Goal: Information Seeking & Learning: Learn about a topic

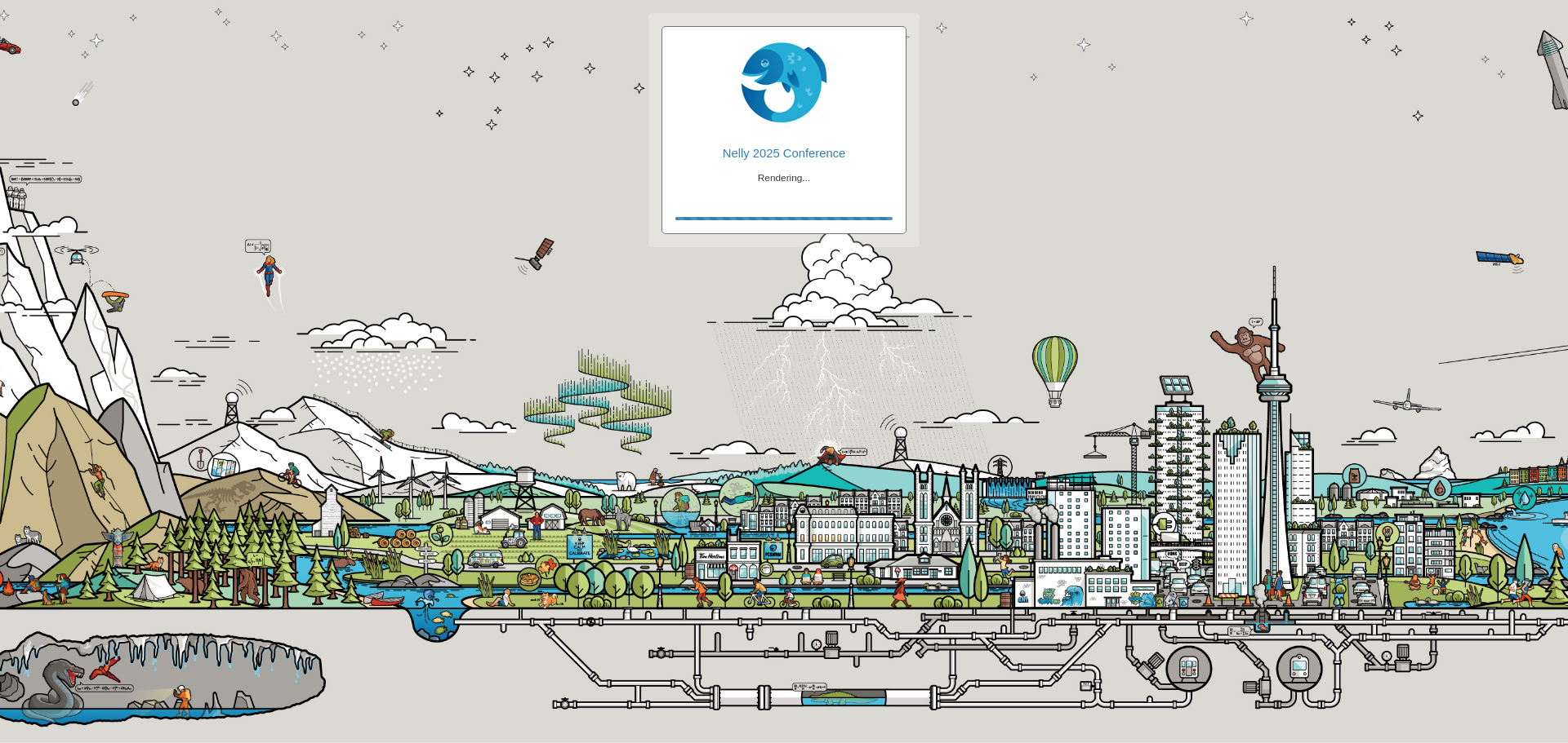
checkbox input "true"
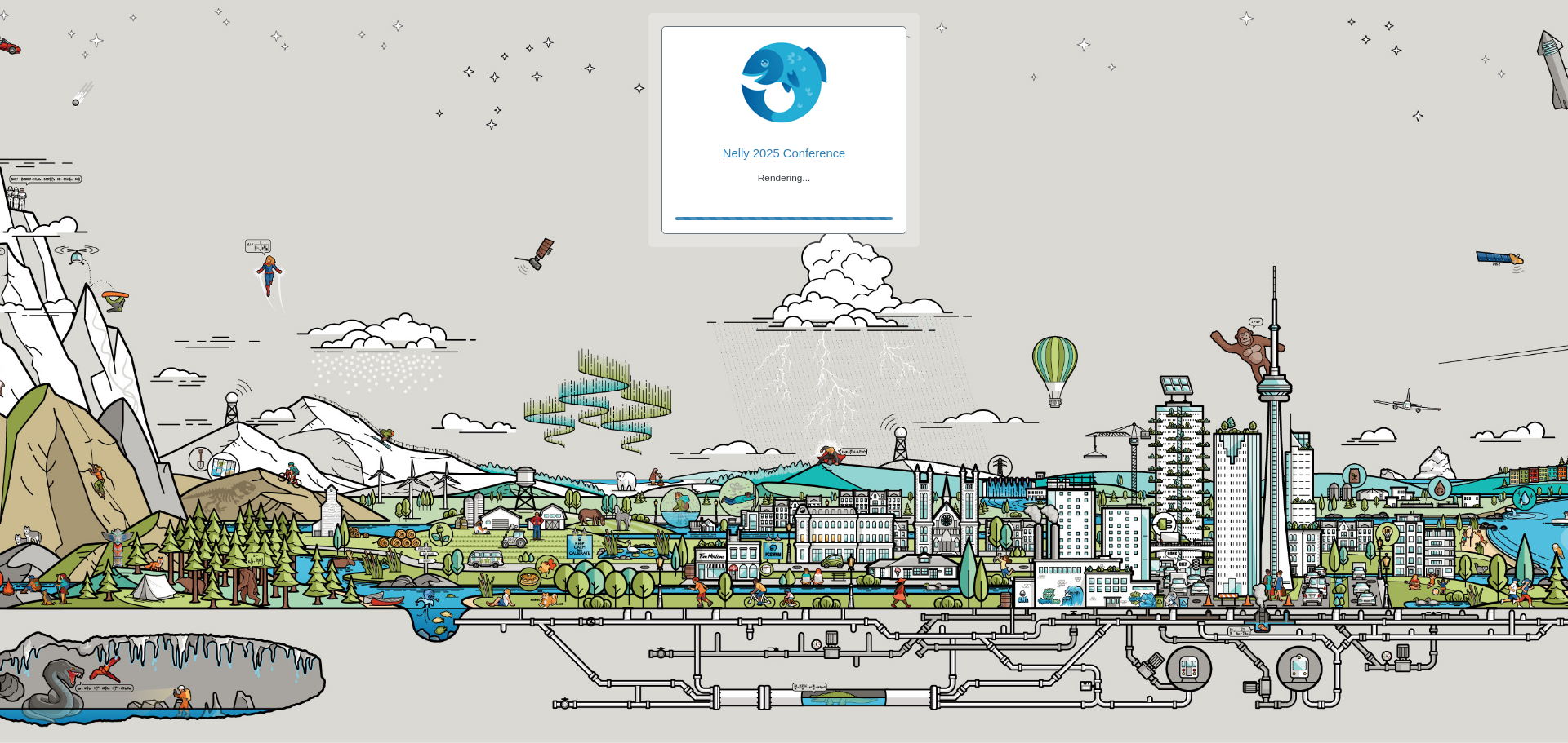
checkbox input "true"
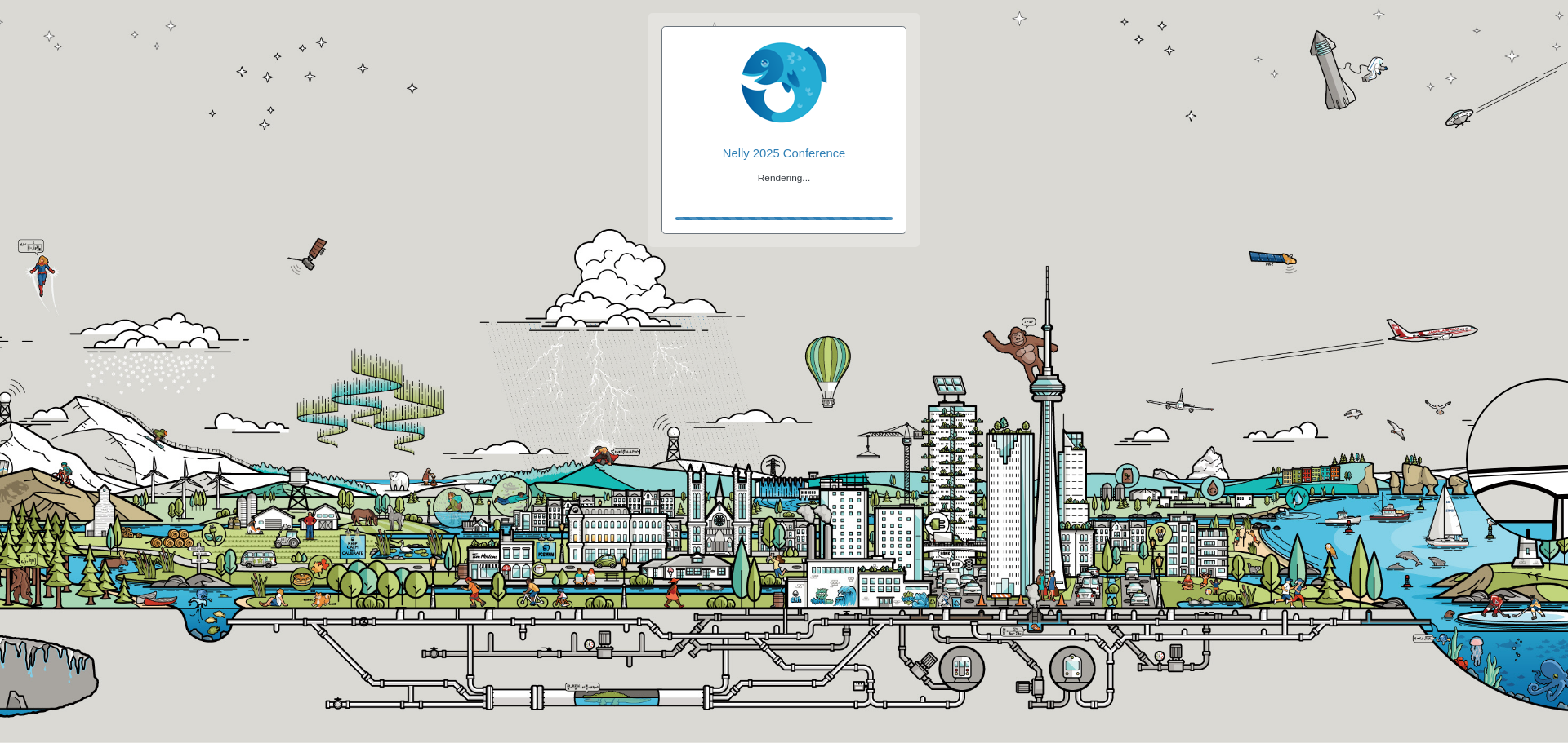
checkbox input "true"
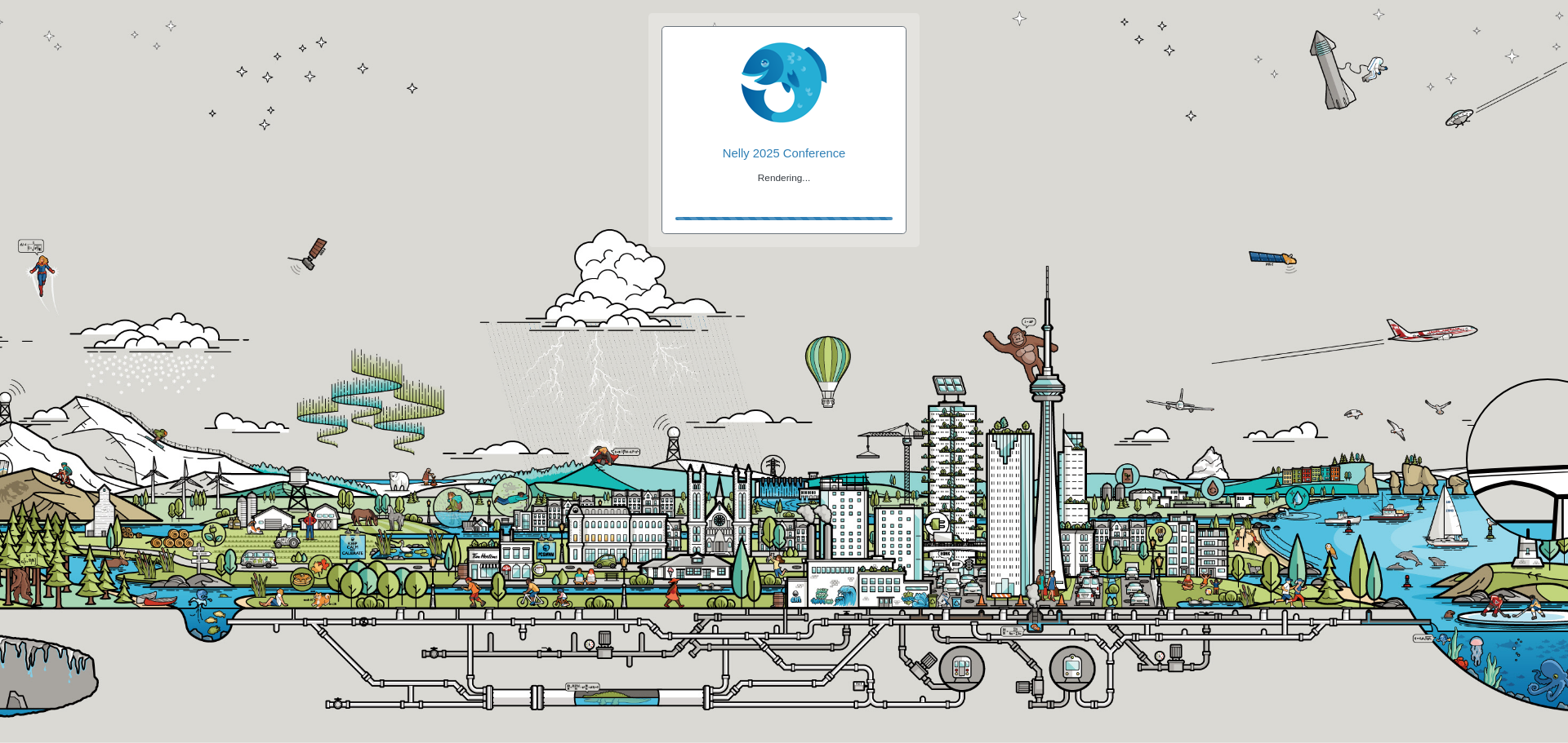
checkbox input "true"
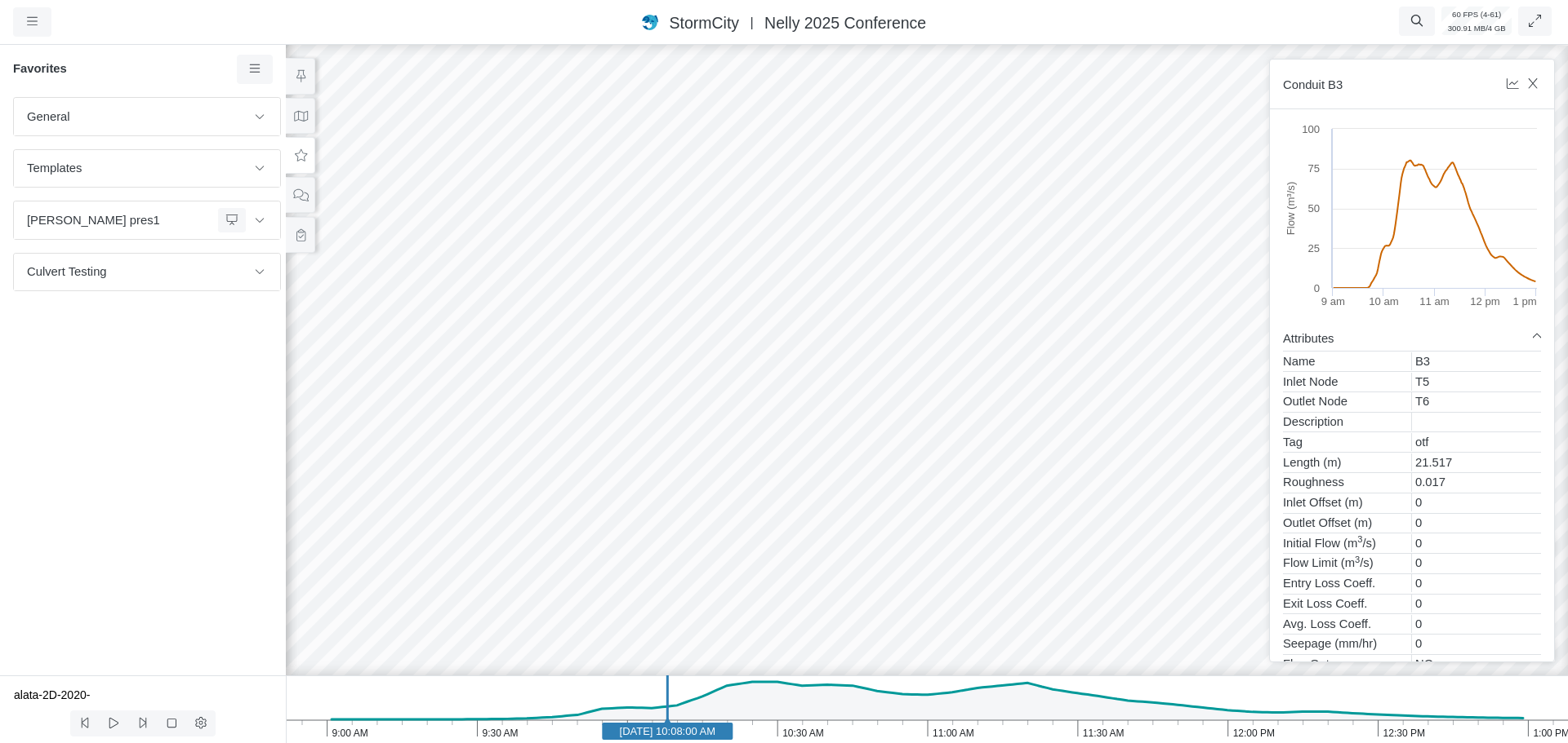
drag, startPoint x: 1044, startPoint y: 462, endPoint x: 823, endPoint y: 430, distance: 223.3
click at [823, 430] on div at bounding box center [926, 392] width 1568 height 702
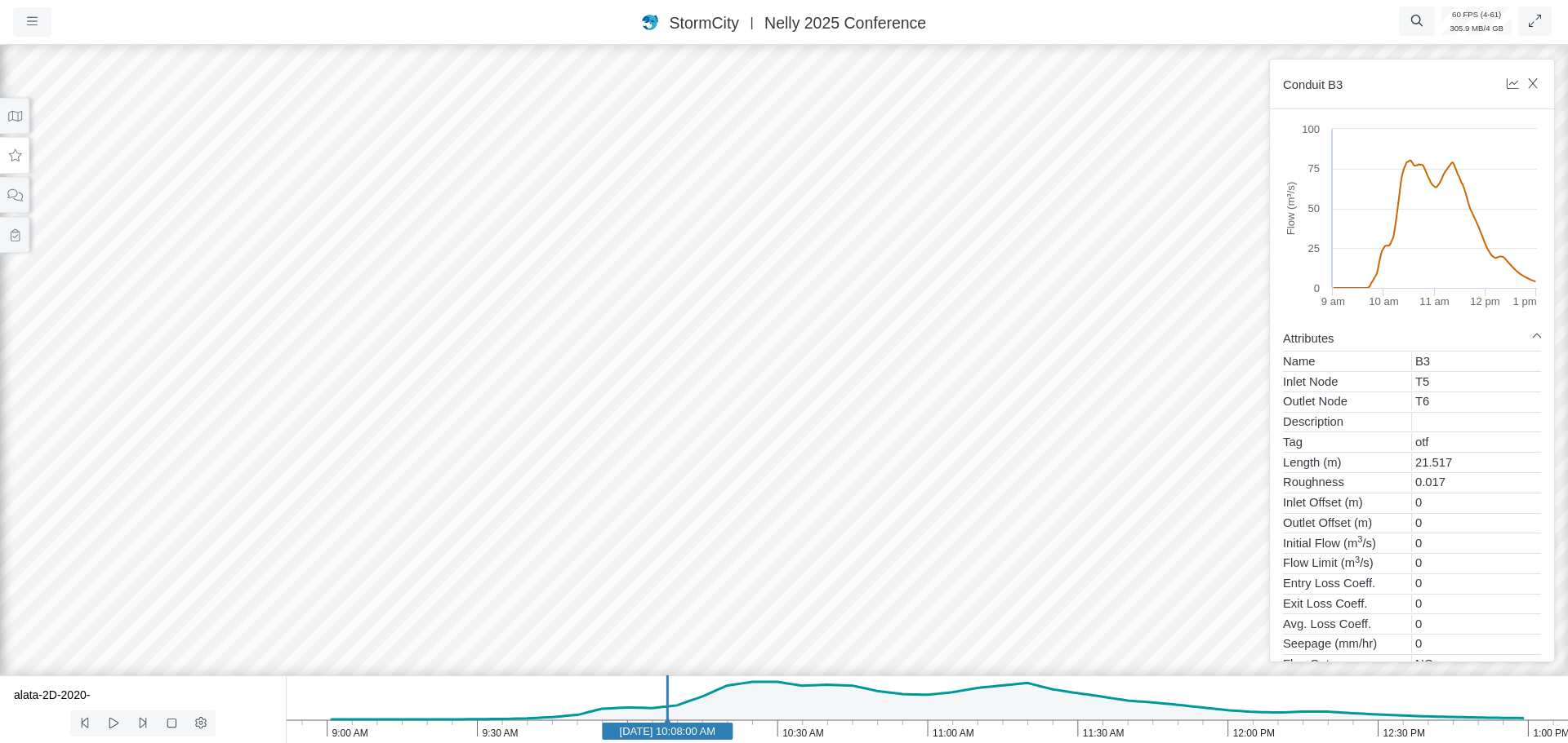
drag, startPoint x: 705, startPoint y: 422, endPoint x: 997, endPoint y: 422, distance: 292.0
drag, startPoint x: 487, startPoint y: 440, endPoint x: 710, endPoint y: 366, distance: 235.0
click at [710, 366] on div at bounding box center [784, 392] width 1568 height 702
click at [13, 162] on button at bounding box center [14, 155] width 29 height 36
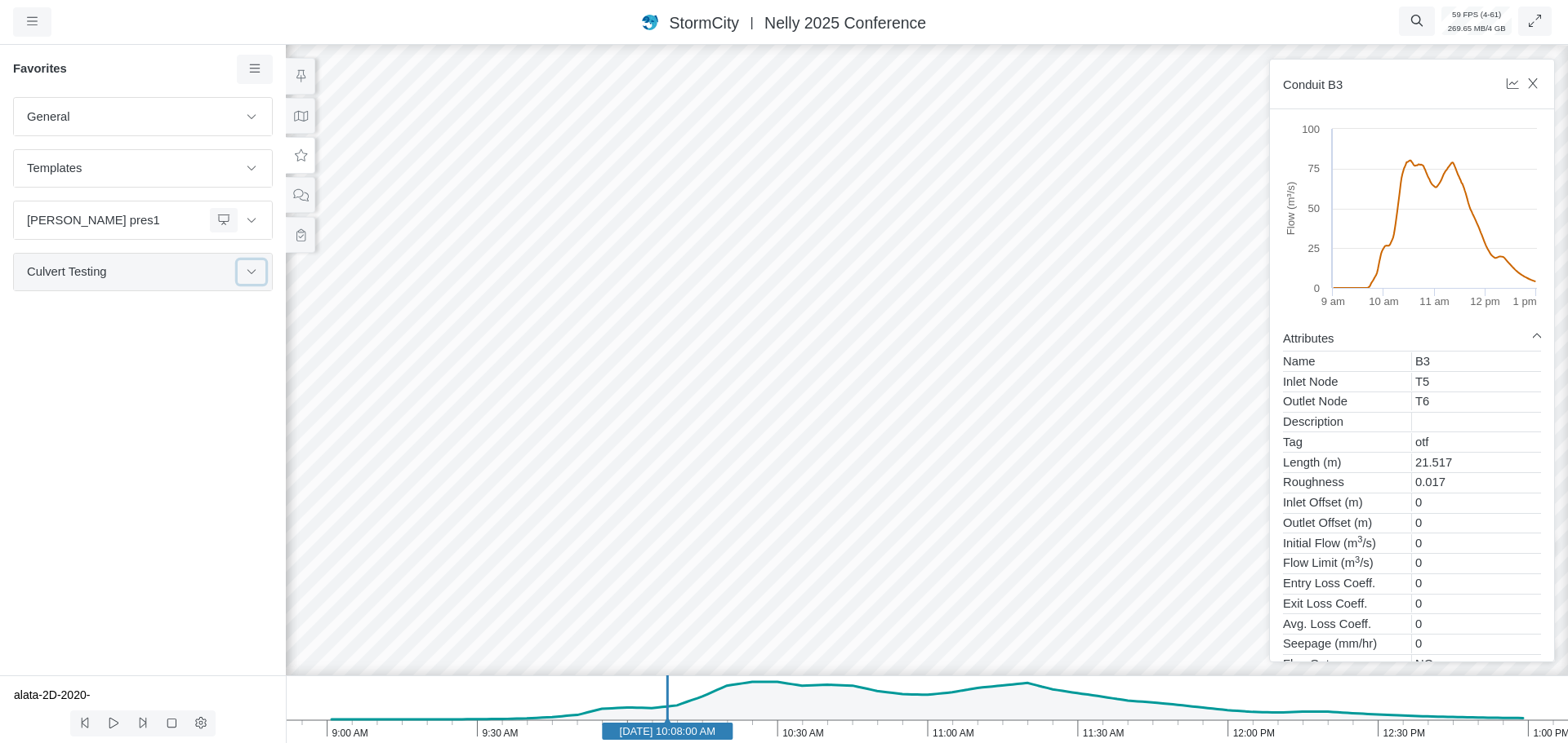
click at [261, 277] on button at bounding box center [251, 272] width 28 height 24
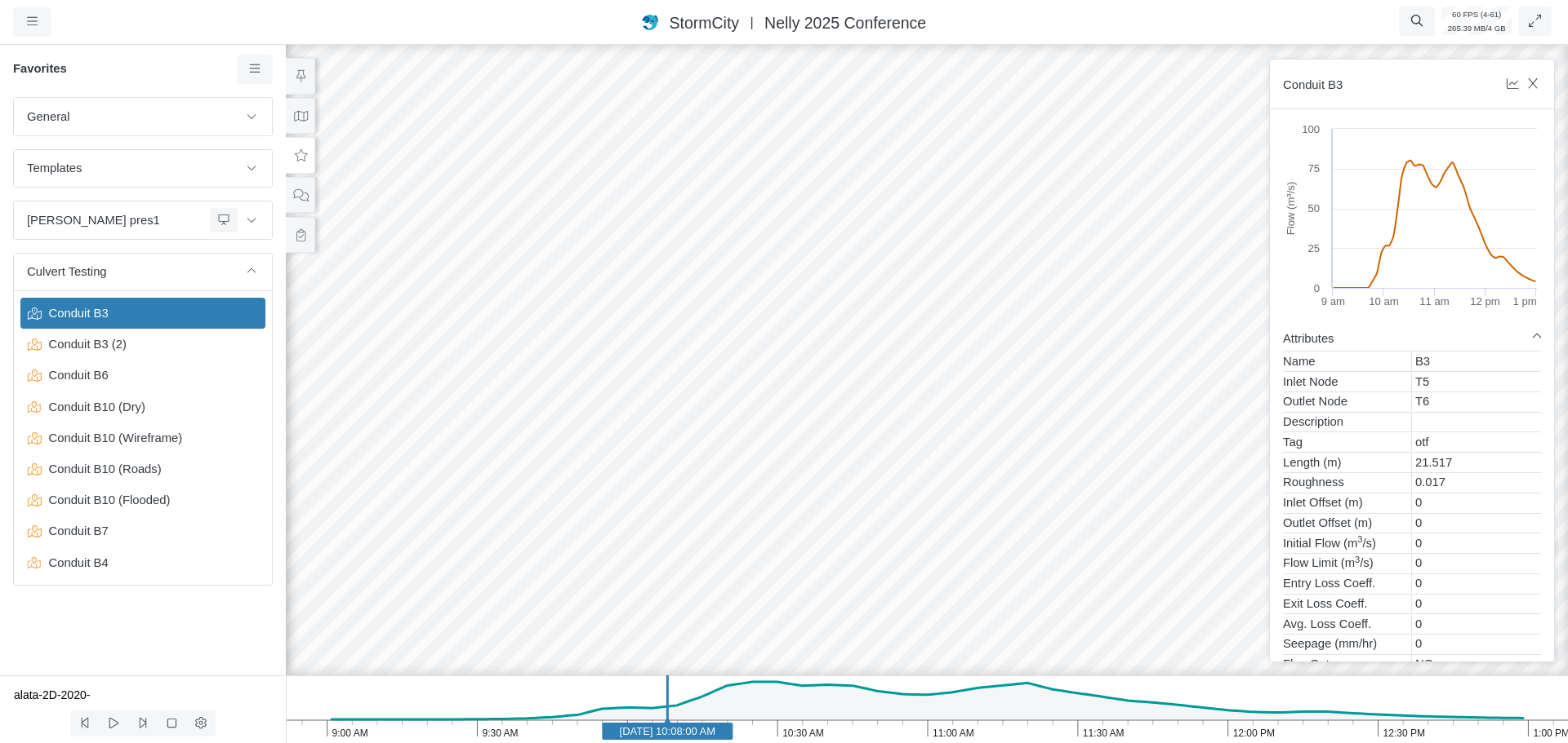
click at [120, 322] on span "Conduit B3" at bounding box center [144, 313] width 204 height 18
drag, startPoint x: 1008, startPoint y: 522, endPoint x: 671, endPoint y: 448, distance: 345.0
click at [671, 448] on div at bounding box center [926, 392] width 1568 height 702
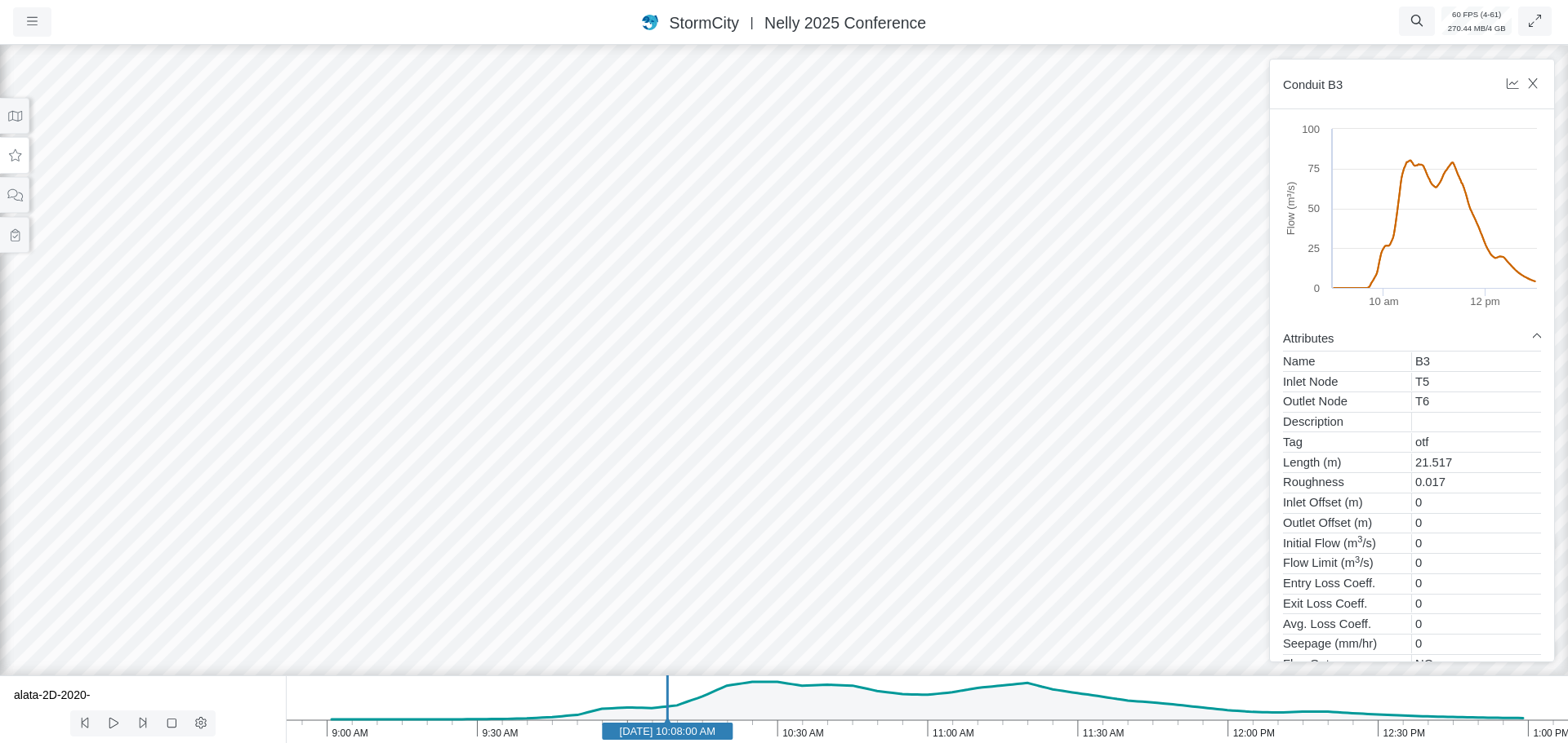
drag, startPoint x: 646, startPoint y: 471, endPoint x: 960, endPoint y: 507, distance: 316.1
drag, startPoint x: 413, startPoint y: 505, endPoint x: 627, endPoint y: 434, distance: 225.5
click at [703, 421] on div at bounding box center [784, 392] width 1568 height 702
drag, startPoint x: 685, startPoint y: 327, endPoint x: 584, endPoint y: 421, distance: 138.0
click at [583, 423] on div at bounding box center [784, 392] width 1568 height 702
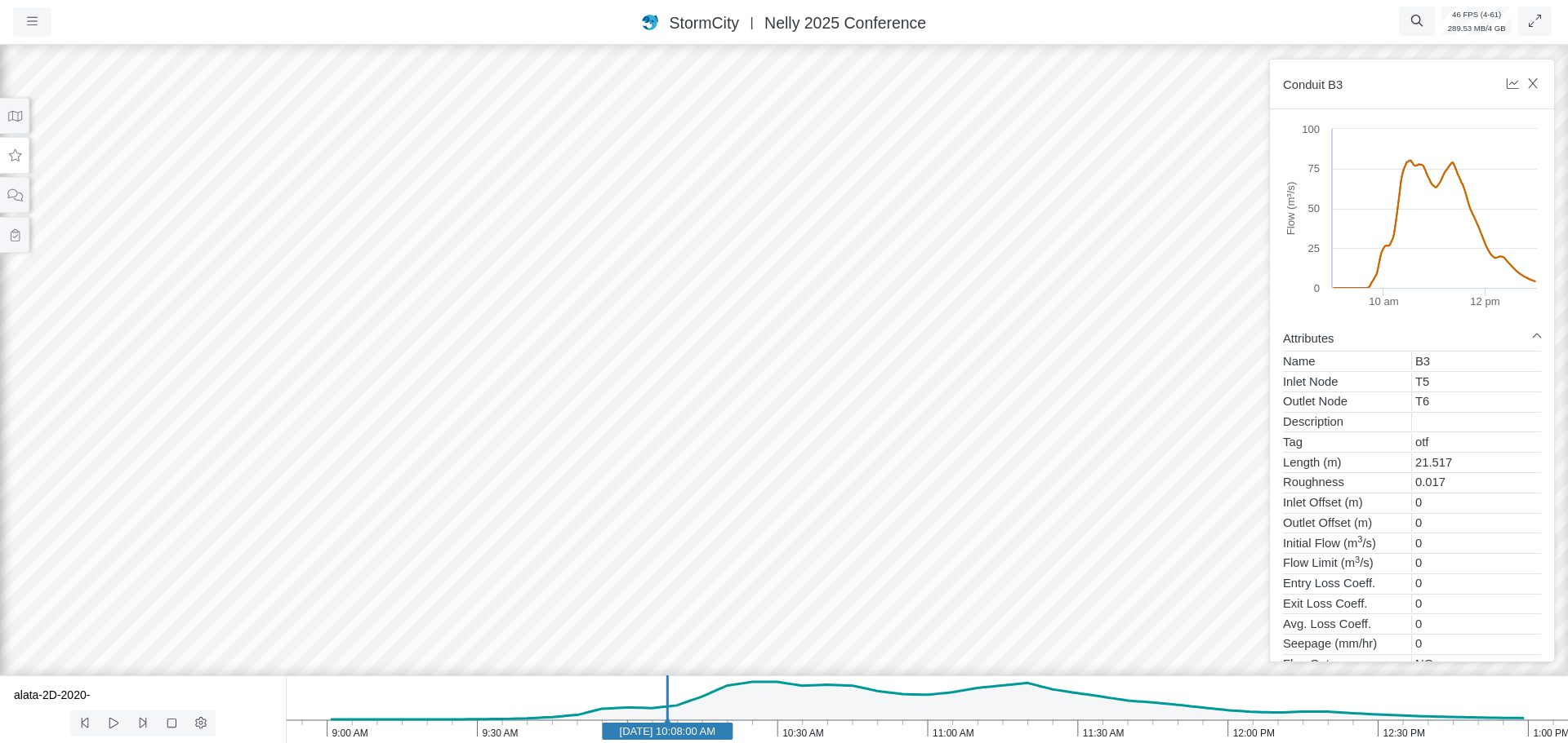
drag, startPoint x: 491, startPoint y: 444, endPoint x: 513, endPoint y: 438, distance: 22.8
drag, startPoint x: 402, startPoint y: 464, endPoint x: 616, endPoint y: 263, distance: 293.6
click at [617, 262] on div at bounding box center [784, 392] width 1568 height 702
drag, startPoint x: 576, startPoint y: 295, endPoint x: 537, endPoint y: 306, distance: 40.5
drag, startPoint x: 596, startPoint y: 286, endPoint x: 605, endPoint y: 192, distance: 94.4
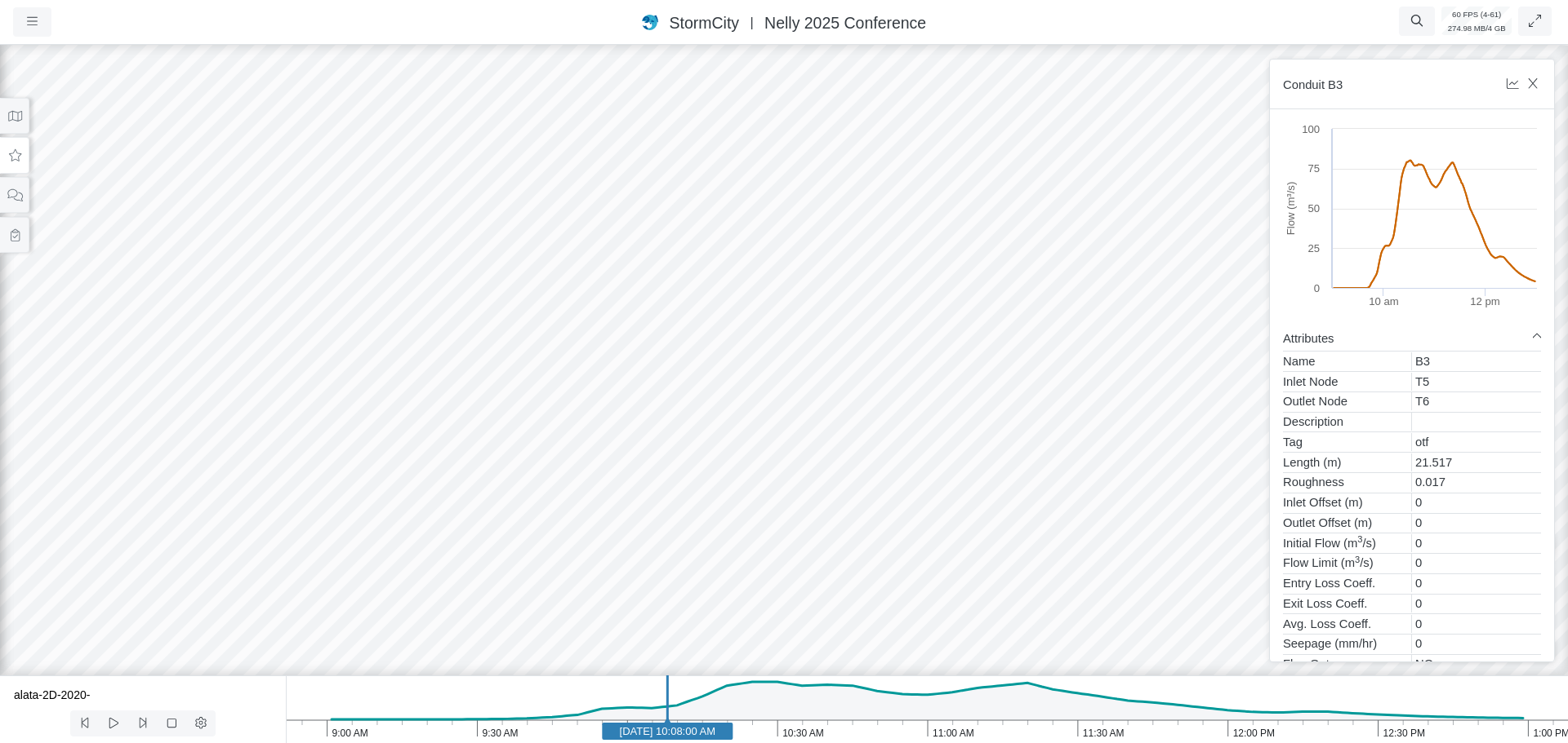
drag, startPoint x: 754, startPoint y: 168, endPoint x: 703, endPoint y: 311, distance: 151.8
click at [703, 318] on div at bounding box center [784, 392] width 1568 height 702
drag, startPoint x: 698, startPoint y: 251, endPoint x: 712, endPoint y: 242, distance: 16.6
click at [16, 117] on icon at bounding box center [14, 117] width 15 height 12
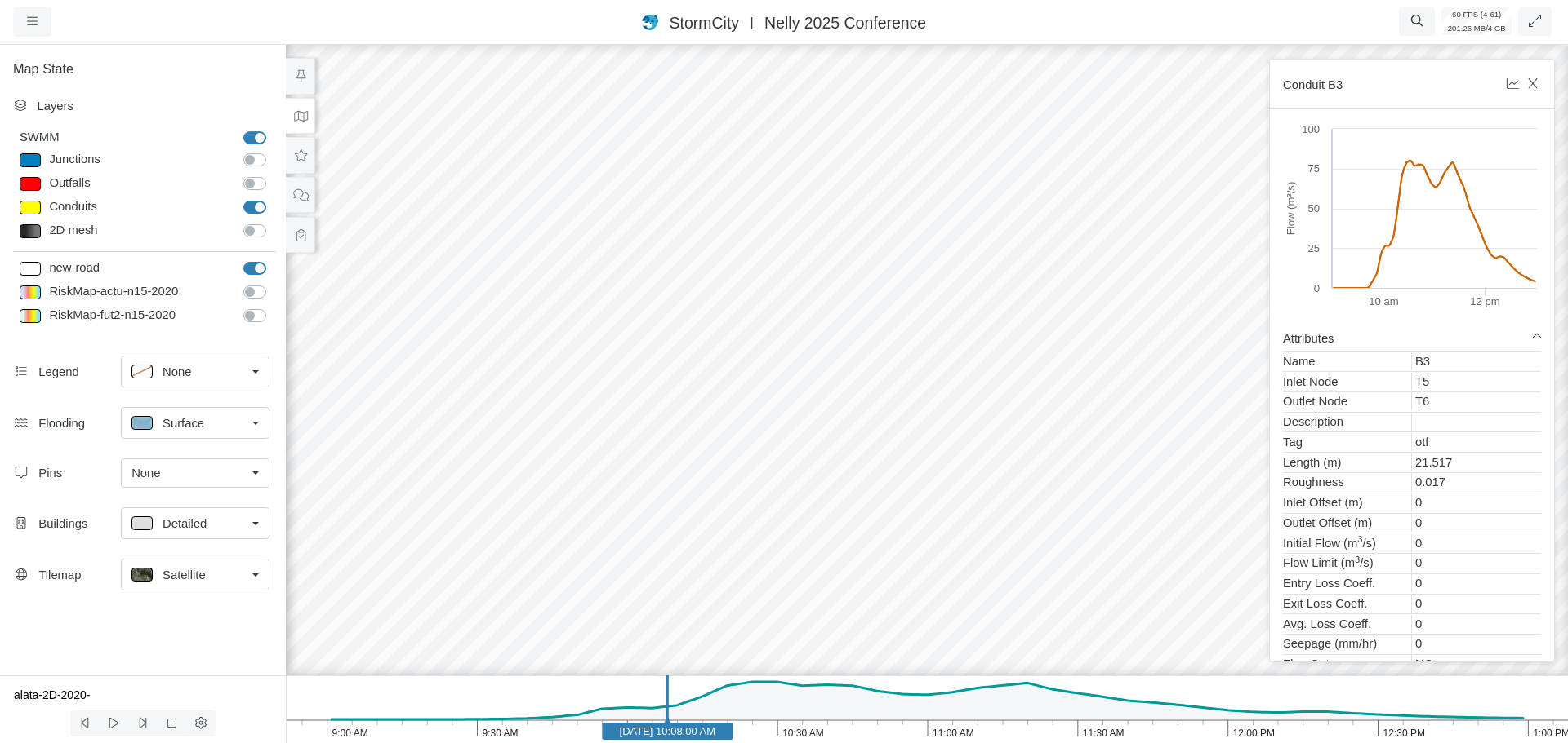
click at [272, 151] on label "Junctions" at bounding box center [272, 151] width 0 height 0
click at [254, 163] on input "Junctions" at bounding box center [249, 158] width 13 height 15
drag, startPoint x: 820, startPoint y: 415, endPoint x: 785, endPoint y: 403, distance: 37.0
click at [785, 403] on div at bounding box center [926, 392] width 1568 height 702
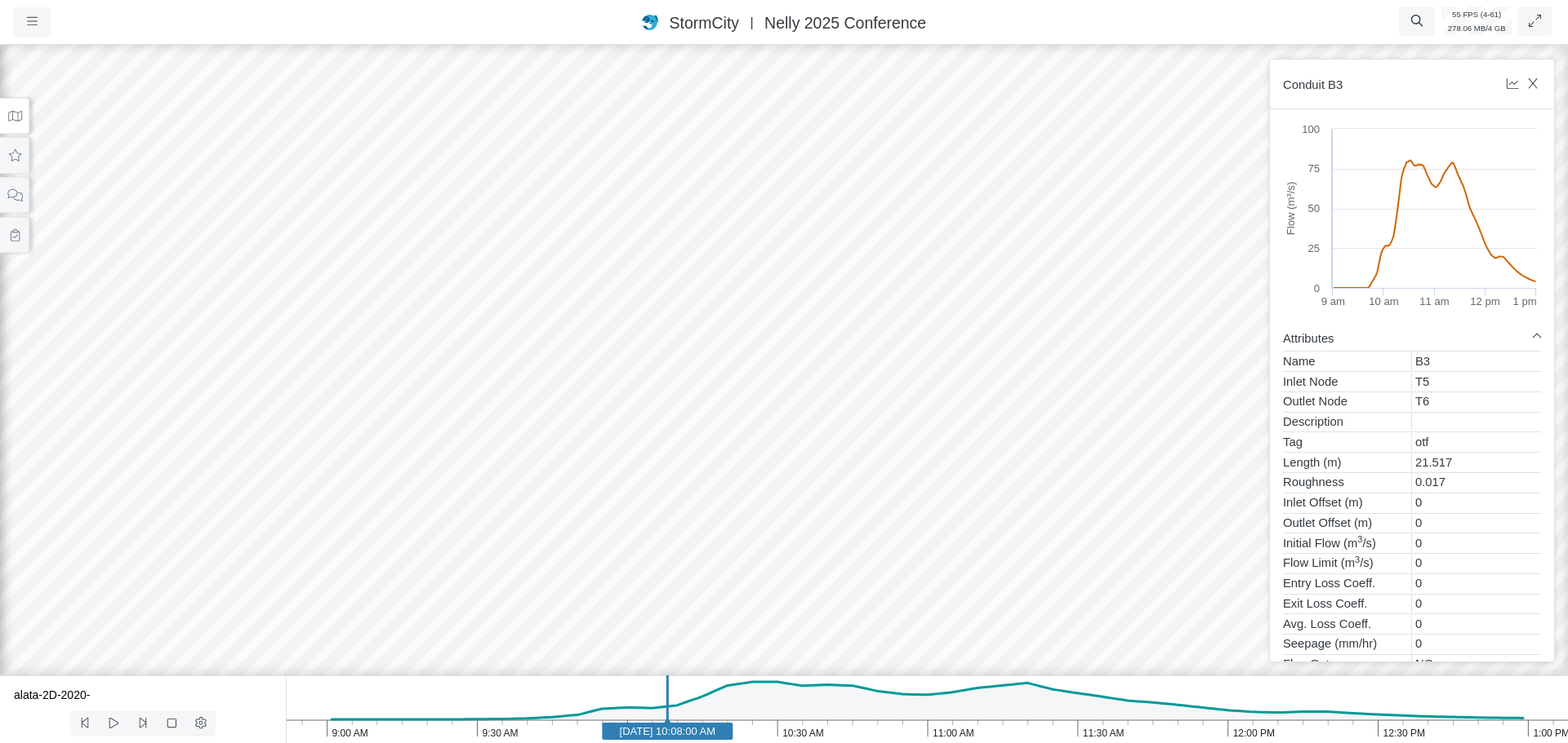
drag, startPoint x: 808, startPoint y: 403, endPoint x: 742, endPoint y: 417, distance: 67.5
click at [734, 403] on div at bounding box center [784, 392] width 1568 height 702
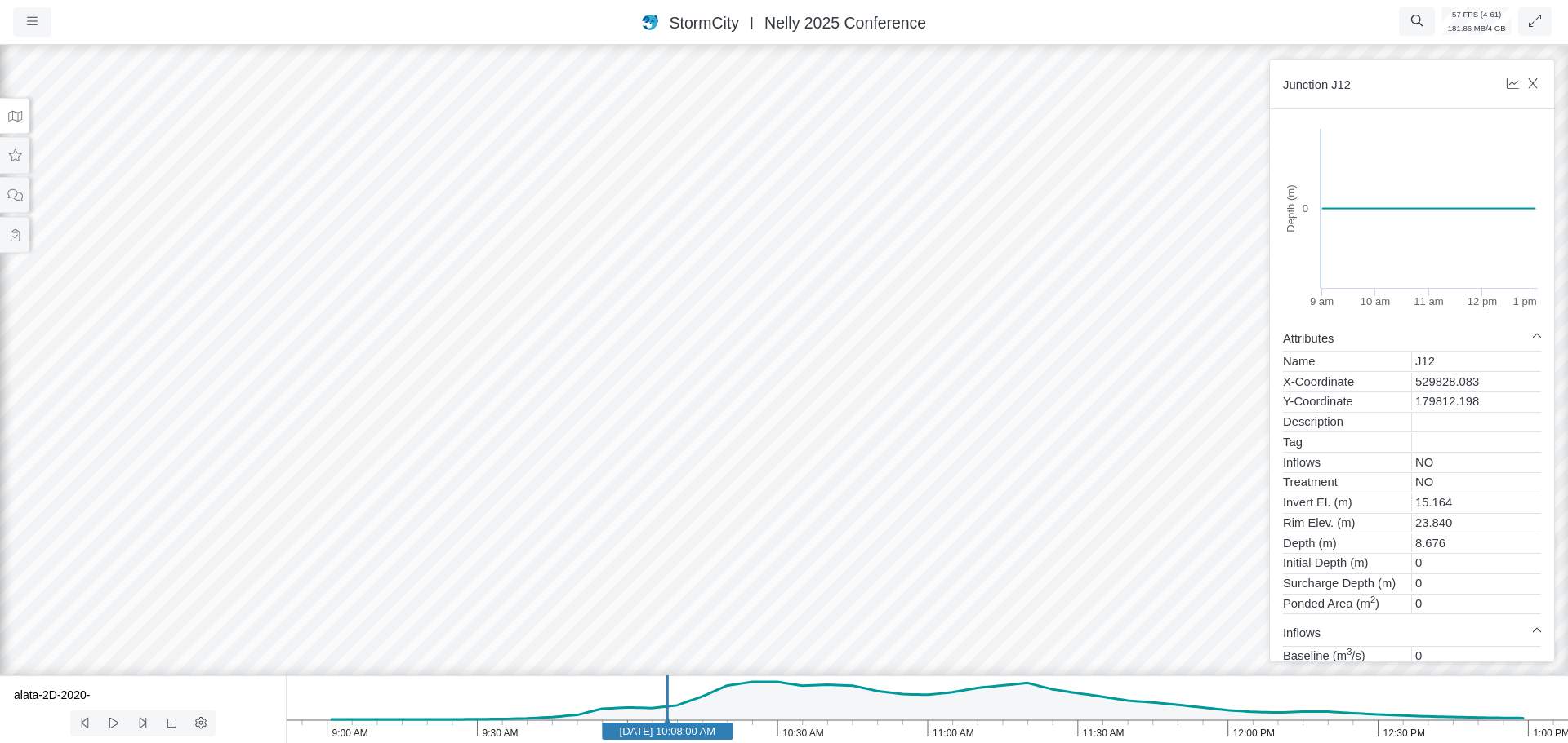
drag, startPoint x: 934, startPoint y: 335, endPoint x: 510, endPoint y: 343, distance: 424.1
click at [510, 343] on div at bounding box center [784, 392] width 1568 height 702
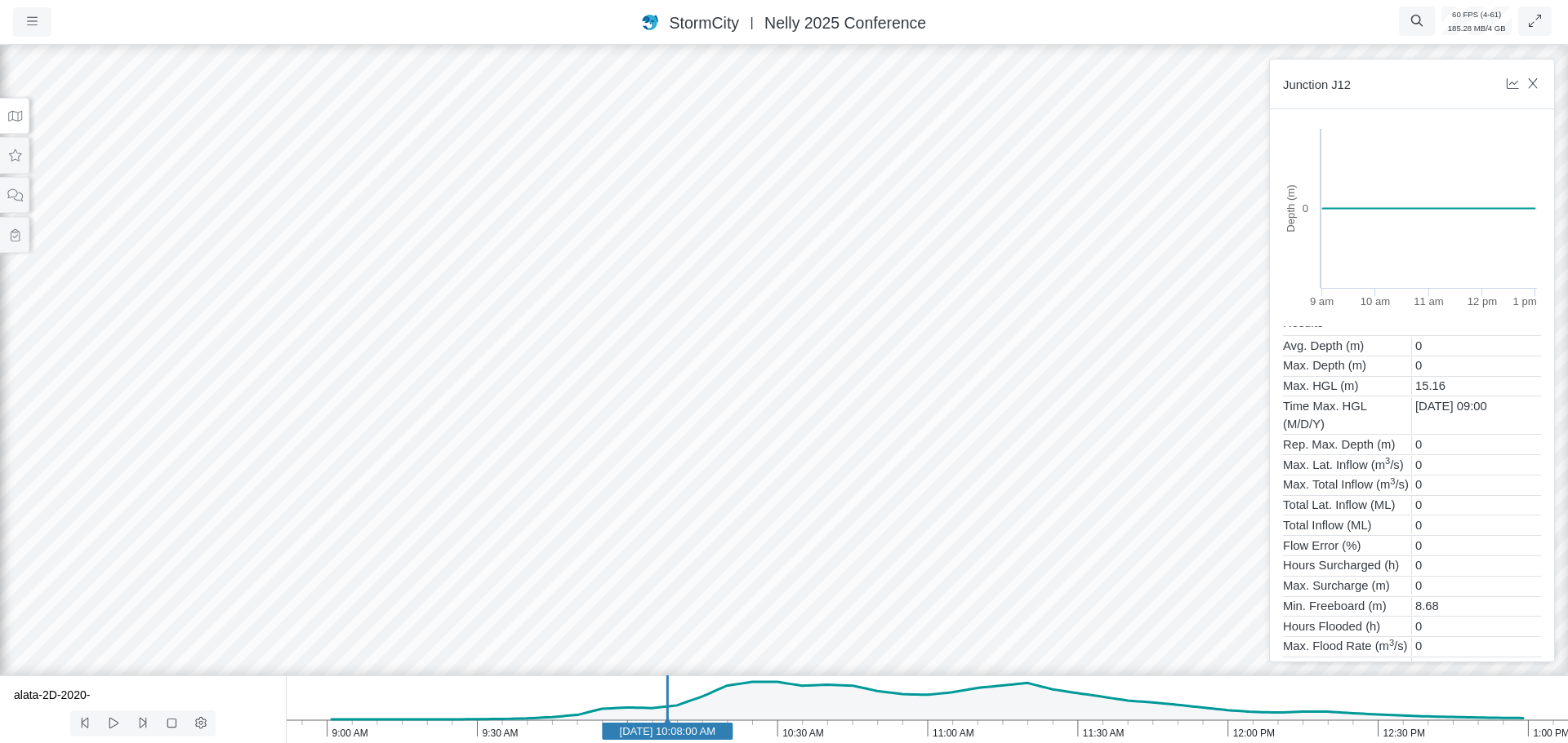
scroll to position [489, 0]
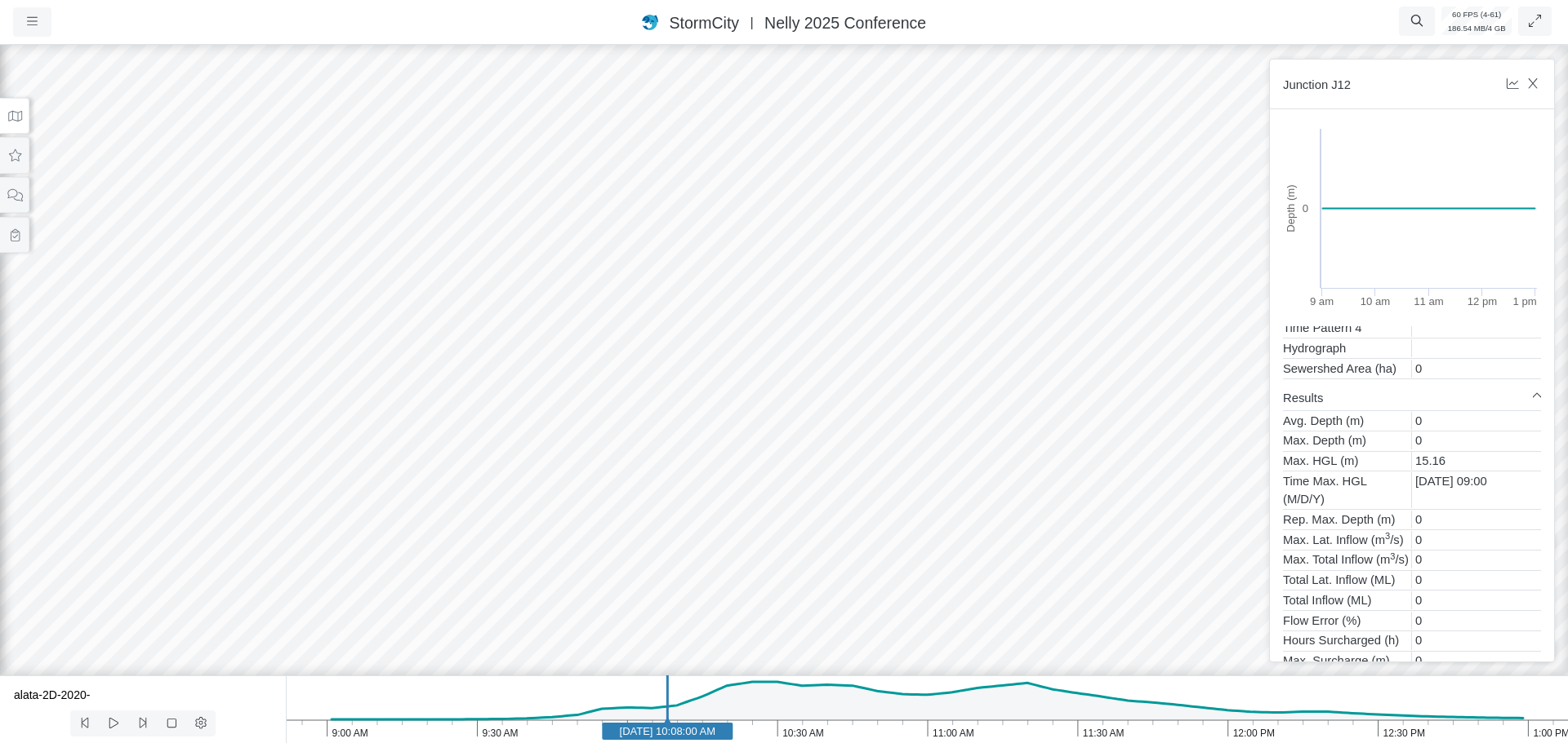
drag, startPoint x: 685, startPoint y: 297, endPoint x: 974, endPoint y: 440, distance: 322.4
click at [974, 440] on div at bounding box center [784, 392] width 1568 height 702
drag, startPoint x: 1334, startPoint y: 86, endPoint x: 1357, endPoint y: 77, distance: 24.7
click at [1357, 77] on h6 "Junction J12" at bounding box center [1389, 84] width 212 height 18
copy h6 "J12"
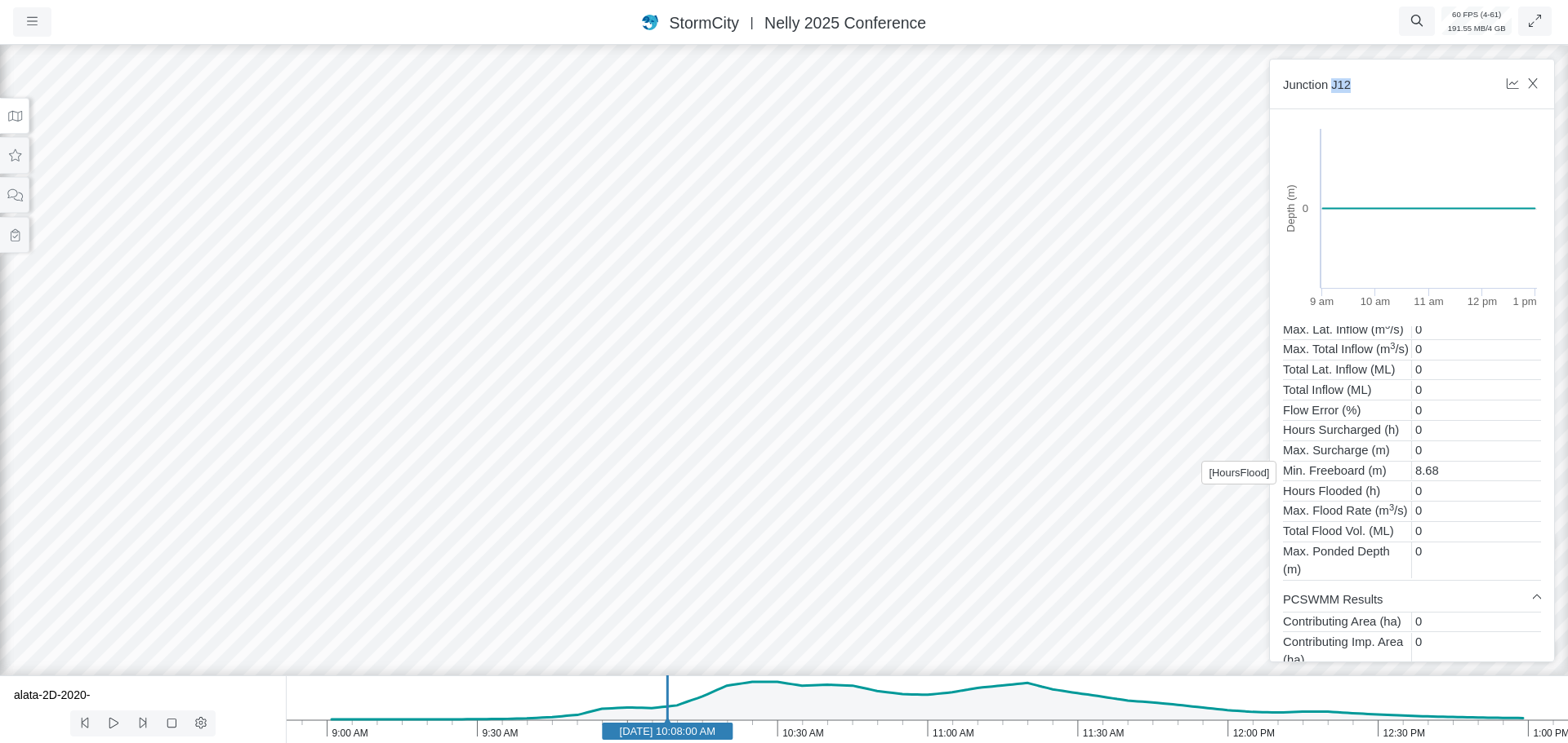
scroll to position [792, 0]
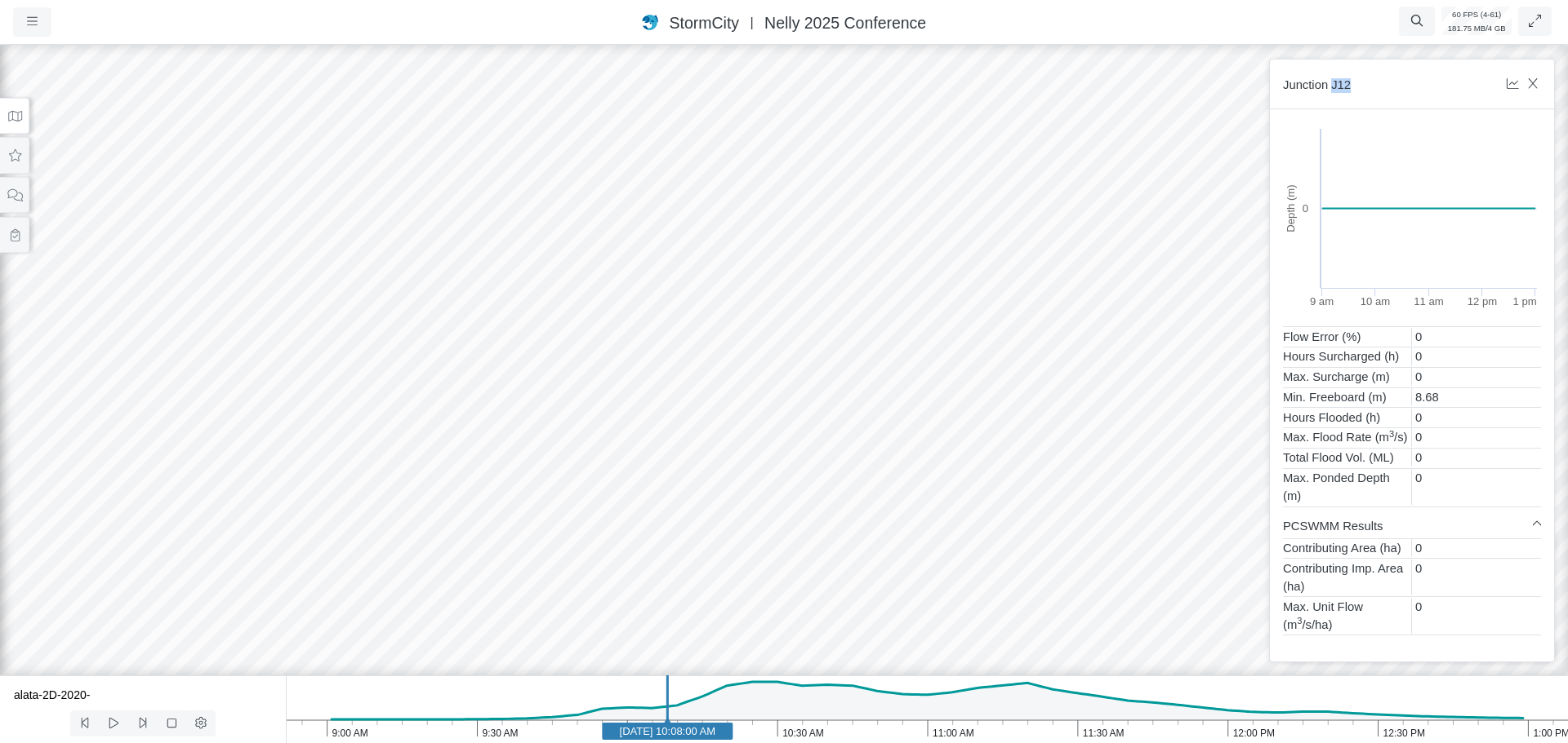
click at [833, 494] on div at bounding box center [784, 392] width 1568 height 702
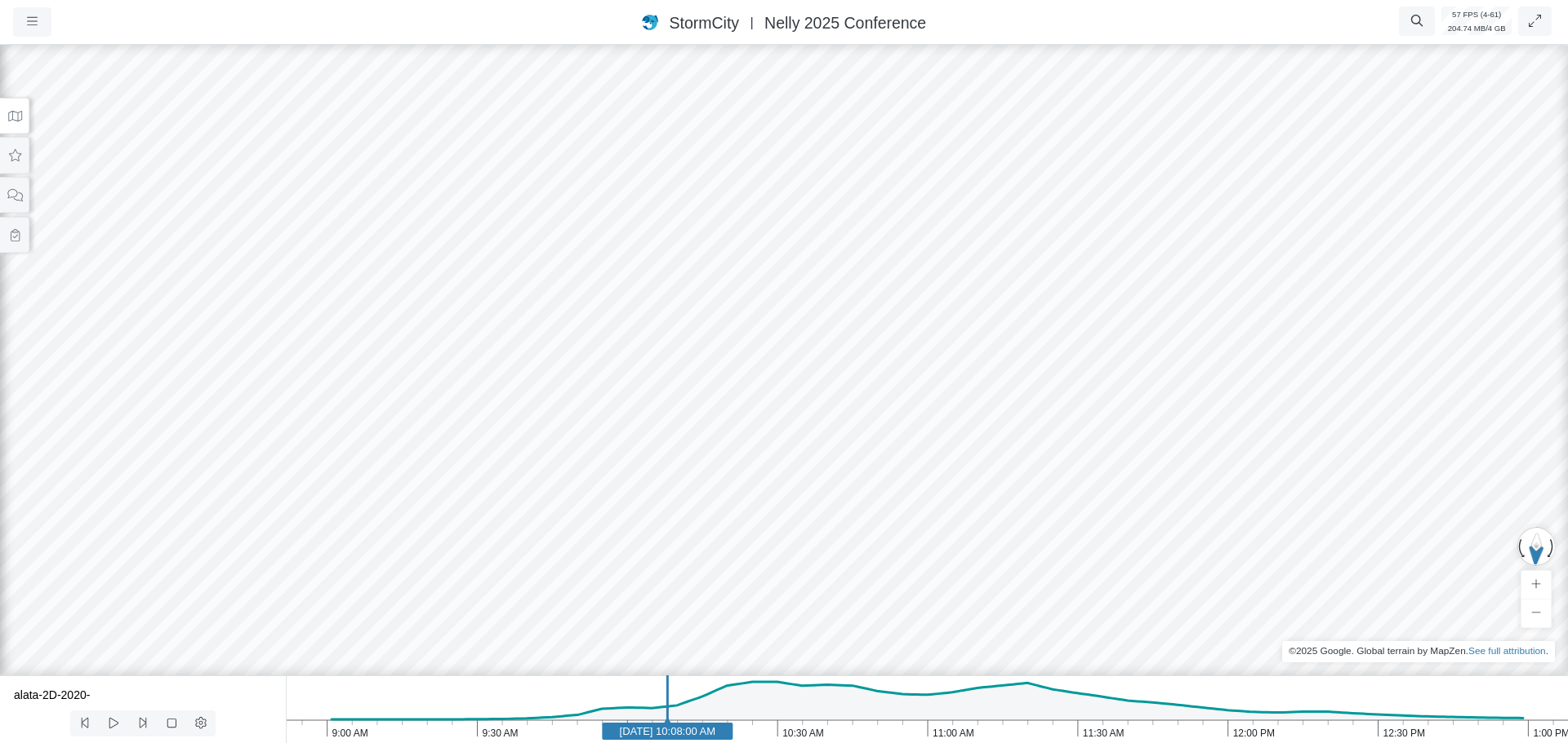
drag, startPoint x: 692, startPoint y: 319, endPoint x: 337, endPoint y: 115, distance: 409.4
click at [24, 117] on button at bounding box center [14, 116] width 29 height 36
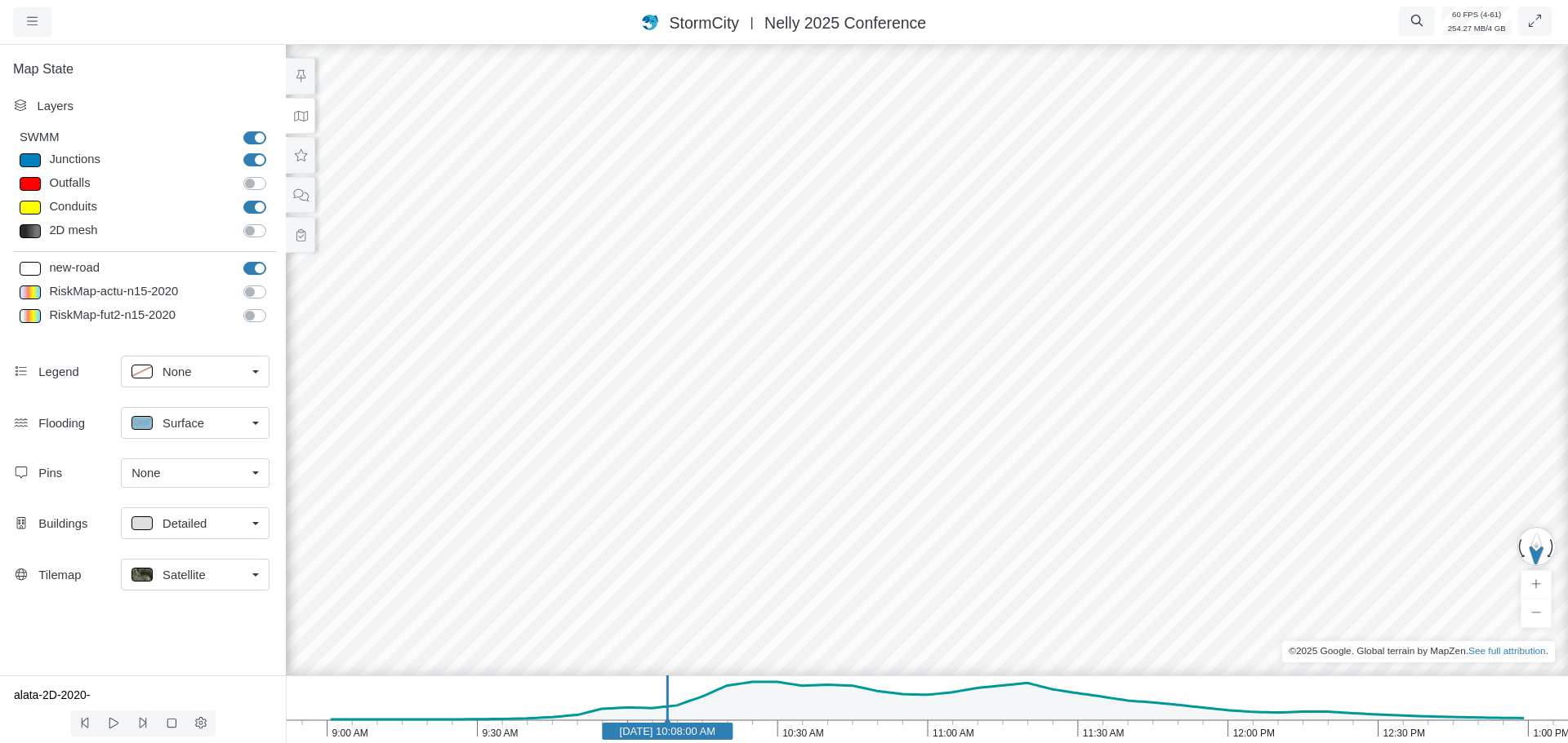
click at [272, 151] on label "Junctions" at bounding box center [272, 151] width 0 height 0
click at [251, 159] on input "Junctions" at bounding box center [249, 158] width 13 height 15
drag, startPoint x: 1079, startPoint y: 345, endPoint x: 1032, endPoint y: 366, distance: 51.5
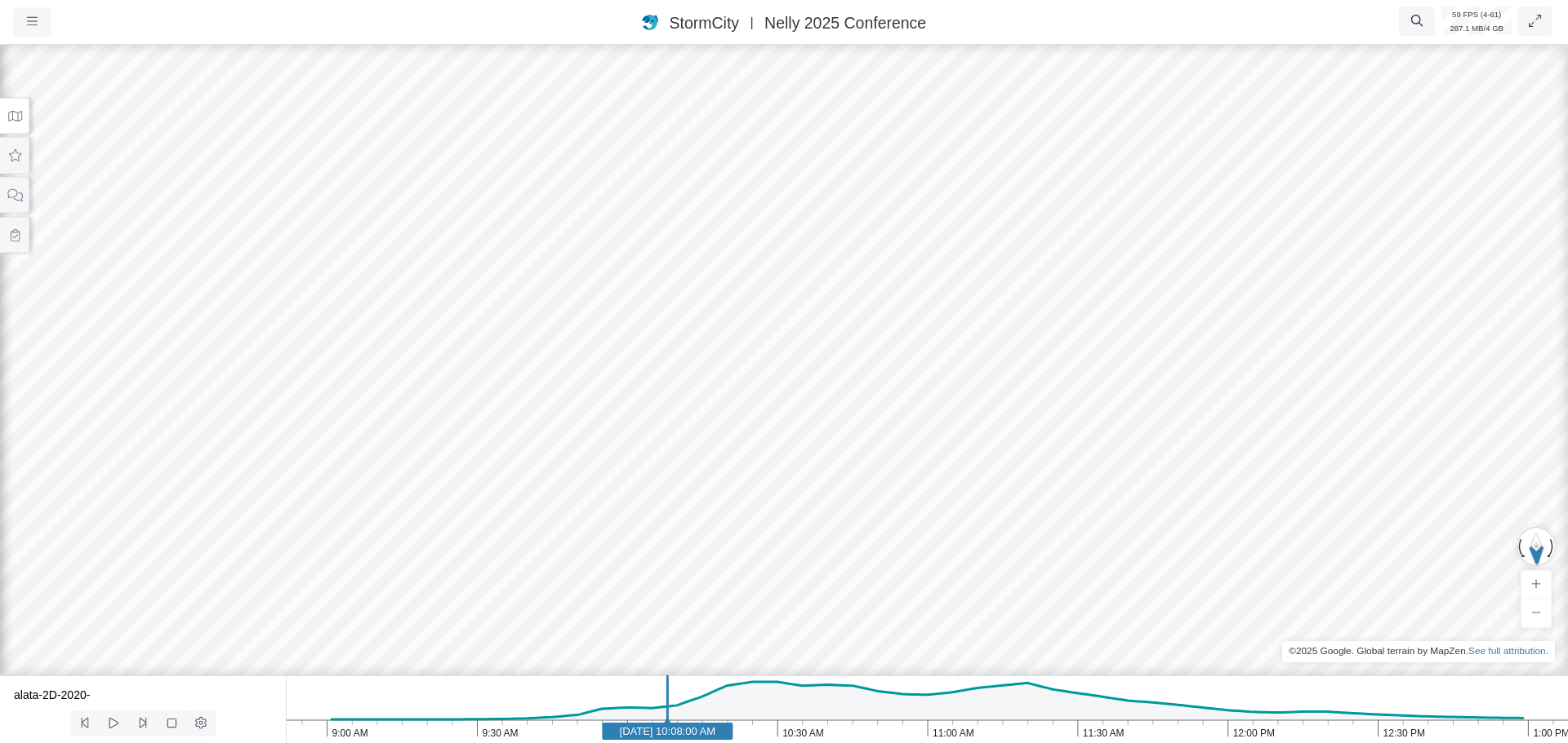
drag, startPoint x: 965, startPoint y: 228, endPoint x: 1020, endPoint y: 190, distance: 66.9
click at [743, 376] on div at bounding box center [784, 392] width 1568 height 702
drag, startPoint x: 923, startPoint y: 402, endPoint x: 923, endPoint y: 448, distance: 46.0
drag, startPoint x: 921, startPoint y: 327, endPoint x: 910, endPoint y: 360, distance: 34.8
drag, startPoint x: 951, startPoint y: 271, endPoint x: 870, endPoint y: 348, distance: 111.8
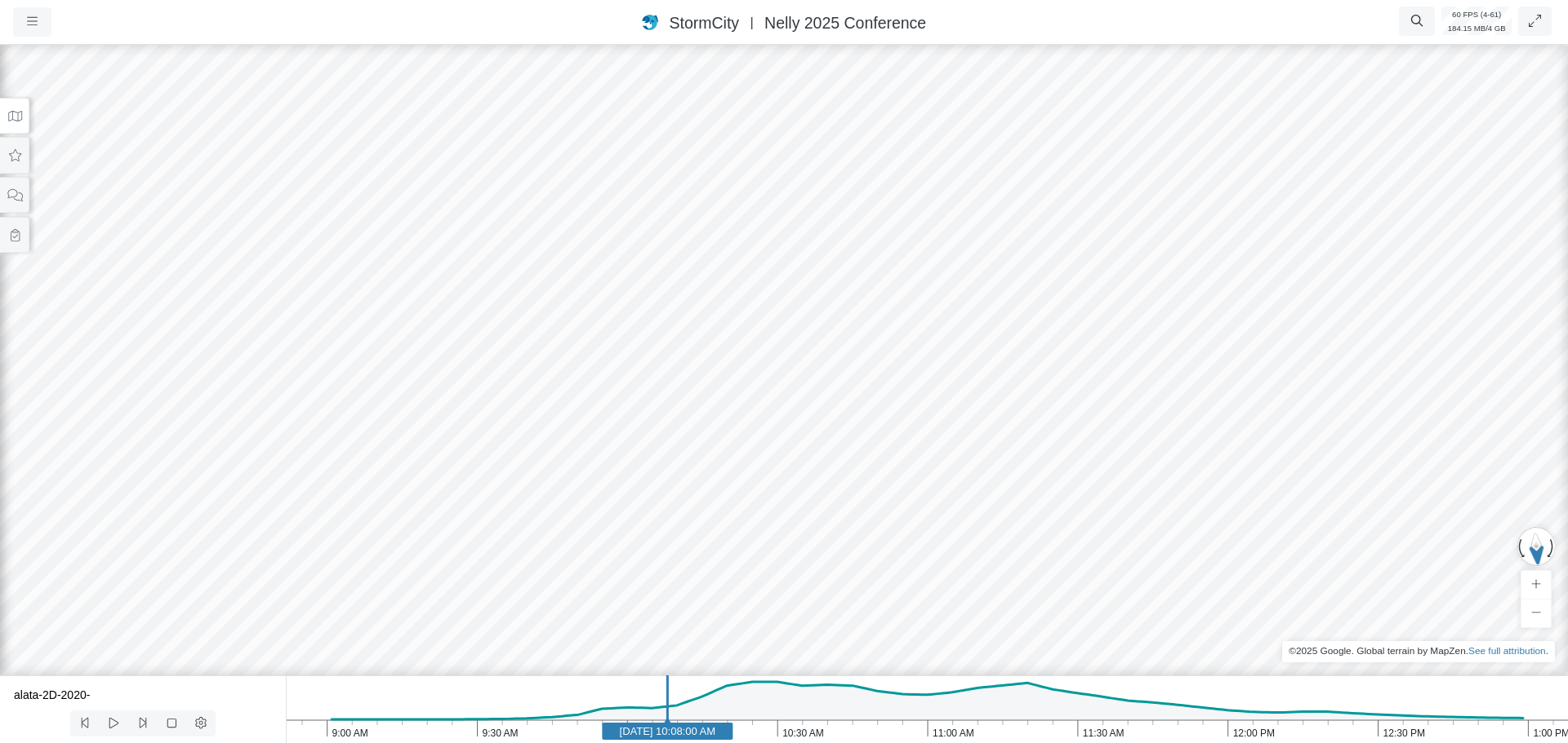
click at [879, 348] on div at bounding box center [784, 392] width 1568 height 702
click at [12, 117] on icon at bounding box center [14, 117] width 15 height 12
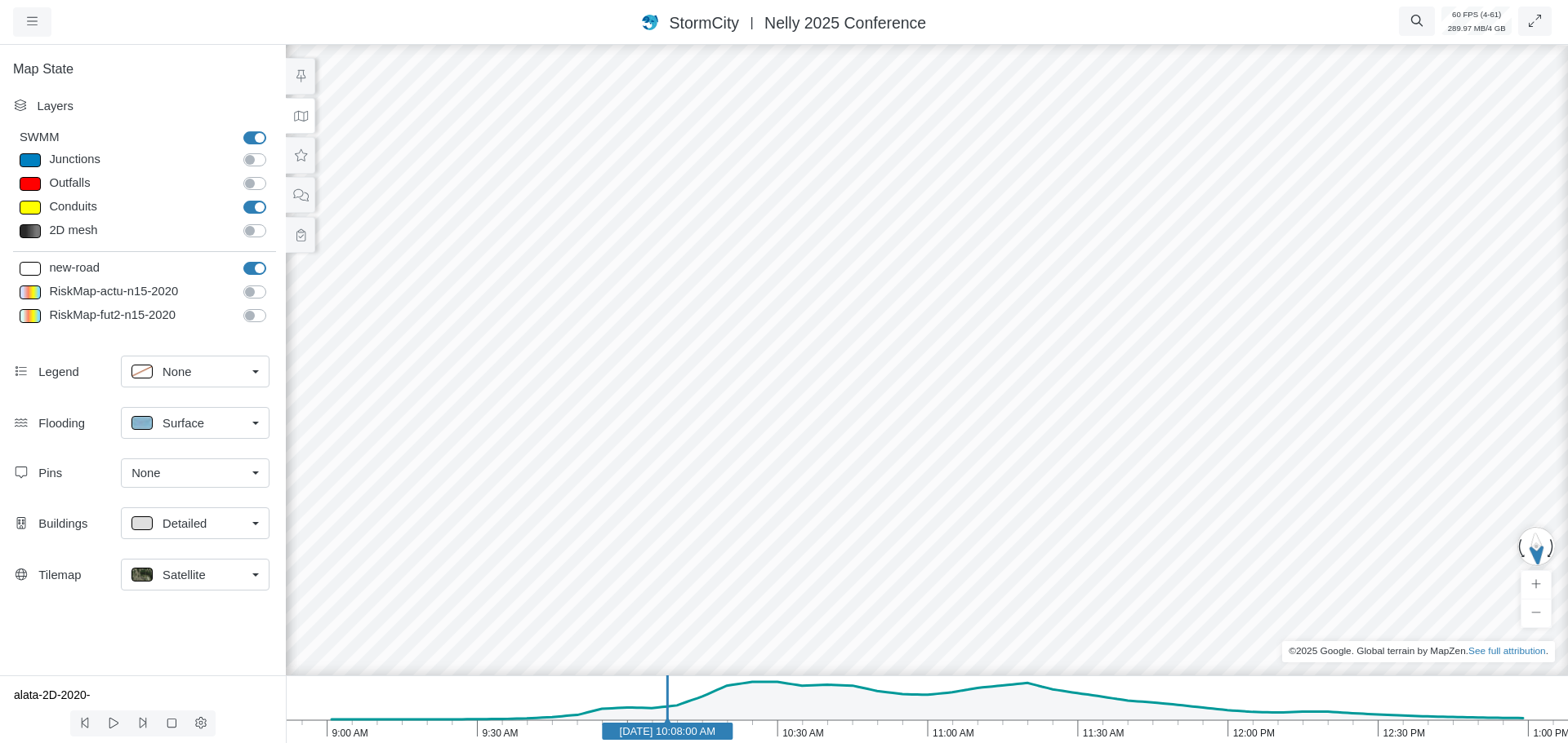
click at [272, 151] on label "Junctions" at bounding box center [272, 151] width 0 height 0
click at [252, 163] on input "Junctions" at bounding box center [249, 158] width 13 height 15
drag, startPoint x: 788, startPoint y: 577, endPoint x: 824, endPoint y: 386, distance: 194.4
click at [824, 386] on div at bounding box center [926, 392] width 1568 height 702
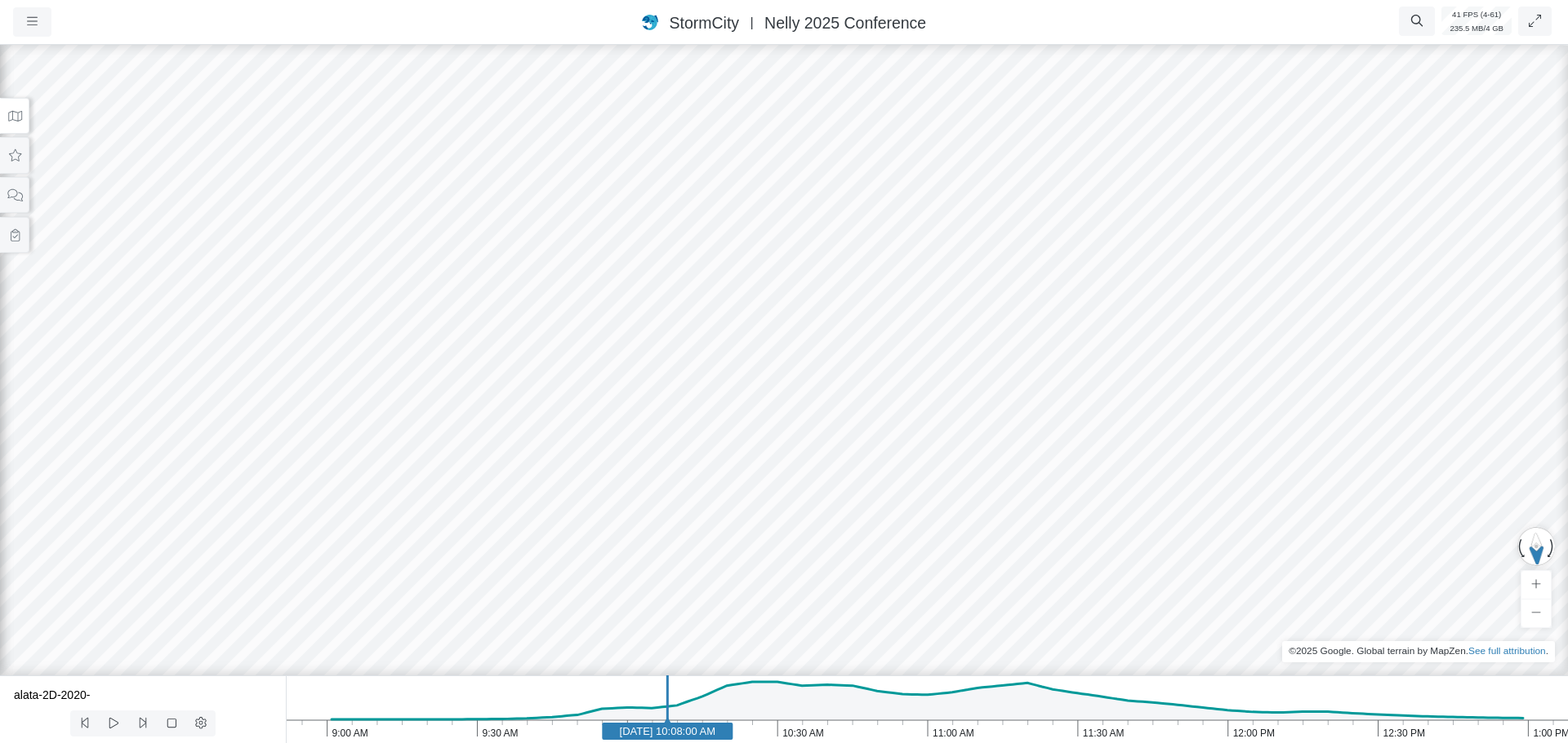
drag, startPoint x: 961, startPoint y: 428, endPoint x: 882, endPoint y: 390, distance: 87.7
click at [21, 118] on icon at bounding box center [14, 117] width 15 height 12
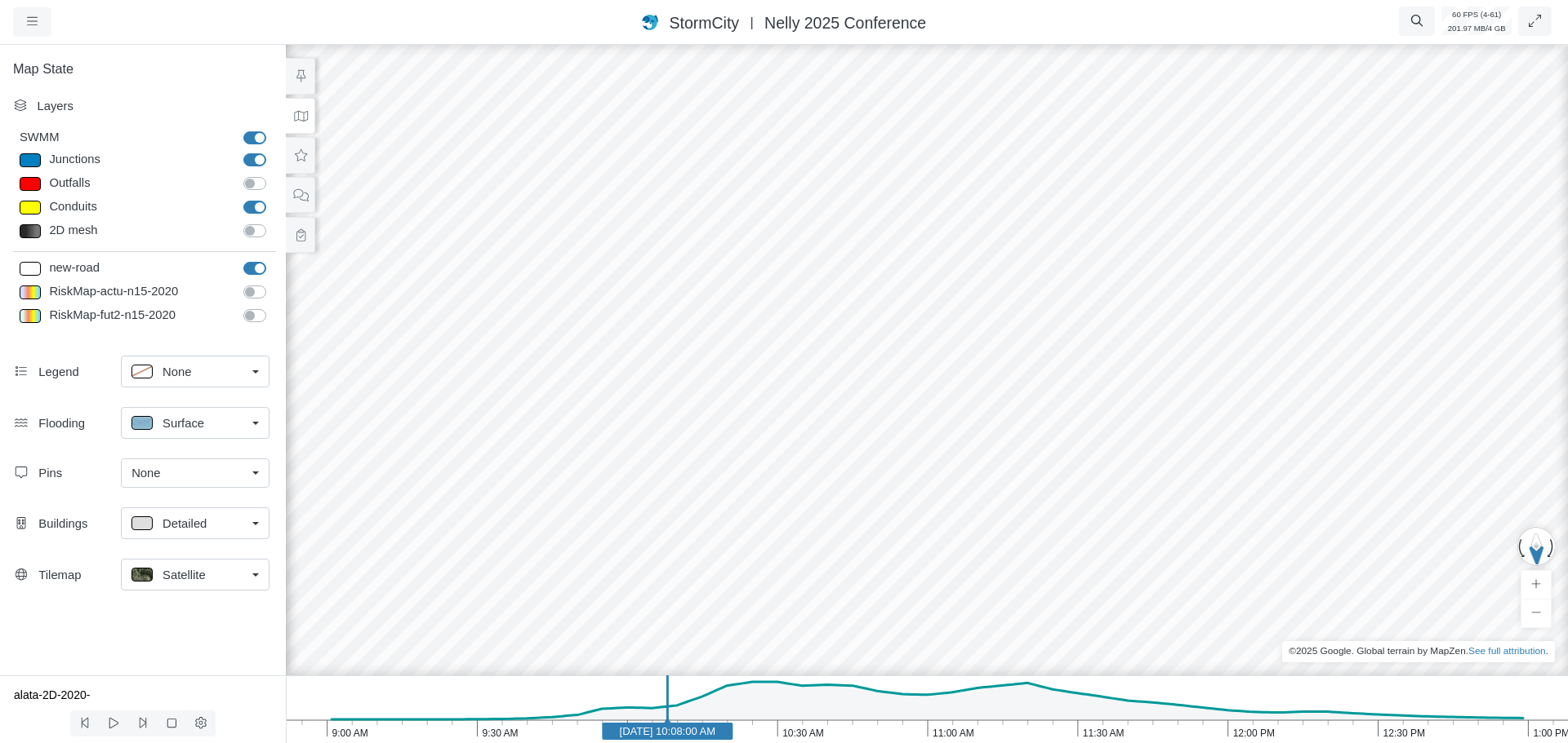
click at [272, 151] on label "Junctions" at bounding box center [272, 151] width 0 height 0
click at [251, 161] on input "Junctions" at bounding box center [249, 158] width 13 height 15
checkbox input "false"
drag, startPoint x: 1008, startPoint y: 202, endPoint x: 998, endPoint y: 125, distance: 77.6
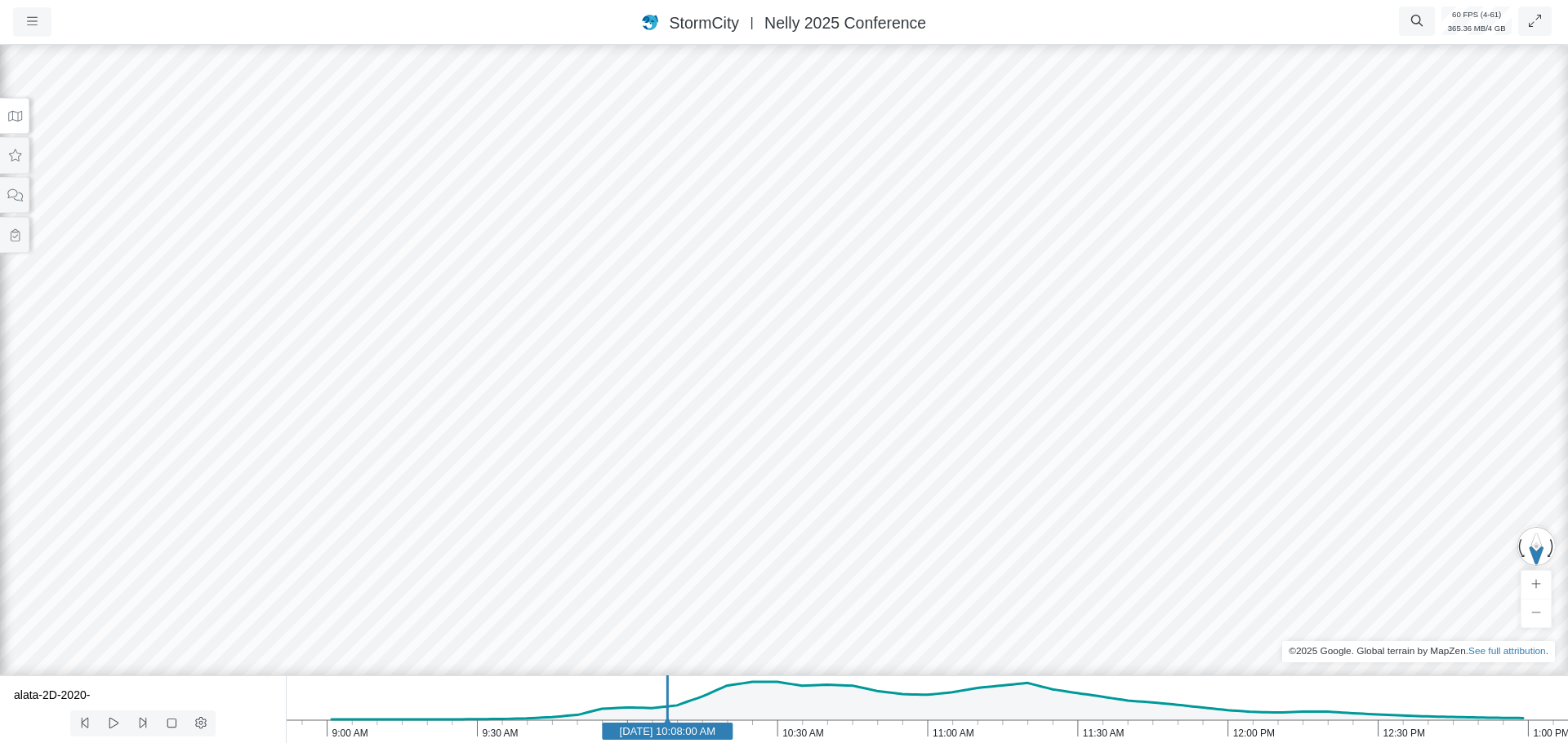
drag, startPoint x: 908, startPoint y: 255, endPoint x: 892, endPoint y: 271, distance: 22.6
drag, startPoint x: 901, startPoint y: 245, endPoint x: 967, endPoint y: 357, distance: 130.0
click at [967, 357] on div at bounding box center [784, 392] width 1568 height 702
drag, startPoint x: 967, startPoint y: 356, endPoint x: 964, endPoint y: 343, distance: 13.3
drag, startPoint x: 610, startPoint y: 508, endPoint x: 758, endPoint y: 392, distance: 188.0
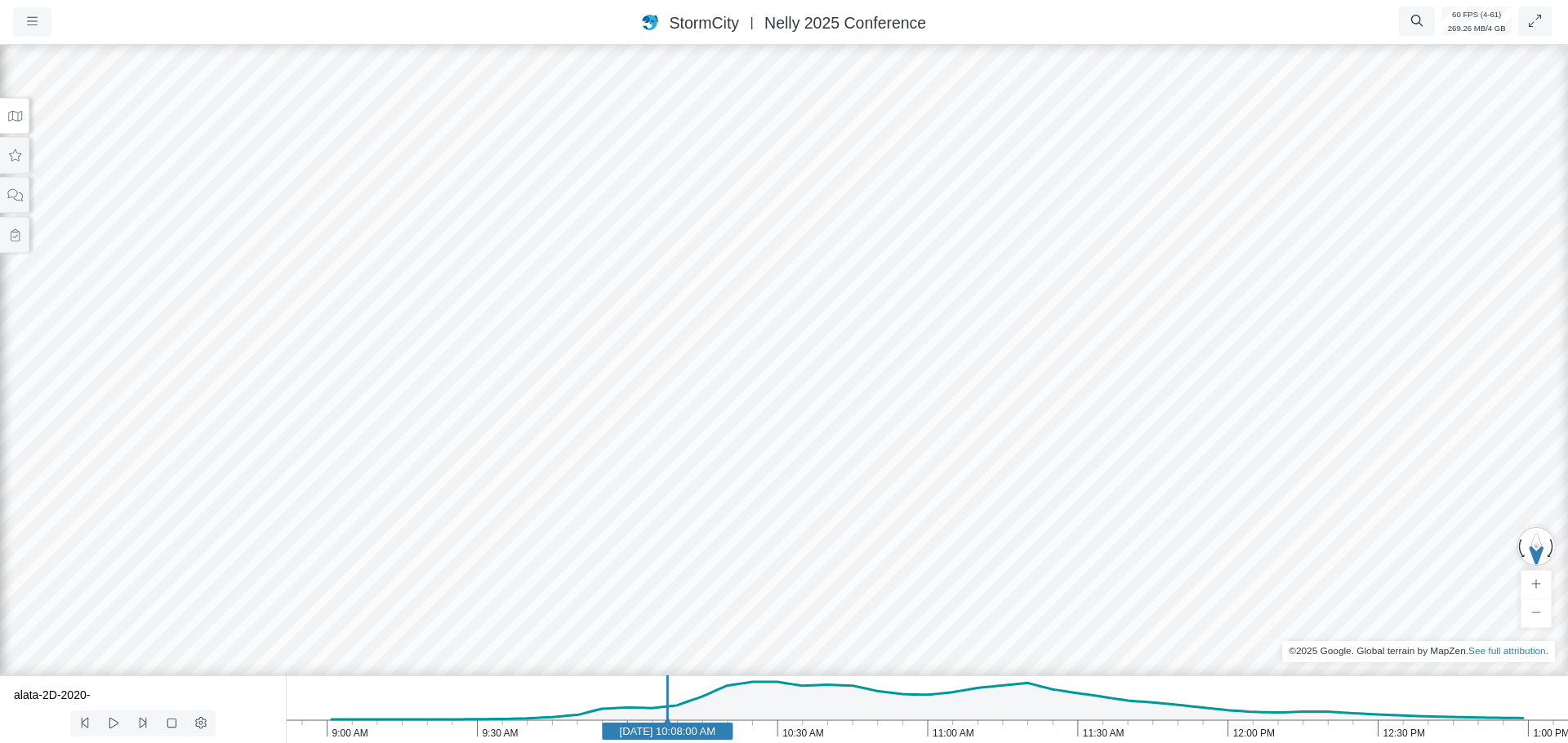
click at [763, 382] on div at bounding box center [784, 392] width 1568 height 702
drag, startPoint x: 508, startPoint y: 431, endPoint x: 855, endPoint y: 392, distance: 349.2
drag, startPoint x: 678, startPoint y: 427, endPoint x: 689, endPoint y: 478, distance: 52.2
drag, startPoint x: 774, startPoint y: 335, endPoint x: 786, endPoint y: 443, distance: 108.7
click at [785, 444] on div at bounding box center [784, 392] width 1568 height 702
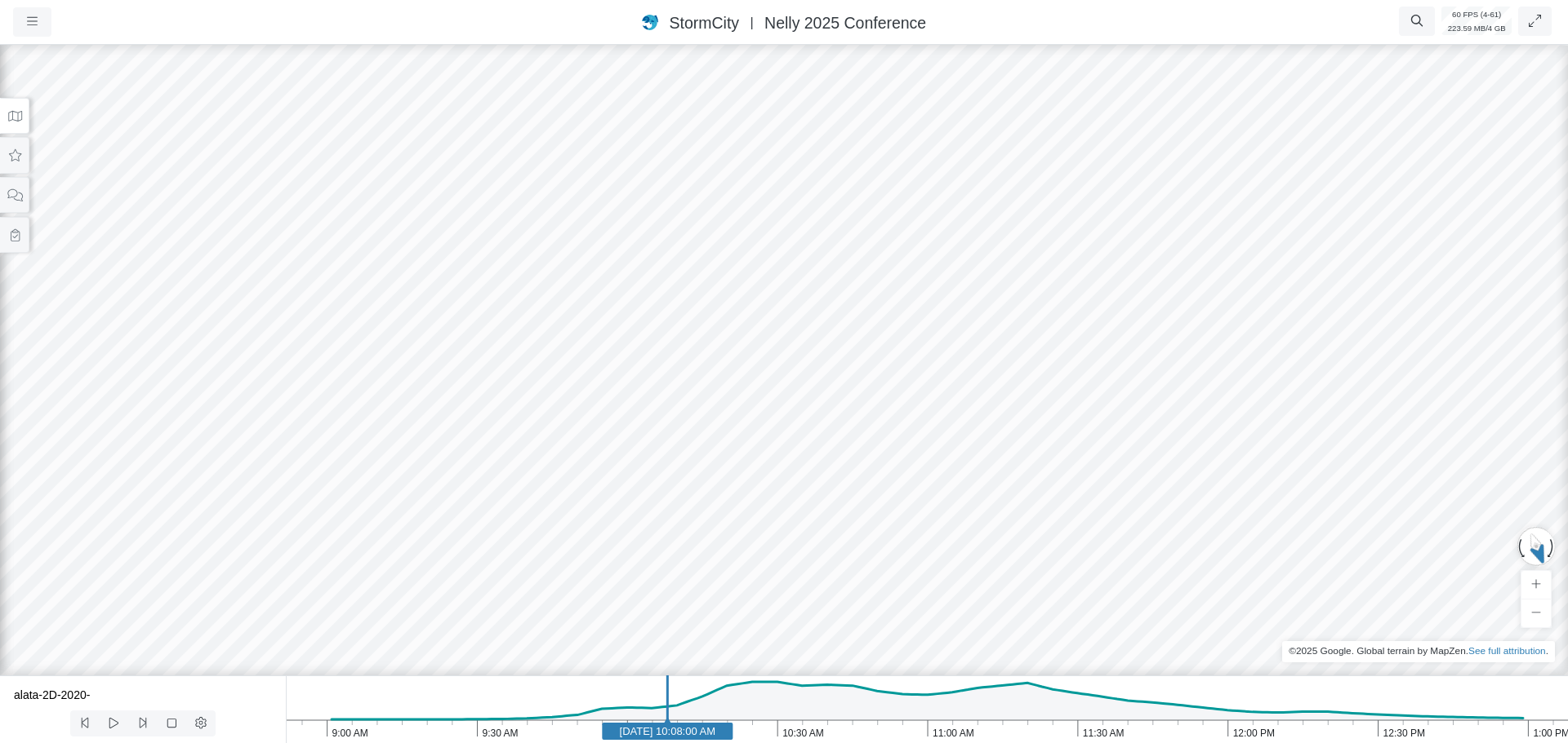
drag, startPoint x: 846, startPoint y: 432, endPoint x: 710, endPoint y: 460, distance: 138.9
click at [11, 157] on icon at bounding box center [14, 156] width 15 height 12
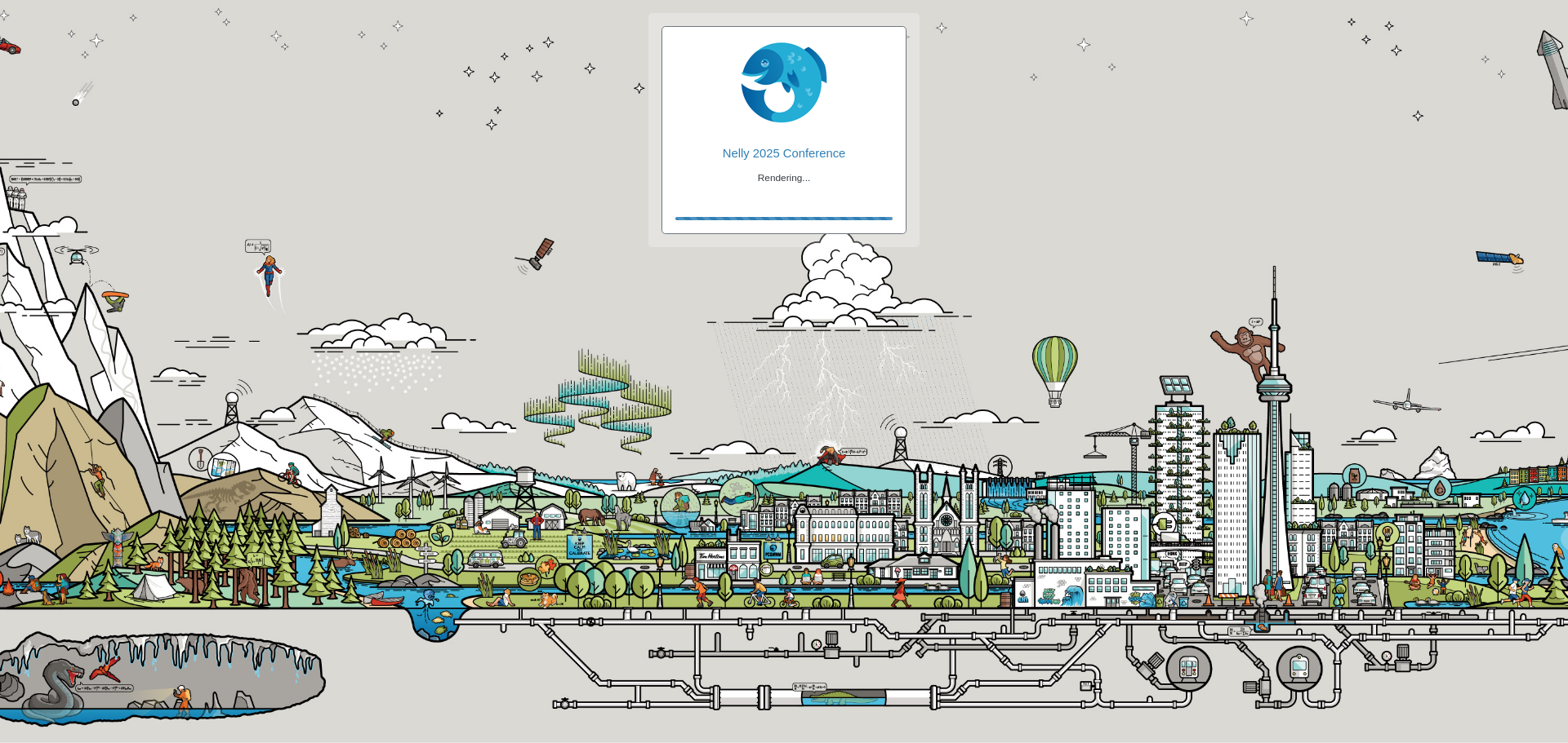
checkbox input "true"
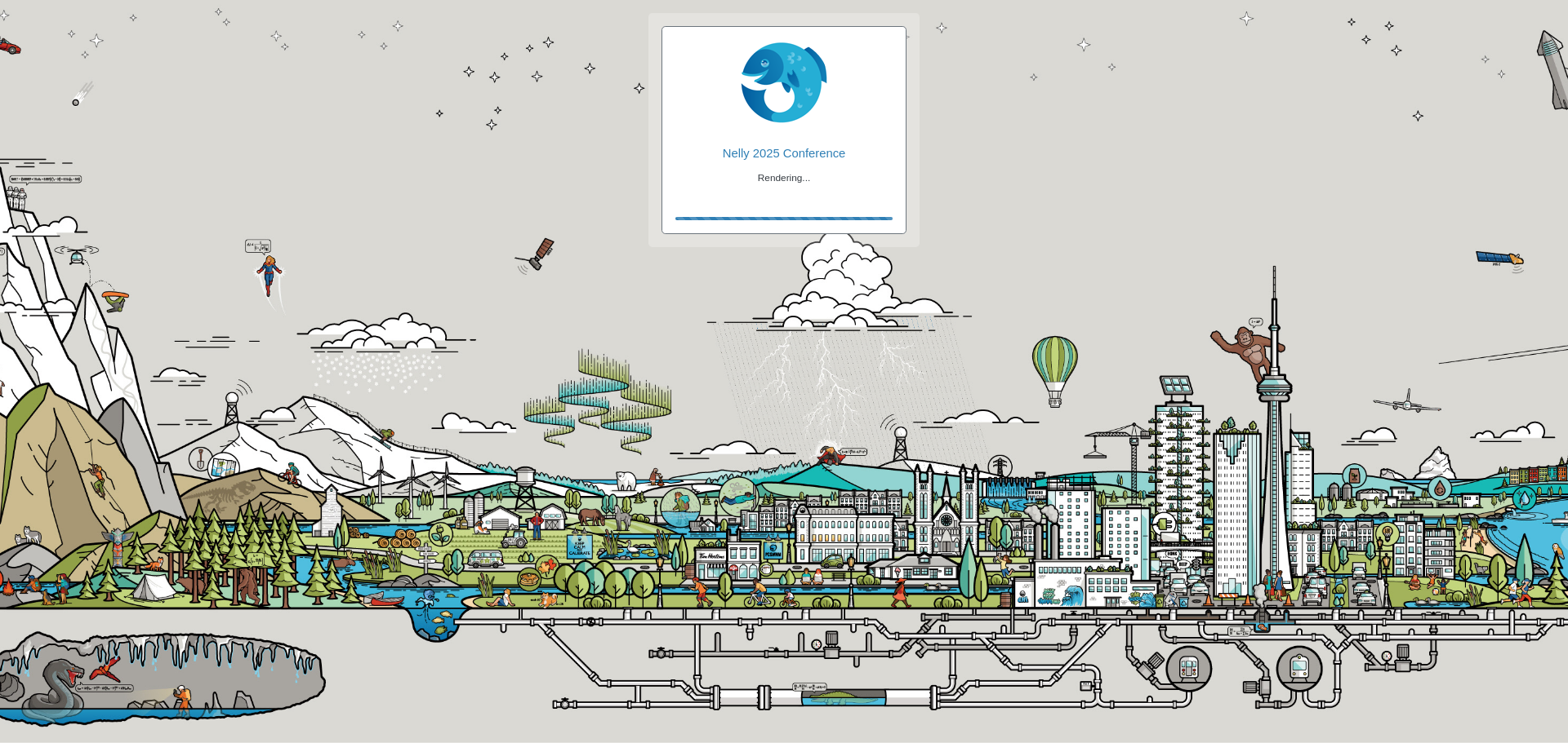
checkbox input "true"
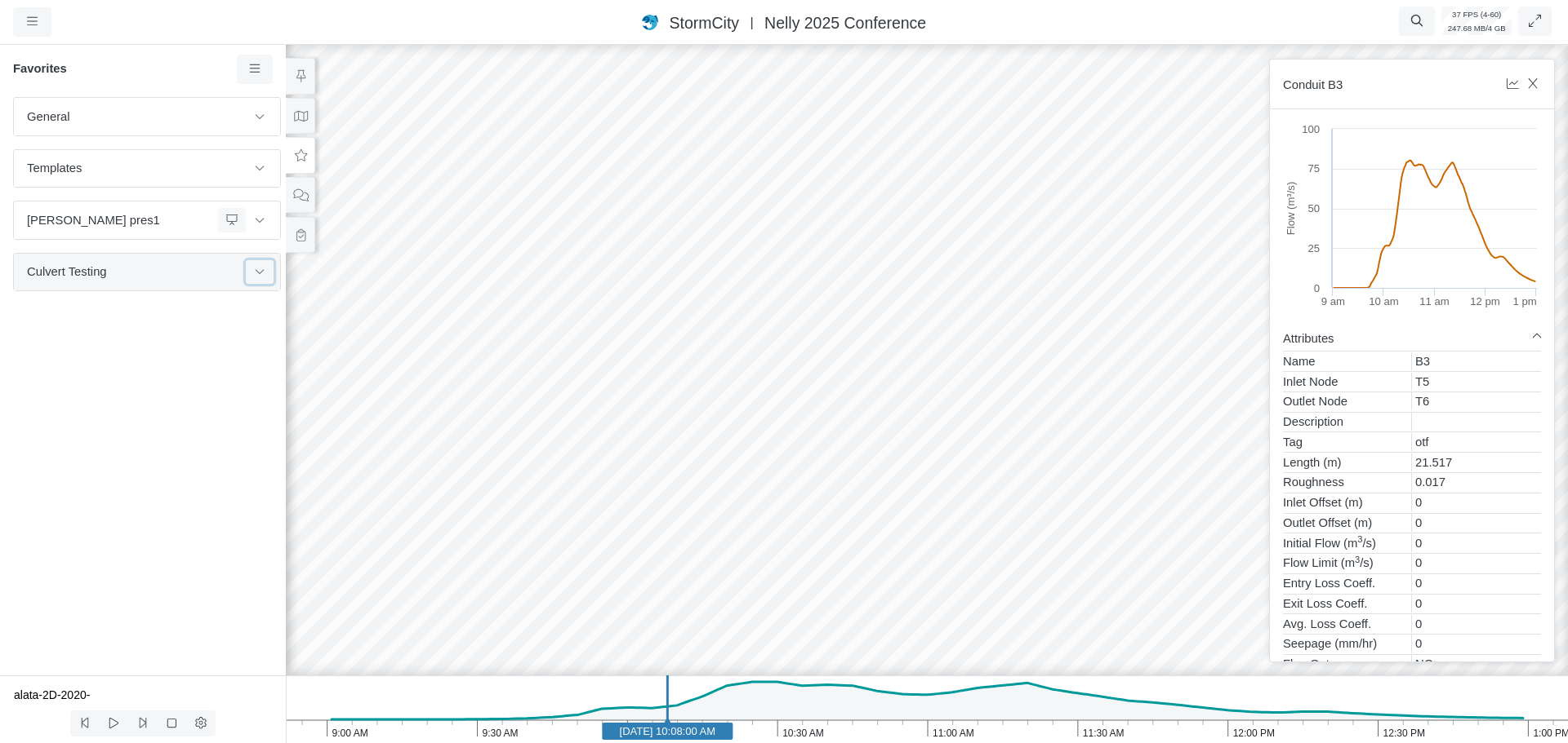
click at [264, 279] on button at bounding box center [259, 272] width 28 height 24
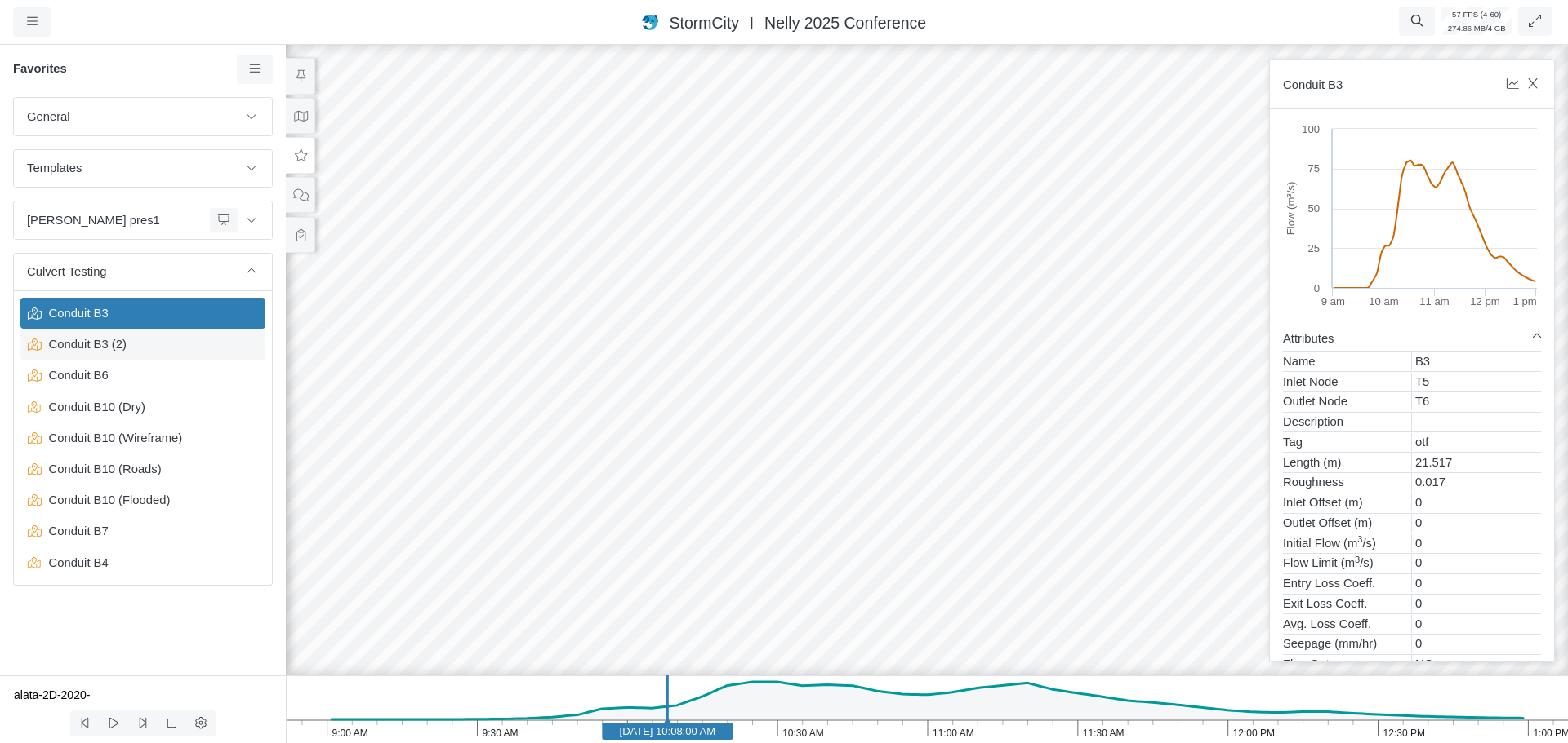
click at [103, 349] on span "Conduit B3 (2)" at bounding box center [144, 344] width 204 height 18
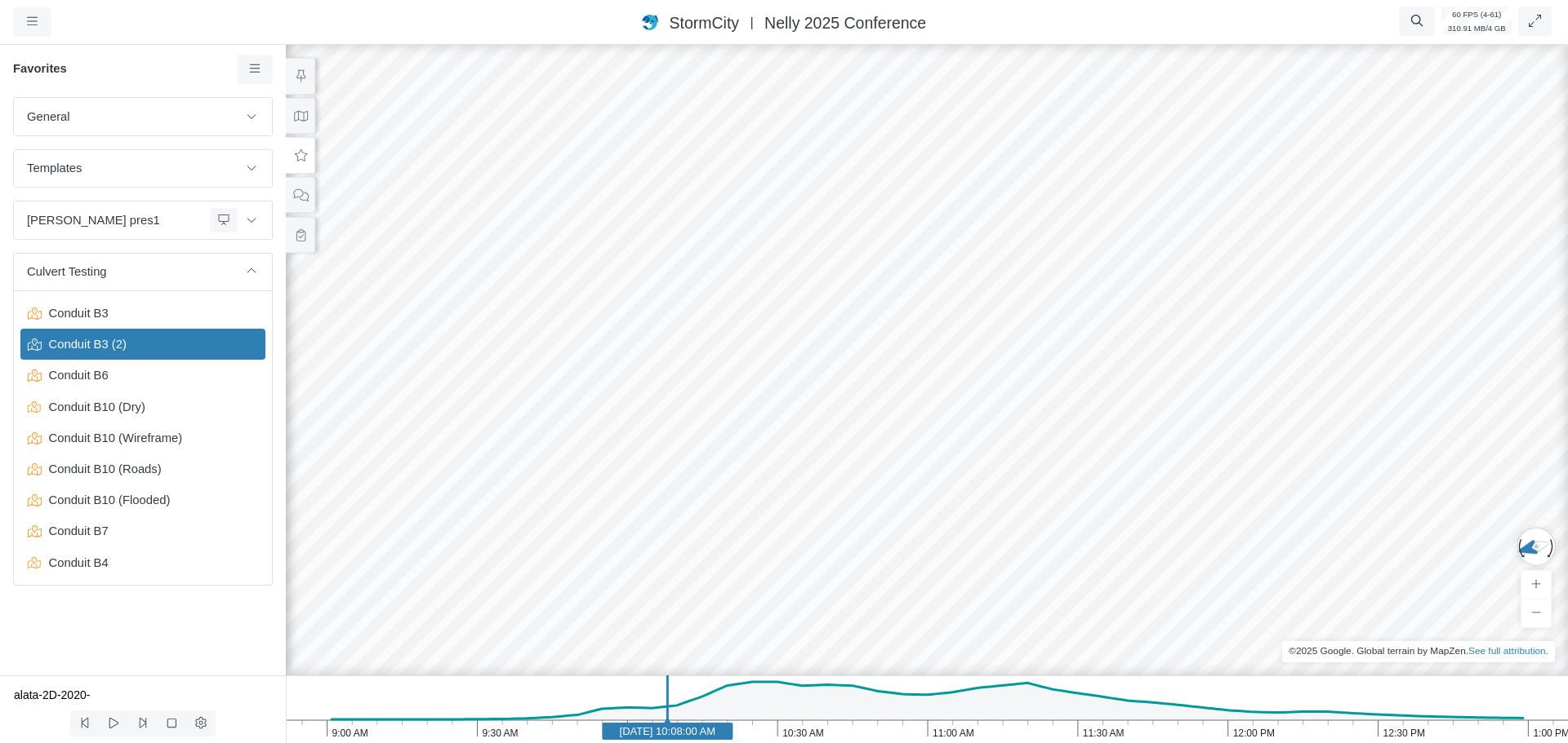
drag, startPoint x: 485, startPoint y: 577, endPoint x: 699, endPoint y: 325, distance: 330.6
click at [699, 325] on div at bounding box center [926, 392] width 1568 height 702
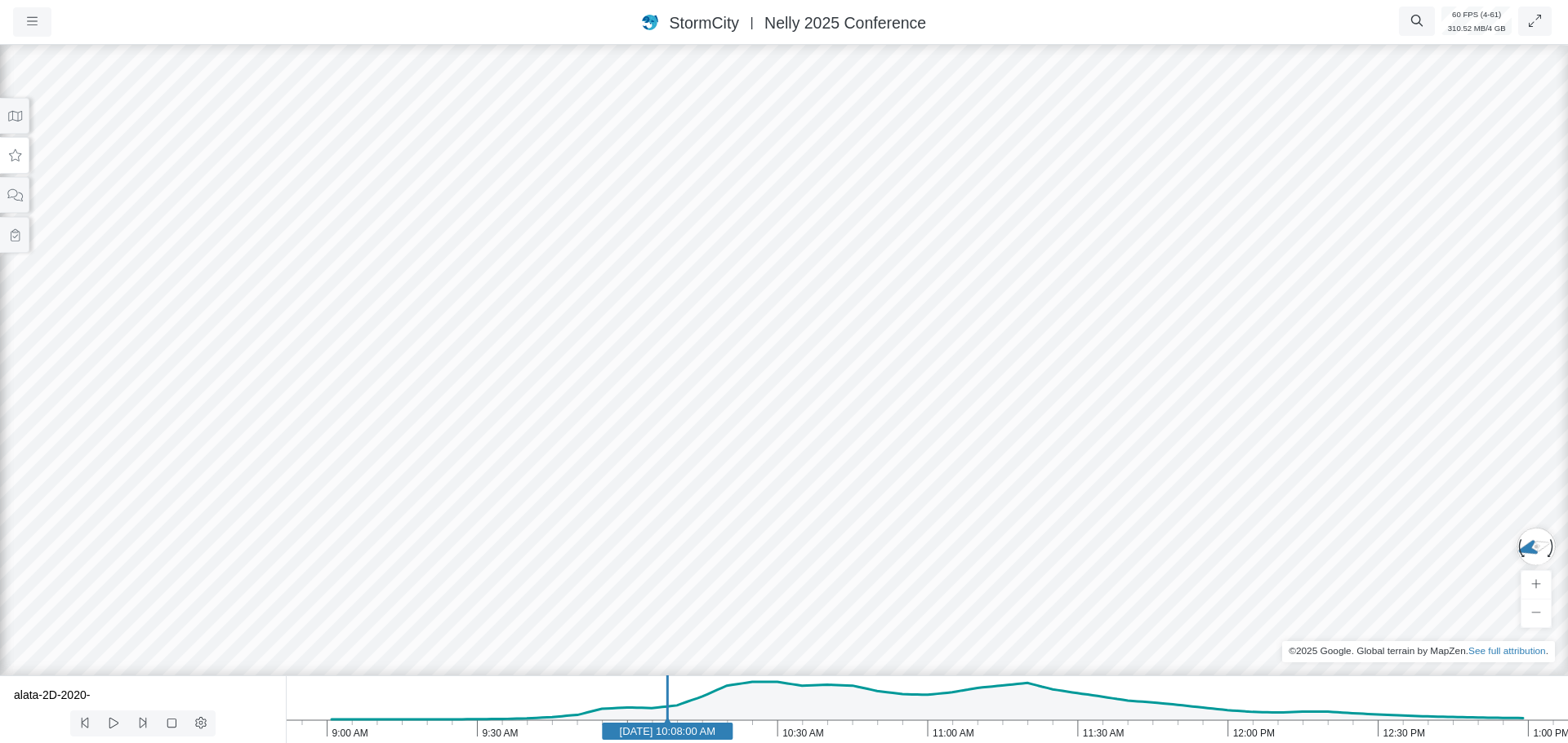
click at [15, 163] on button at bounding box center [14, 155] width 29 height 36
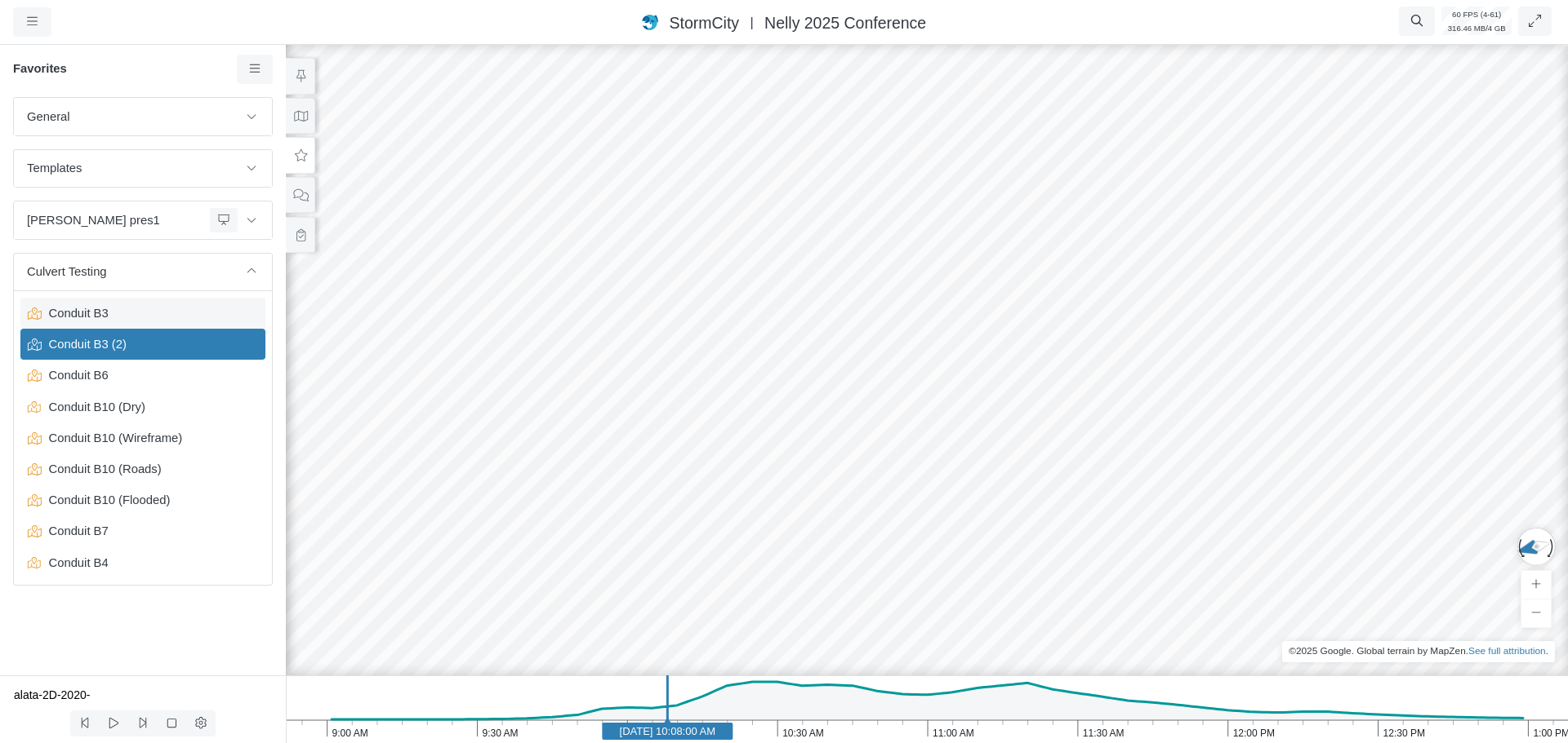
click at [126, 313] on span "Conduit B3" at bounding box center [144, 313] width 204 height 18
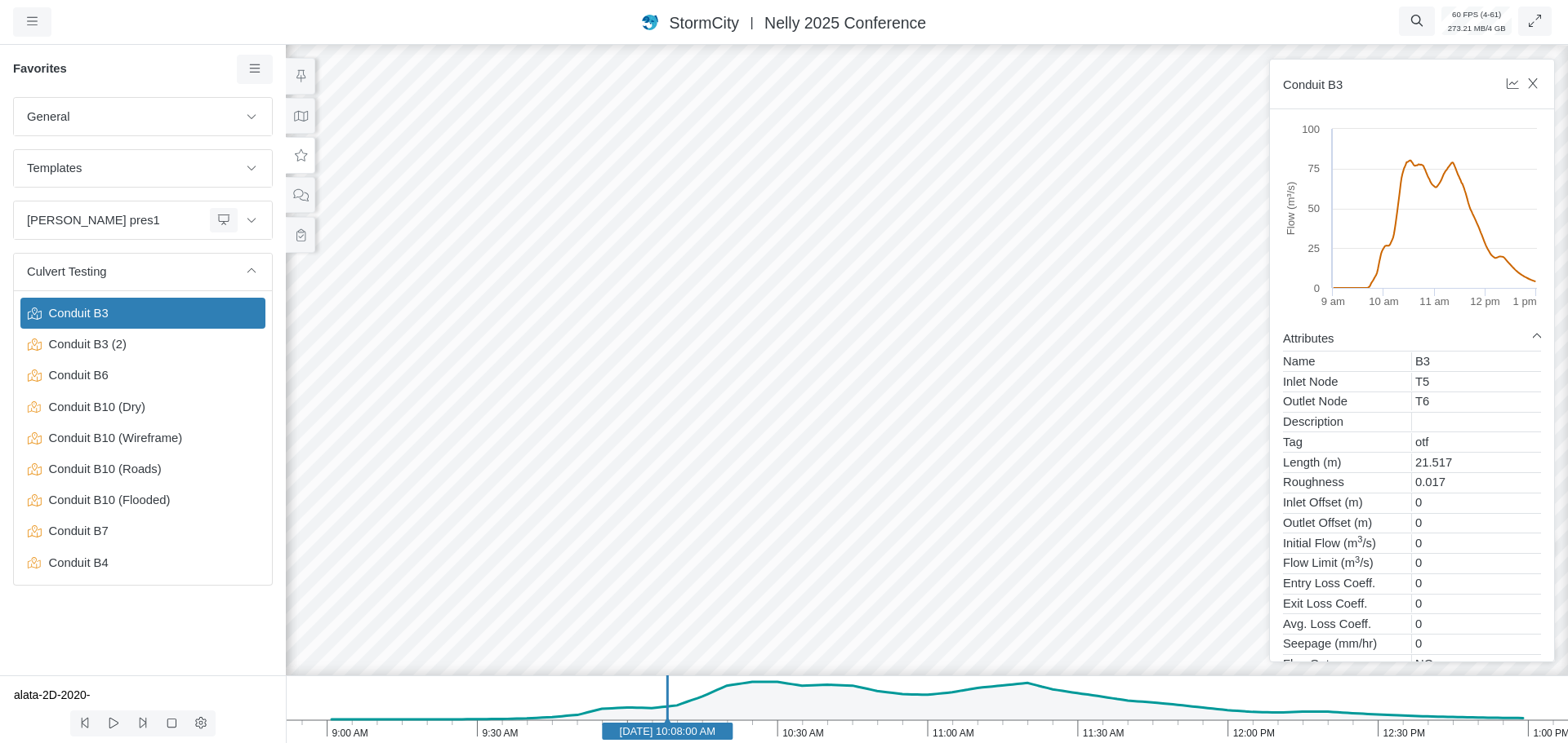
drag, startPoint x: 381, startPoint y: 543, endPoint x: 862, endPoint y: 410, distance: 499.0
click at [862, 410] on div at bounding box center [926, 392] width 1568 height 702
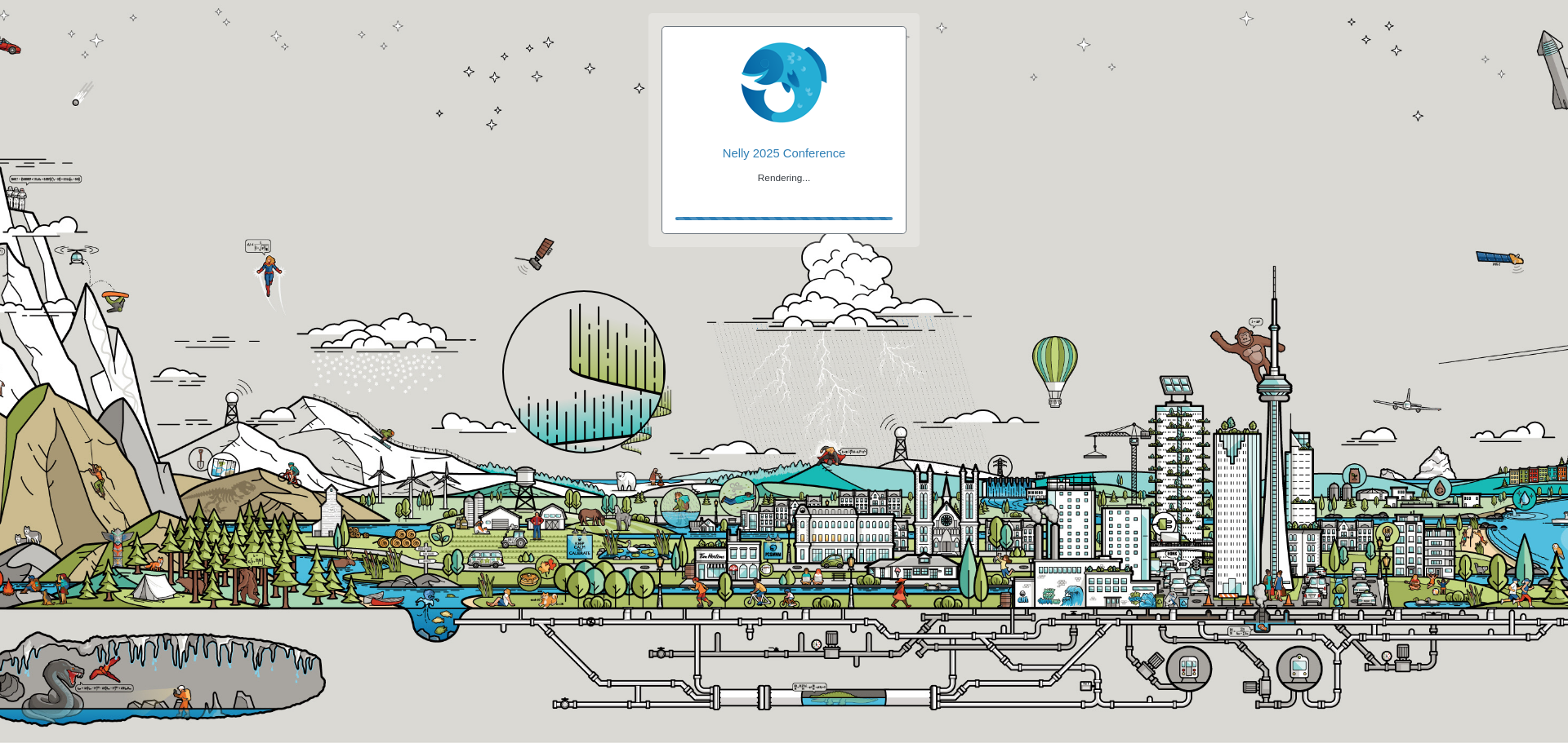
checkbox input "true"
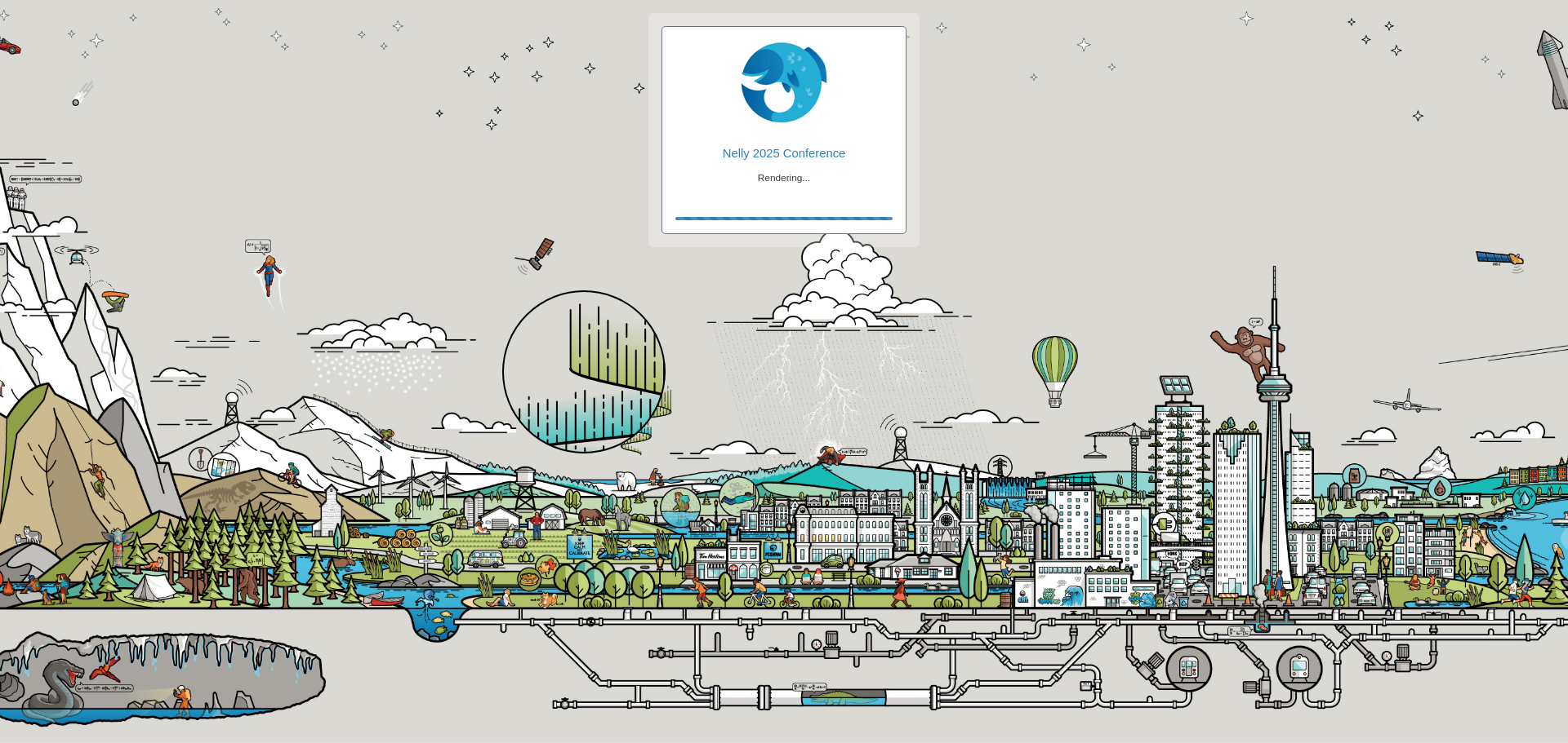
checkbox input "true"
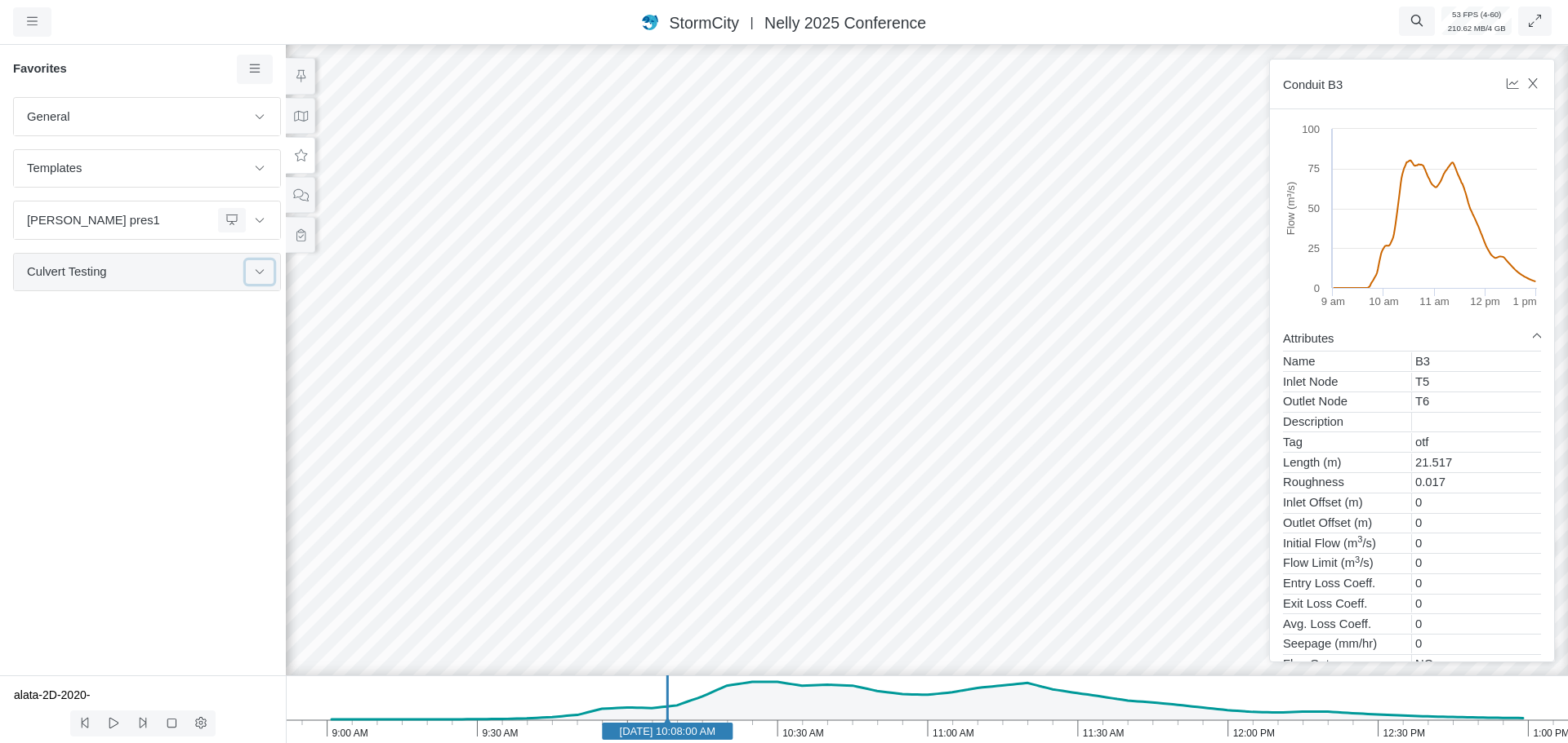
click at [254, 276] on icon at bounding box center [259, 271] width 13 height 11
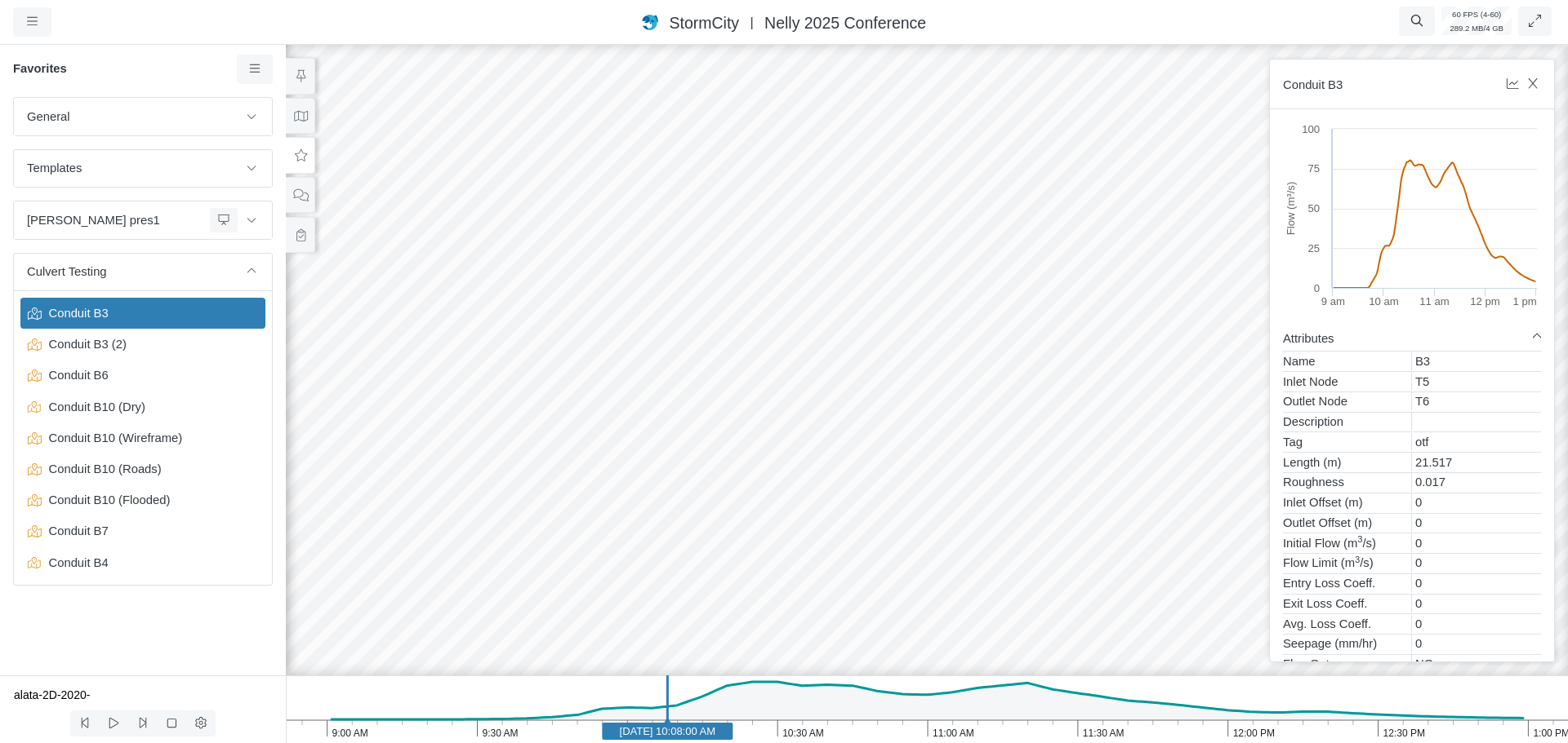
drag, startPoint x: 1102, startPoint y: 452, endPoint x: 1123, endPoint y: 358, distance: 96.3
click at [1123, 358] on div at bounding box center [926, 392] width 1568 height 702
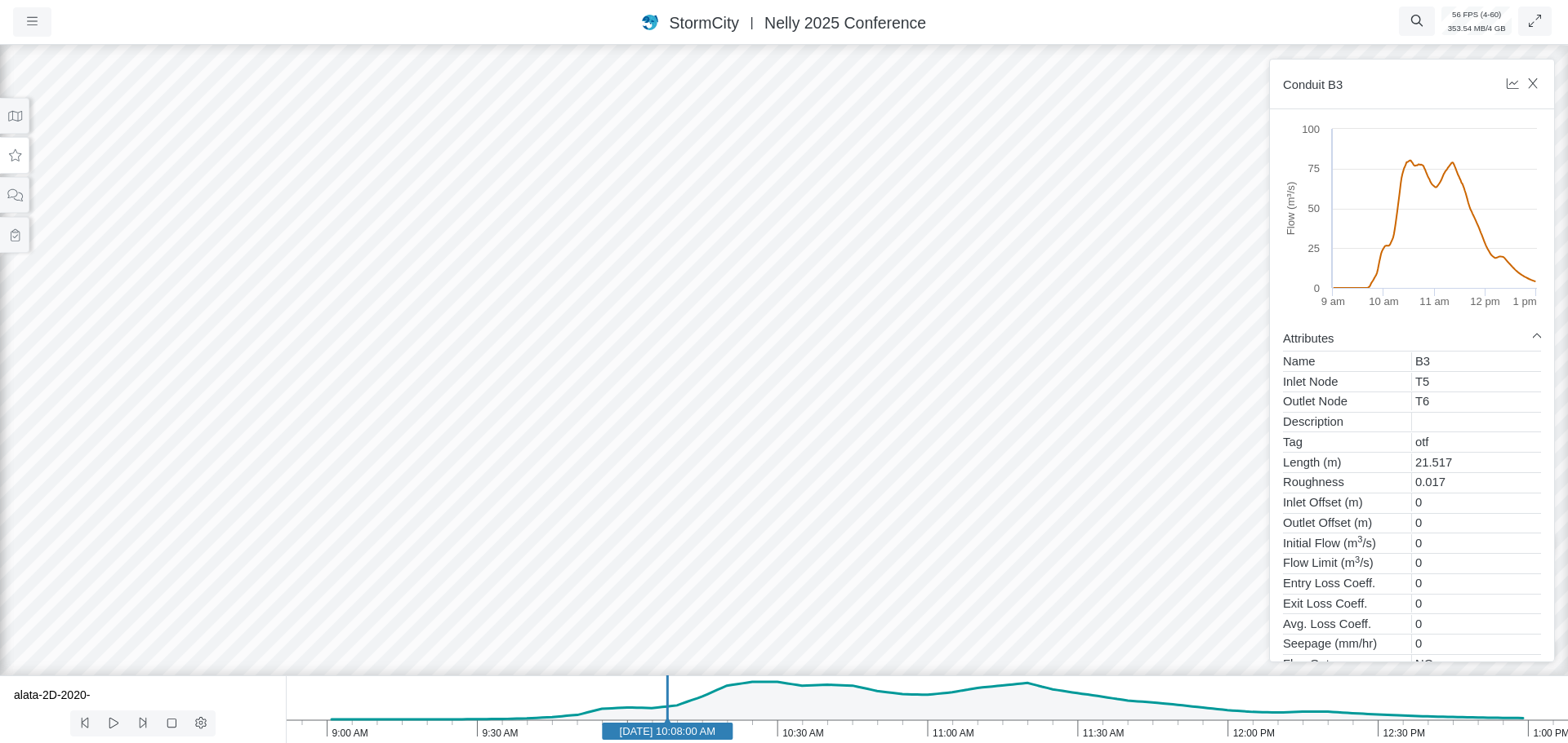
drag, startPoint x: 1089, startPoint y: 432, endPoint x: 906, endPoint y: 588, distance: 240.5
click at [13, 145] on button at bounding box center [14, 155] width 29 height 36
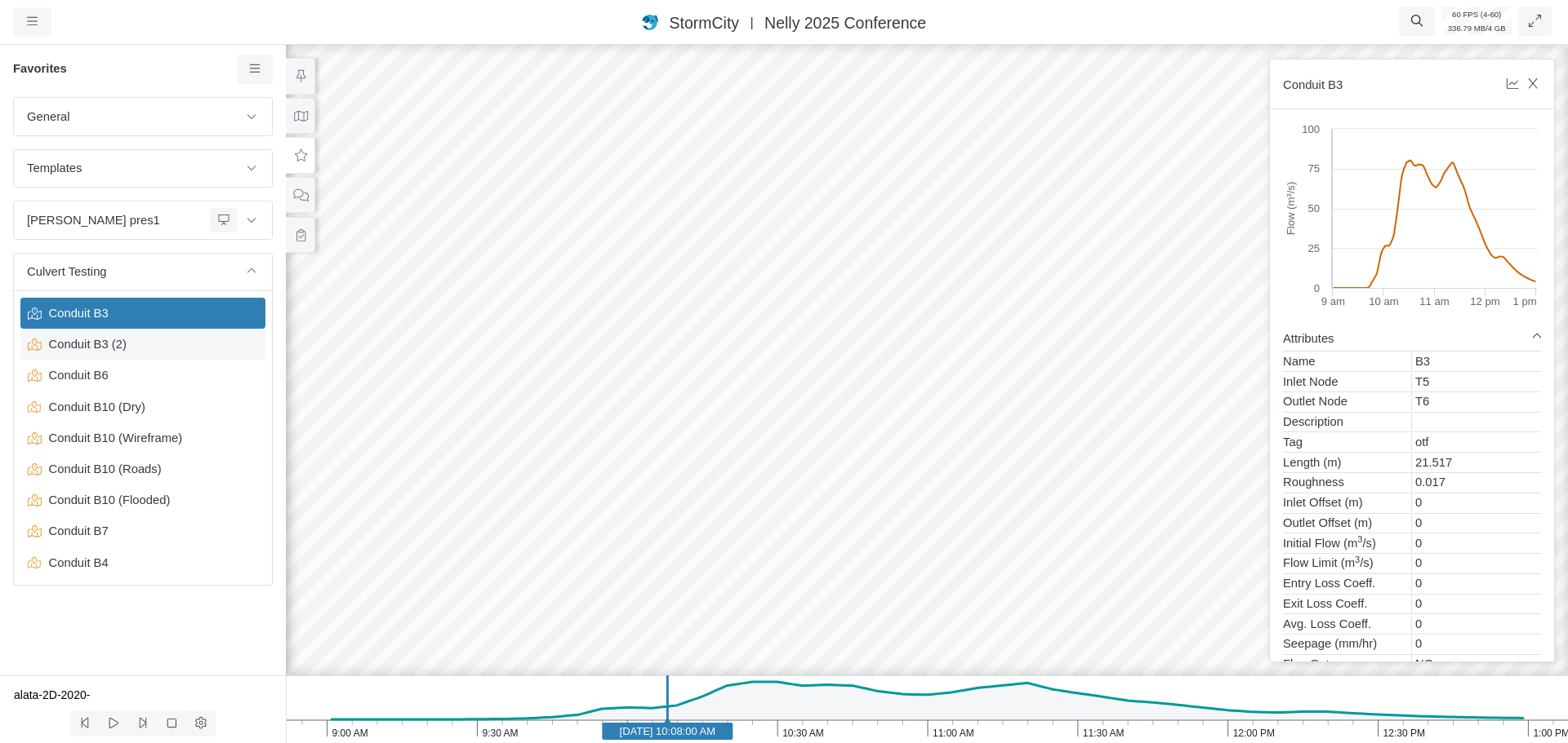
click at [113, 343] on span "Conduit B3 (2)" at bounding box center [144, 344] width 204 height 18
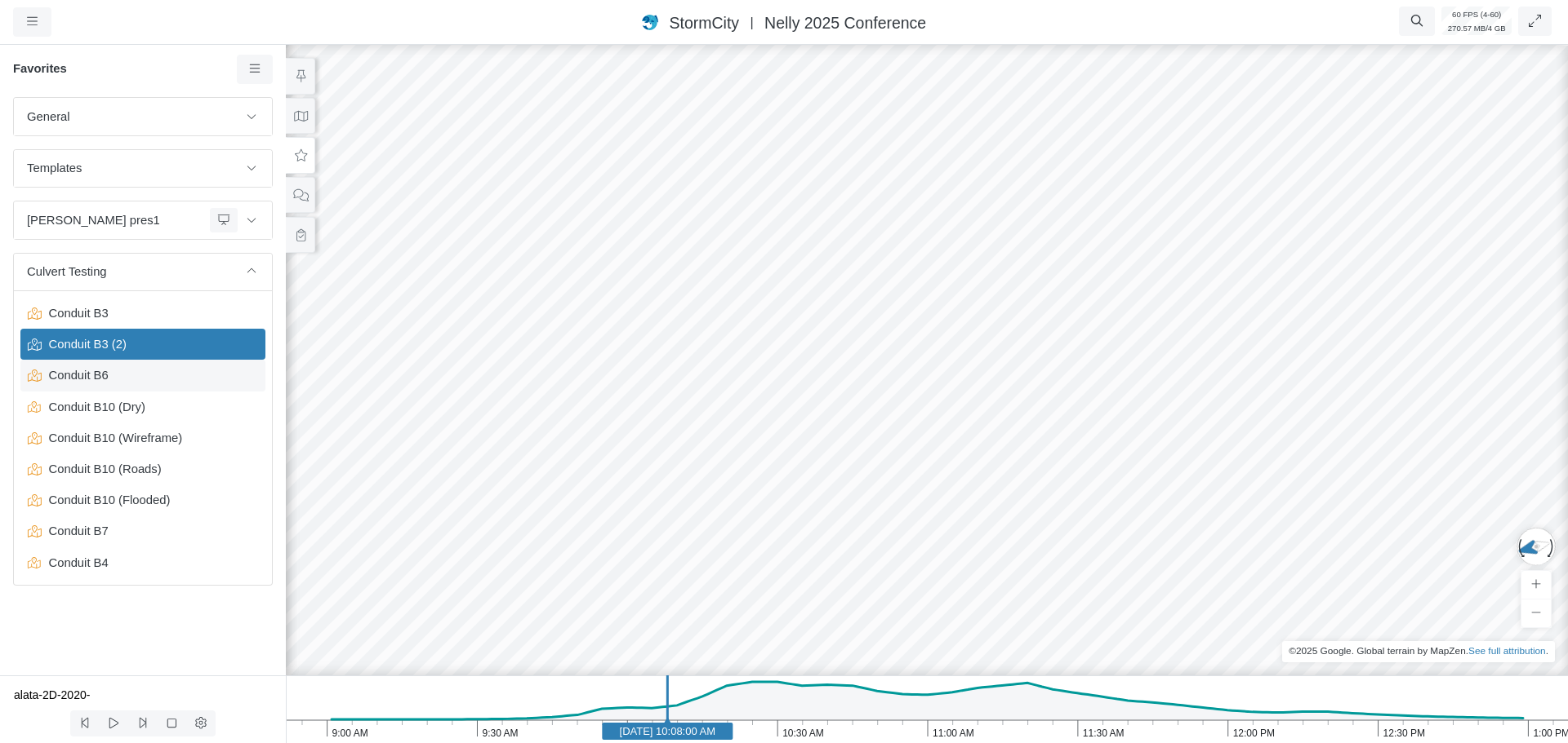
click at [104, 375] on span "Conduit B6" at bounding box center [144, 376] width 204 height 18
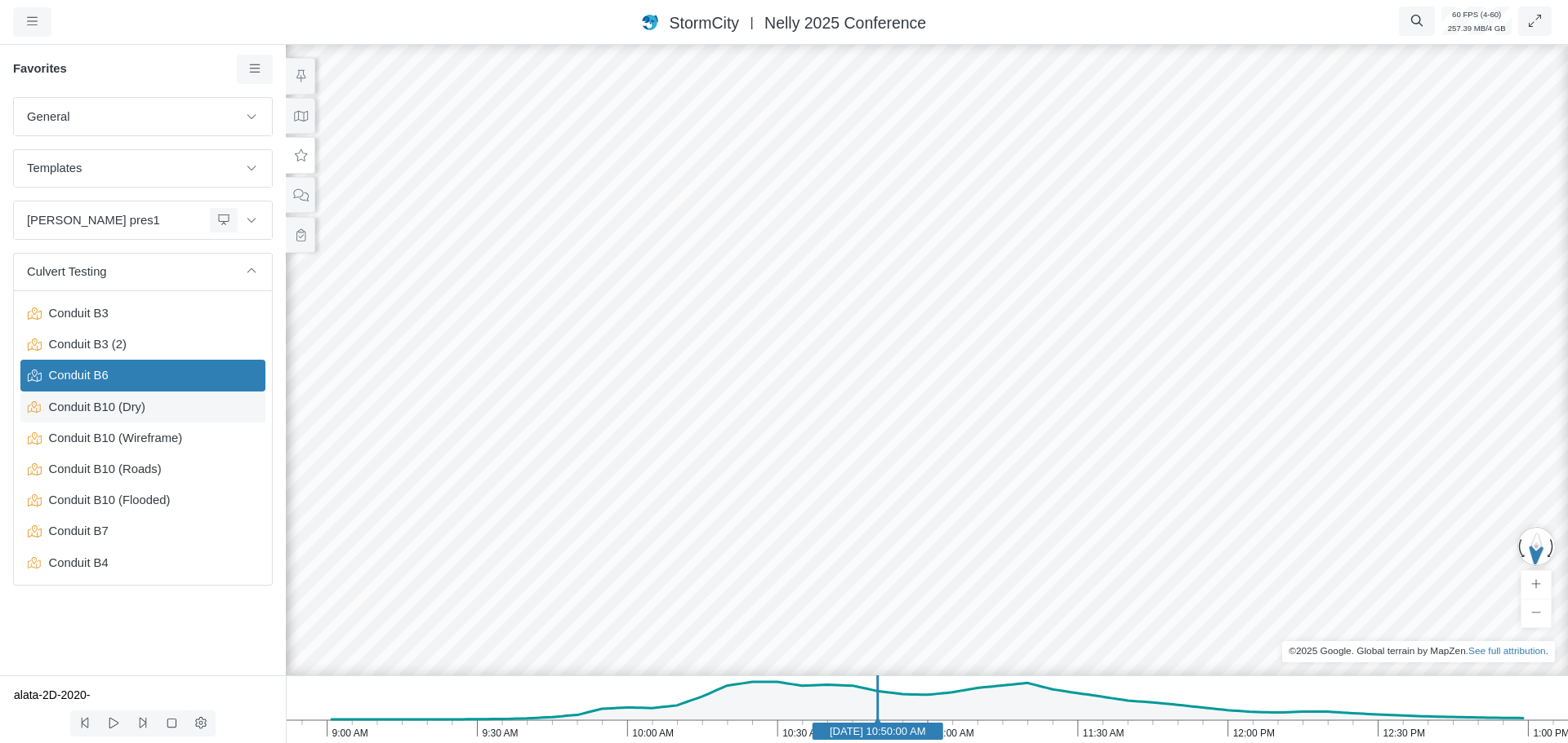
click at [93, 410] on span "Conduit B10 (Dry)" at bounding box center [144, 408] width 204 height 18
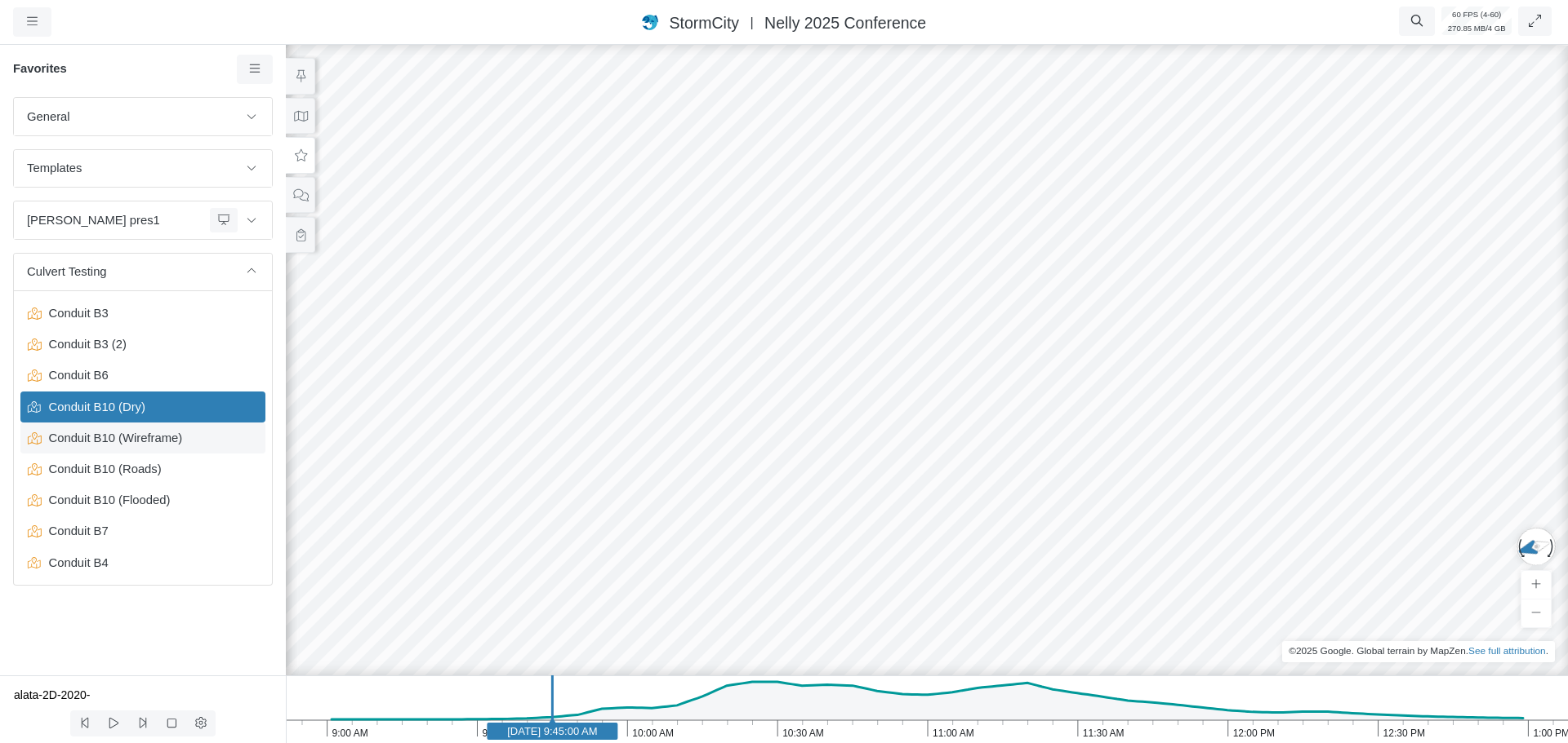
click at [93, 440] on span "Conduit B10 (Wireframe)" at bounding box center [144, 438] width 204 height 18
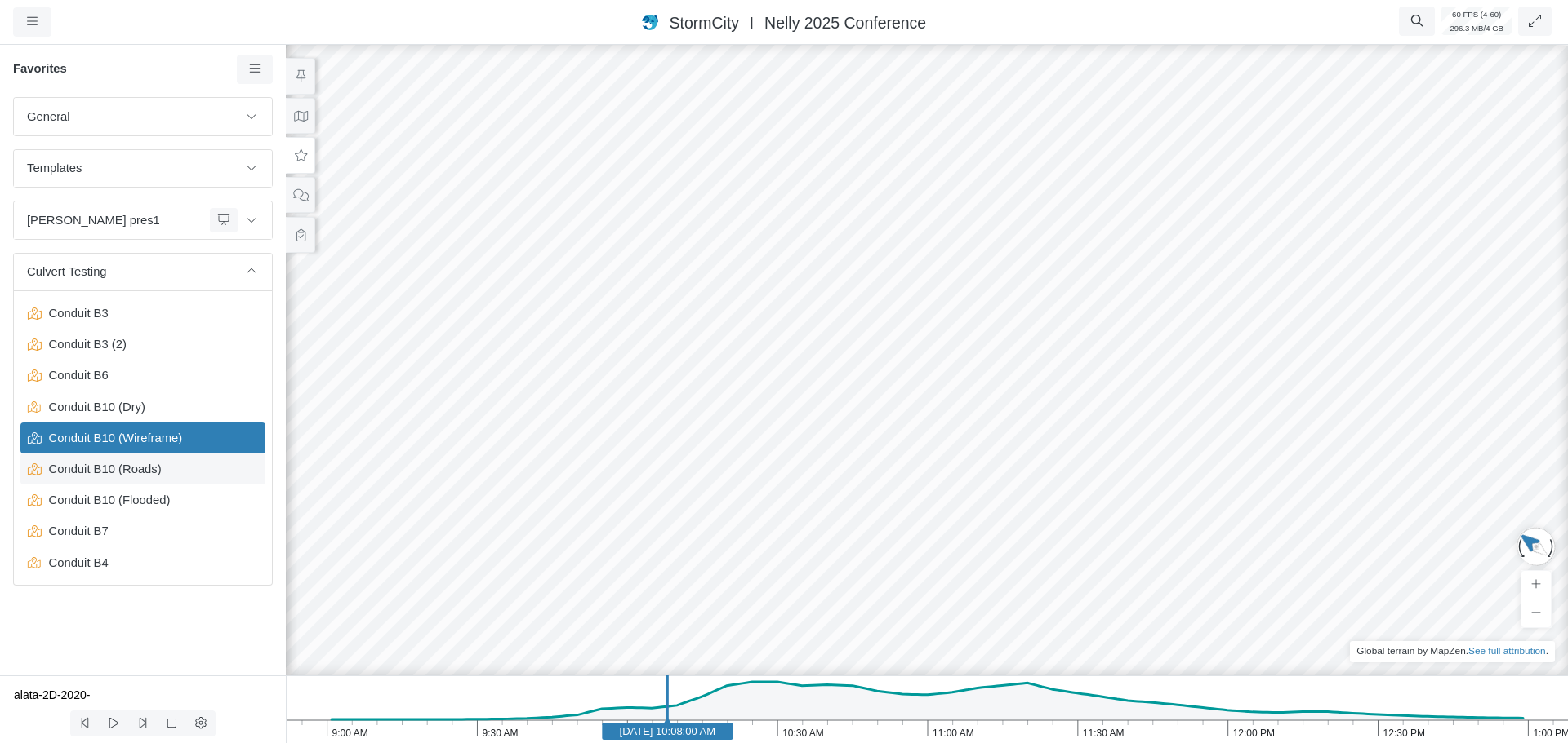
click at [106, 473] on span "Conduit B10 (Roads)" at bounding box center [144, 469] width 204 height 18
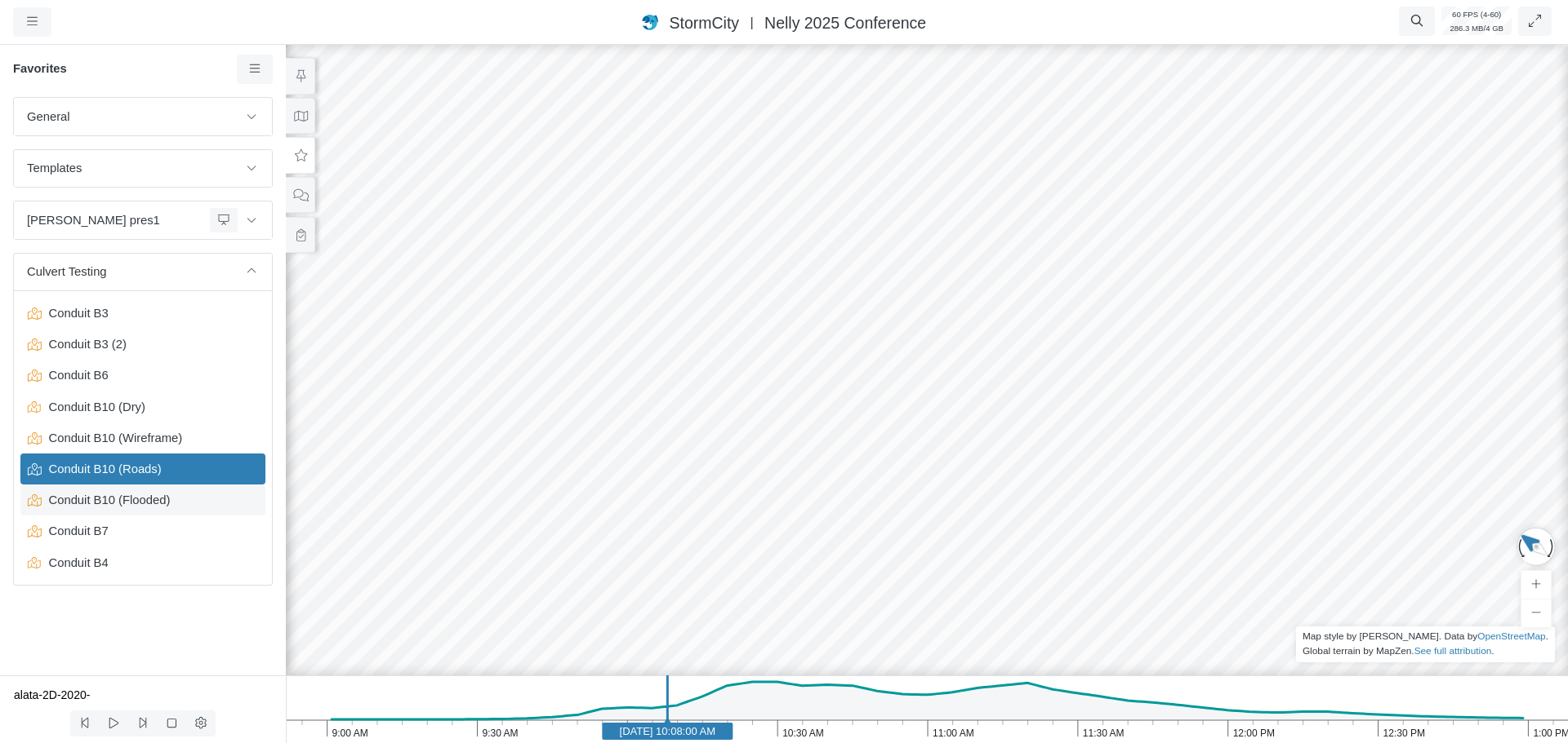
click at [98, 506] on span "Conduit B10 (Flooded)" at bounding box center [144, 500] width 204 height 18
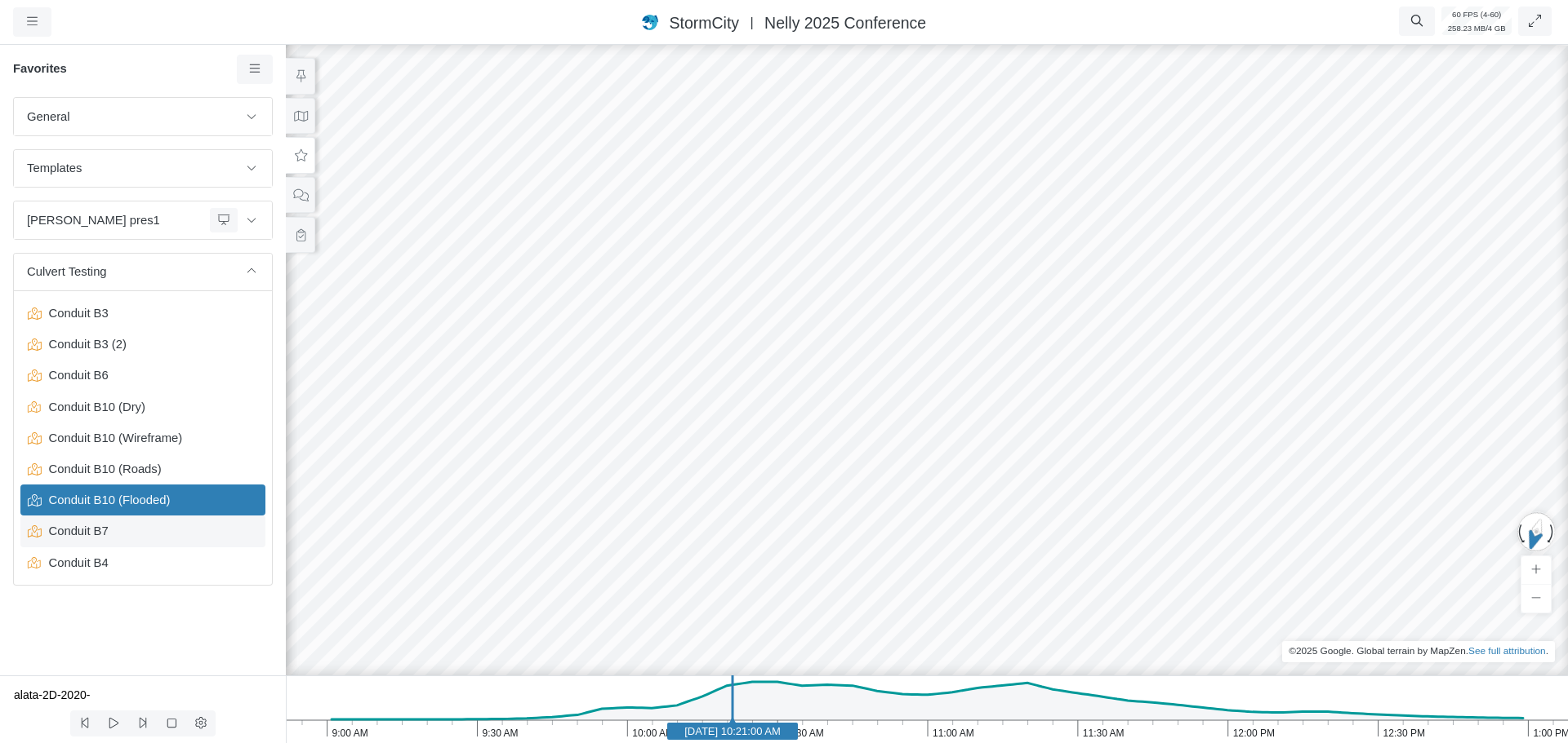
click at [105, 533] on span "Conduit B7" at bounding box center [144, 531] width 204 height 18
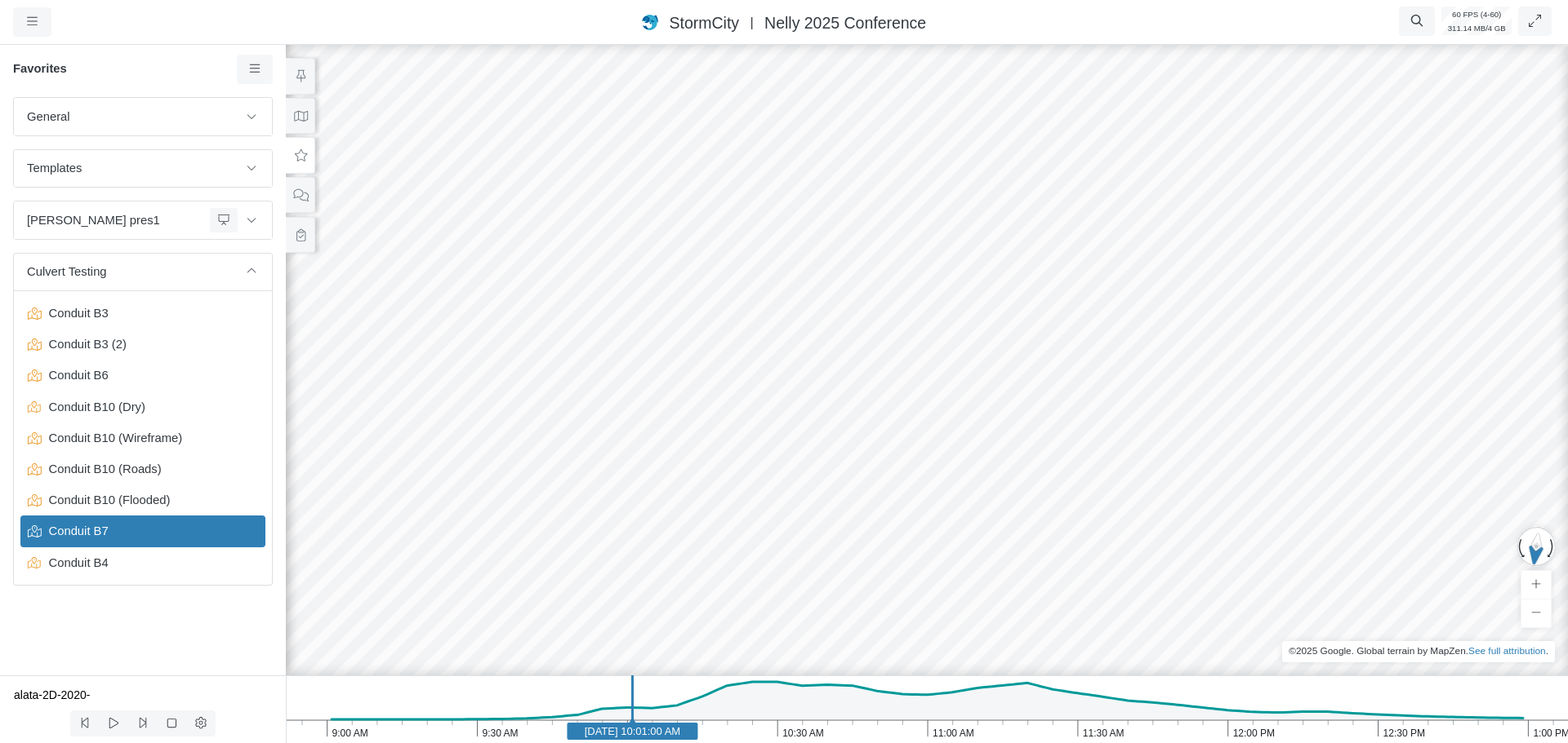
drag, startPoint x: 719, startPoint y: 490, endPoint x: 743, endPoint y: 421, distance: 73.1
click at [747, 501] on div at bounding box center [926, 392] width 1568 height 702
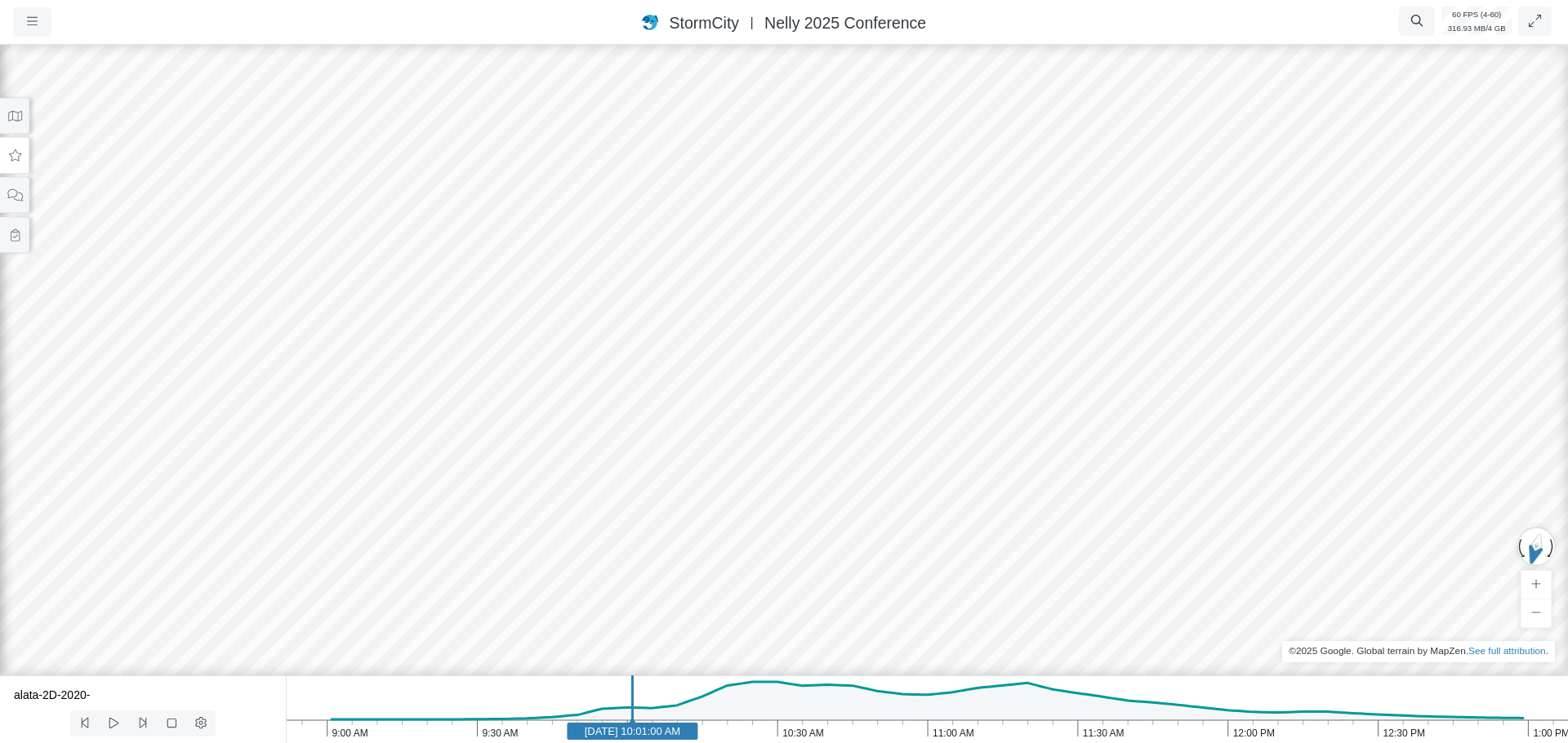
drag, startPoint x: 776, startPoint y: 297, endPoint x: 734, endPoint y: 369, distance: 83.4
drag, startPoint x: 563, startPoint y: 210, endPoint x: 587, endPoint y: 379, distance: 170.7
click at [587, 379] on div at bounding box center [784, 392] width 1568 height 702
click at [300, 241] on div at bounding box center [784, 392] width 1568 height 702
click at [16, 122] on icon at bounding box center [14, 117] width 15 height 12
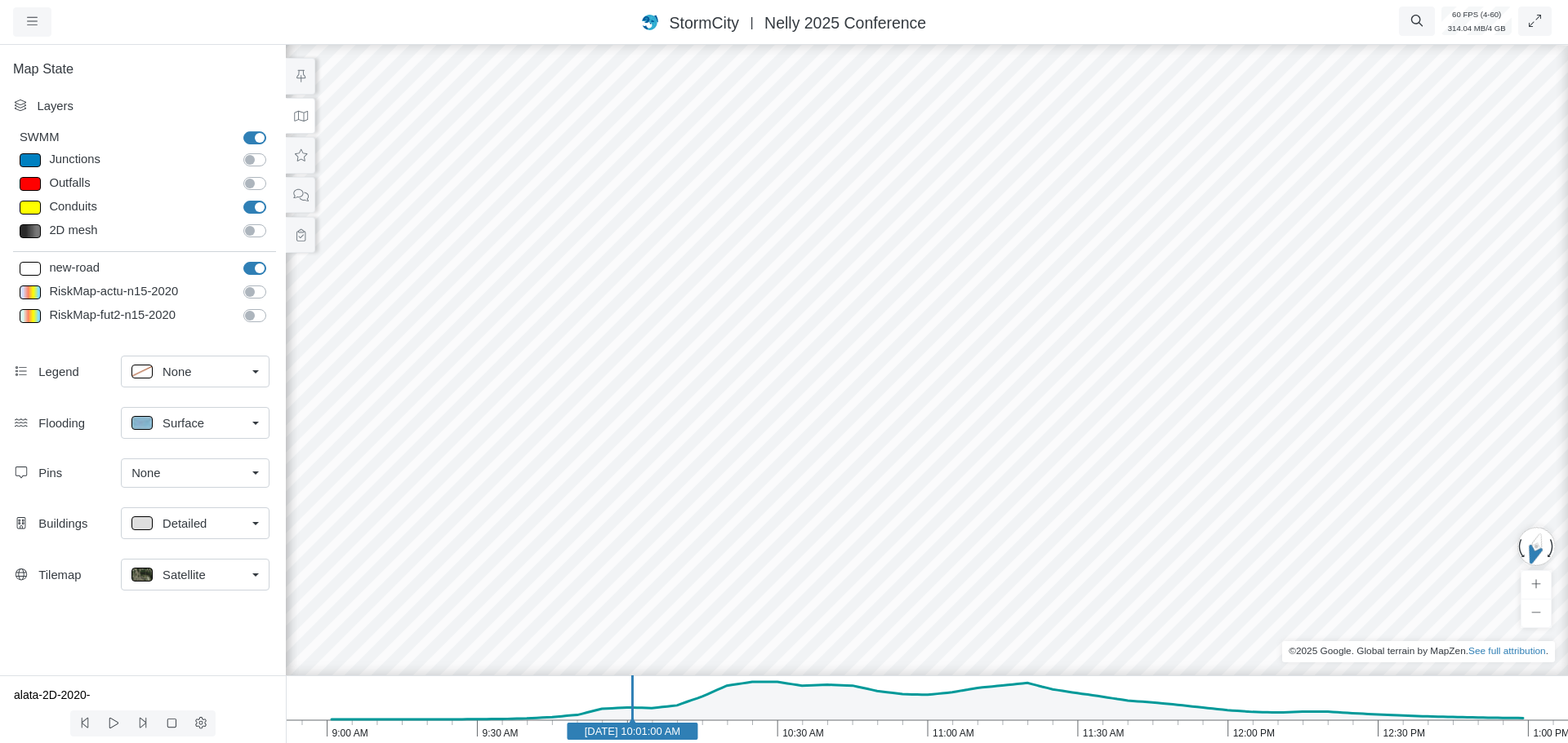
click at [179, 426] on span "Surface" at bounding box center [183, 424] width 42 height 18
click at [145, 456] on p at bounding box center [142, 460] width 21 height 14
click at [191, 428] on span "None" at bounding box center [177, 424] width 28 height 18
click at [199, 489] on span "Surface" at bounding box center [183, 487] width 42 height 18
drag, startPoint x: 1158, startPoint y: 369, endPoint x: 1129, endPoint y: 435, distance: 72.1
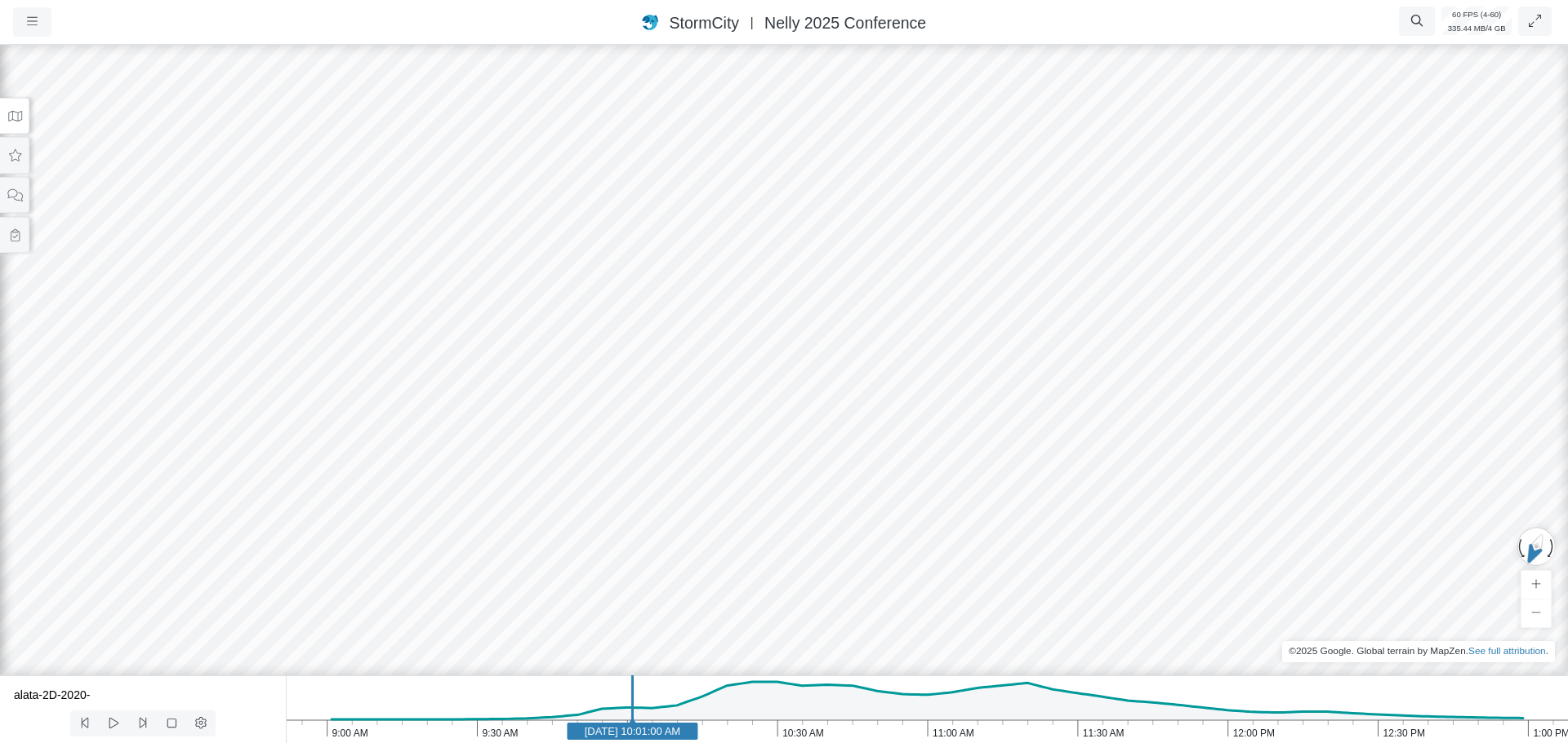
click at [24, 121] on button at bounding box center [14, 116] width 29 height 36
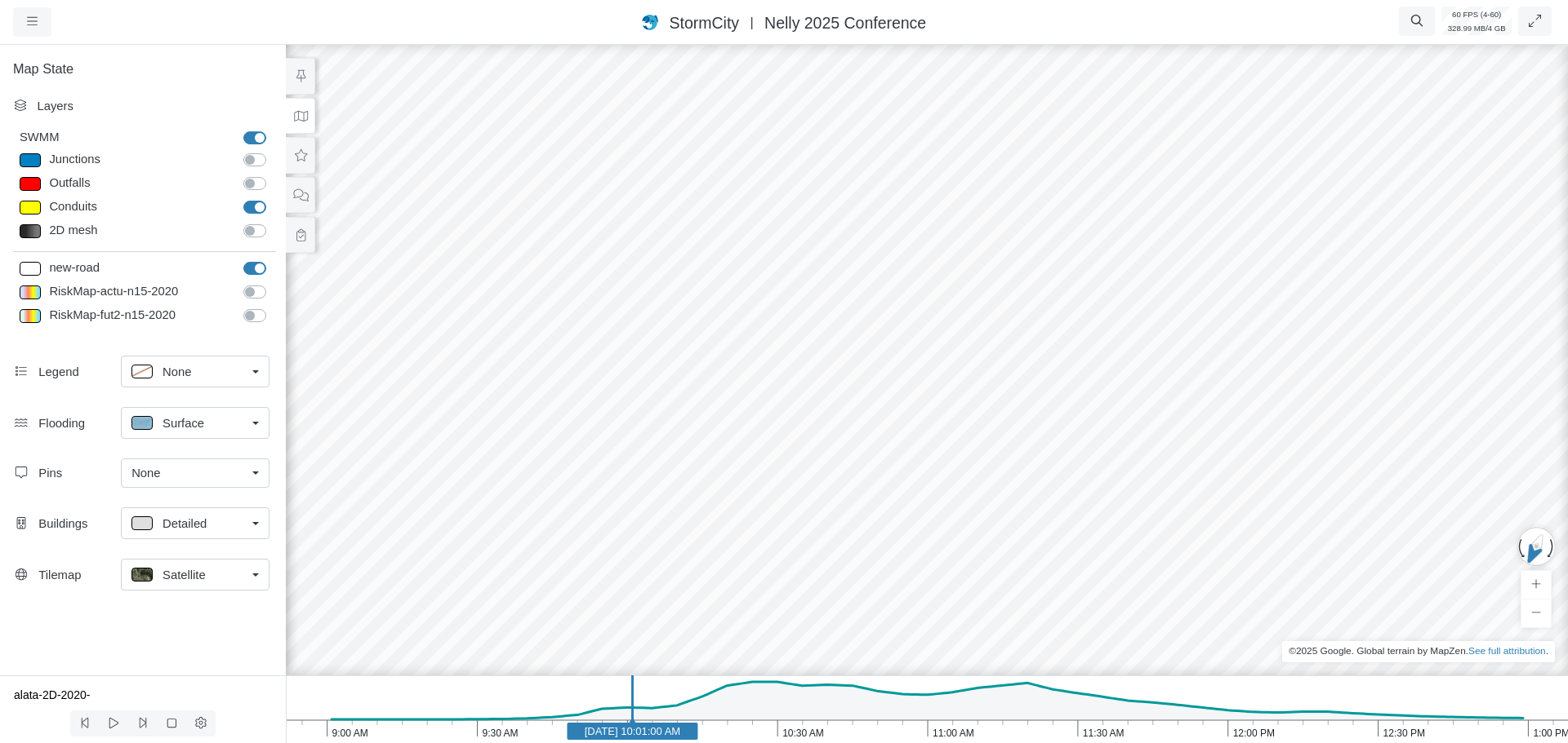
click at [272, 222] on label "2D mesh" at bounding box center [272, 222] width 0 height 0
click at [248, 231] on input "2D mesh" at bounding box center [249, 229] width 13 height 15
checkbox input "true"
drag, startPoint x: 1440, startPoint y: 304, endPoint x: 978, endPoint y: 336, distance: 463.1
click at [978, 336] on div at bounding box center [926, 392] width 1568 height 702
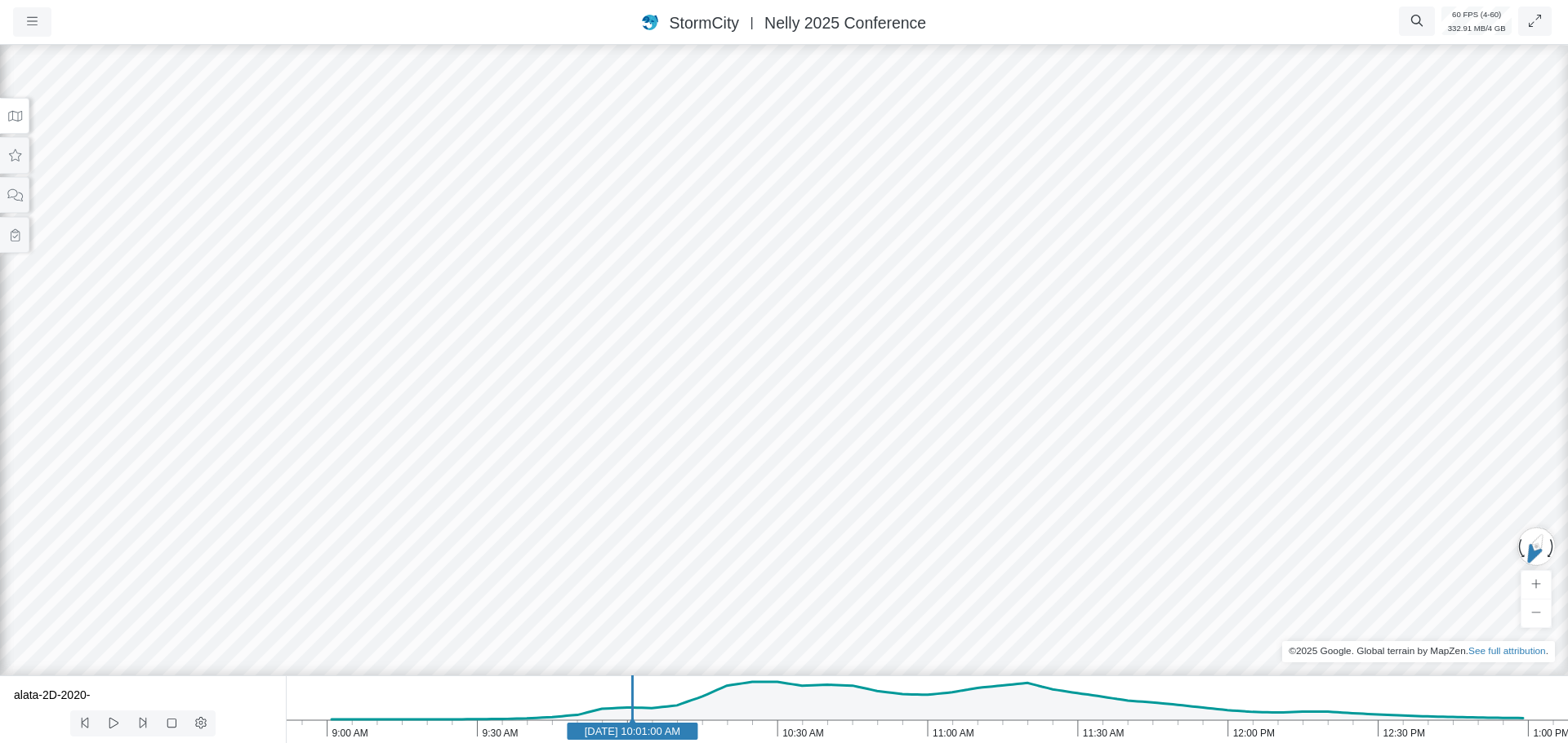
click at [17, 120] on icon at bounding box center [15, 117] width 14 height 11
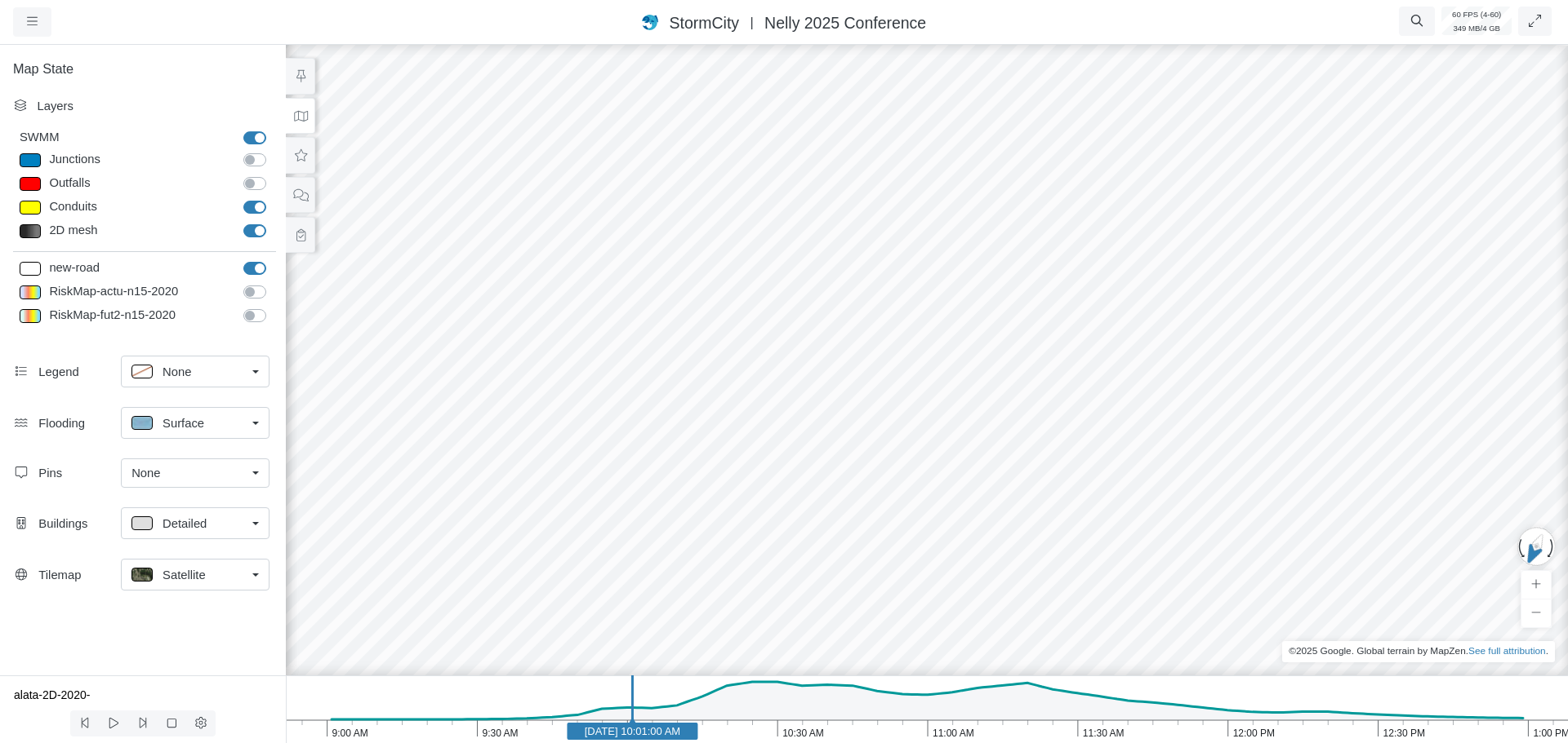
click at [197, 429] on span "Surface" at bounding box center [183, 424] width 42 height 18
click at [161, 605] on label "Fill Holes" at bounding box center [186, 603] width 50 height 18
click at [46, 611] on div "Map State Layers SWMM SWMM Junctions Junctions Outfalls Dividers" at bounding box center [142, 359] width 286 height 634
click at [212, 583] on div "Satellite" at bounding box center [189, 575] width 114 height 20
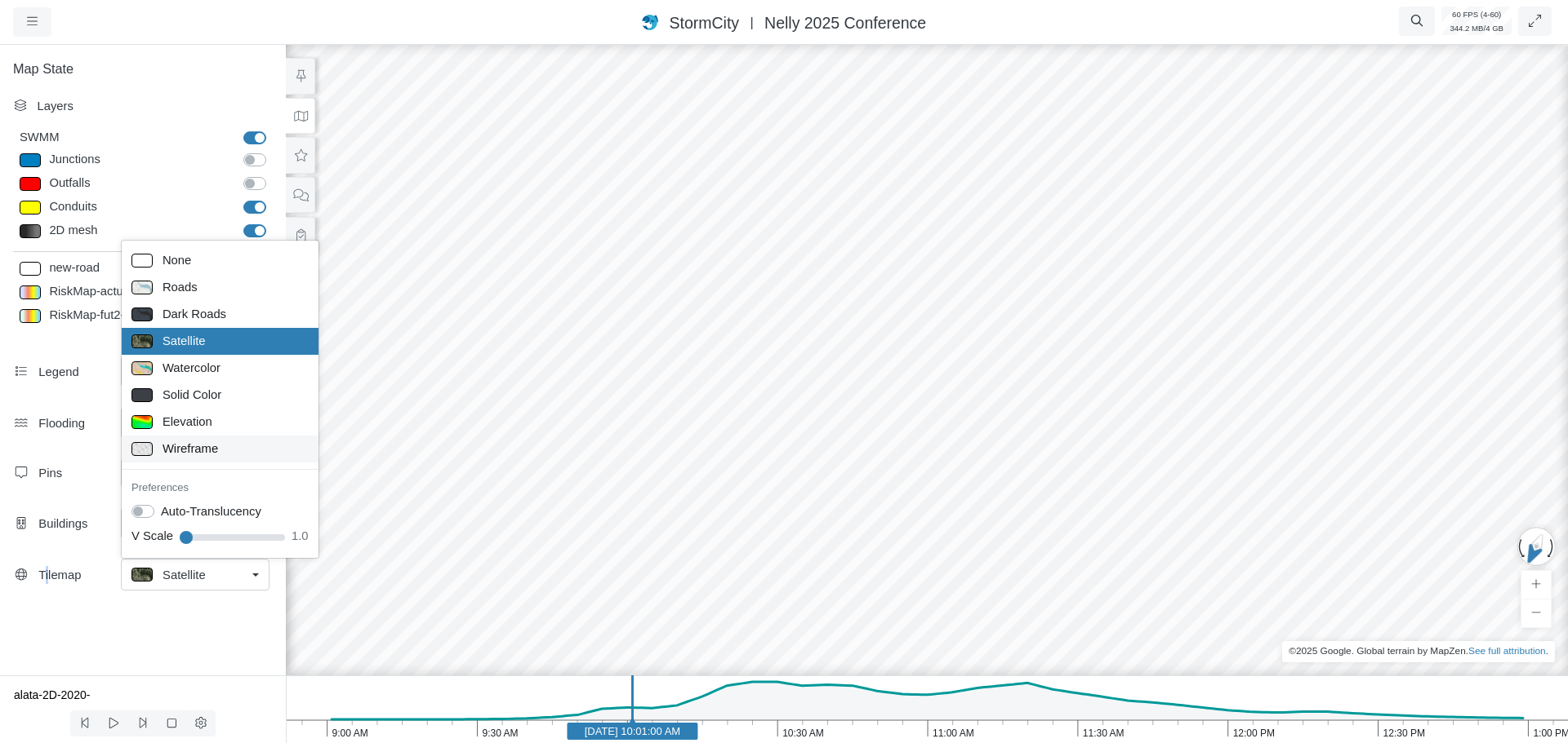
click at [183, 448] on span "Wireframe" at bounding box center [191, 448] width 55 height 18
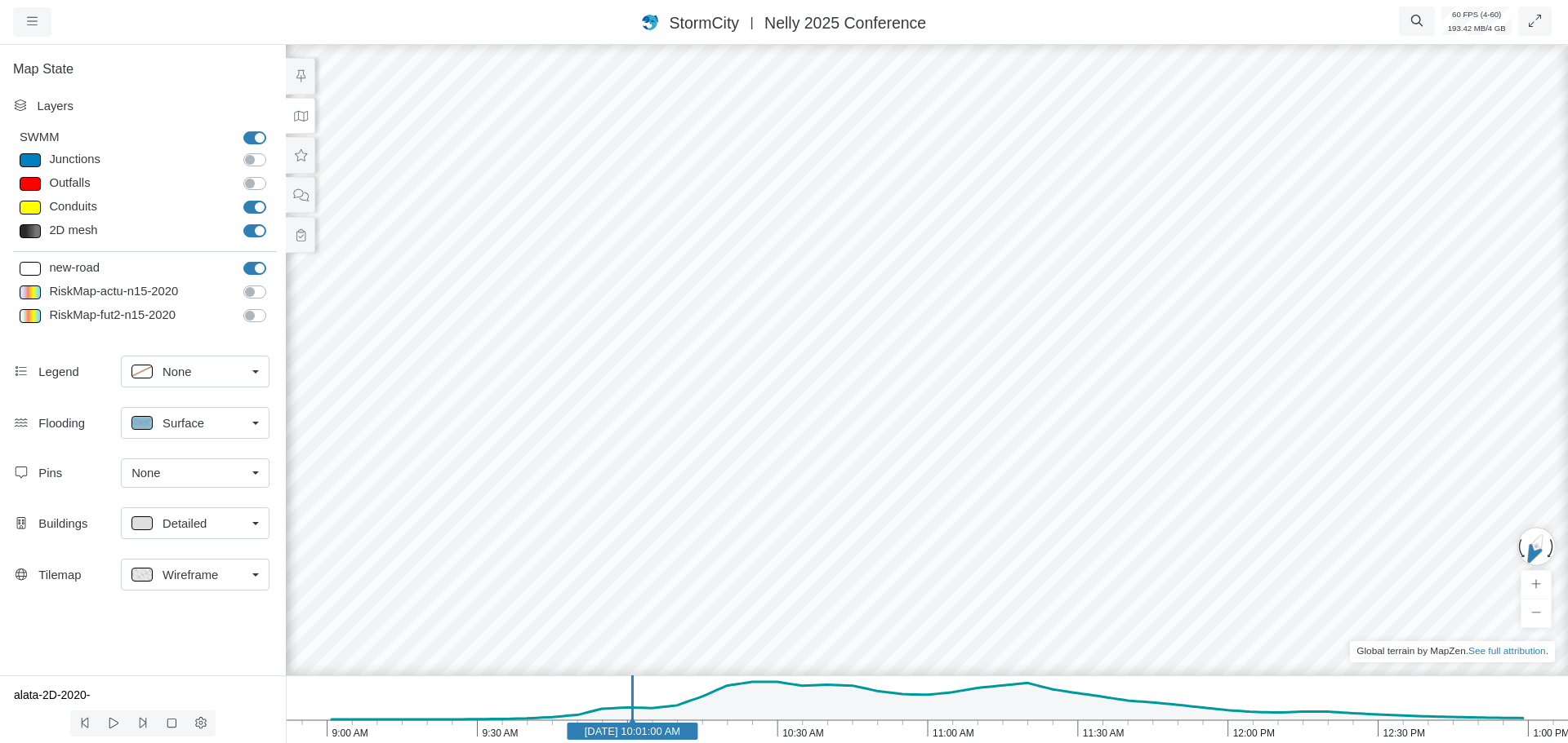
click at [272, 283] on label "RiskMap-actu-n15-2020" at bounding box center [272, 283] width 0 height 0
click at [255, 295] on input "RiskMap-actu-n15-2020" at bounding box center [249, 290] width 13 height 15
click at [272, 283] on label "RiskMap-actu-n15-2020" at bounding box center [272, 283] width 0 height 0
click at [255, 295] on input "RiskMap-actu-n15-2020" at bounding box center [249, 290] width 13 height 15
checkbox input "false"
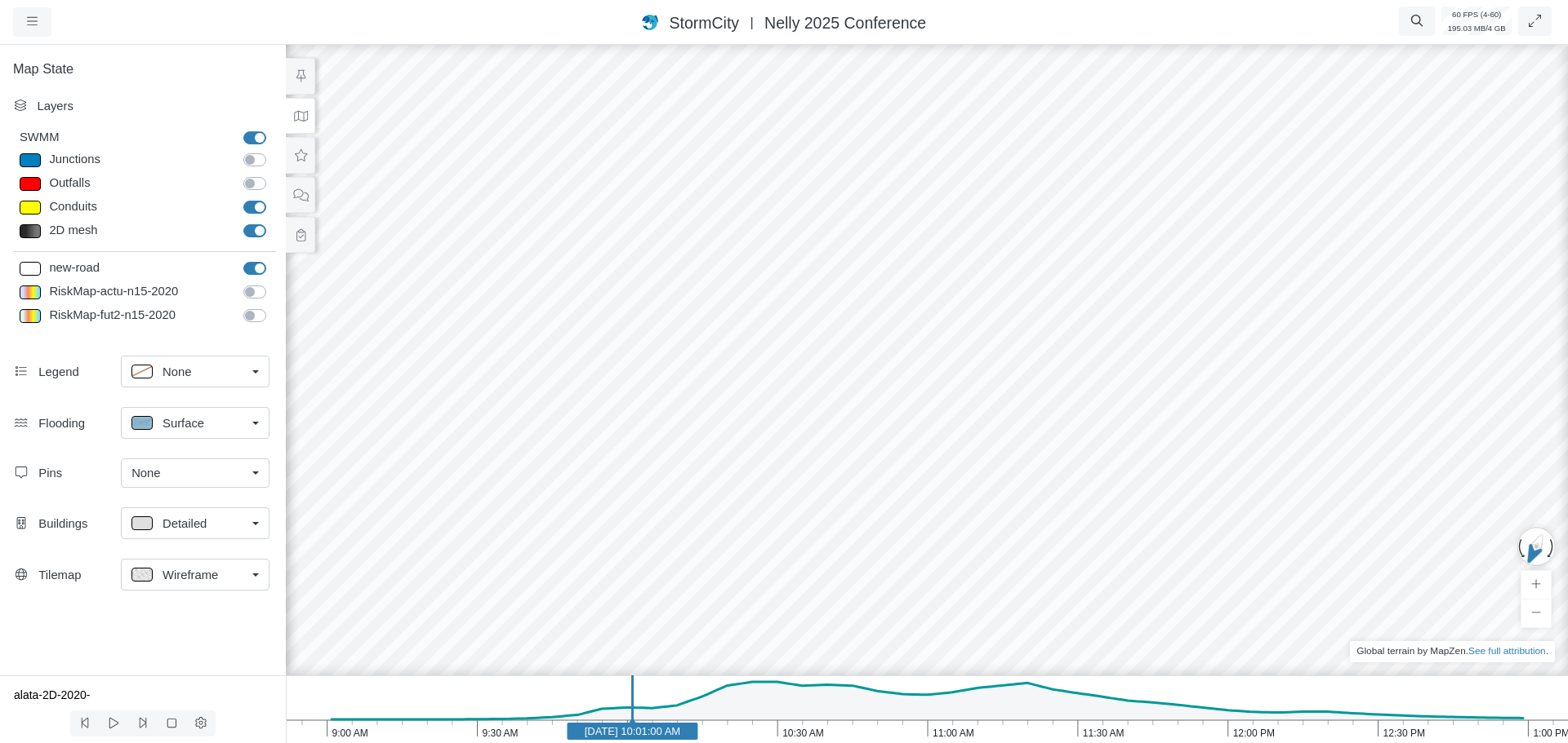
click at [272, 307] on label "RiskMap-fut2-n15-2020" at bounding box center [272, 307] width 0 height 0
click at [256, 317] on input "RiskMap-fut2-n15-2020" at bounding box center [249, 314] width 13 height 15
click at [272, 307] on label "RiskMap-fut2-n15-2020" at bounding box center [272, 307] width 0 height 0
click at [256, 315] on input "RiskMap-fut2-n15-2020" at bounding box center [249, 314] width 13 height 15
checkbox input "false"
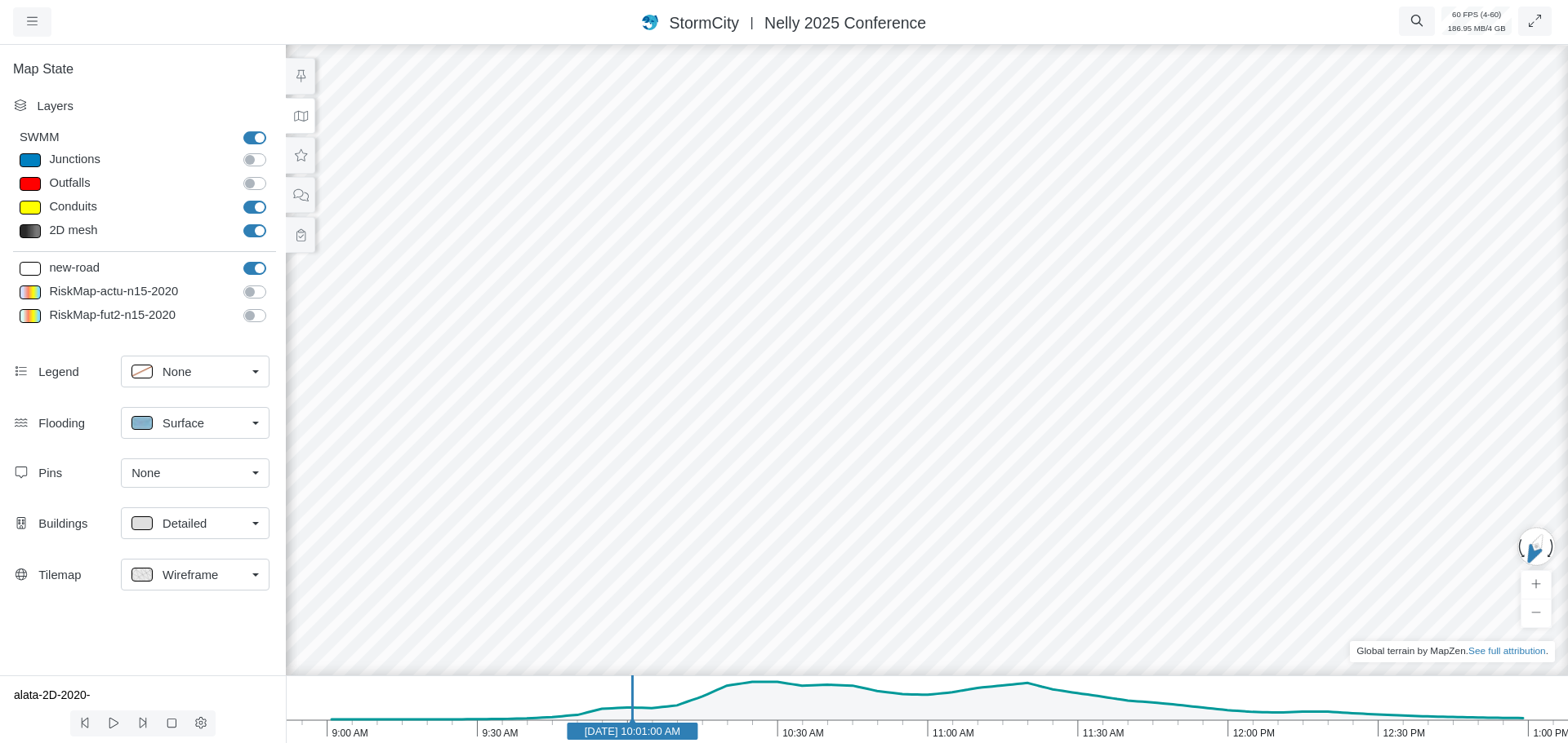
click at [272, 260] on label "new-road" at bounding box center [272, 260] width 0 height 0
click at [252, 270] on input "new-road" at bounding box center [249, 267] width 13 height 15
click at [272, 260] on label "new-road" at bounding box center [272, 260] width 0 height 0
click at [252, 270] on input "new-road" at bounding box center [249, 267] width 13 height 15
checkbox input "true"
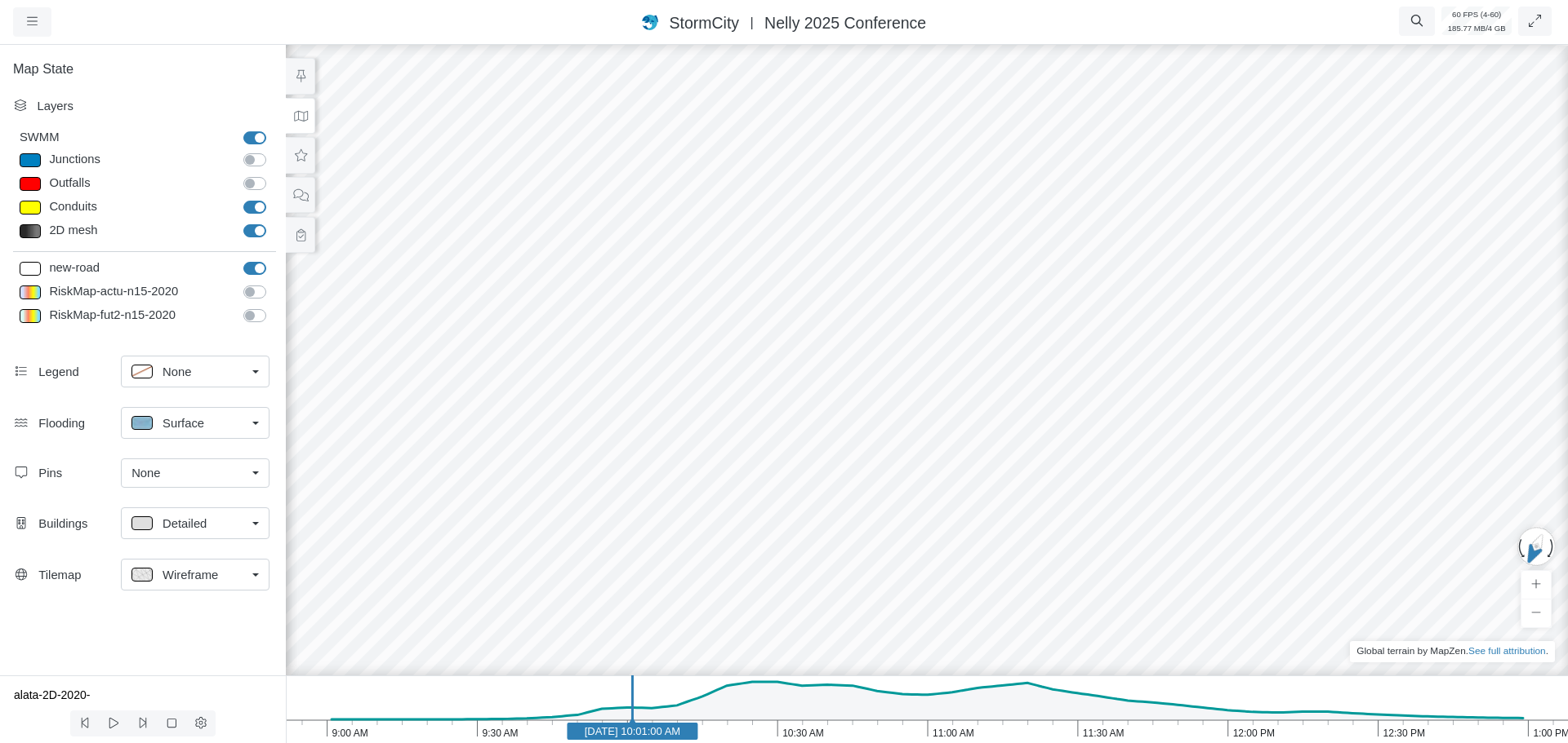
click at [272, 222] on label "2D mesh" at bounding box center [272, 222] width 0 height 0
click at [256, 231] on input "2D mesh" at bounding box center [249, 229] width 13 height 15
click at [272, 222] on label "2D mesh" at bounding box center [272, 222] width 0 height 0
click at [255, 231] on input "2D mesh" at bounding box center [249, 229] width 13 height 15
checkbox input "true"
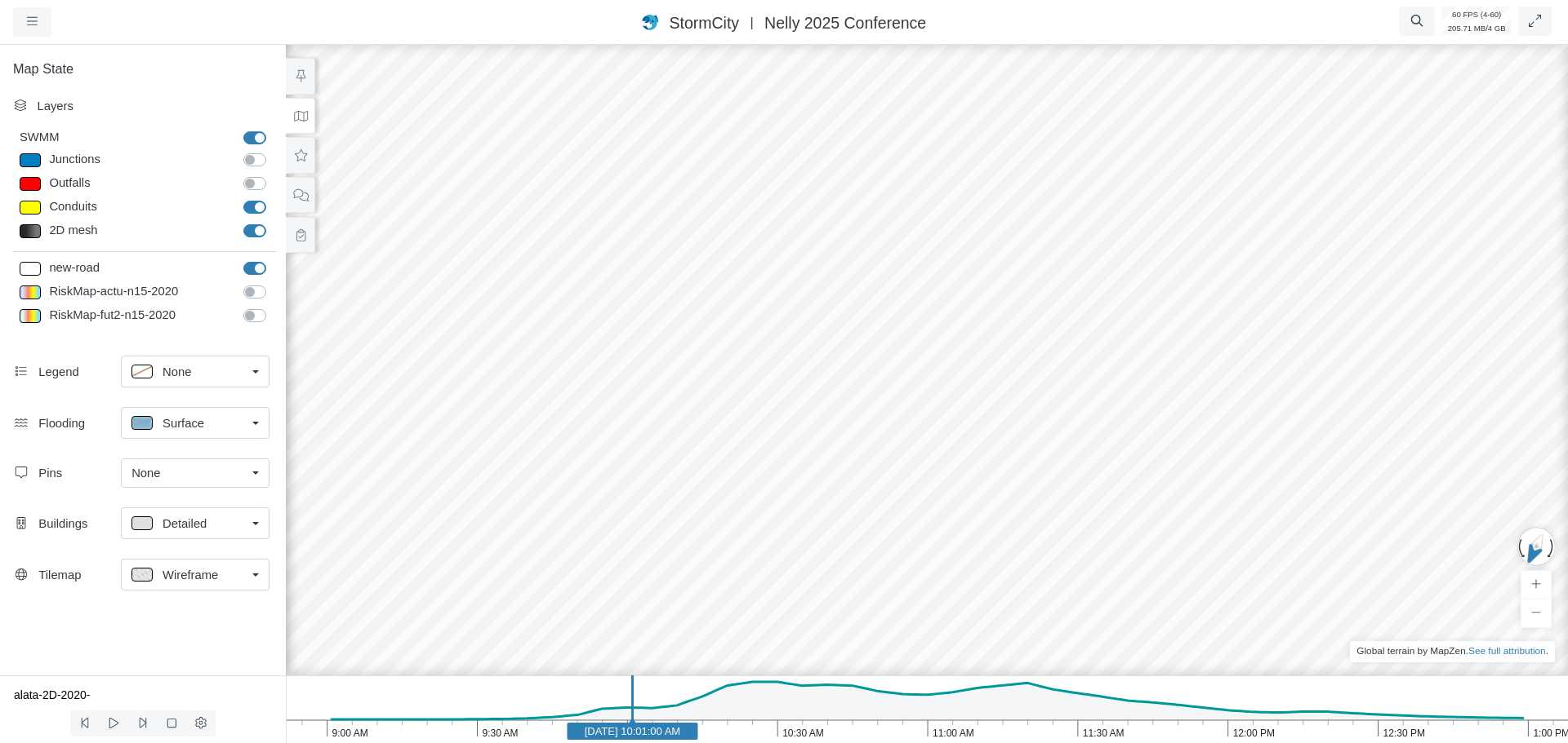
click at [272, 198] on label "Conduits" at bounding box center [272, 198] width 0 height 0
click at [252, 209] on input "Conduits" at bounding box center [249, 206] width 13 height 15
click at [272, 198] on label "Conduits" at bounding box center [272, 198] width 0 height 0
click at [252, 209] on input "Conduits" at bounding box center [249, 206] width 13 height 15
click at [272, 198] on label "Conduits" at bounding box center [272, 198] width 0 height 0
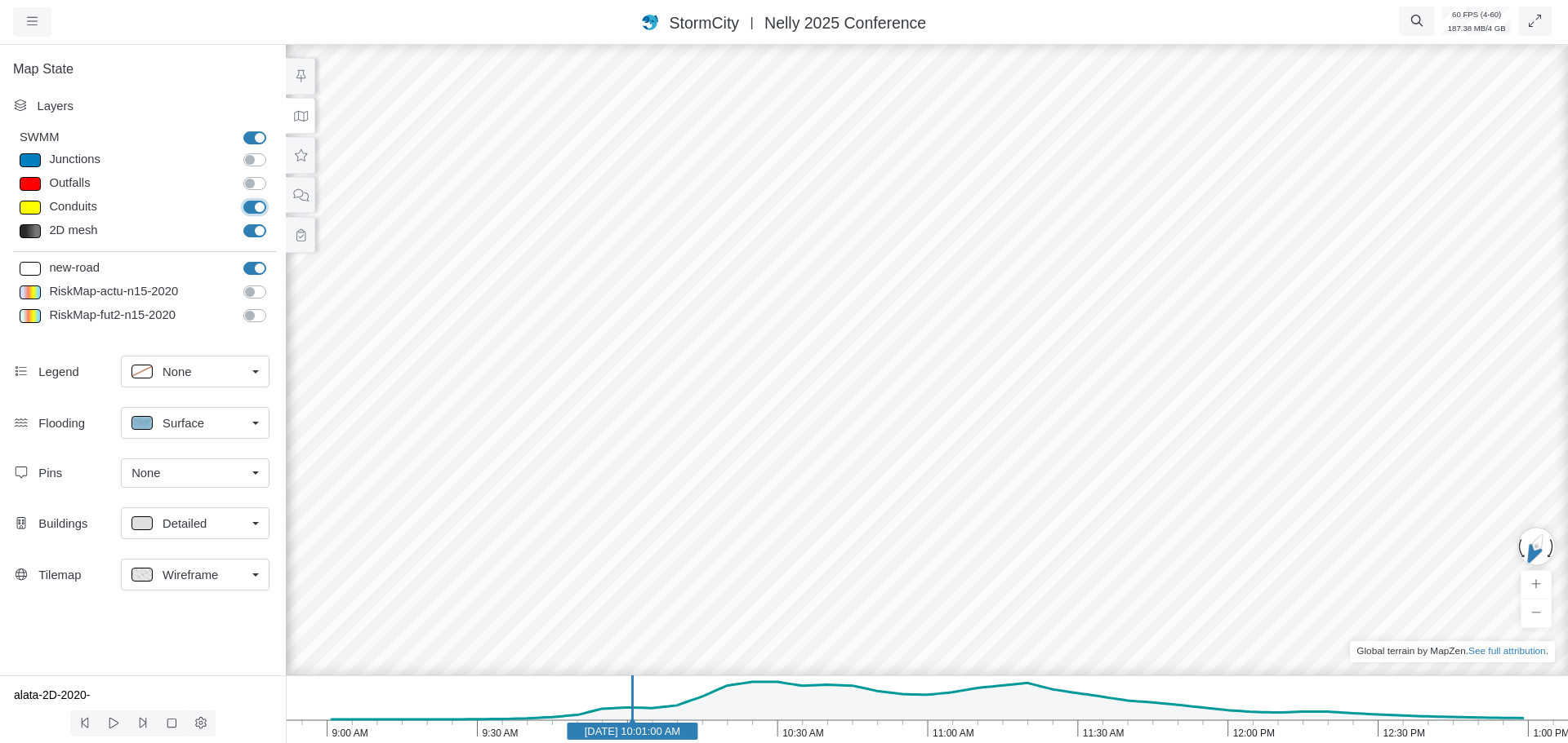
click at [252, 209] on input "Conduits" at bounding box center [249, 206] width 13 height 15
click at [272, 198] on label "Conduits" at bounding box center [272, 198] width 0 height 0
click at [252, 209] on input "Conduits" at bounding box center [249, 206] width 13 height 15
checkbox input "true"
click at [272, 174] on label "Outfalls" at bounding box center [272, 174] width 0 height 0
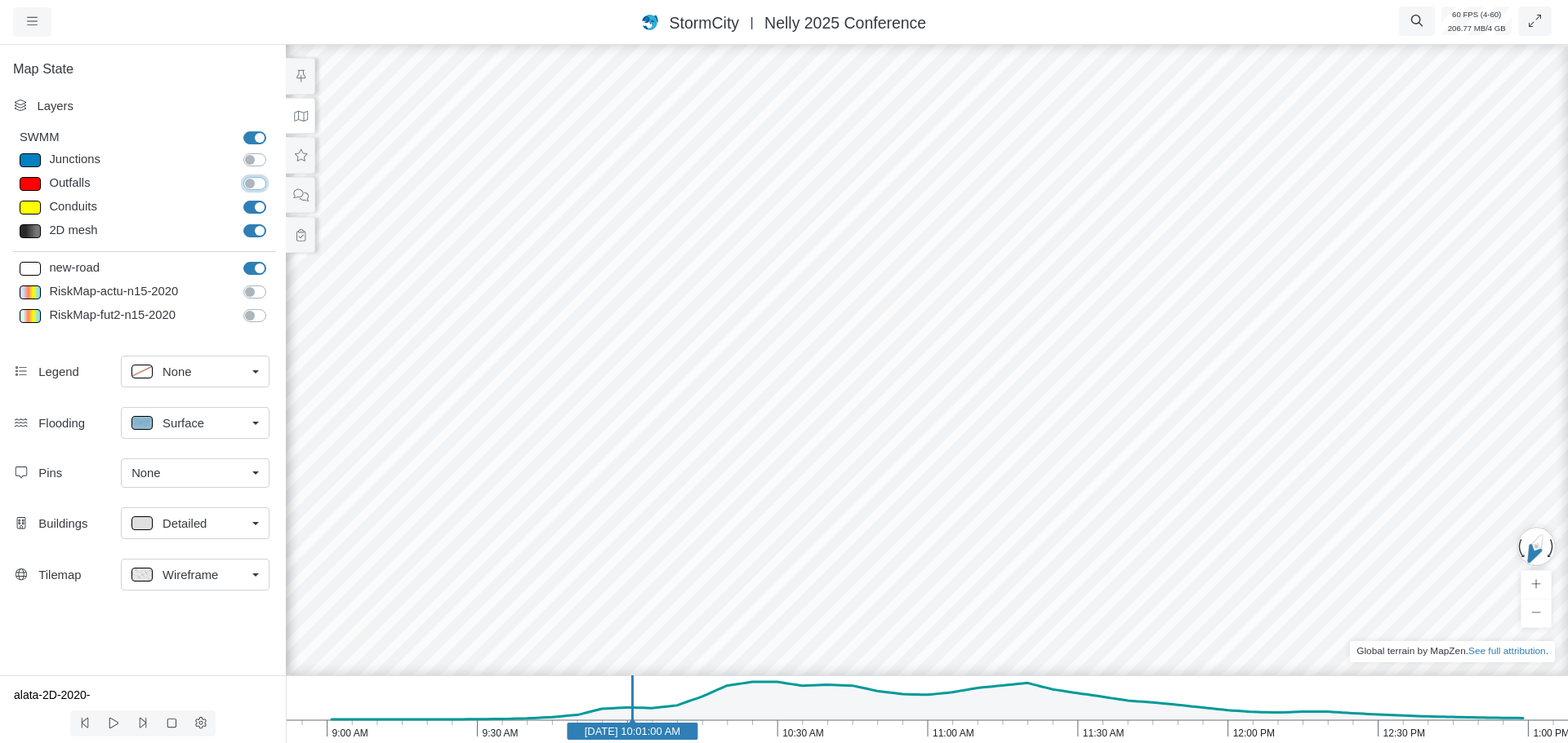
click at [254, 185] on input "Outfalls" at bounding box center [249, 182] width 13 height 15
click at [272, 174] on label "Outfalls" at bounding box center [272, 174] width 0 height 0
click at [254, 185] on input "Outfalls" at bounding box center [249, 182] width 13 height 15
checkbox input "false"
click at [272, 151] on label "Junctions" at bounding box center [272, 151] width 0 height 0
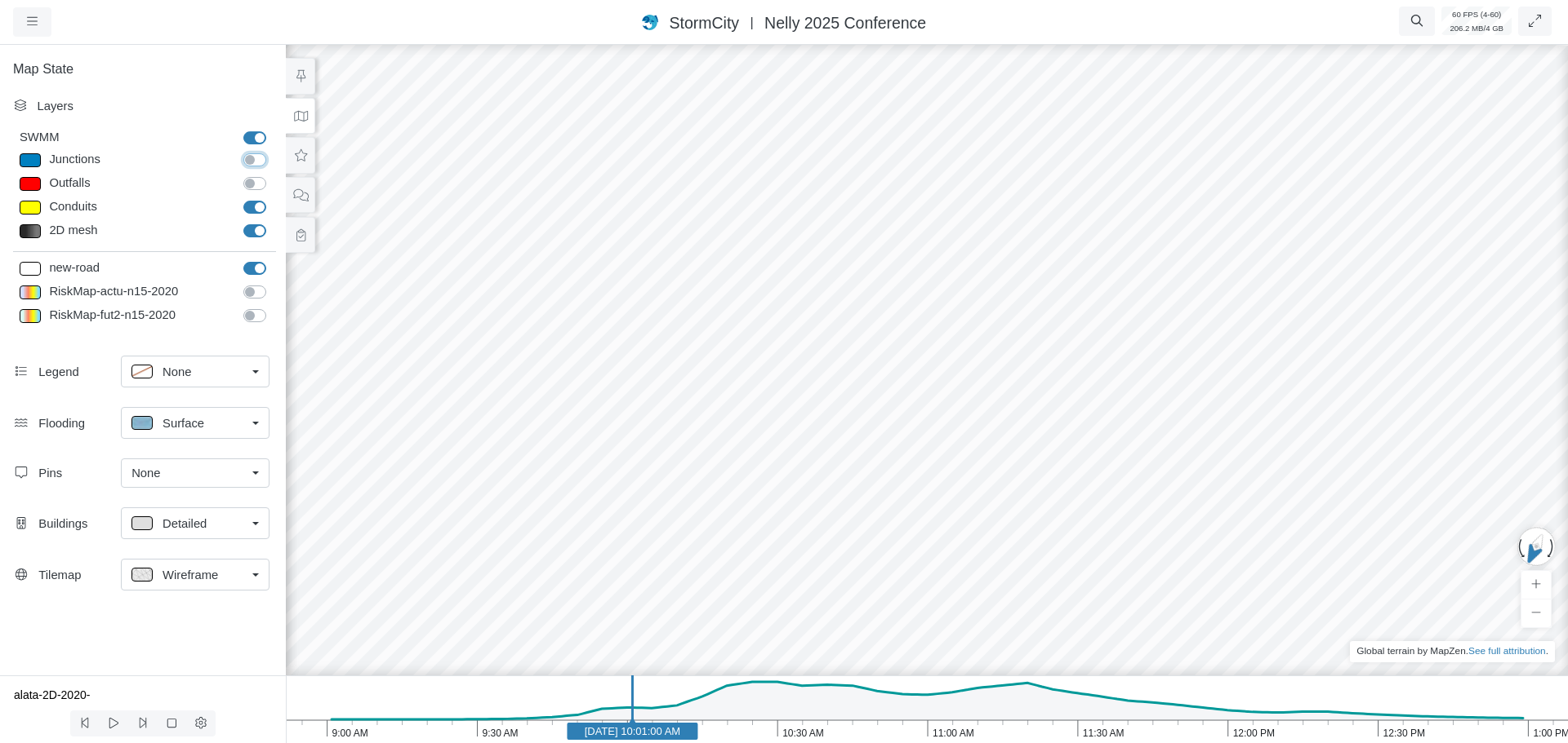
click at [256, 163] on input "Junctions" at bounding box center [249, 158] width 13 height 15
click at [272, 151] on label "Junctions" at bounding box center [272, 151] width 0 height 0
click at [256, 163] on input "Junctions" at bounding box center [249, 158] width 13 height 15
click at [272, 151] on label "Junctions" at bounding box center [272, 151] width 0 height 0
click at [256, 163] on input "Junctions" at bounding box center [249, 158] width 13 height 15
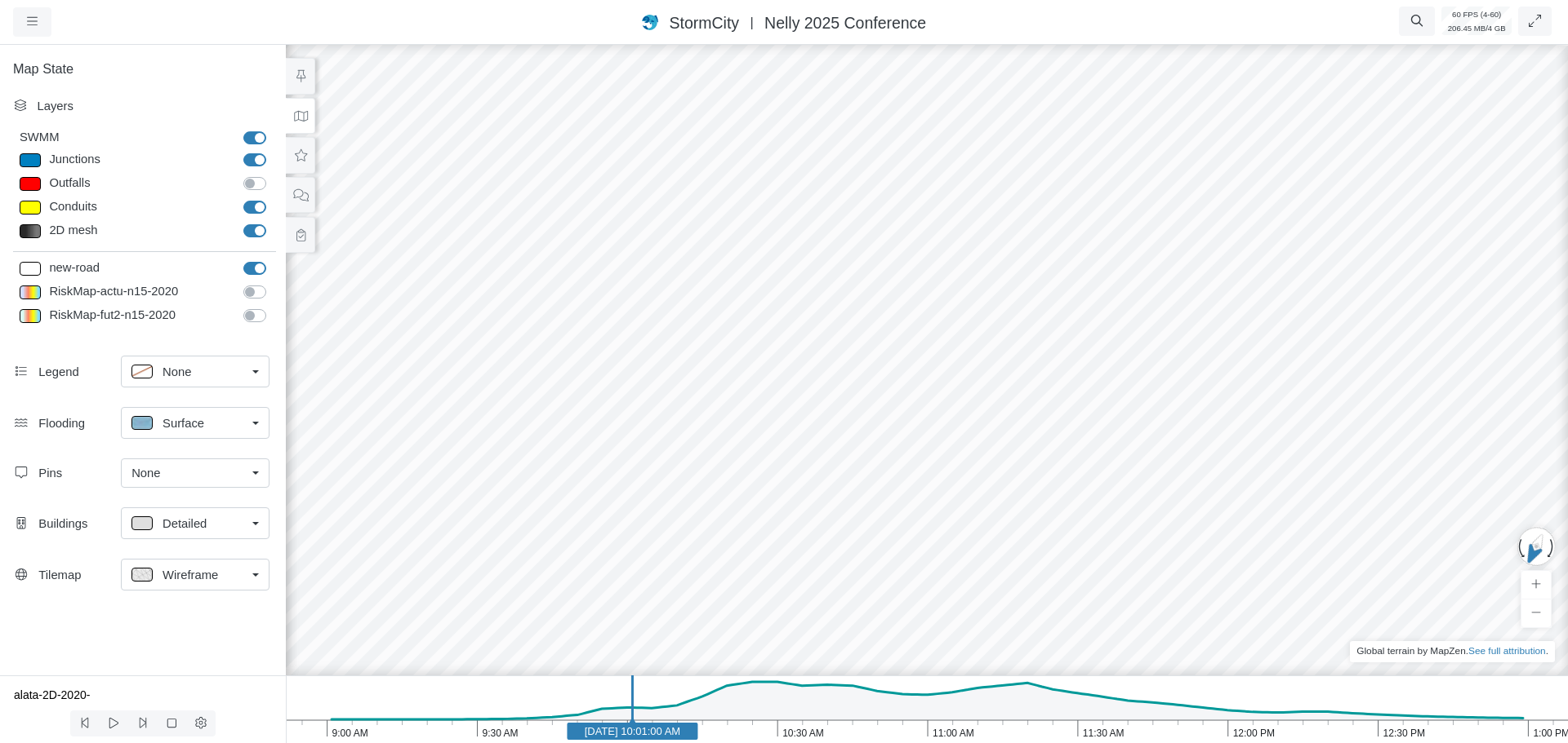
click at [272, 151] on label "Junctions" at bounding box center [272, 151] width 0 height 0
click at [253, 159] on input "Junctions" at bounding box center [249, 158] width 13 height 15
click at [272, 151] on label "Junctions" at bounding box center [272, 151] width 0 height 0
click at [253, 159] on input "Junctions" at bounding box center [249, 158] width 13 height 15
click at [272, 151] on label "Junctions" at bounding box center [272, 151] width 0 height 0
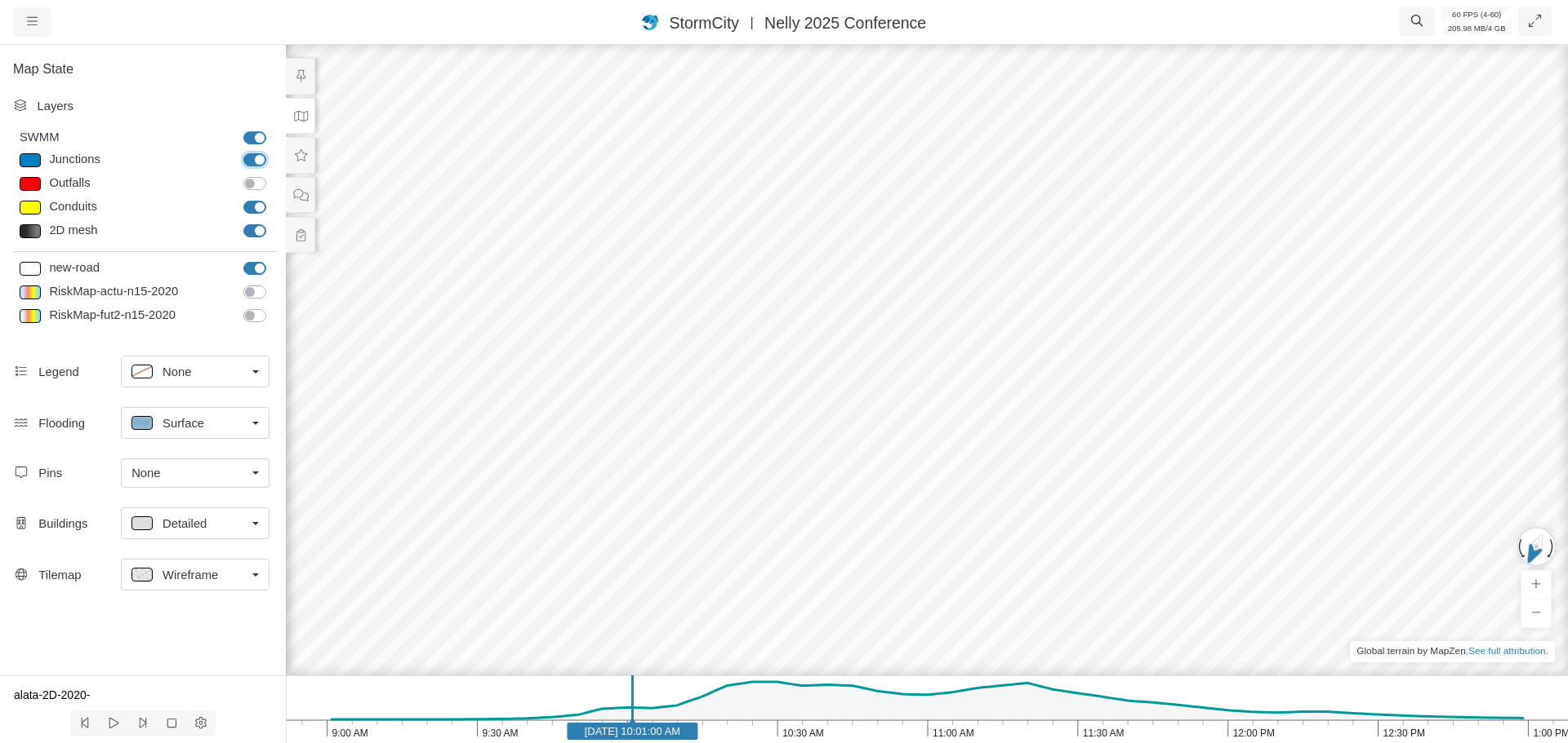
click at [253, 159] on input "Junctions" at bounding box center [249, 158] width 13 height 15
click at [272, 151] on label "Junctions" at bounding box center [272, 151] width 0 height 0
click at [253, 159] on input "Junctions" at bounding box center [249, 158] width 13 height 15
checkbox input "true"
drag, startPoint x: 431, startPoint y: 382, endPoint x: 1076, endPoint y: 525, distance: 660.7
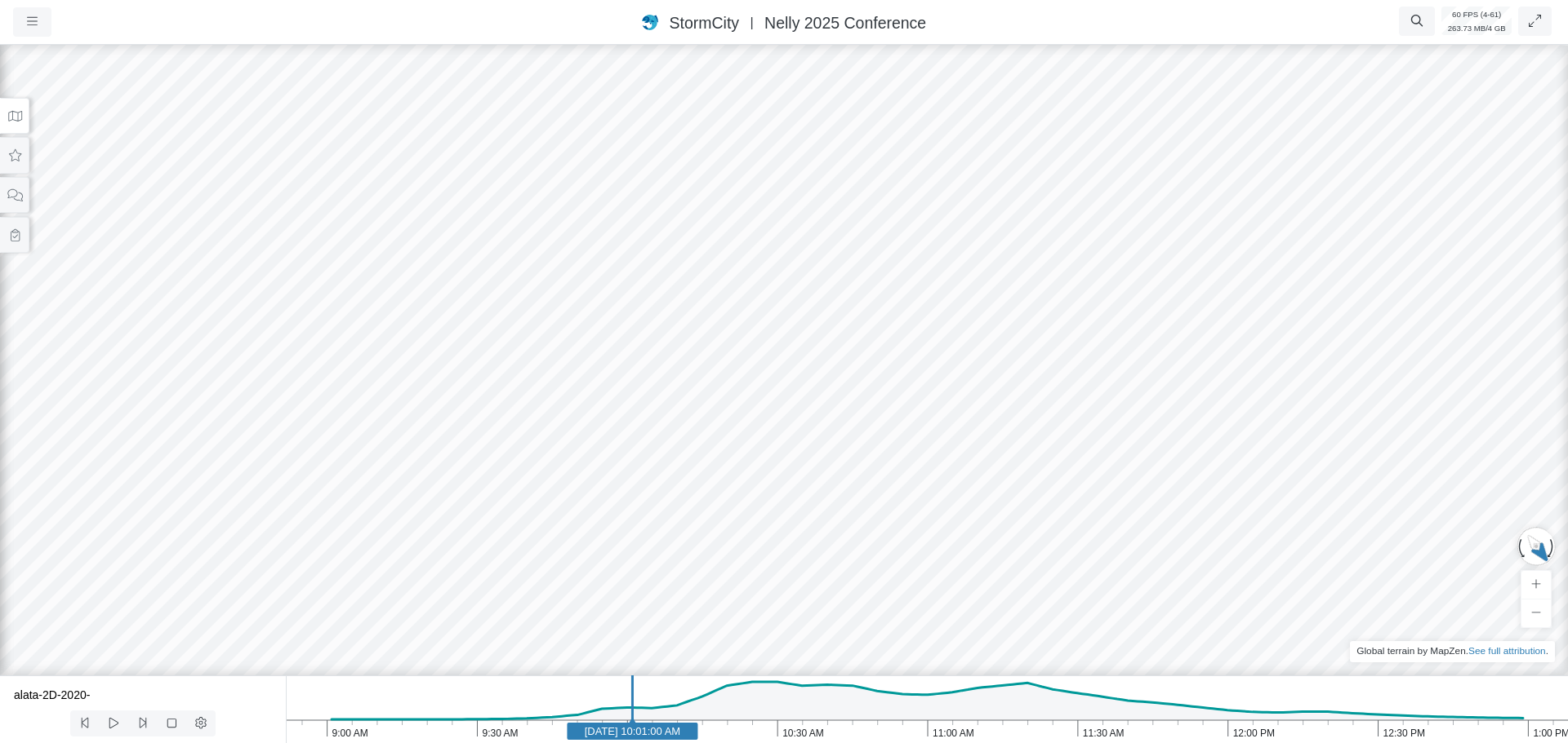
drag, startPoint x: 1146, startPoint y: 198, endPoint x: 1085, endPoint y: 310, distance: 127.5
drag, startPoint x: 1025, startPoint y: 288, endPoint x: 743, endPoint y: 518, distance: 363.9
click at [743, 518] on div at bounding box center [784, 392] width 1568 height 702
drag, startPoint x: 898, startPoint y: 220, endPoint x: 898, endPoint y: 352, distance: 132.0
click at [898, 352] on div at bounding box center [784, 392] width 1568 height 702
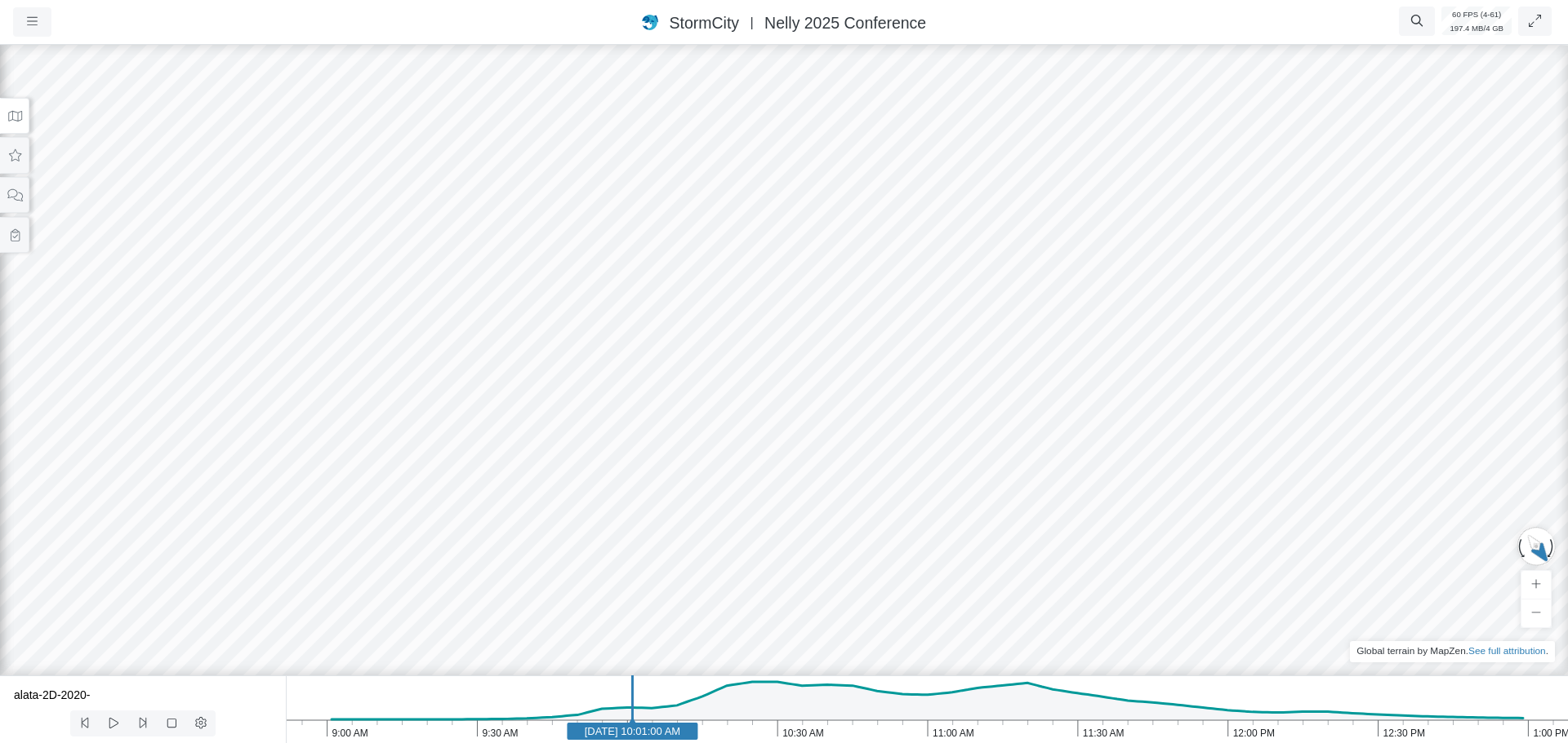
drag, startPoint x: 856, startPoint y: 489, endPoint x: 800, endPoint y: 278, distance: 218.3
click at [800, 278] on div at bounding box center [784, 392] width 1568 height 702
drag, startPoint x: 1009, startPoint y: 360, endPoint x: 301, endPoint y: 318, distance: 709.2
drag, startPoint x: 922, startPoint y: 403, endPoint x: 586, endPoint y: 379, distance: 336.9
drag, startPoint x: 760, startPoint y: 240, endPoint x: 1062, endPoint y: 171, distance: 309.8
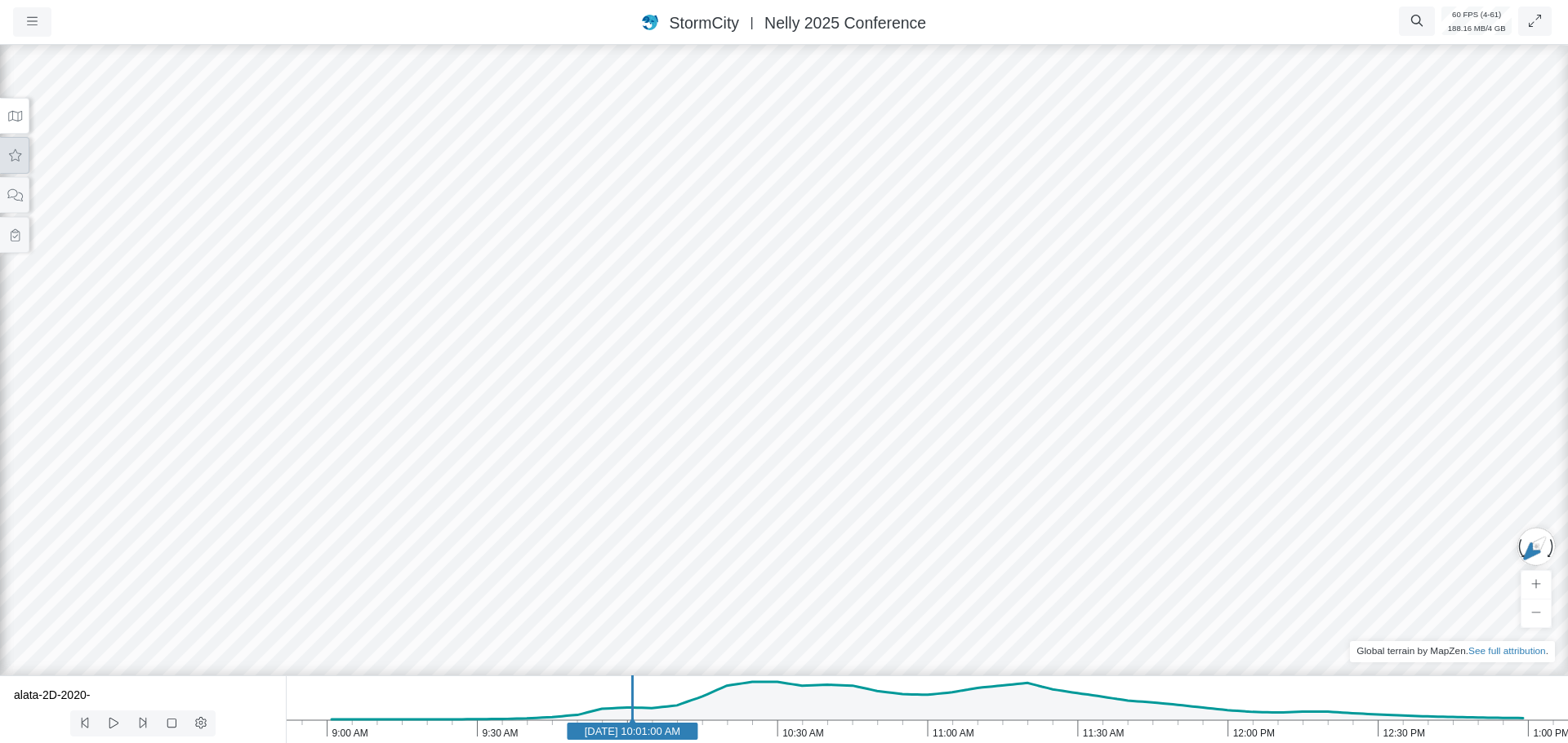
click at [18, 160] on icon at bounding box center [15, 156] width 12 height 12
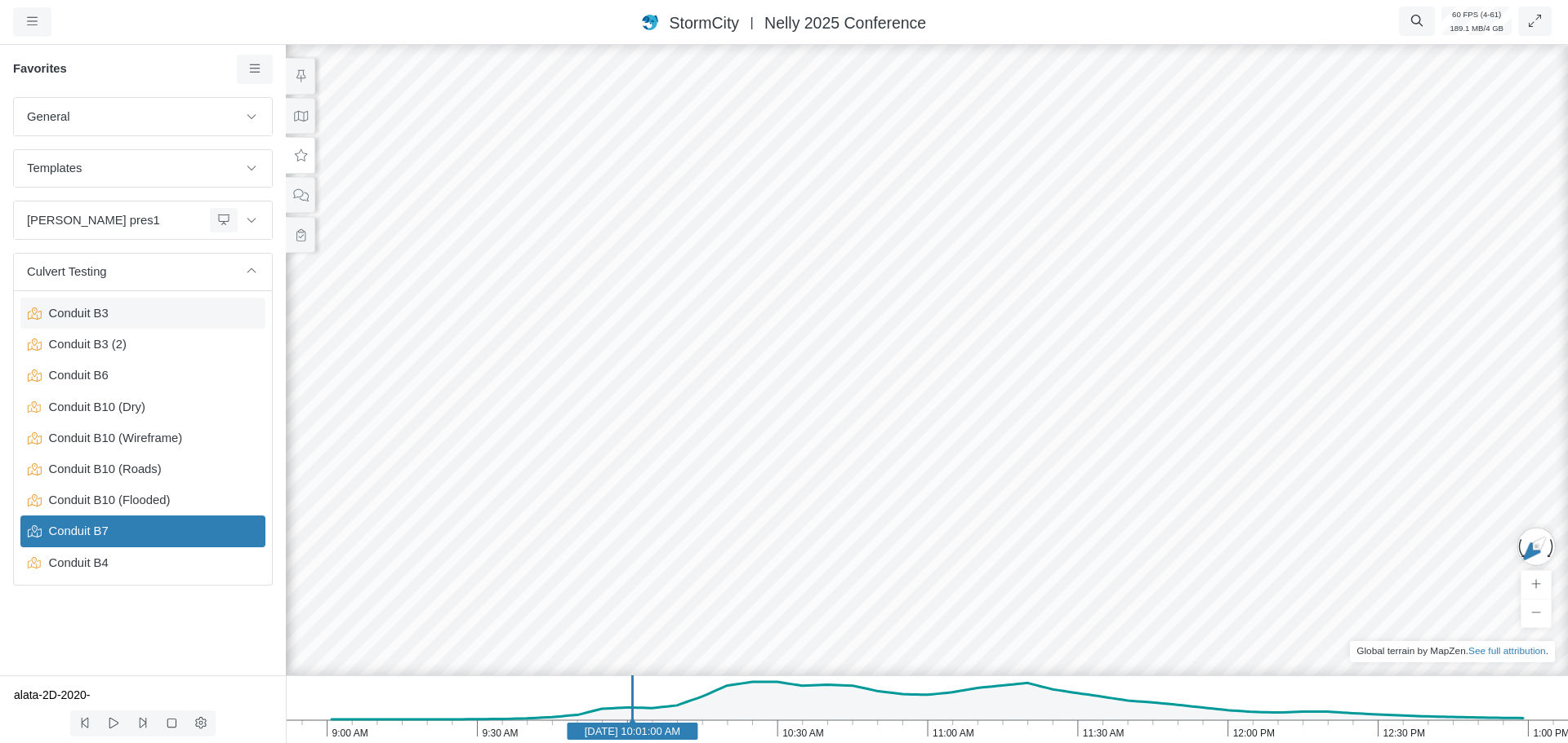
click at [101, 312] on span "Conduit B3" at bounding box center [144, 313] width 204 height 18
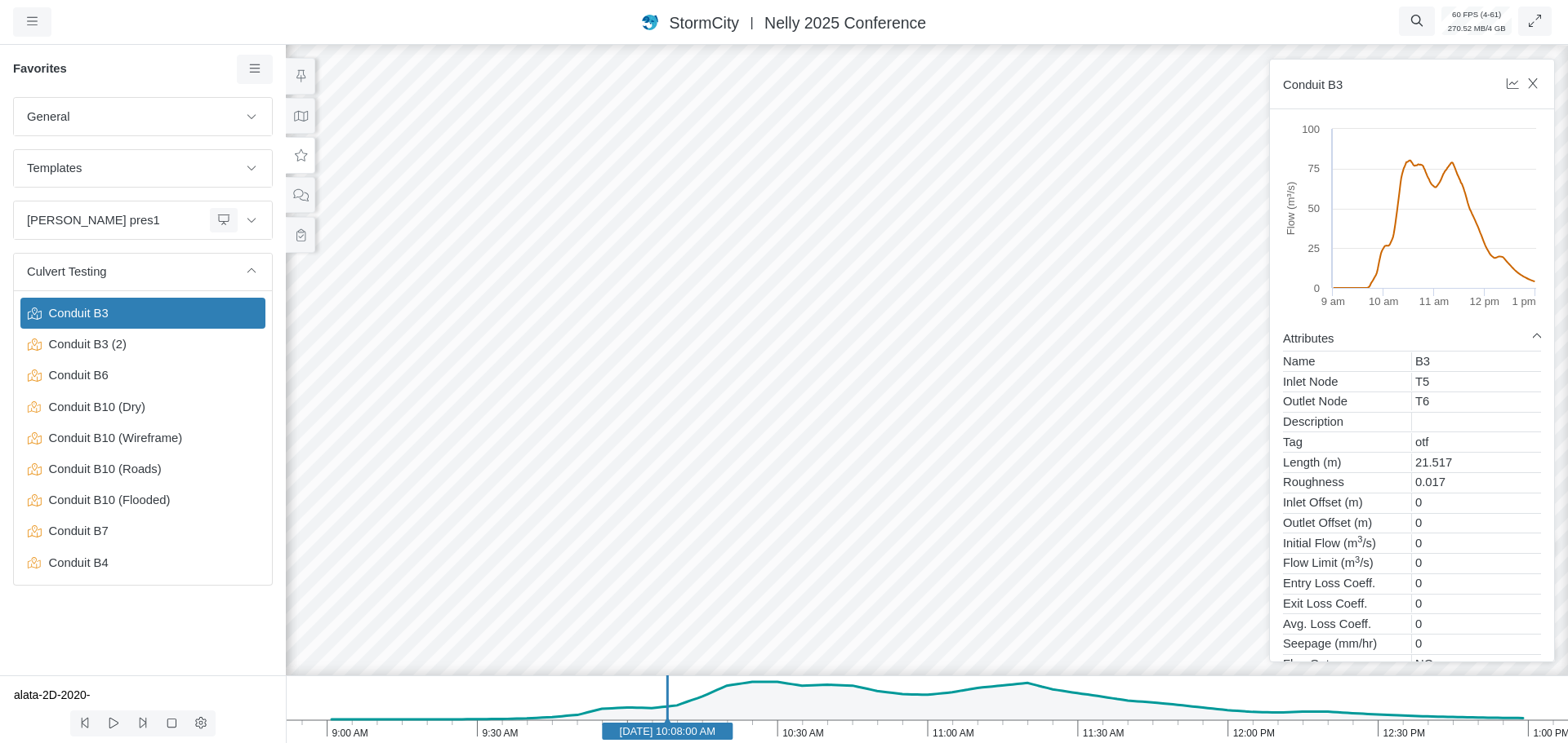
drag, startPoint x: 1060, startPoint y: 533, endPoint x: 1010, endPoint y: 429, distance: 115.4
click at [1010, 429] on div at bounding box center [926, 392] width 1568 height 702
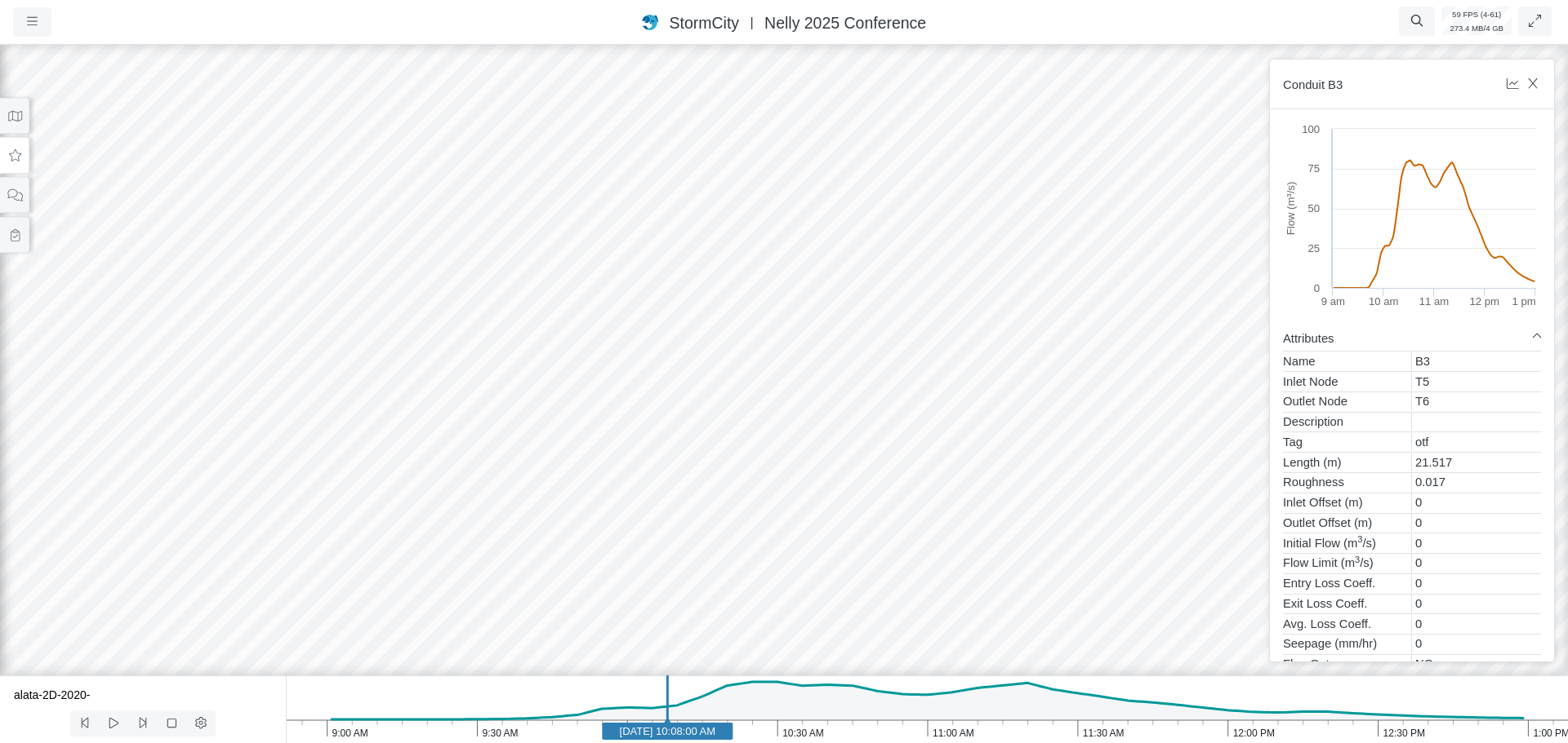
drag, startPoint x: 1008, startPoint y: 440, endPoint x: 986, endPoint y: 578, distance: 139.7
drag, startPoint x: 770, startPoint y: 299, endPoint x: 958, endPoint y: 247, distance: 195.1
click at [987, 289] on div at bounding box center [784, 392] width 1568 height 702
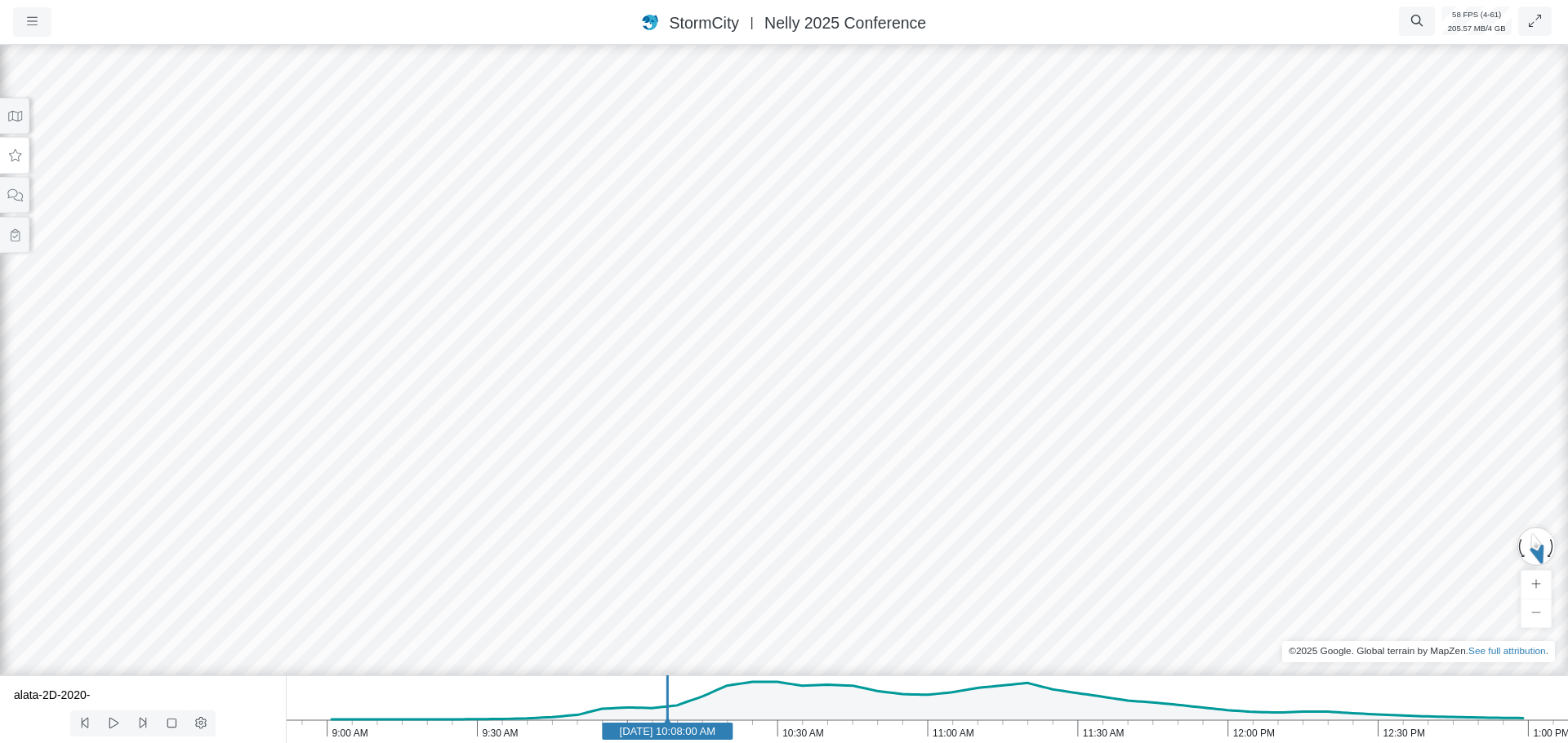
click at [942, 271] on div at bounding box center [784, 392] width 1568 height 702
drag, startPoint x: 942, startPoint y: 271, endPoint x: 1168, endPoint y: 320, distance: 231.3
click at [1168, 320] on div at bounding box center [784, 392] width 1568 height 702
drag, startPoint x: 1245, startPoint y: 394, endPoint x: 1186, endPoint y: 340, distance: 80.0
drag, startPoint x: 1198, startPoint y: 375, endPoint x: 1104, endPoint y: 519, distance: 172.0
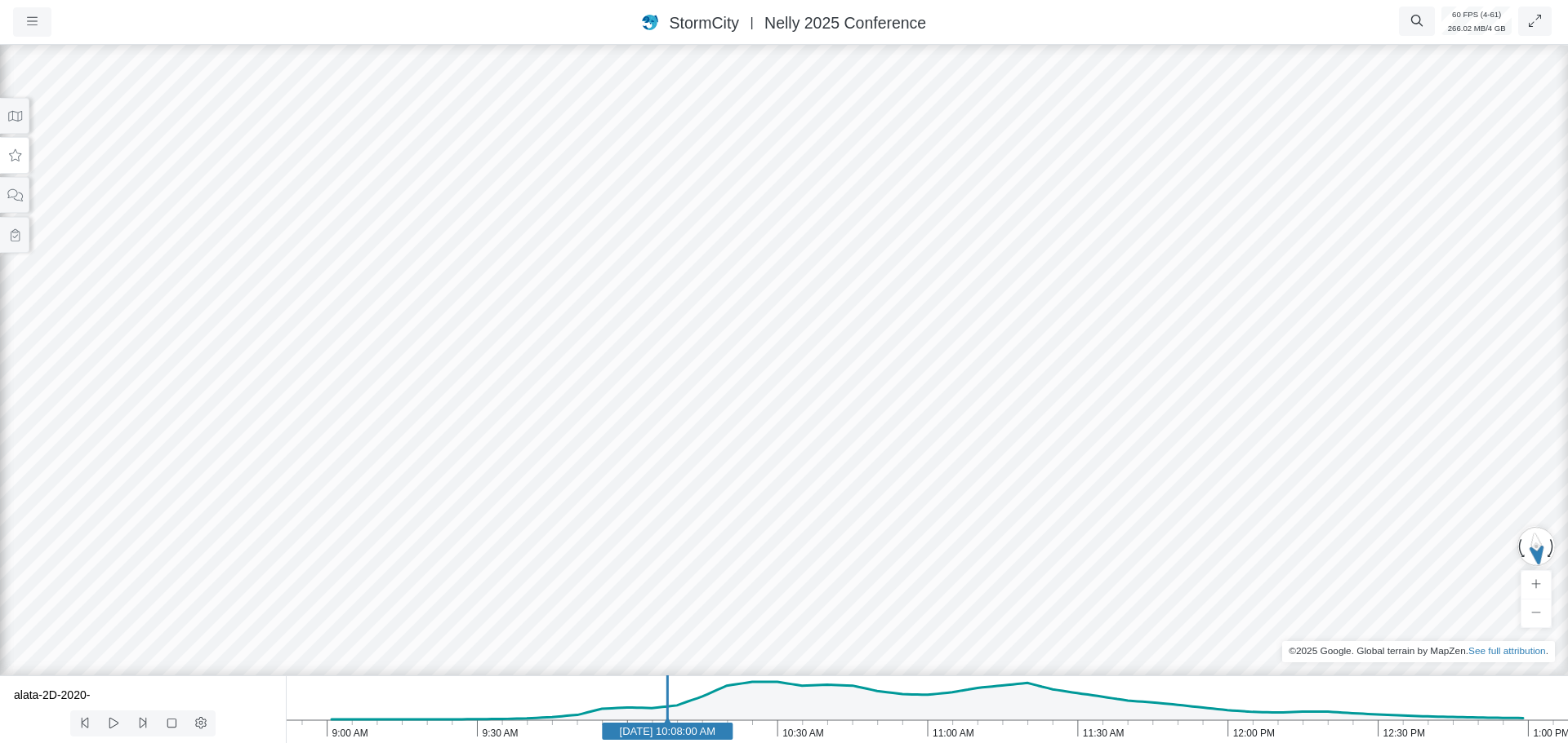
click at [1104, 519] on div at bounding box center [784, 392] width 1568 height 702
click at [14, 115] on icon at bounding box center [14, 117] width 15 height 12
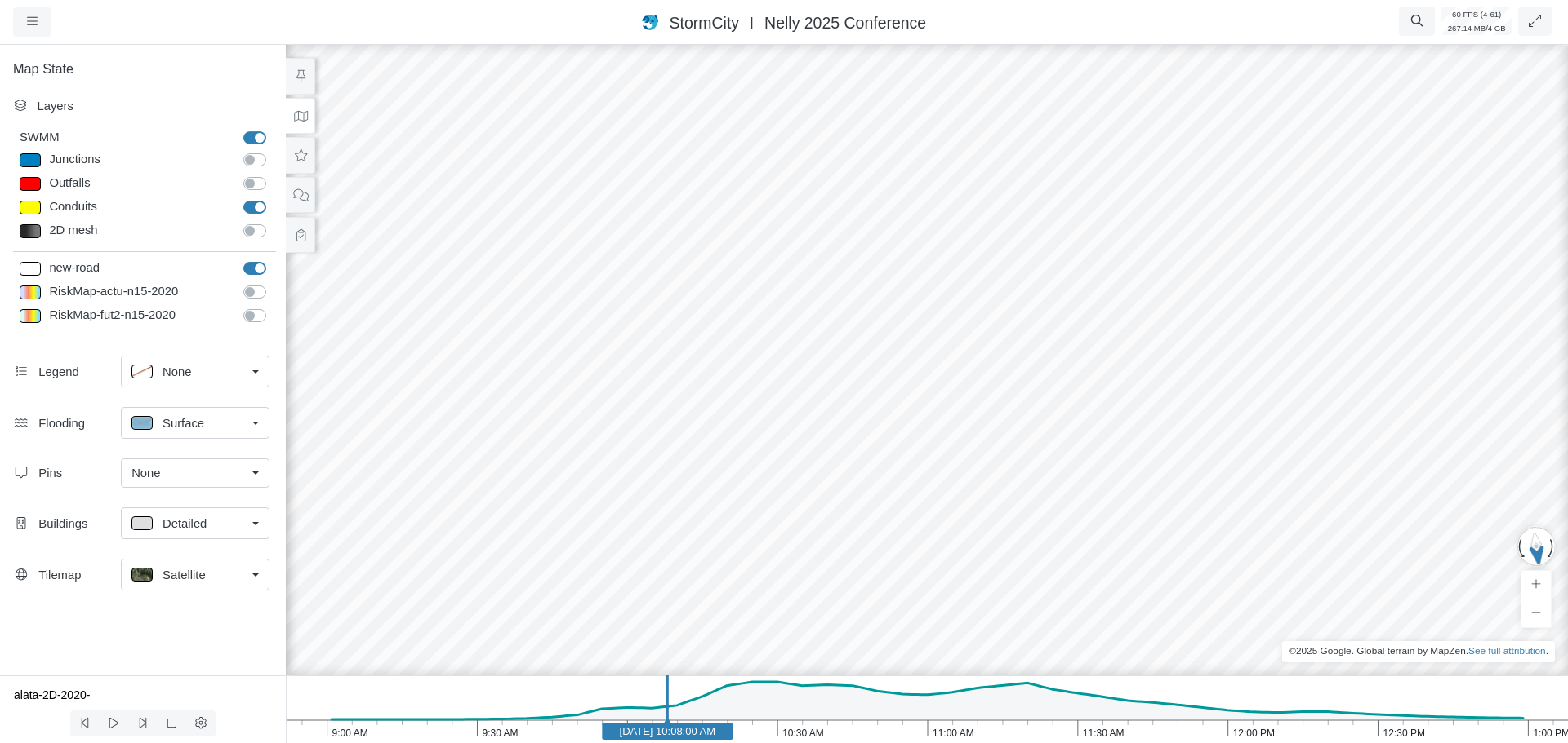
click at [272, 260] on label "new-road" at bounding box center [272, 260] width 0 height 0
click at [253, 264] on input "new-road" at bounding box center [249, 267] width 13 height 15
checkbox input "false"
drag, startPoint x: 662, startPoint y: 358, endPoint x: 944, endPoint y: 261, distance: 298.2
click at [944, 261] on div at bounding box center [926, 392] width 1568 height 702
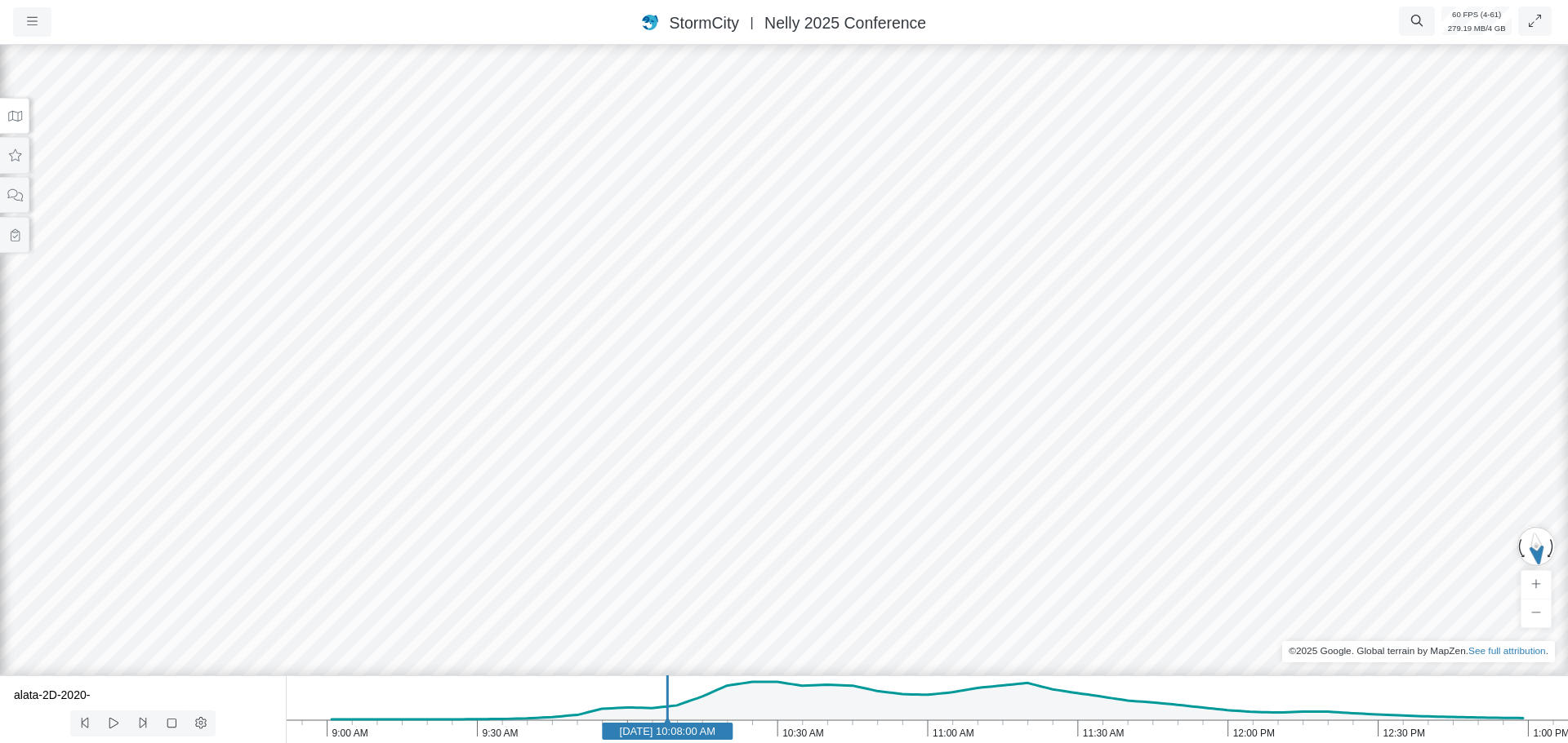
drag, startPoint x: 333, startPoint y: 294, endPoint x: 414, endPoint y: 267, distance: 85.4
click at [412, 267] on div at bounding box center [784, 392] width 1568 height 702
click at [20, 164] on button at bounding box center [14, 155] width 29 height 36
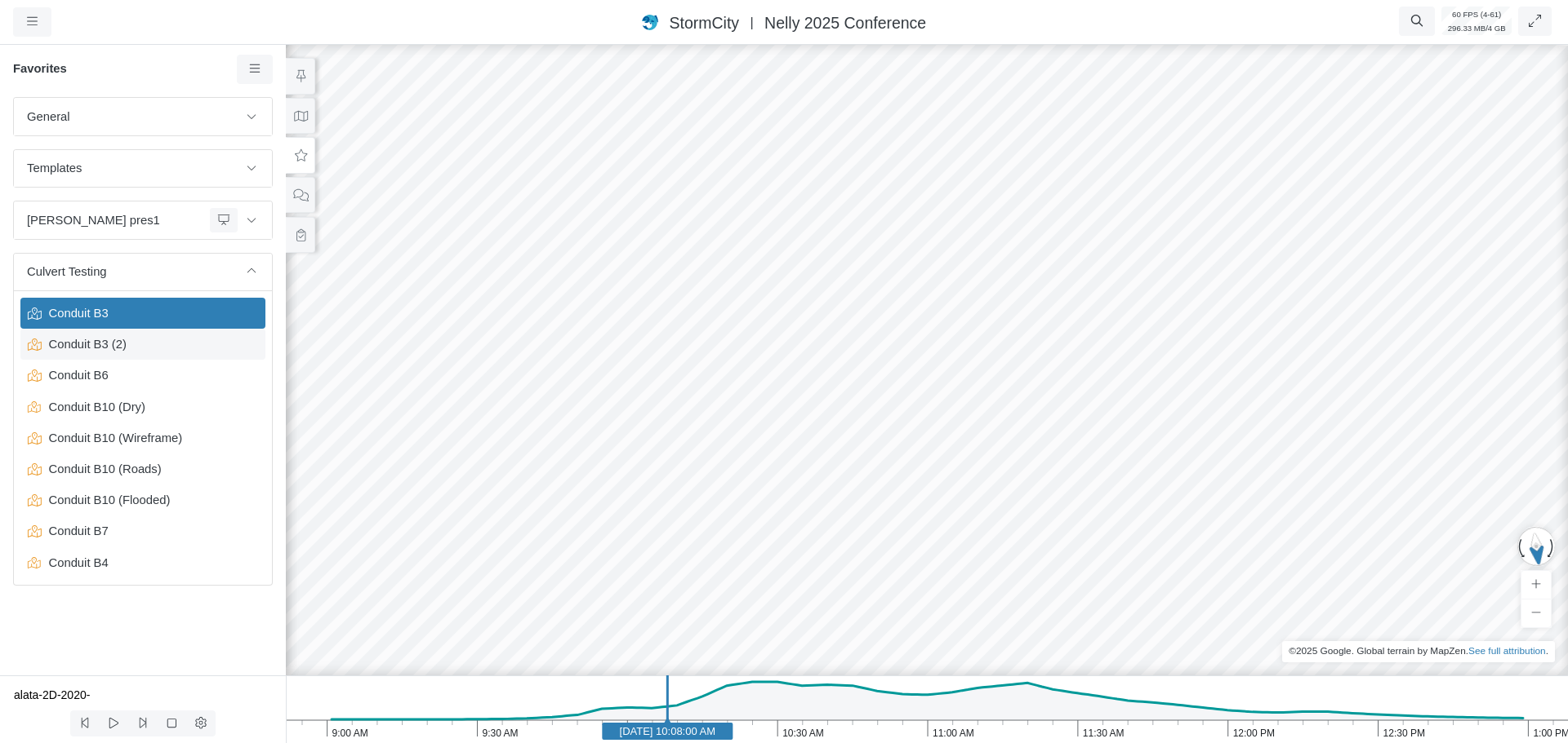
click at [110, 348] on span "Conduit B3 (2)" at bounding box center [144, 344] width 204 height 18
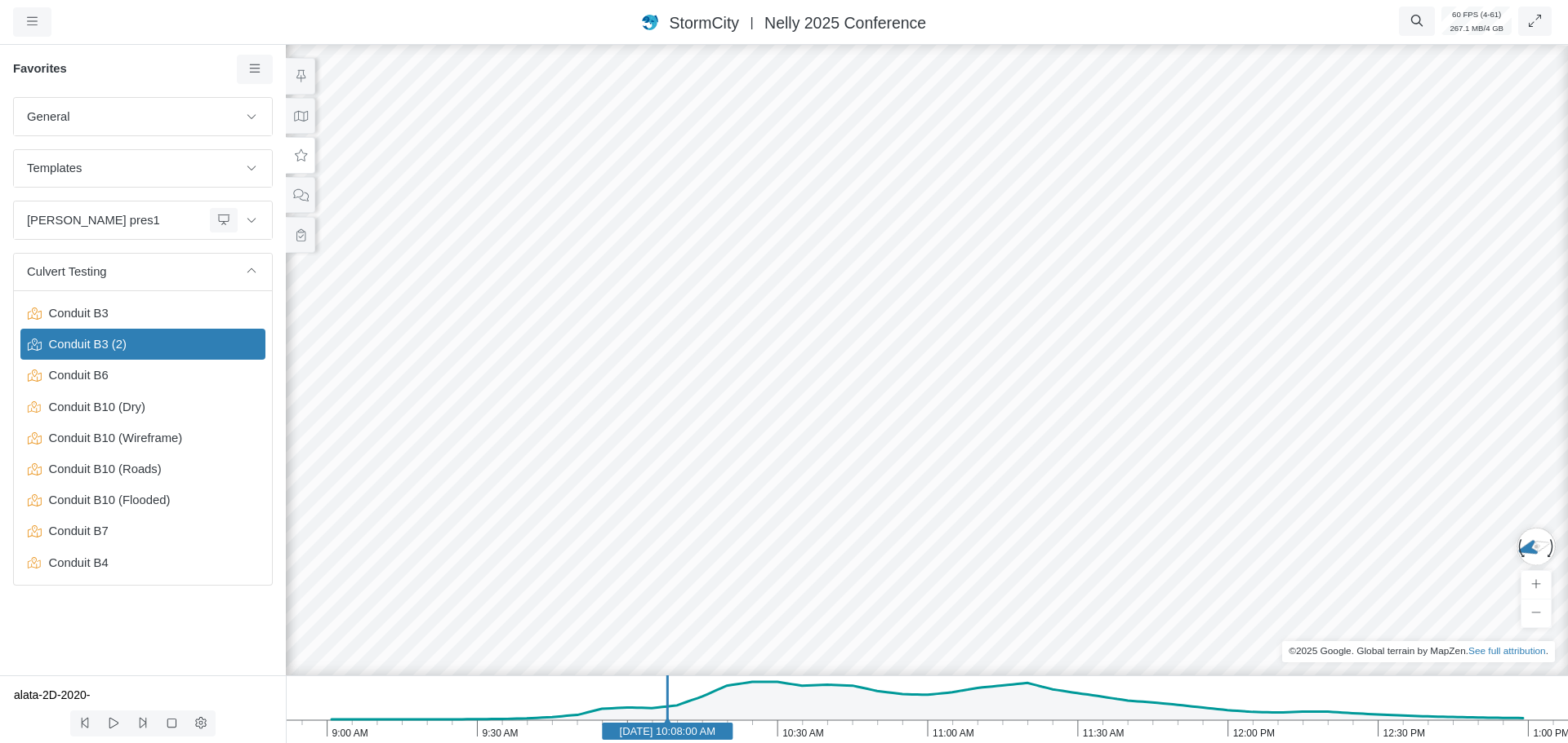
drag, startPoint x: 589, startPoint y: 436, endPoint x: 641, endPoint y: 340, distance: 109.2
click at [641, 340] on div at bounding box center [926, 392] width 1568 height 702
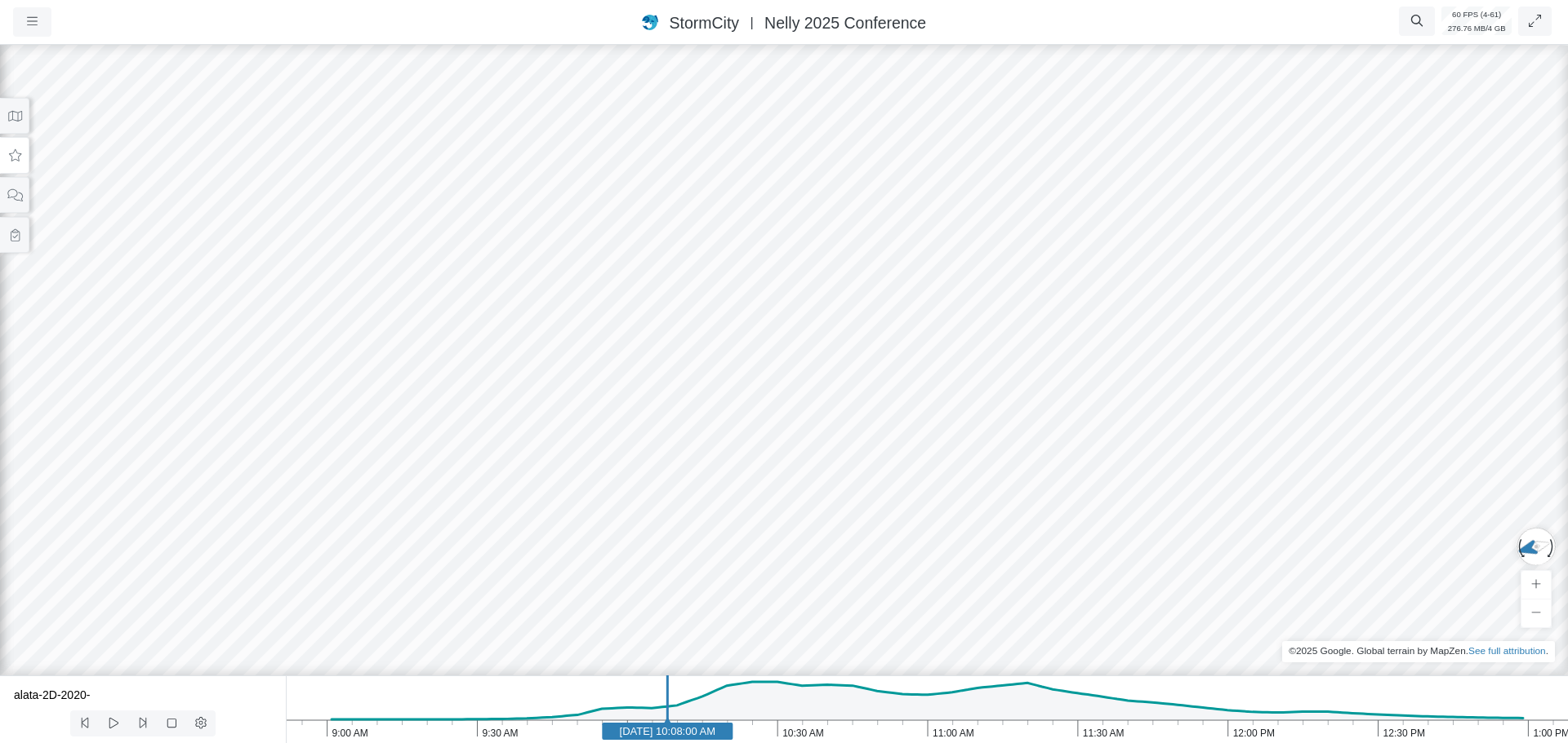
drag, startPoint x: 15, startPoint y: 160, endPoint x: 59, endPoint y: 243, distance: 93.9
click at [16, 160] on icon at bounding box center [15, 156] width 12 height 12
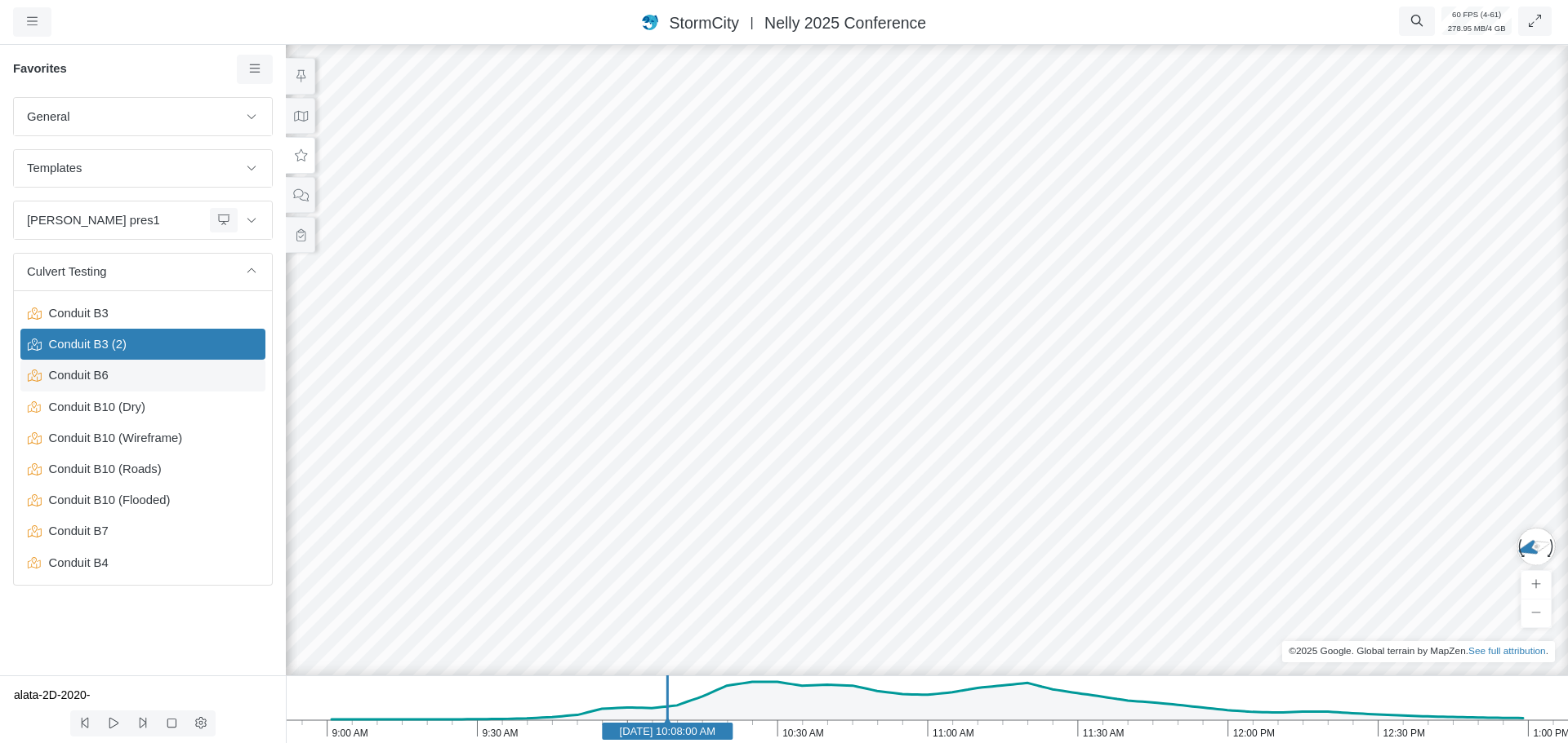
click at [71, 379] on span "Conduit B6" at bounding box center [144, 376] width 204 height 18
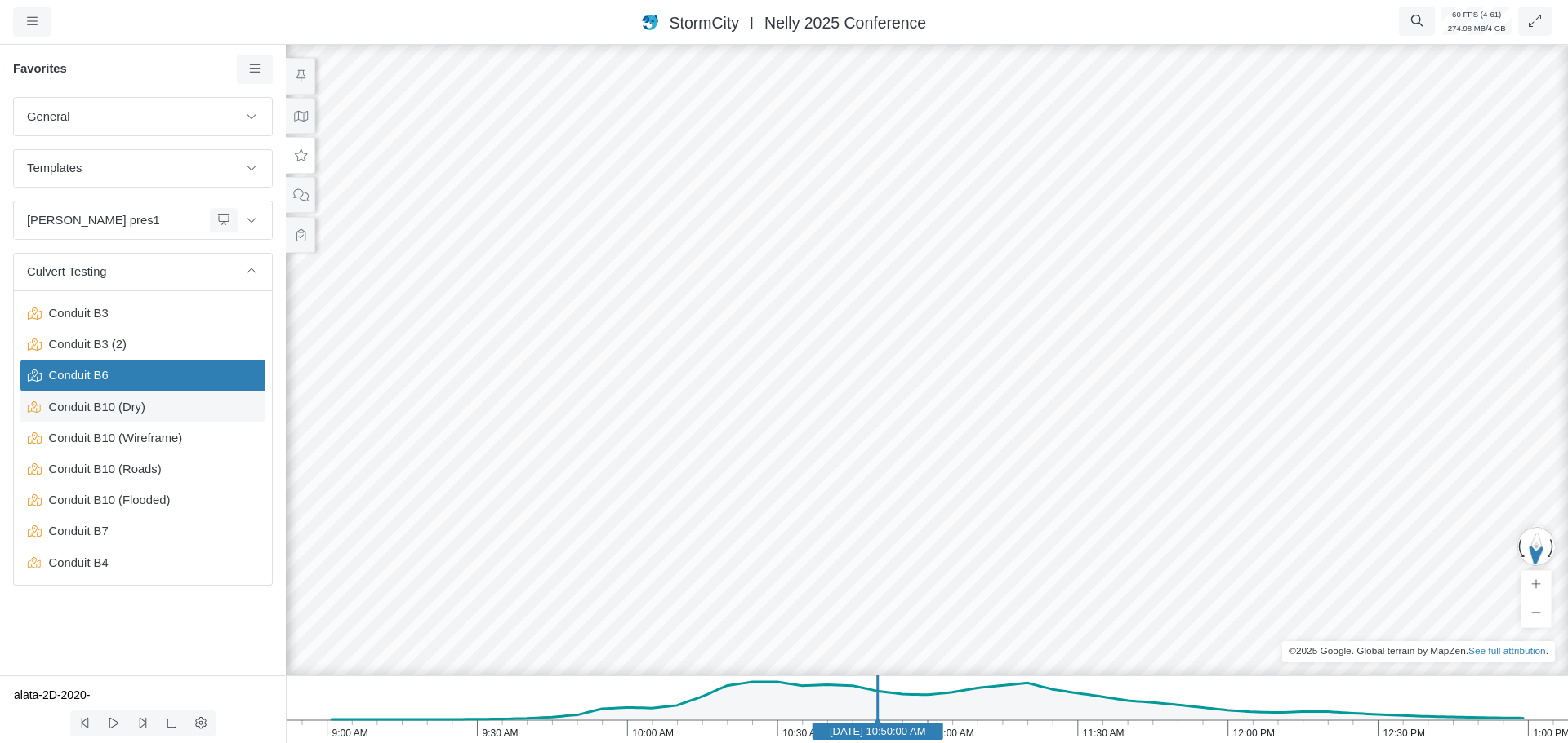
click at [87, 419] on div "Conduit B10 (Dry)" at bounding box center [142, 407] width 245 height 31
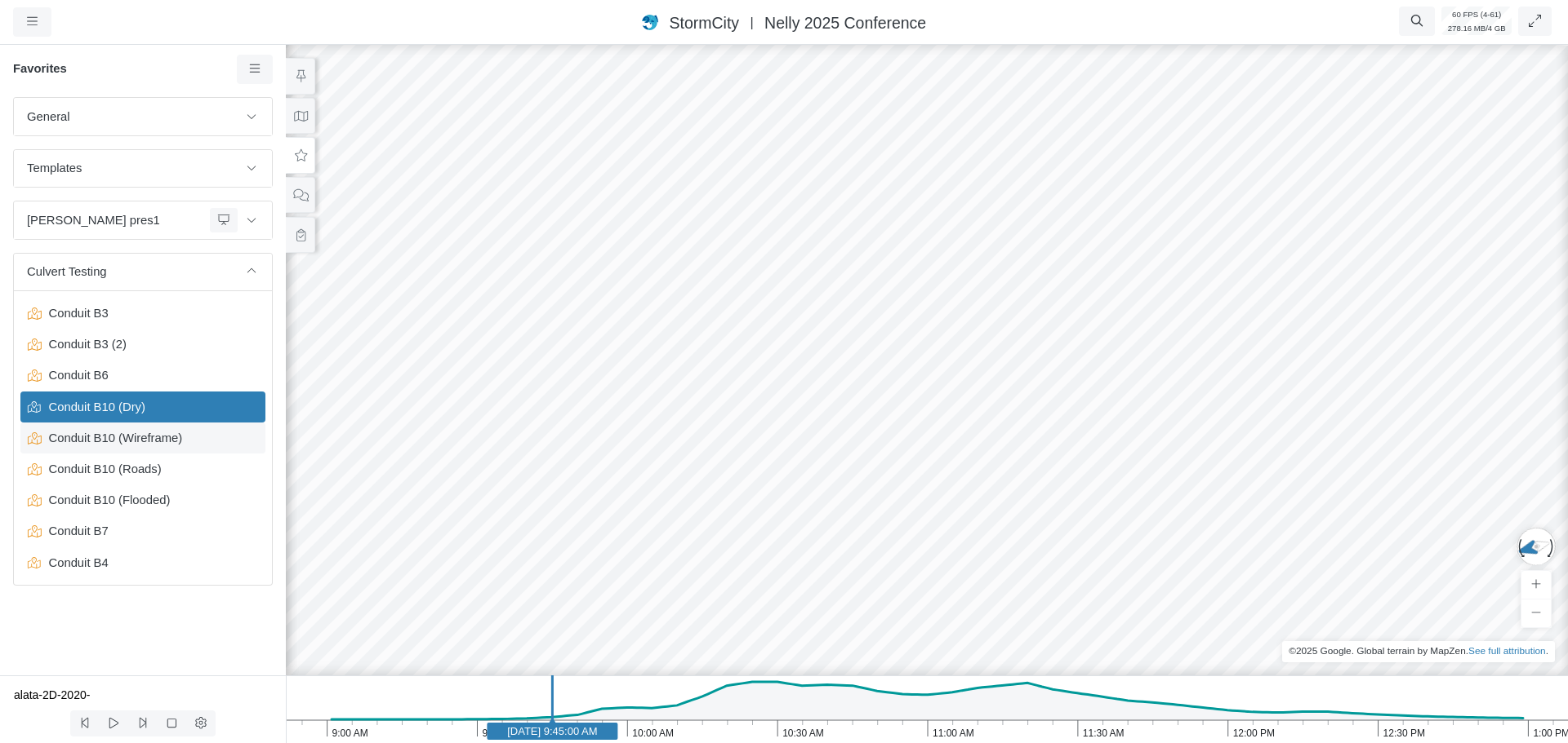
click at [93, 441] on span "Conduit B10 (Wireframe)" at bounding box center [144, 438] width 204 height 18
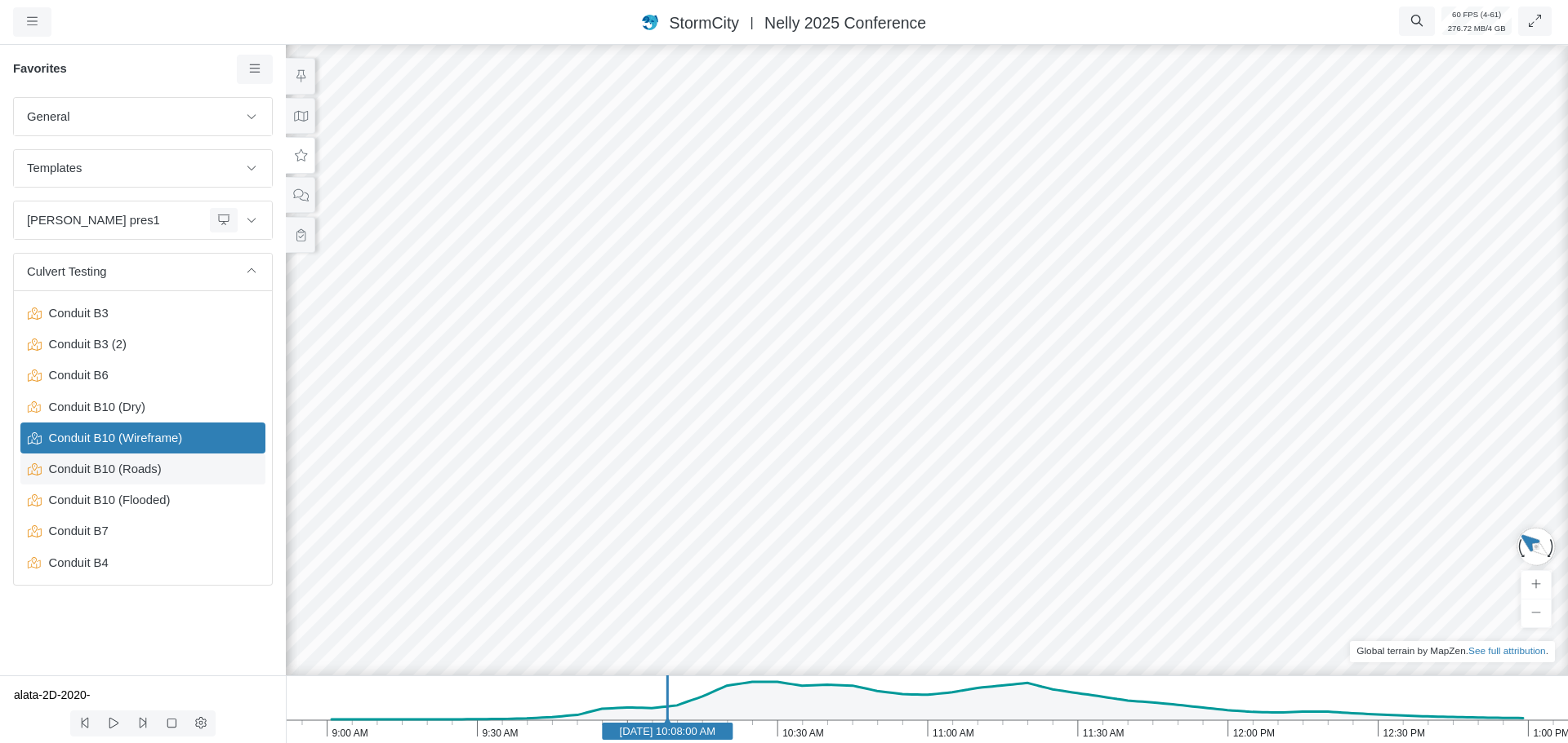
click at [103, 468] on span "Conduit B10 (Roads)" at bounding box center [144, 469] width 204 height 18
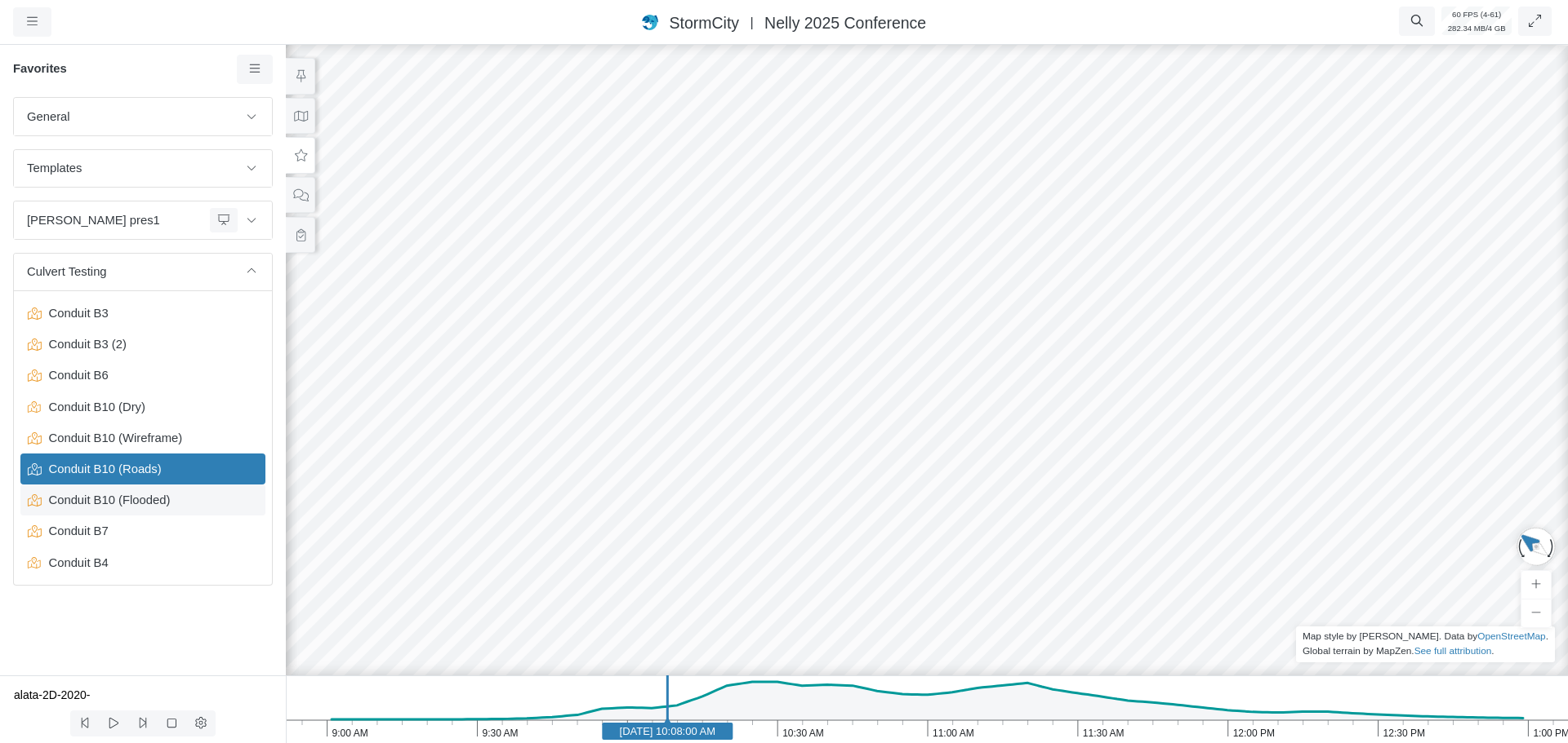
click at [87, 503] on span "Conduit B10 (Flooded)" at bounding box center [144, 500] width 204 height 18
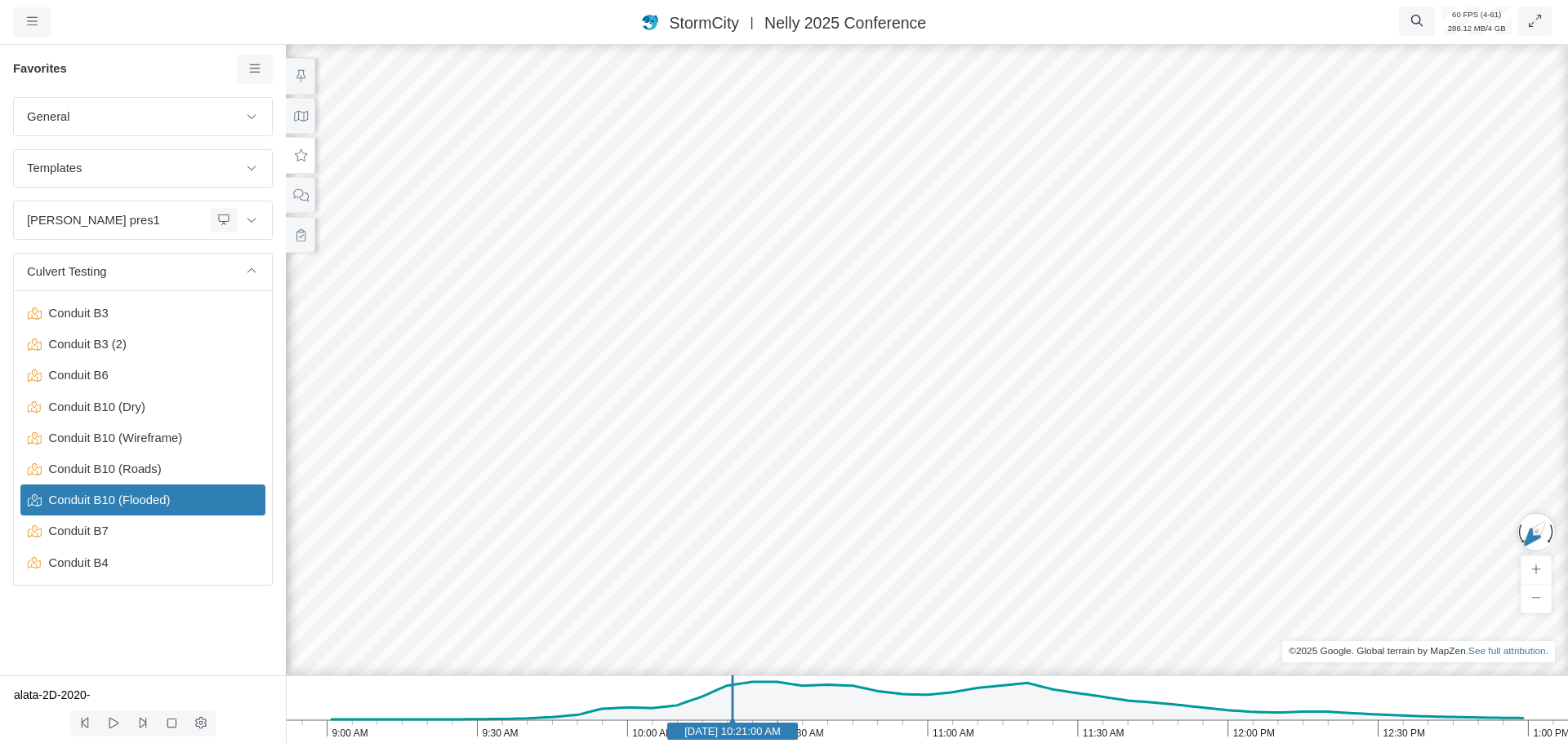
drag, startPoint x: 1206, startPoint y: 540, endPoint x: 1099, endPoint y: 574, distance: 112.3
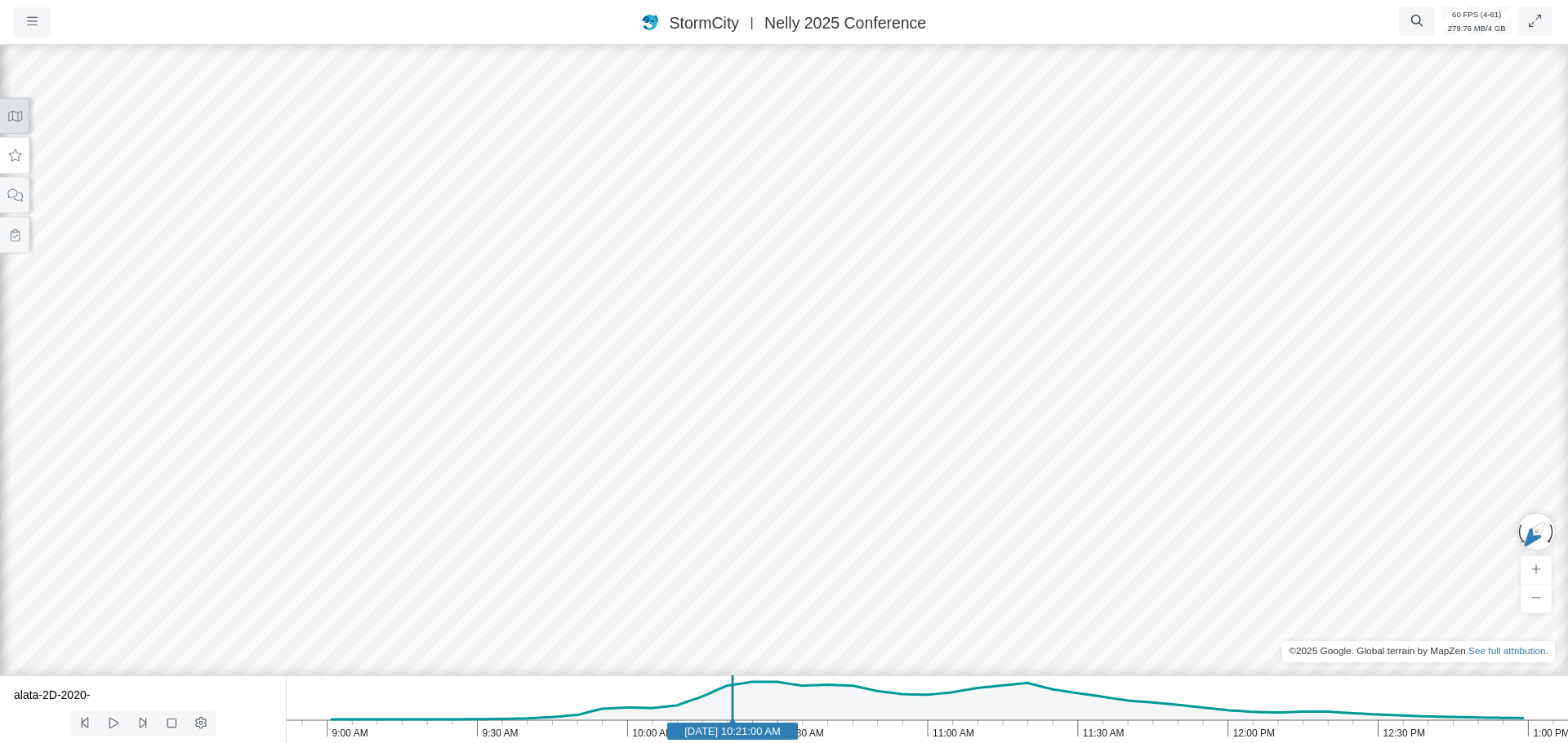
click at [12, 119] on icon at bounding box center [14, 117] width 15 height 12
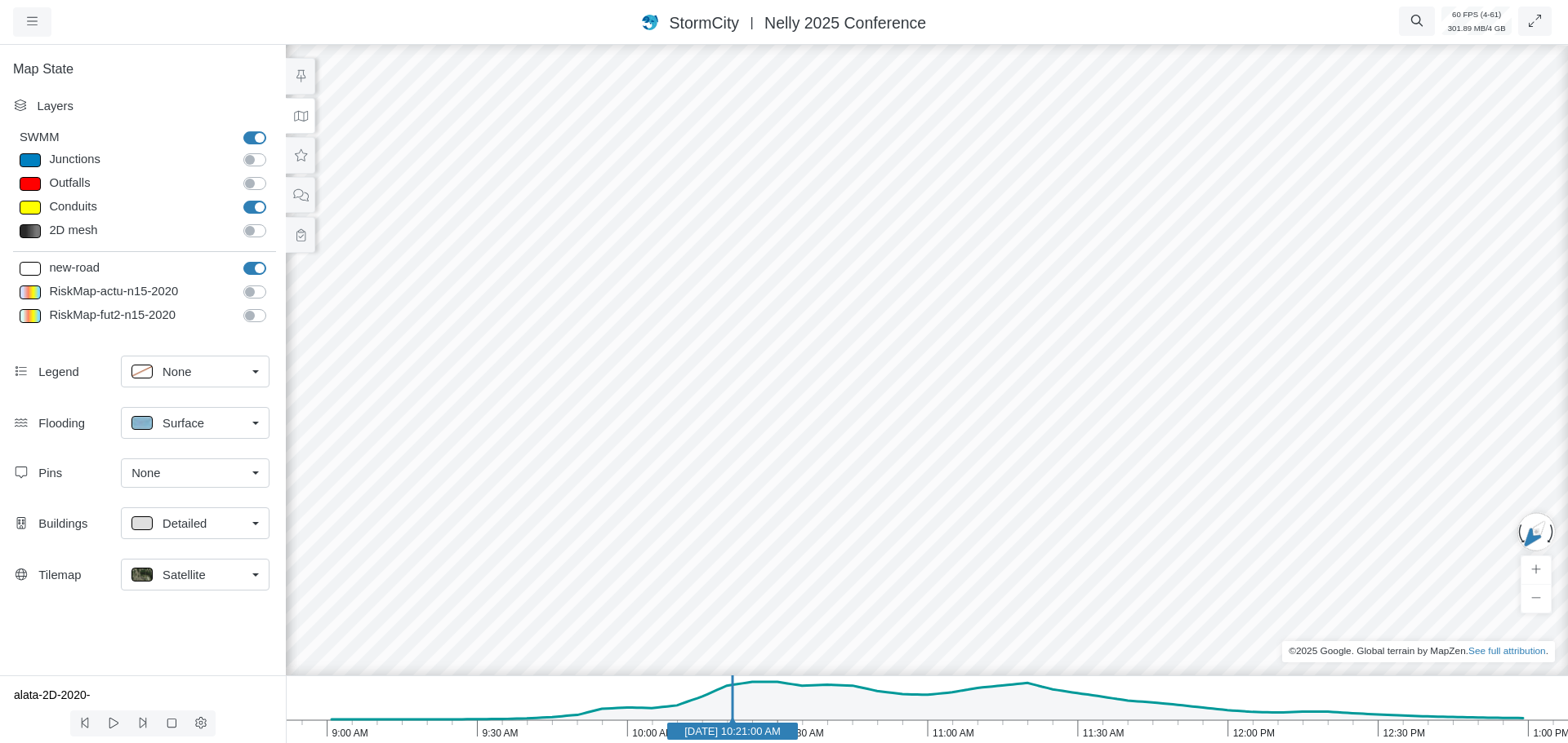
click at [190, 581] on span "Satellite" at bounding box center [184, 575] width 44 height 18
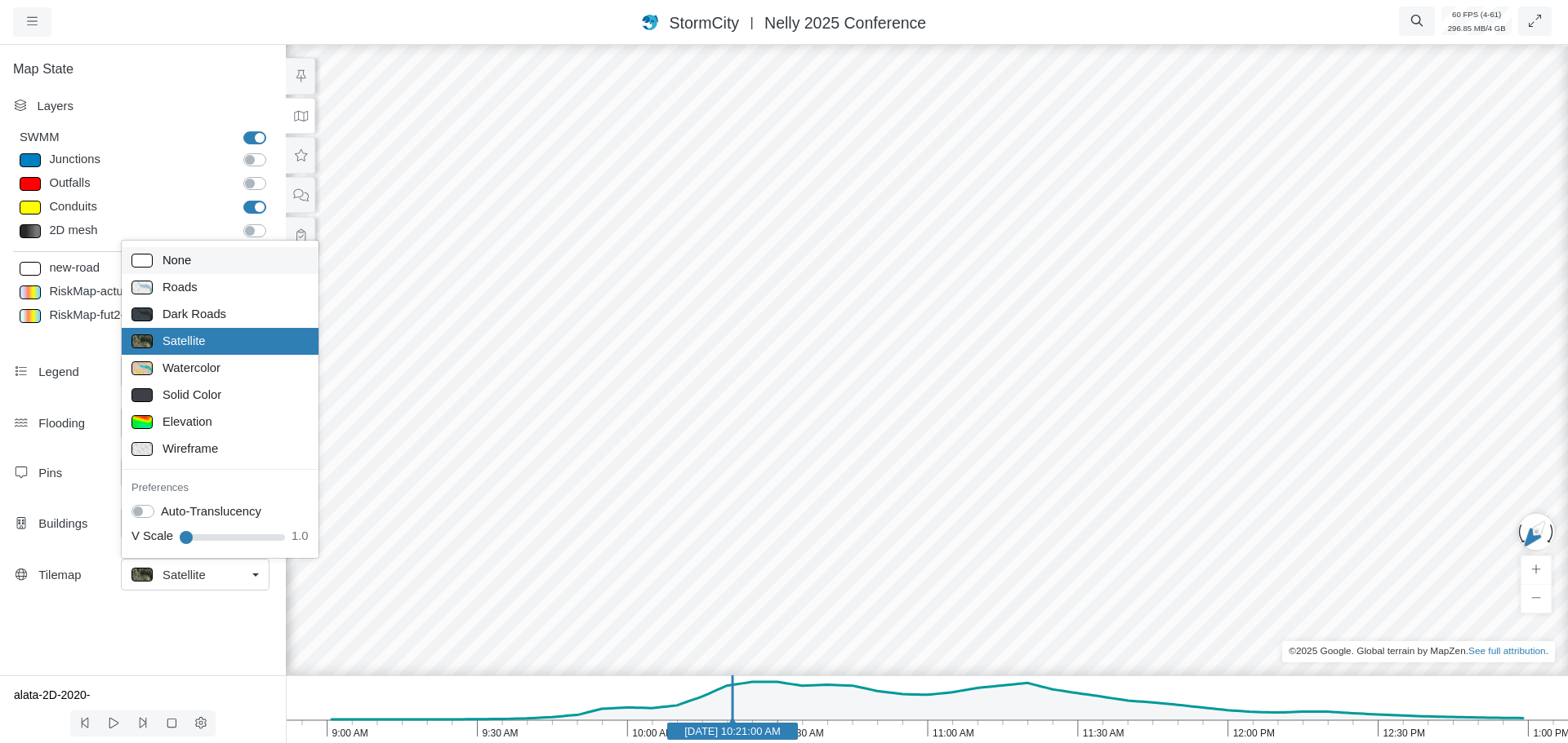
click at [205, 267] on div "None" at bounding box center [220, 261] width 177 height 20
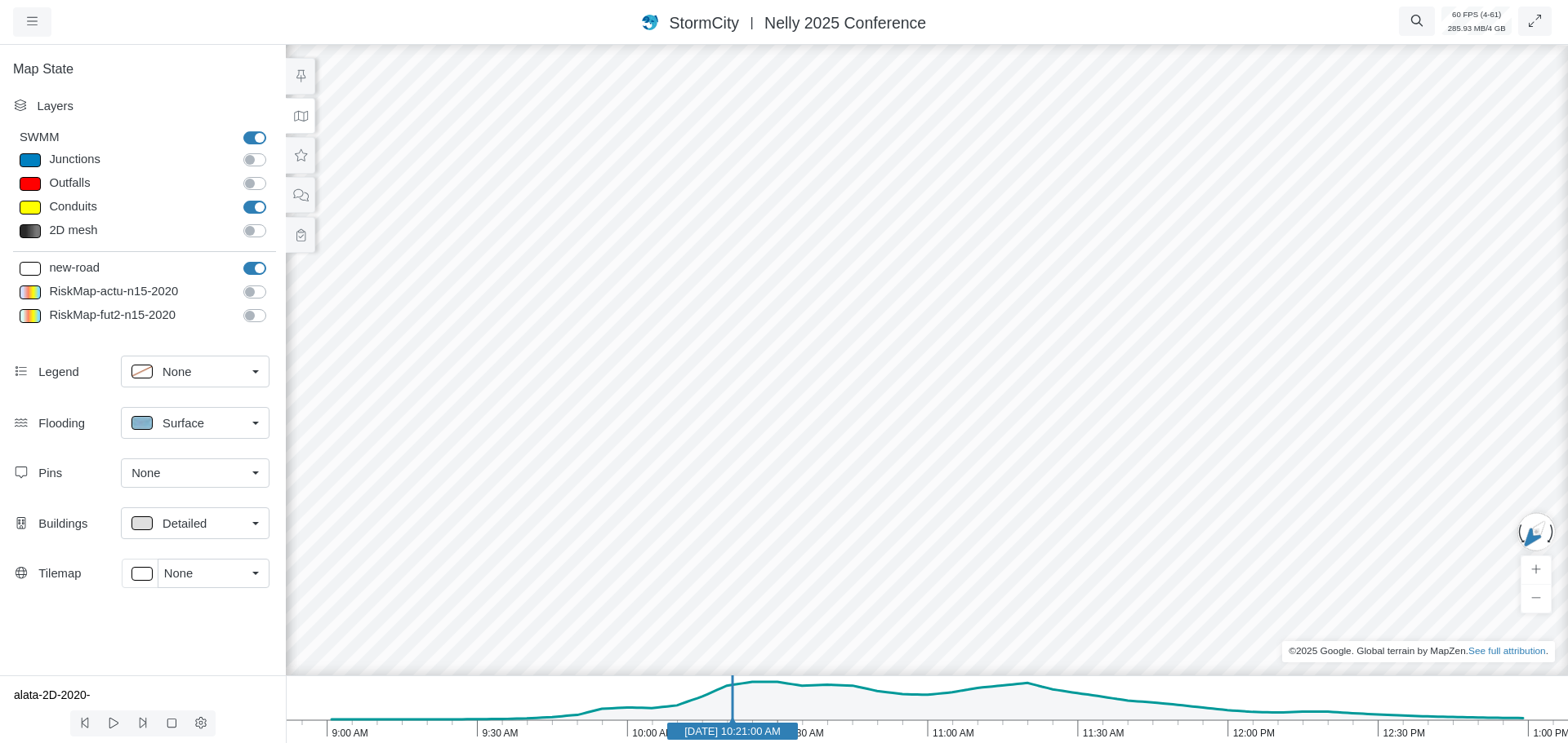
click at [183, 431] on span "Surface" at bounding box center [183, 424] width 42 height 18
click at [172, 464] on span "None" at bounding box center [177, 459] width 28 height 18
drag, startPoint x: 738, startPoint y: 408, endPoint x: 849, endPoint y: 379, distance: 114.7
click at [849, 379] on div at bounding box center [926, 392] width 1568 height 702
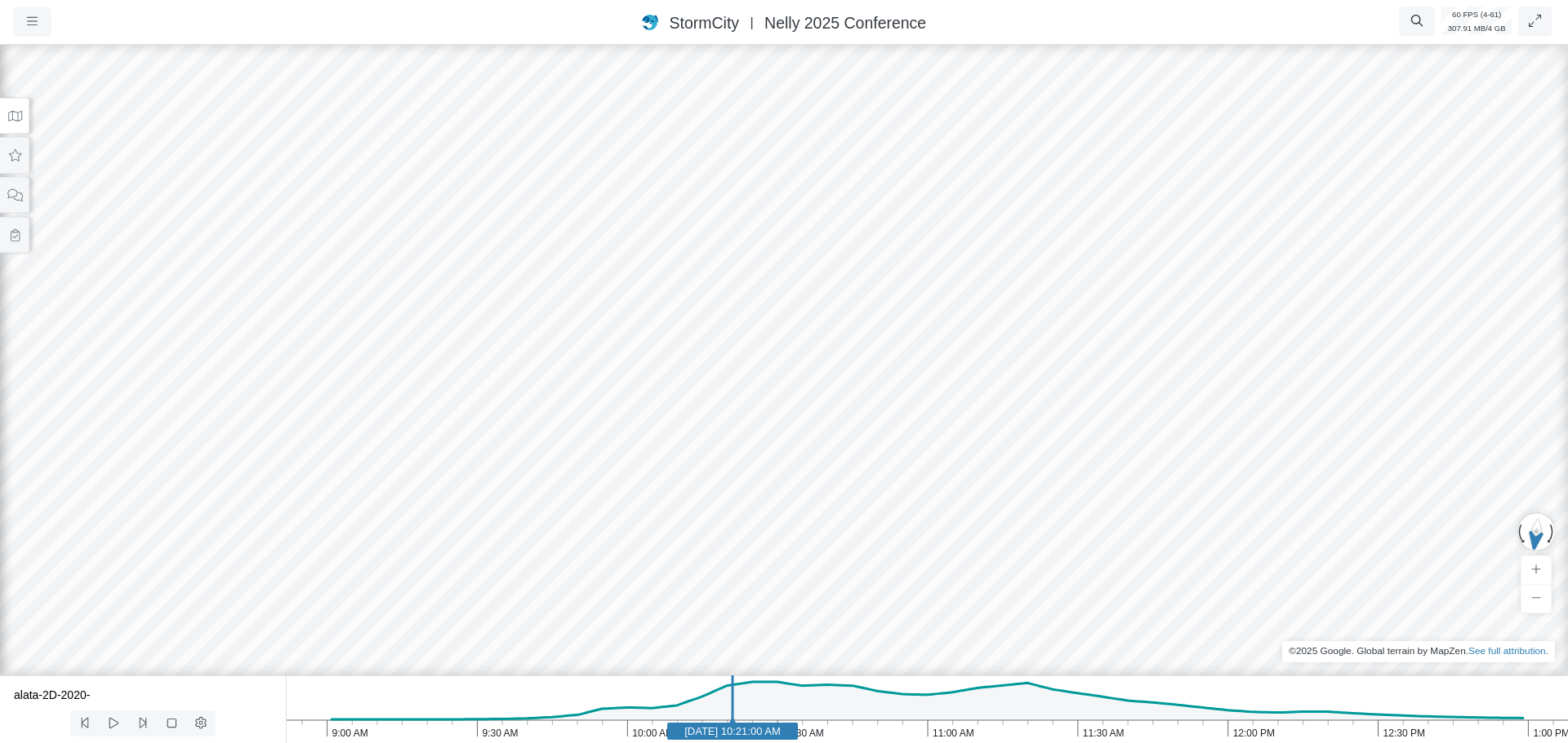
drag, startPoint x: 842, startPoint y: 382, endPoint x: 1097, endPoint y: 335, distance: 259.3
drag, startPoint x: 480, startPoint y: 376, endPoint x: 79, endPoint y: 347, distance: 402.0
click at [16, 119] on icon at bounding box center [14, 117] width 15 height 12
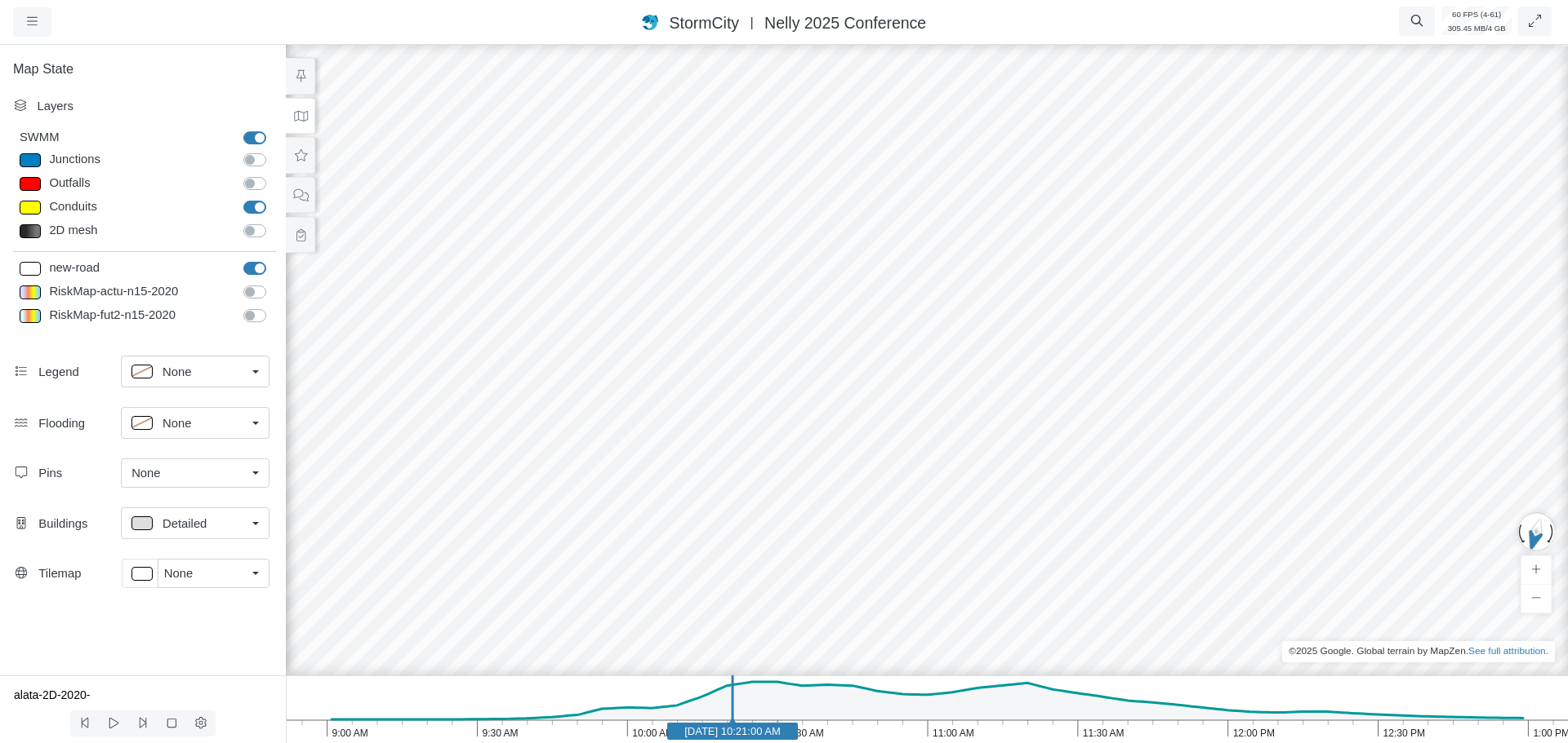
click at [183, 569] on span "None" at bounding box center [178, 574] width 28 height 18
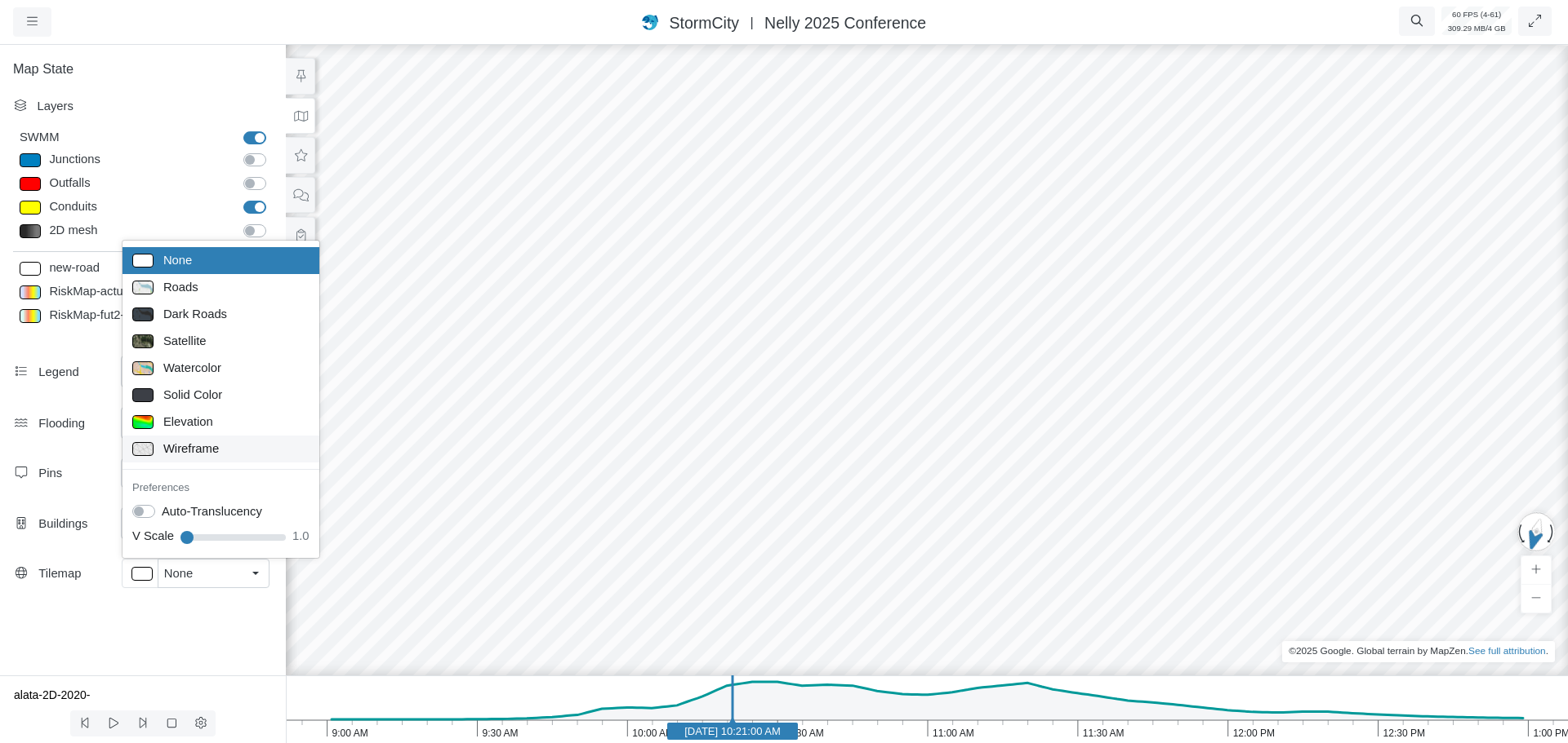
click at [183, 452] on span "Wireframe" at bounding box center [191, 448] width 55 height 18
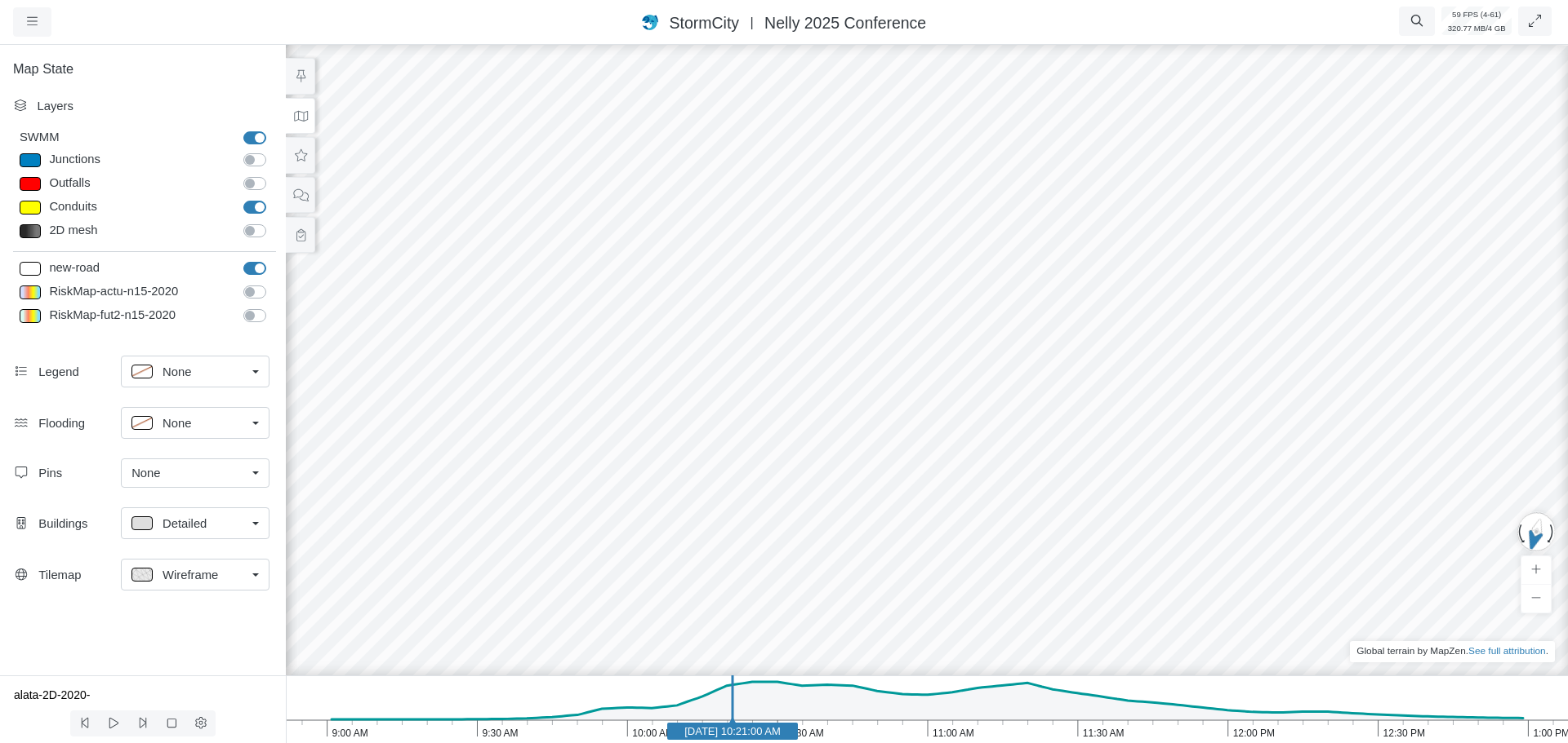
drag, startPoint x: 575, startPoint y: 466, endPoint x: 728, endPoint y: 498, distance: 156.3
click at [733, 497] on div at bounding box center [926, 392] width 1568 height 702
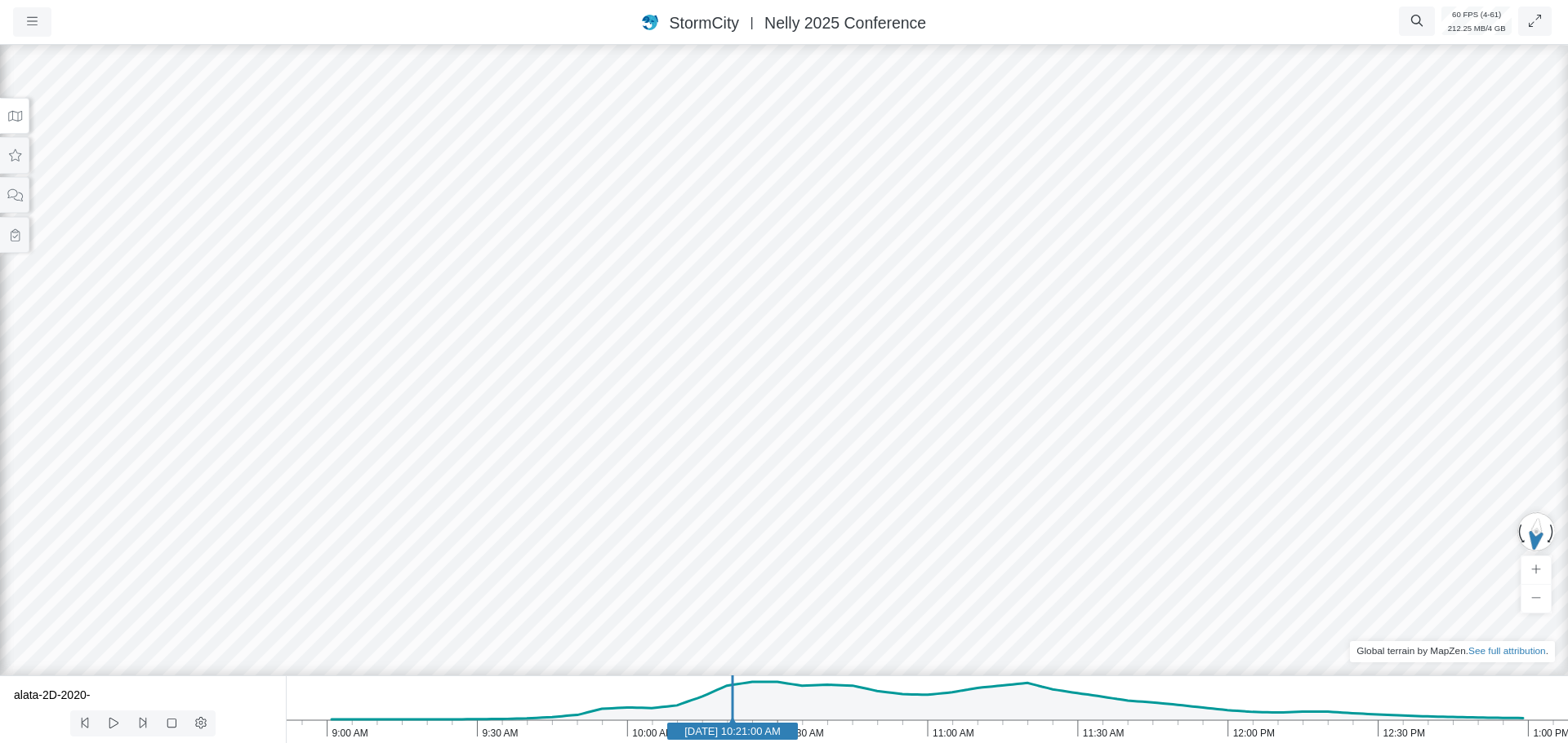
drag, startPoint x: 630, startPoint y: 467, endPoint x: 951, endPoint y: 472, distance: 321.0
drag, startPoint x: 306, startPoint y: 415, endPoint x: 613, endPoint y: 428, distance: 307.3
drag, startPoint x: 183, startPoint y: 416, endPoint x: 1066, endPoint y: 464, distance: 884.3
click at [1066, 464] on div at bounding box center [784, 392] width 1568 height 702
drag, startPoint x: 1044, startPoint y: 471, endPoint x: 589, endPoint y: 468, distance: 455.0
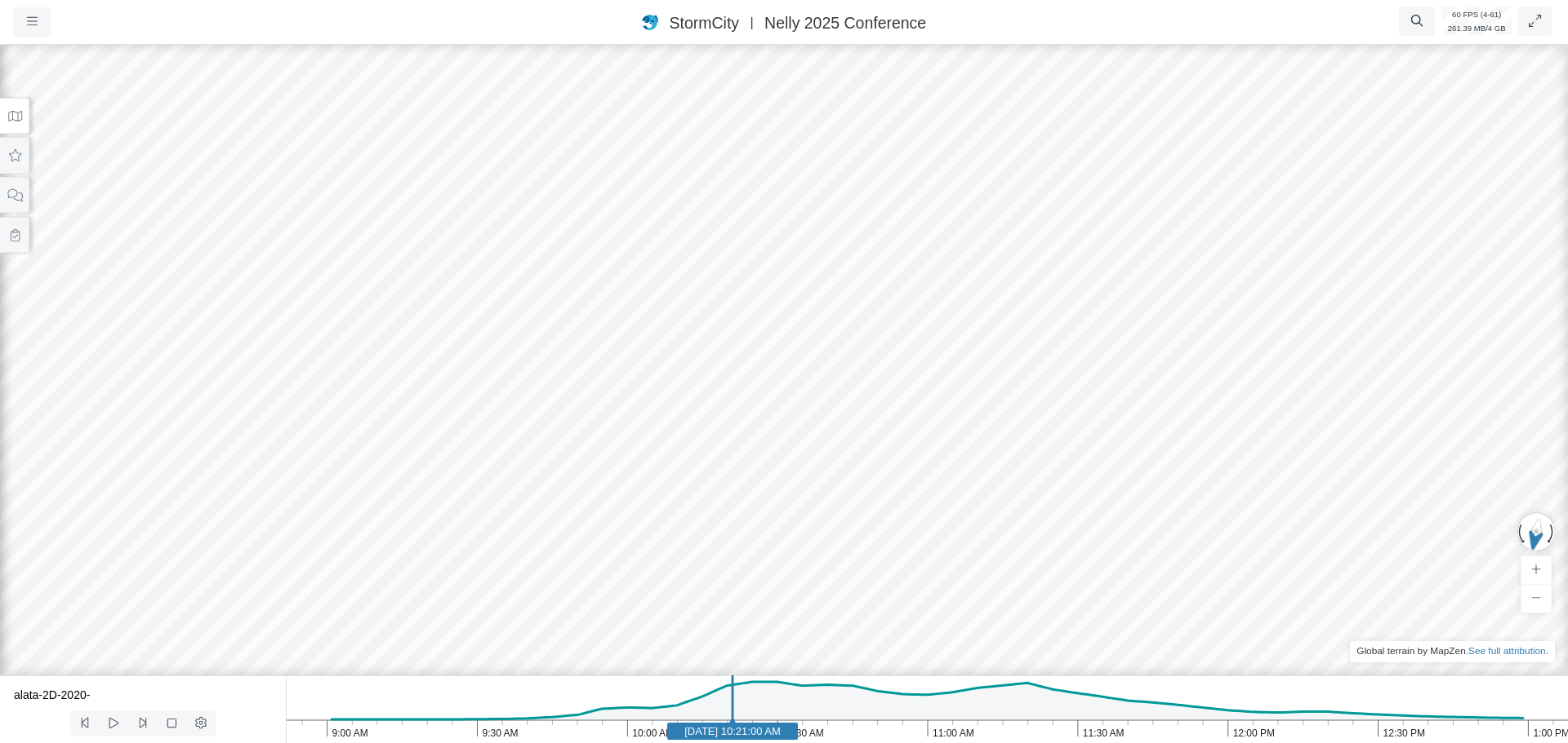
drag, startPoint x: 846, startPoint y: 540, endPoint x: 440, endPoint y: 367, distance: 441.3
click at [440, 367] on div at bounding box center [784, 392] width 1568 height 702
drag, startPoint x: 963, startPoint y: 428, endPoint x: 1066, endPoint y: 415, distance: 103.8
drag, startPoint x: 316, startPoint y: 377, endPoint x: 85, endPoint y: 400, distance: 232.1
drag, startPoint x: 194, startPoint y: 457, endPoint x: 311, endPoint y: 401, distance: 129.7
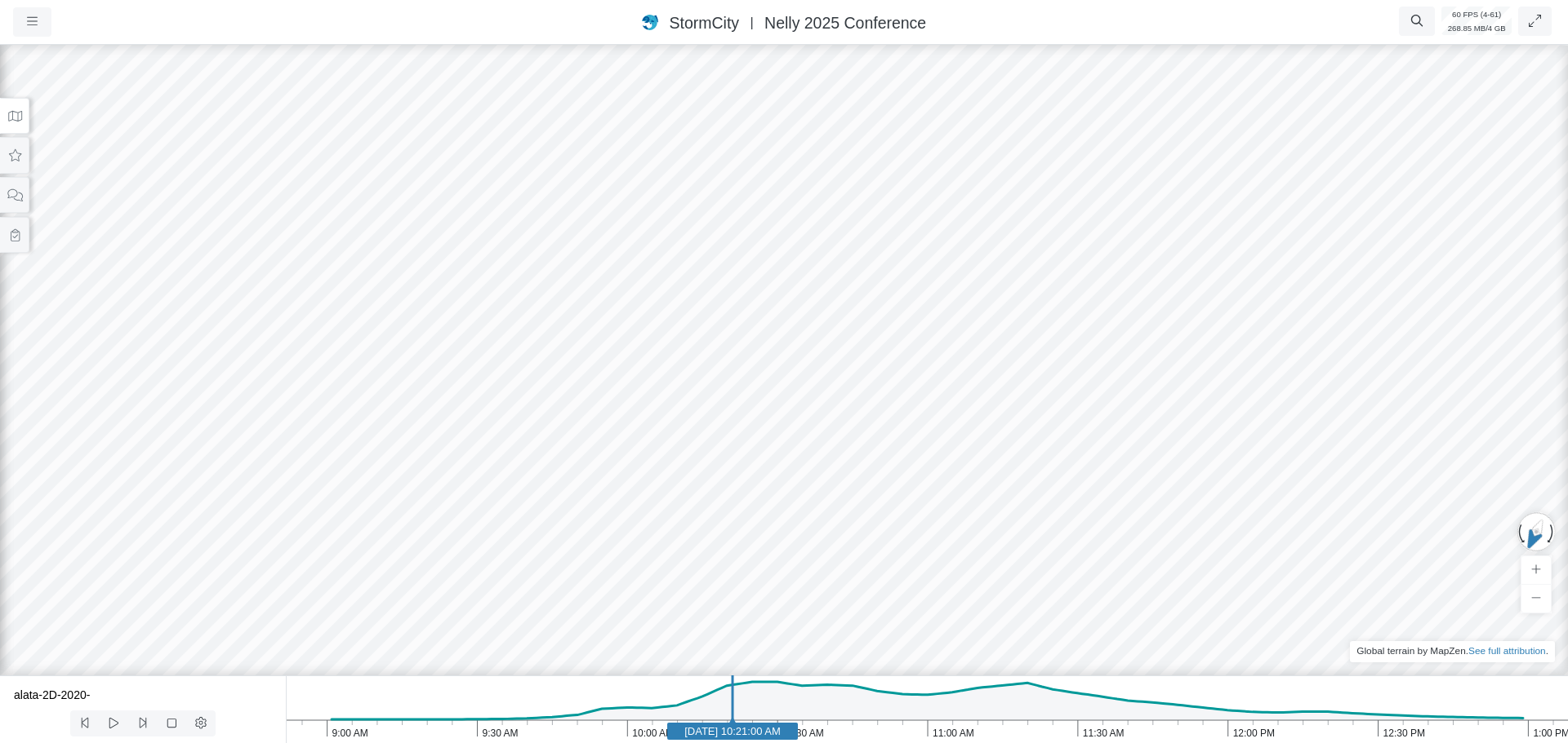
click at [311, 401] on div at bounding box center [784, 392] width 1568 height 702
drag, startPoint x: 677, startPoint y: 463, endPoint x: 559, endPoint y: 499, distance: 123.4
click at [19, 122] on icon at bounding box center [14, 117] width 15 height 12
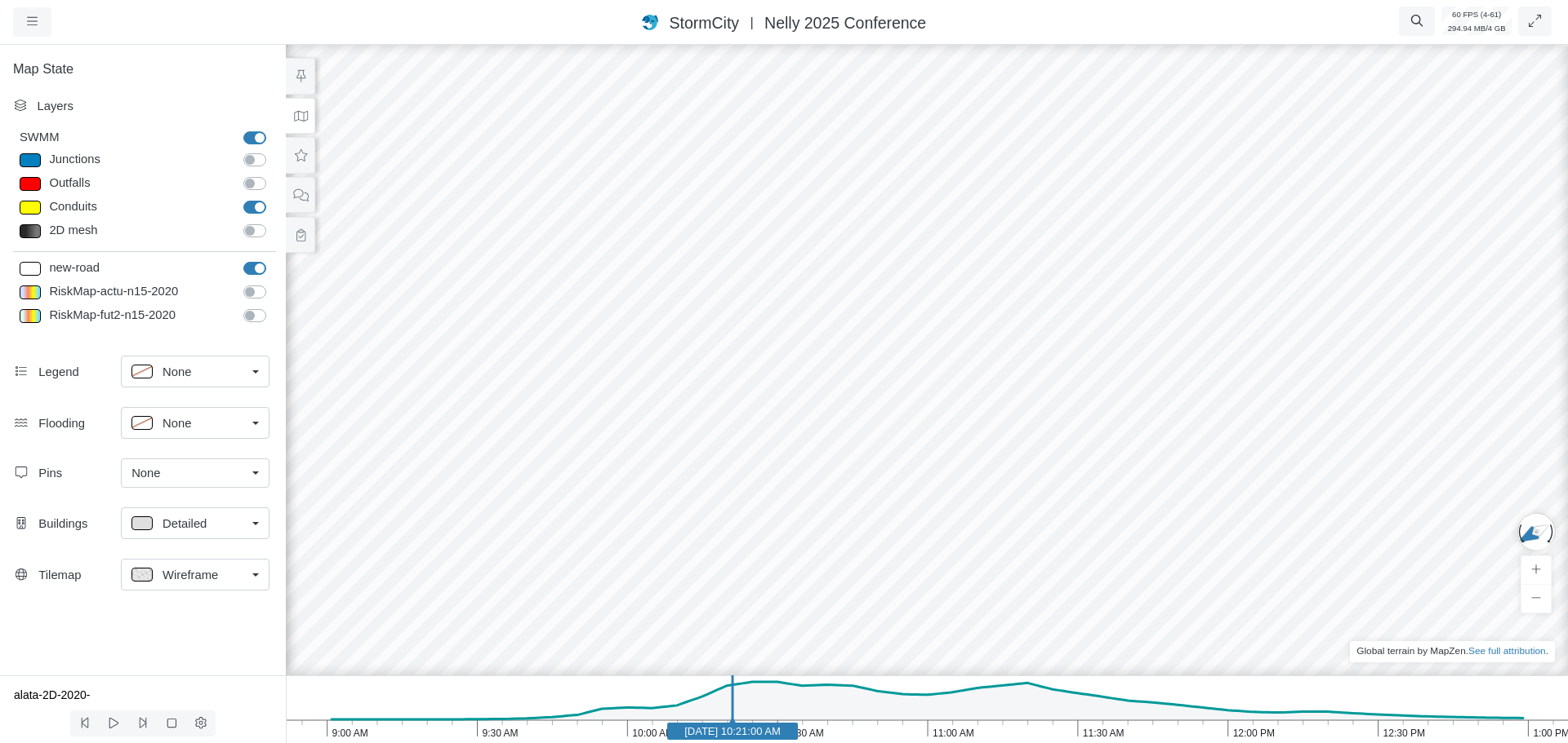
click at [192, 428] on div "None" at bounding box center [189, 423] width 114 height 20
click at [194, 488] on span "Surface" at bounding box center [183, 487] width 42 height 18
drag, startPoint x: 890, startPoint y: 467, endPoint x: 936, endPoint y: 428, distance: 60.3
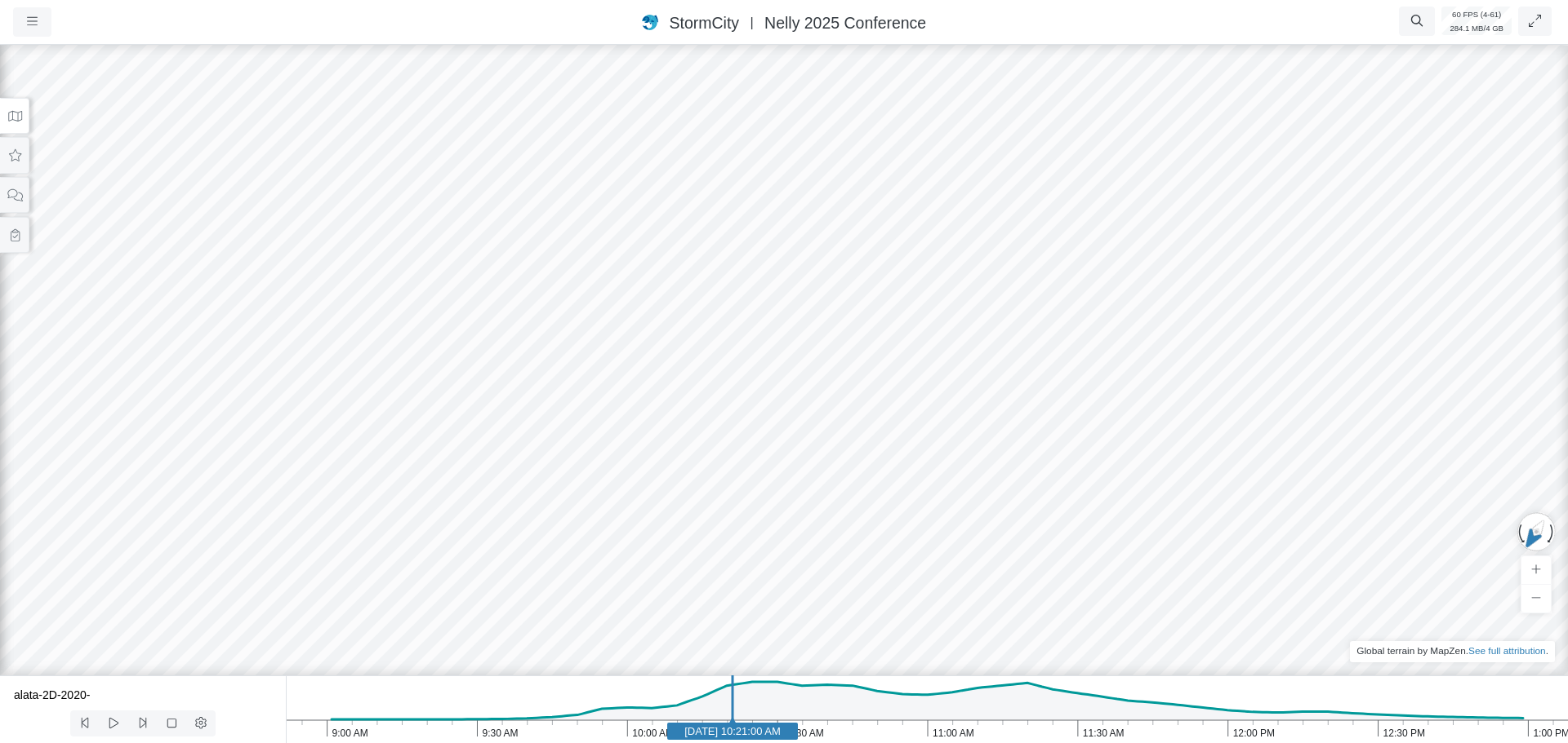
click at [15, 120] on icon at bounding box center [15, 117] width 14 height 11
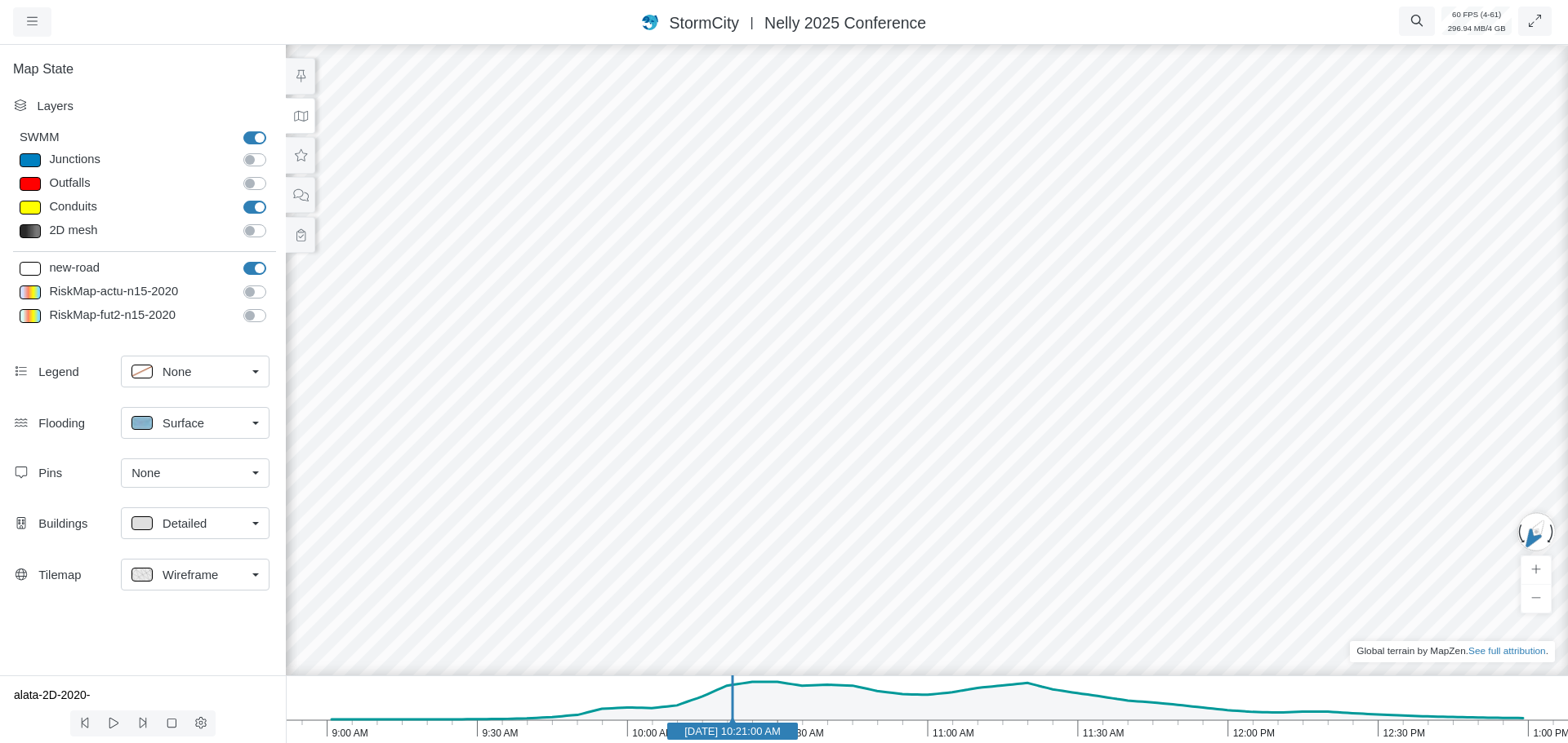
click at [183, 425] on span "Surface" at bounding box center [183, 424] width 42 height 18
click at [191, 460] on span "None" at bounding box center [177, 459] width 28 height 18
drag, startPoint x: 935, startPoint y: 457, endPoint x: 857, endPoint y: 497, distance: 87.7
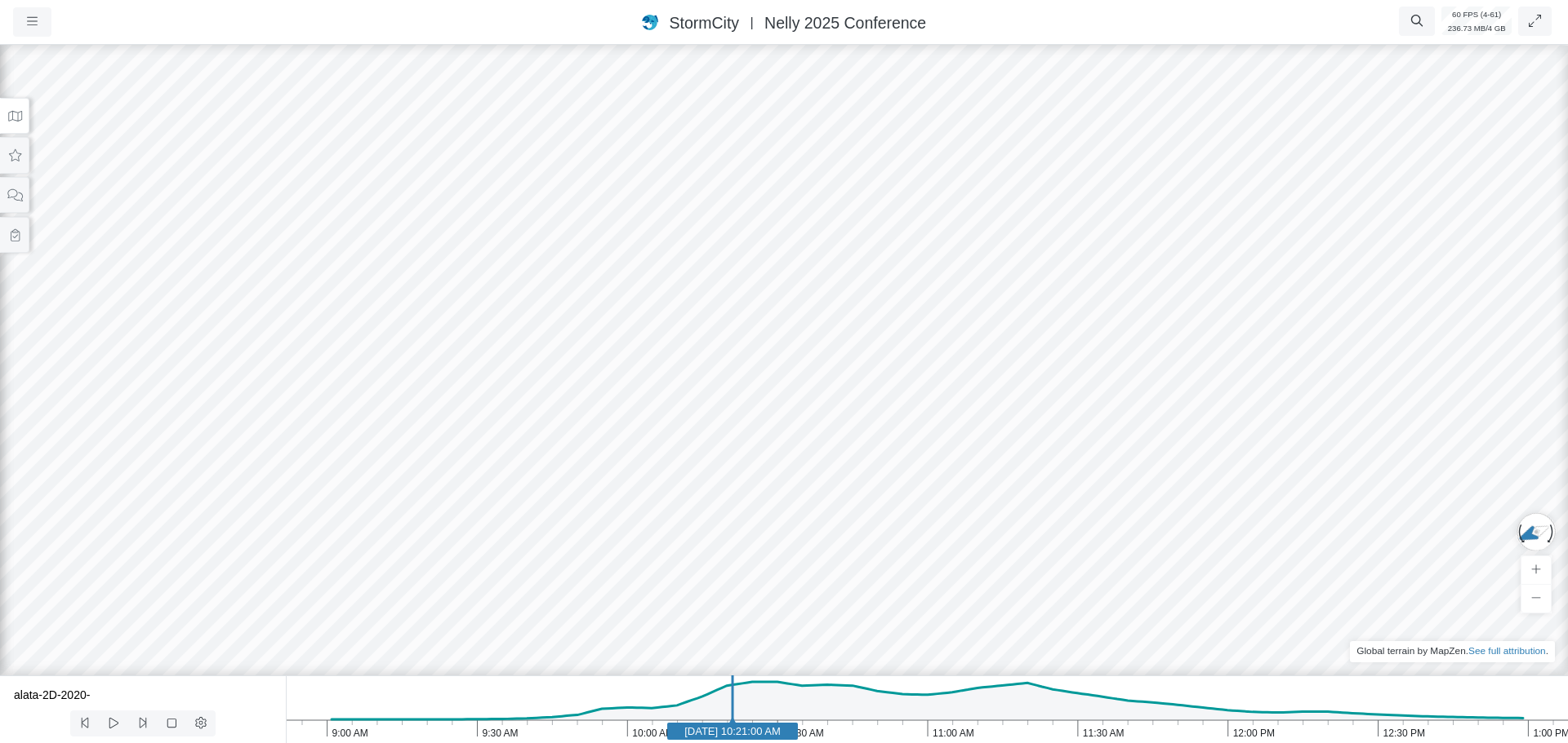
click at [12, 123] on button at bounding box center [14, 116] width 29 height 36
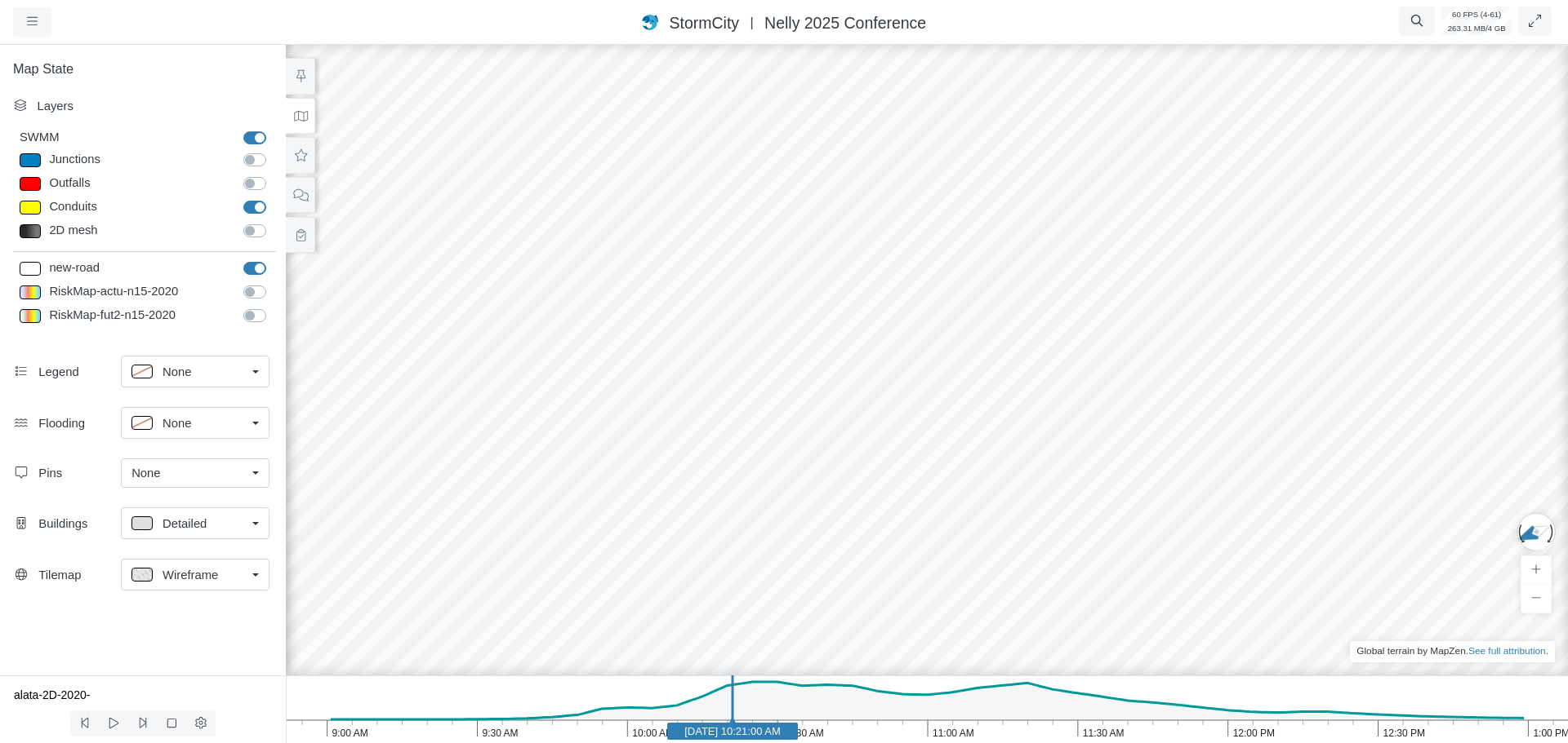
click at [173, 529] on span "Detailed" at bounding box center [185, 524] width 45 height 18
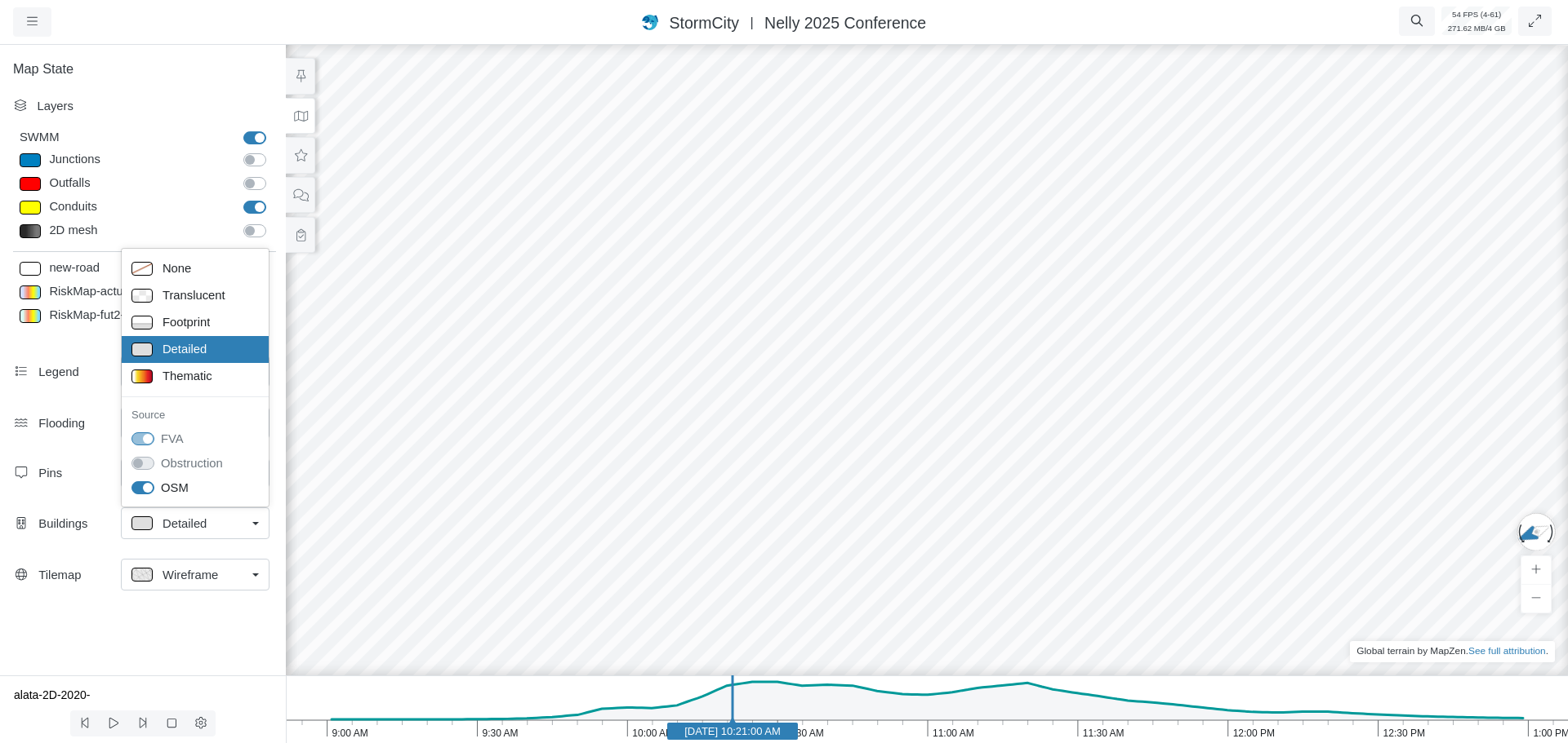
click at [66, 449] on div "Flooding None None Surface Tracer Isopleth Preferences Fill Holes" at bounding box center [142, 426] width 286 height 52
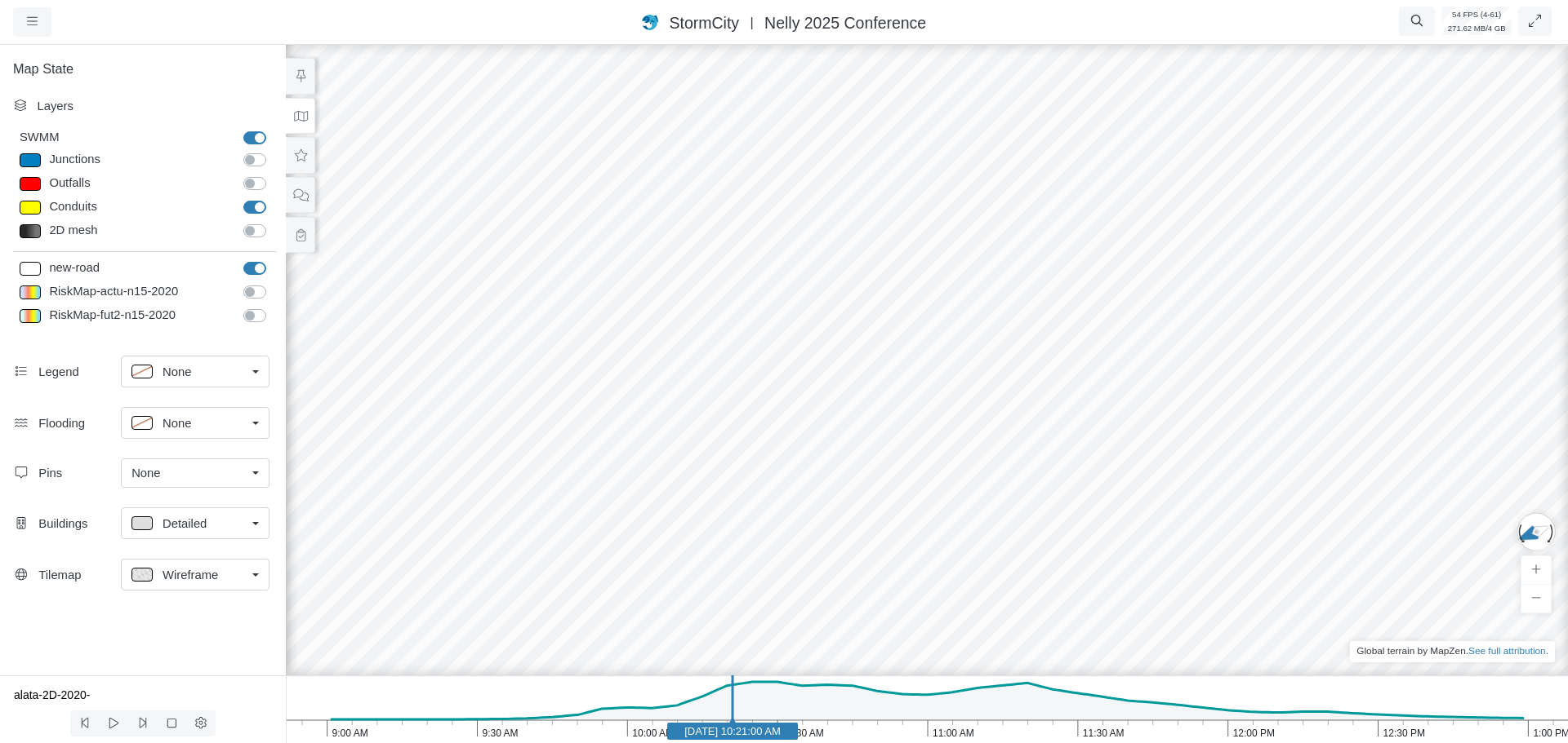
click at [164, 426] on span "None" at bounding box center [177, 424] width 28 height 18
click at [202, 485] on span "Surface" at bounding box center [183, 487] width 42 height 18
click at [300, 157] on icon at bounding box center [300, 156] width 15 height 12
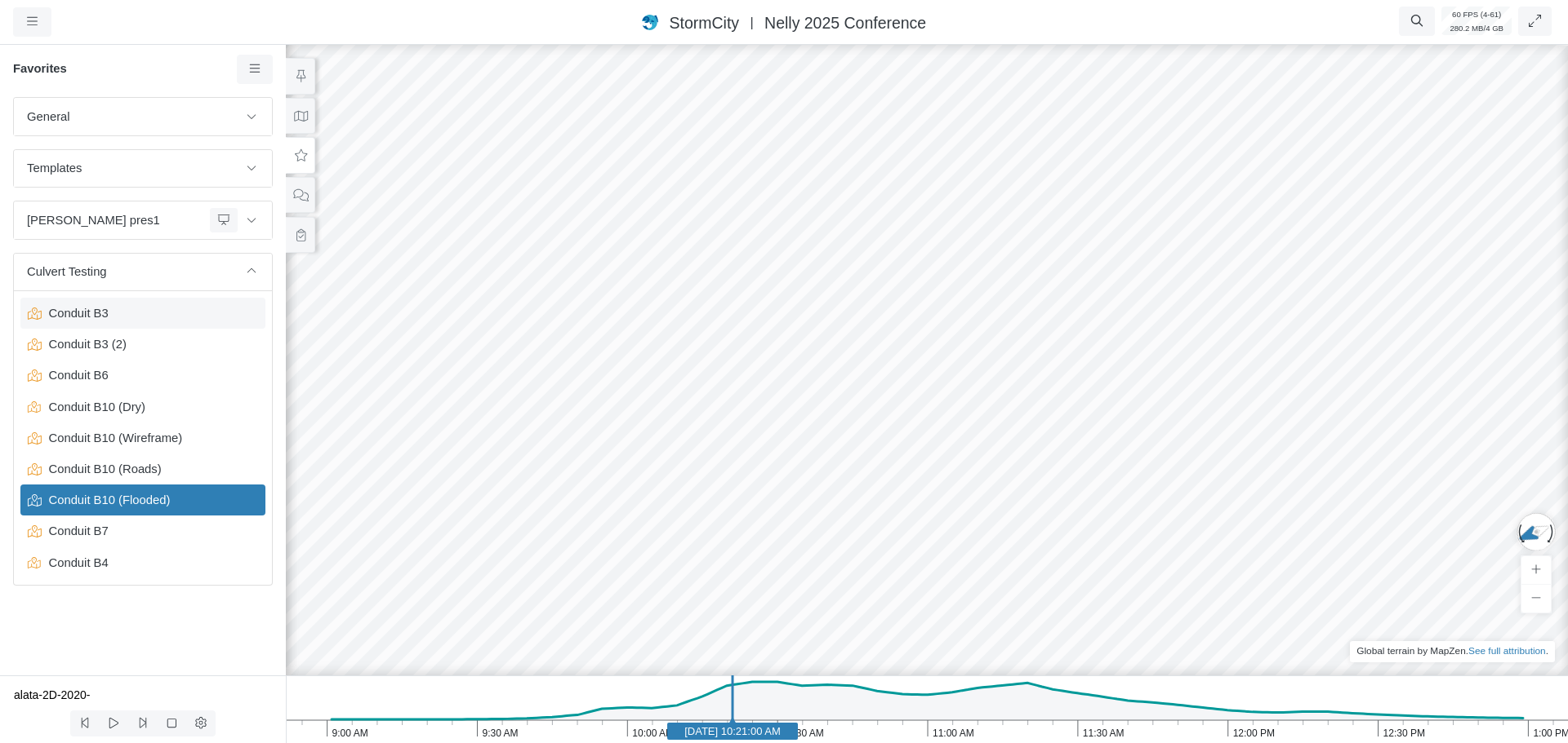
click at [215, 319] on span "Conduit B3" at bounding box center [144, 313] width 204 height 18
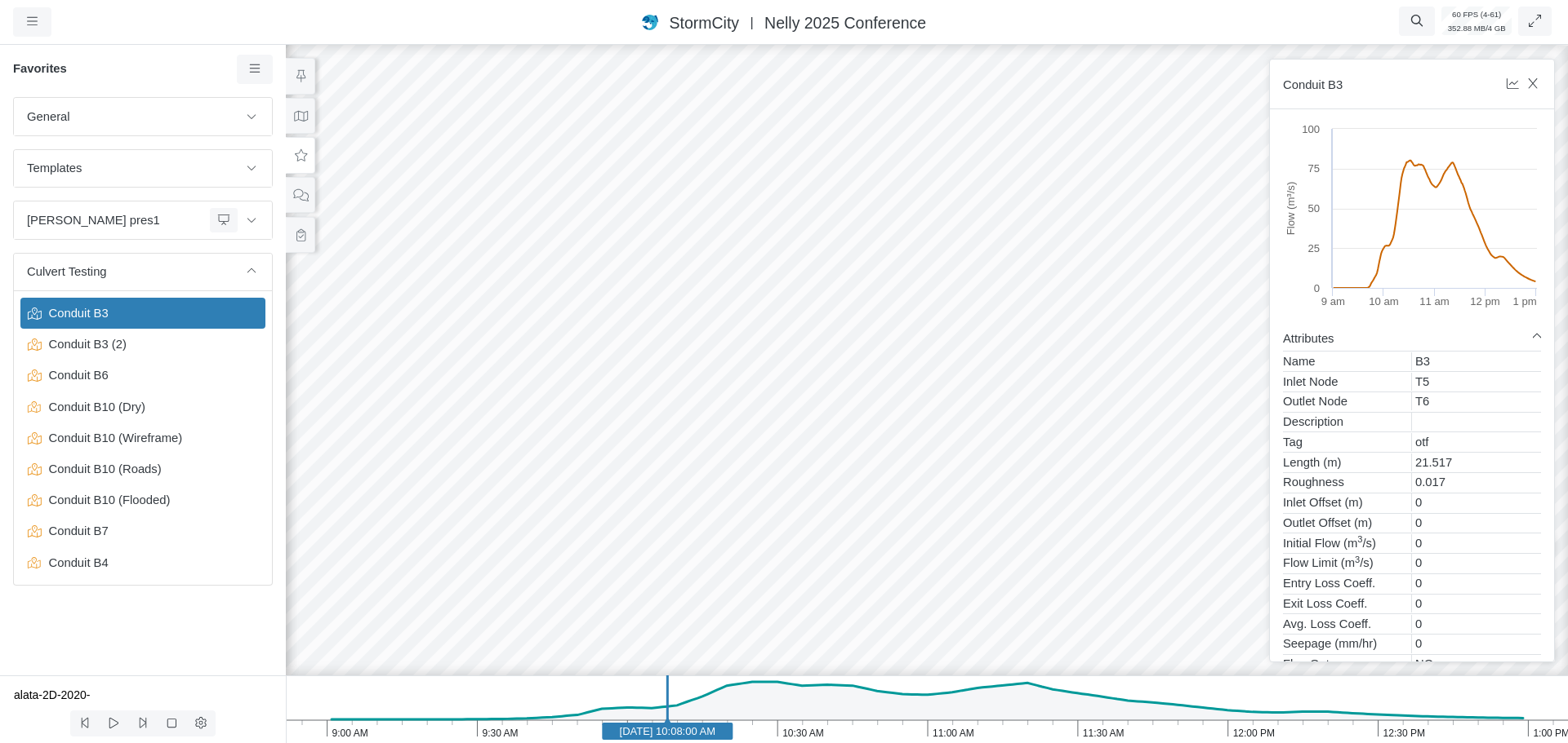
drag, startPoint x: 406, startPoint y: 551, endPoint x: 589, endPoint y: 455, distance: 206.7
click at [589, 455] on div at bounding box center [926, 392] width 1568 height 702
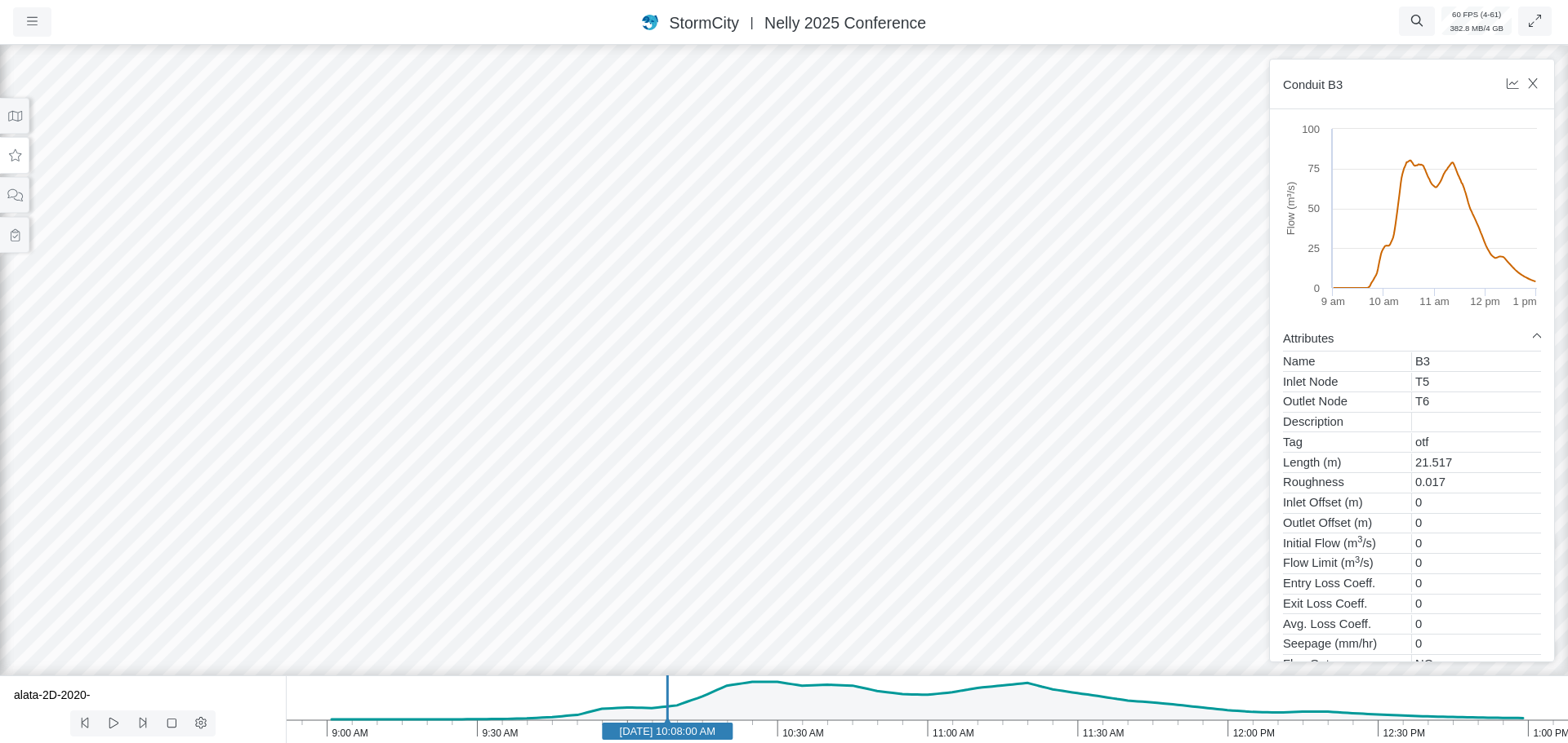
drag, startPoint x: 492, startPoint y: 394, endPoint x: 470, endPoint y: 311, distance: 85.9
click at [470, 311] on div at bounding box center [784, 392] width 1568 height 702
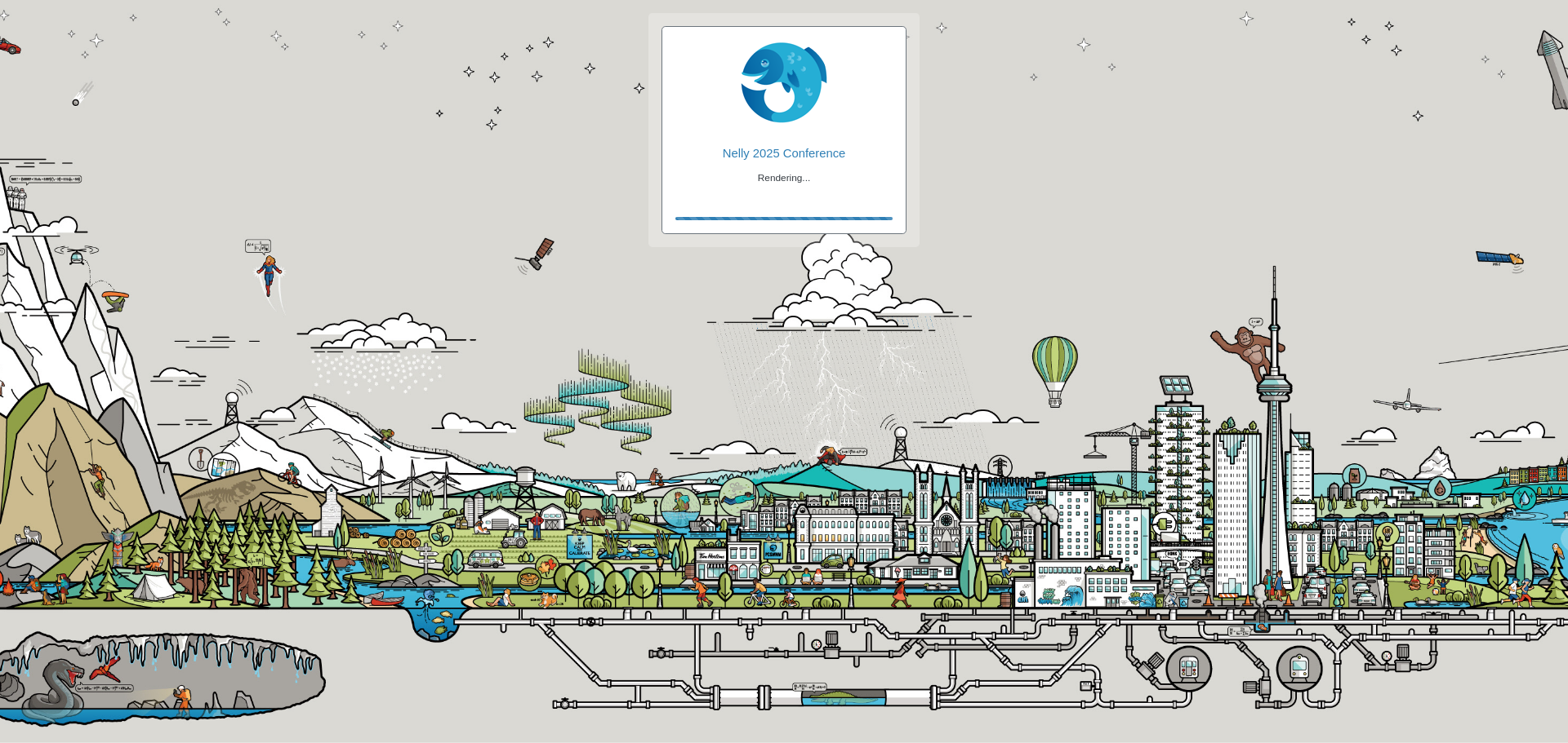
checkbox input "true"
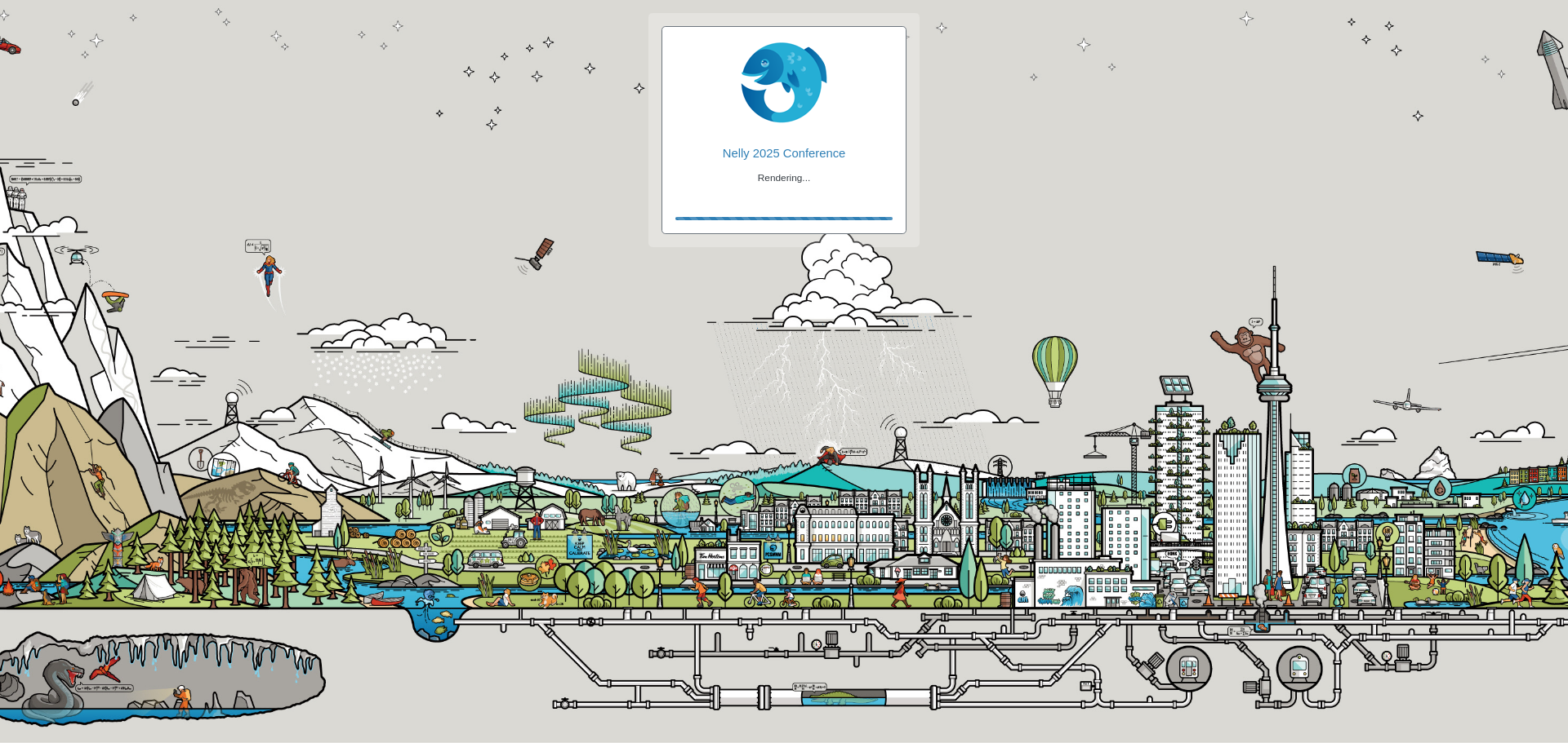
checkbox input "true"
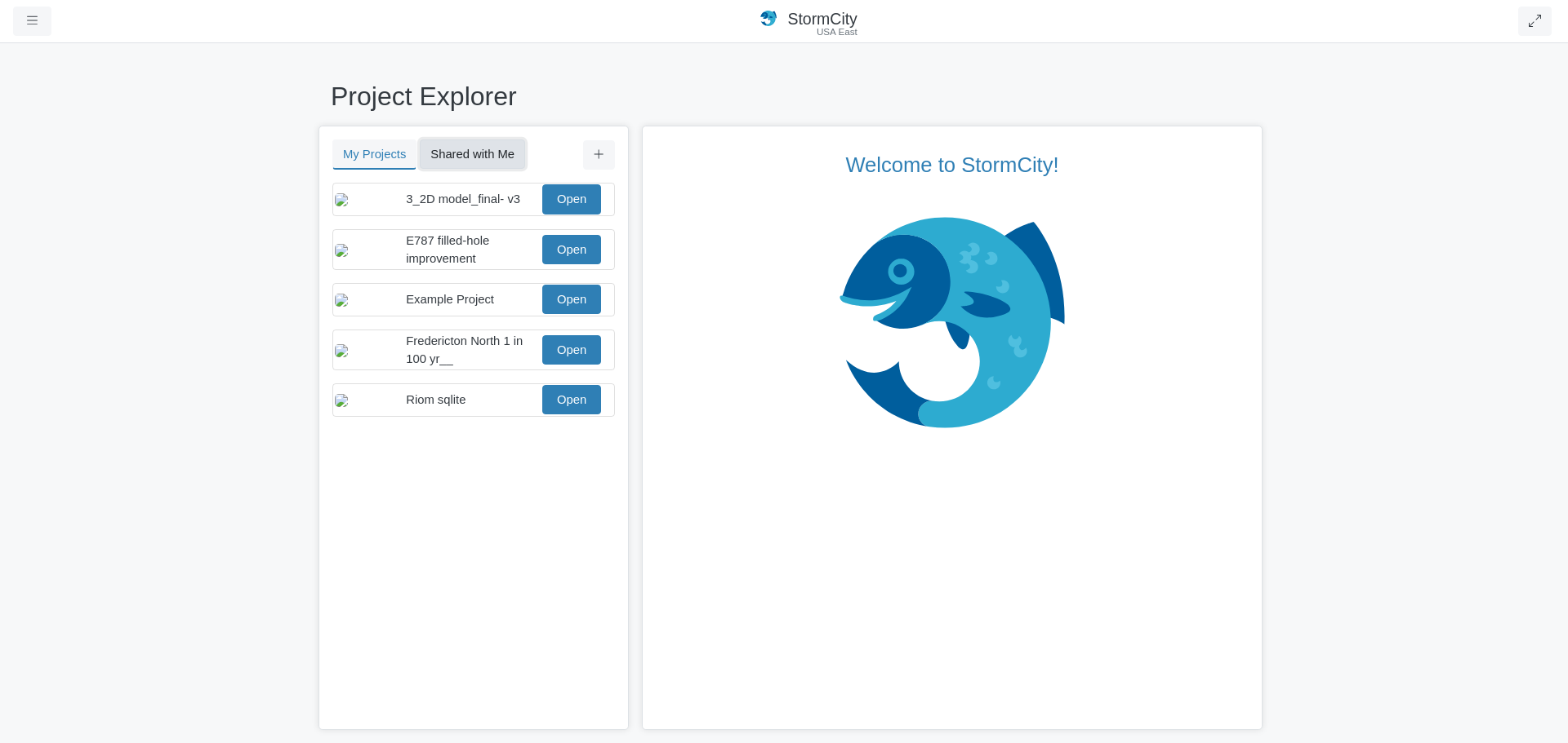
click at [487, 158] on button "Shared with Me" at bounding box center [472, 154] width 105 height 29
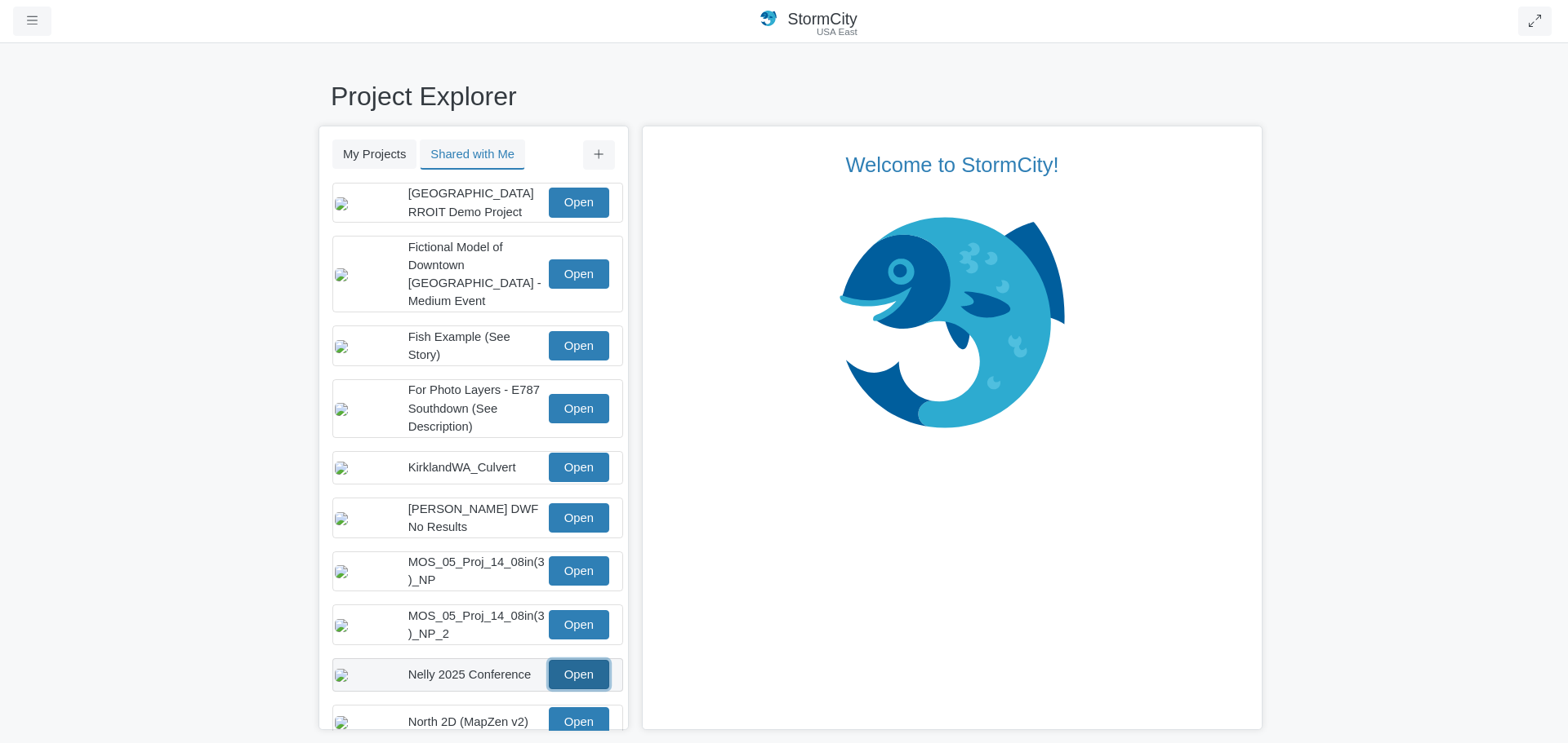
click at [573, 683] on link "Open" at bounding box center [579, 674] width 61 height 29
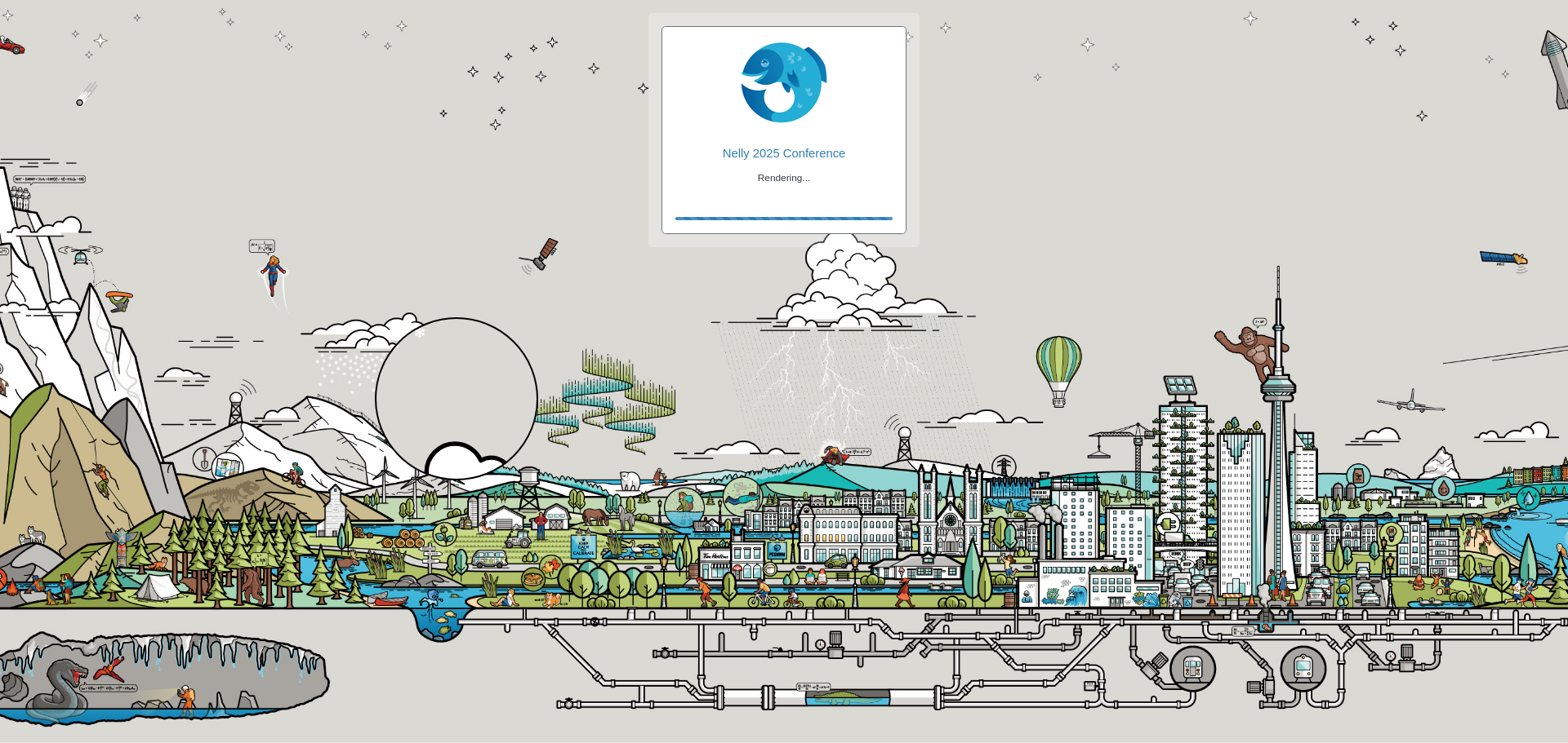
checkbox input "true"
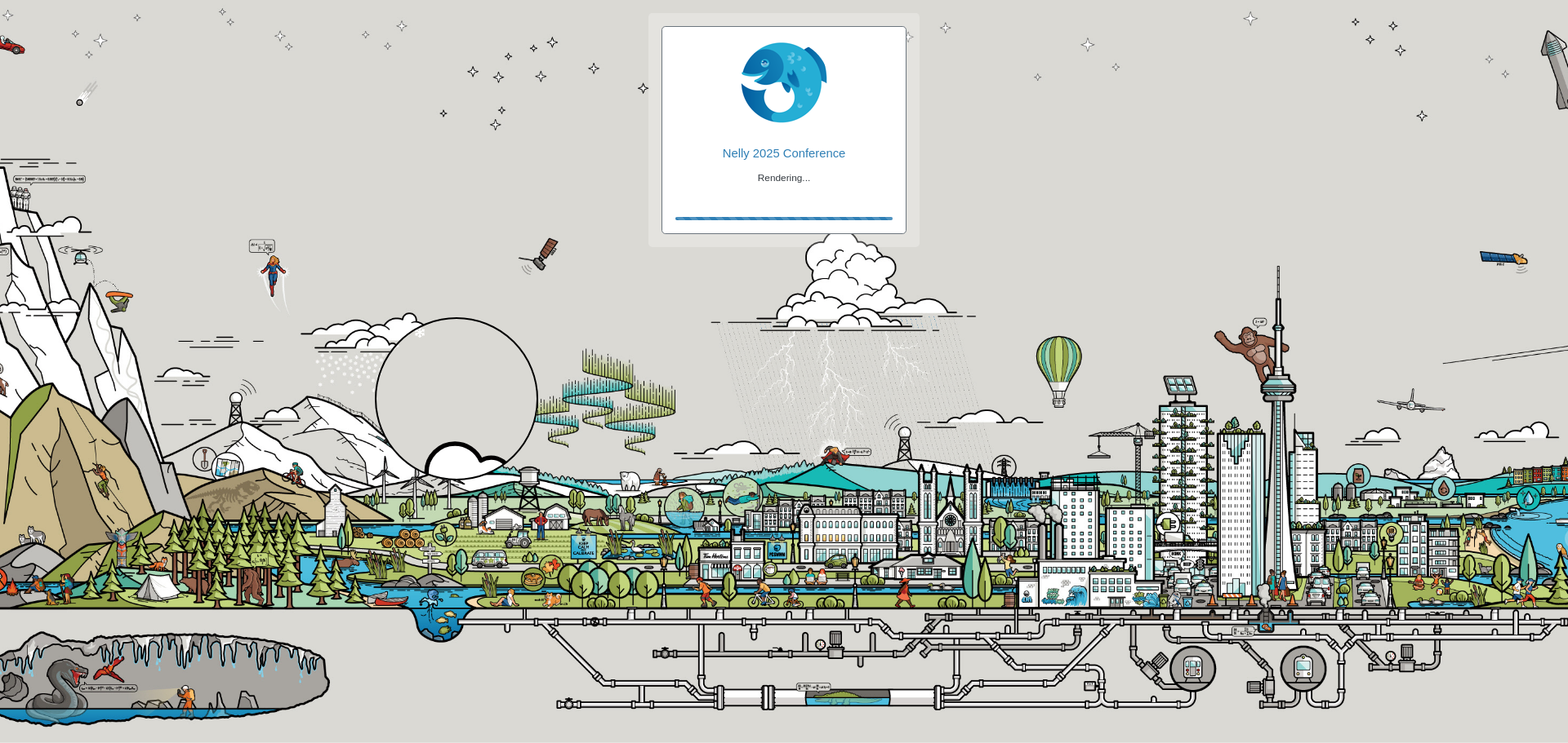
checkbox input "true"
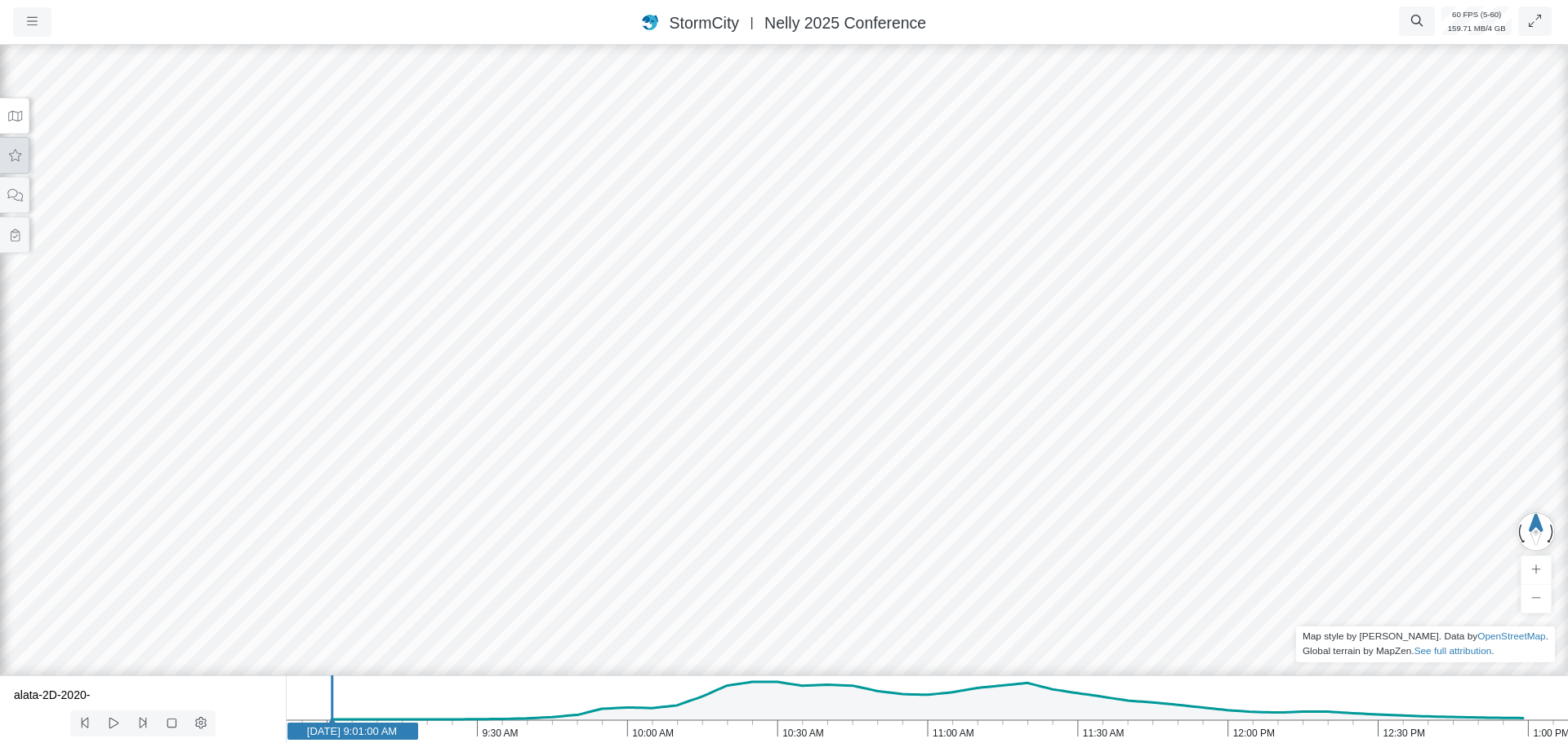
click at [15, 153] on icon at bounding box center [14, 156] width 15 height 12
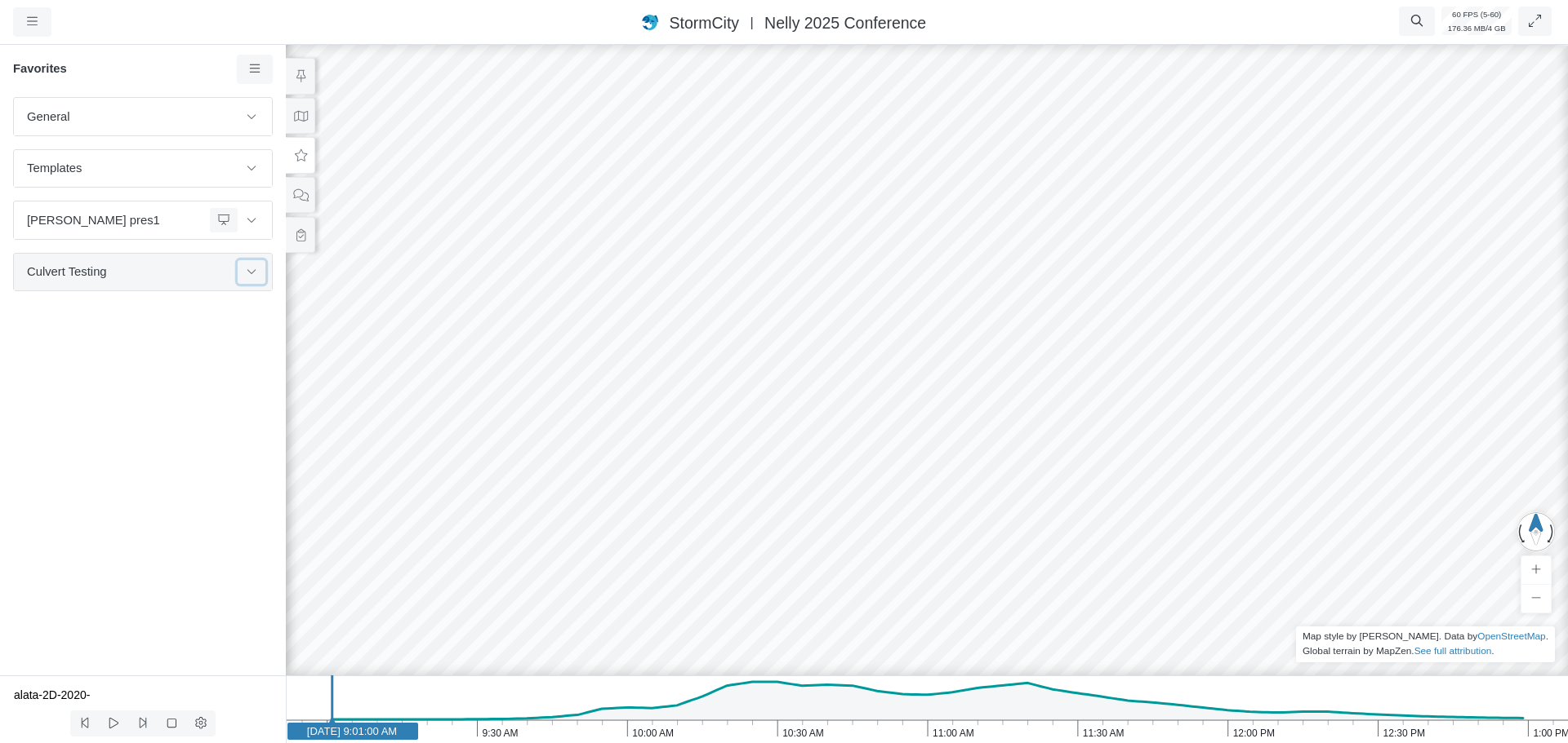
click at [252, 275] on icon at bounding box center [251, 271] width 13 height 11
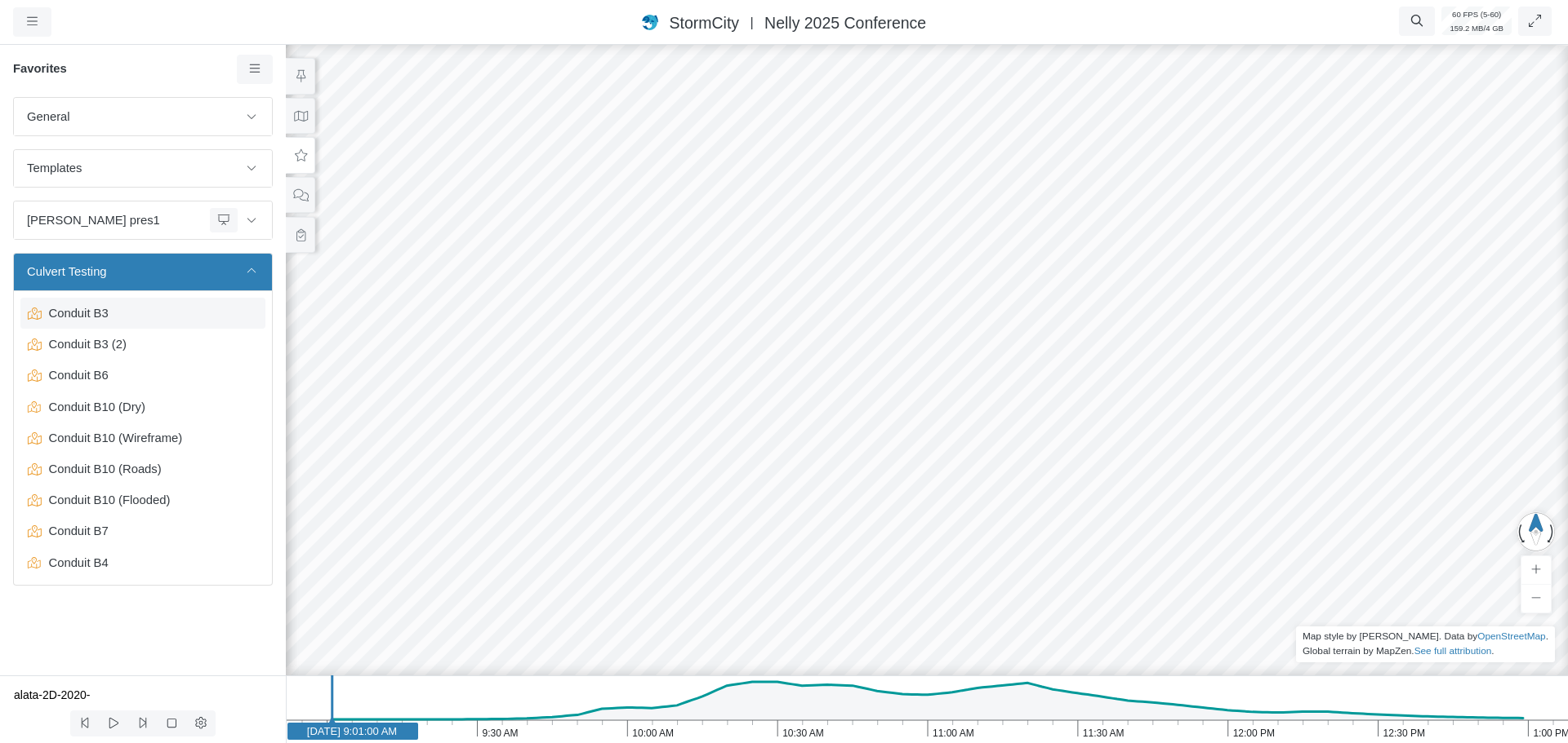
click at [128, 310] on span "Conduit B3" at bounding box center [144, 313] width 204 height 18
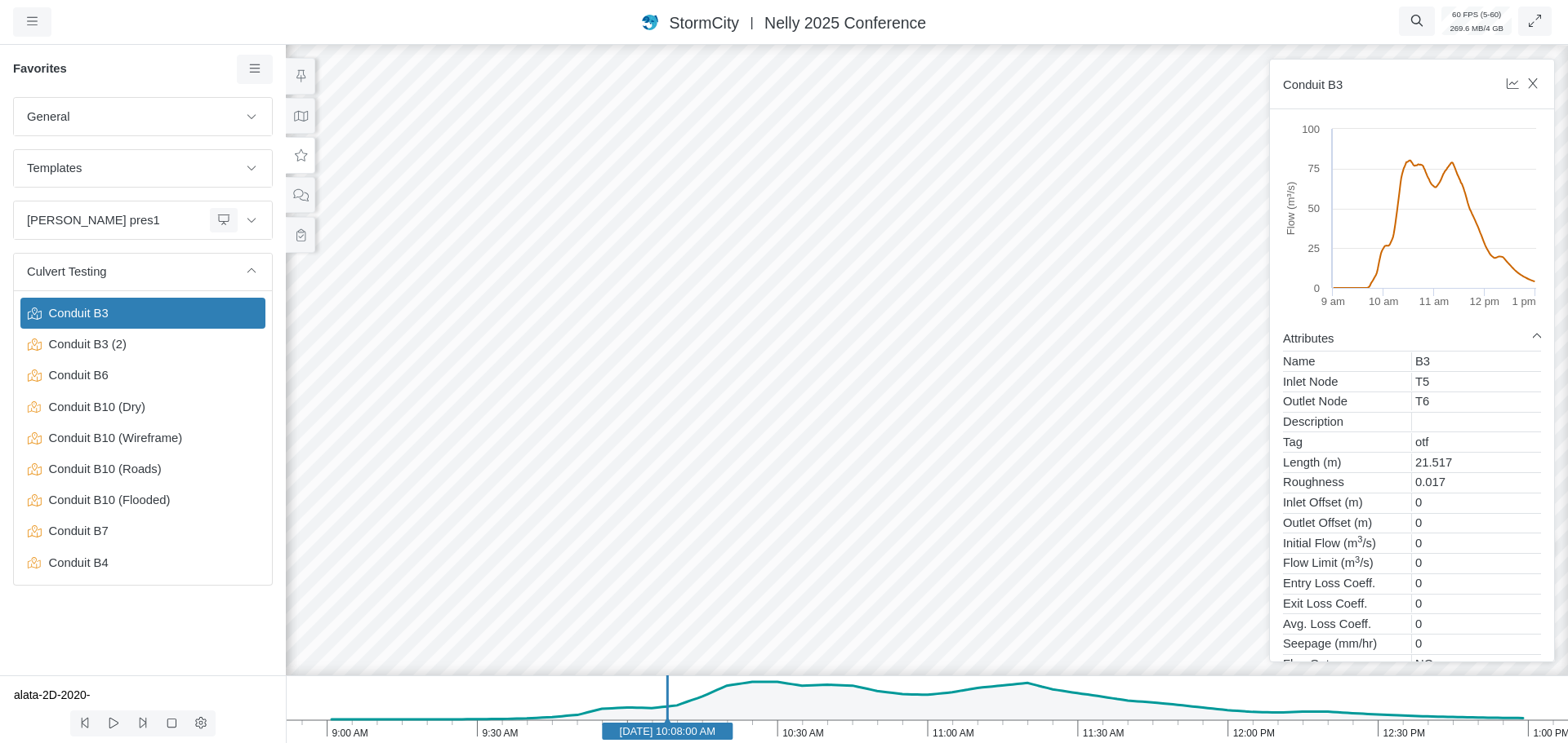
drag, startPoint x: 804, startPoint y: 353, endPoint x: 922, endPoint y: 319, distance: 122.8
click at [922, 319] on div at bounding box center [926, 392] width 1568 height 702
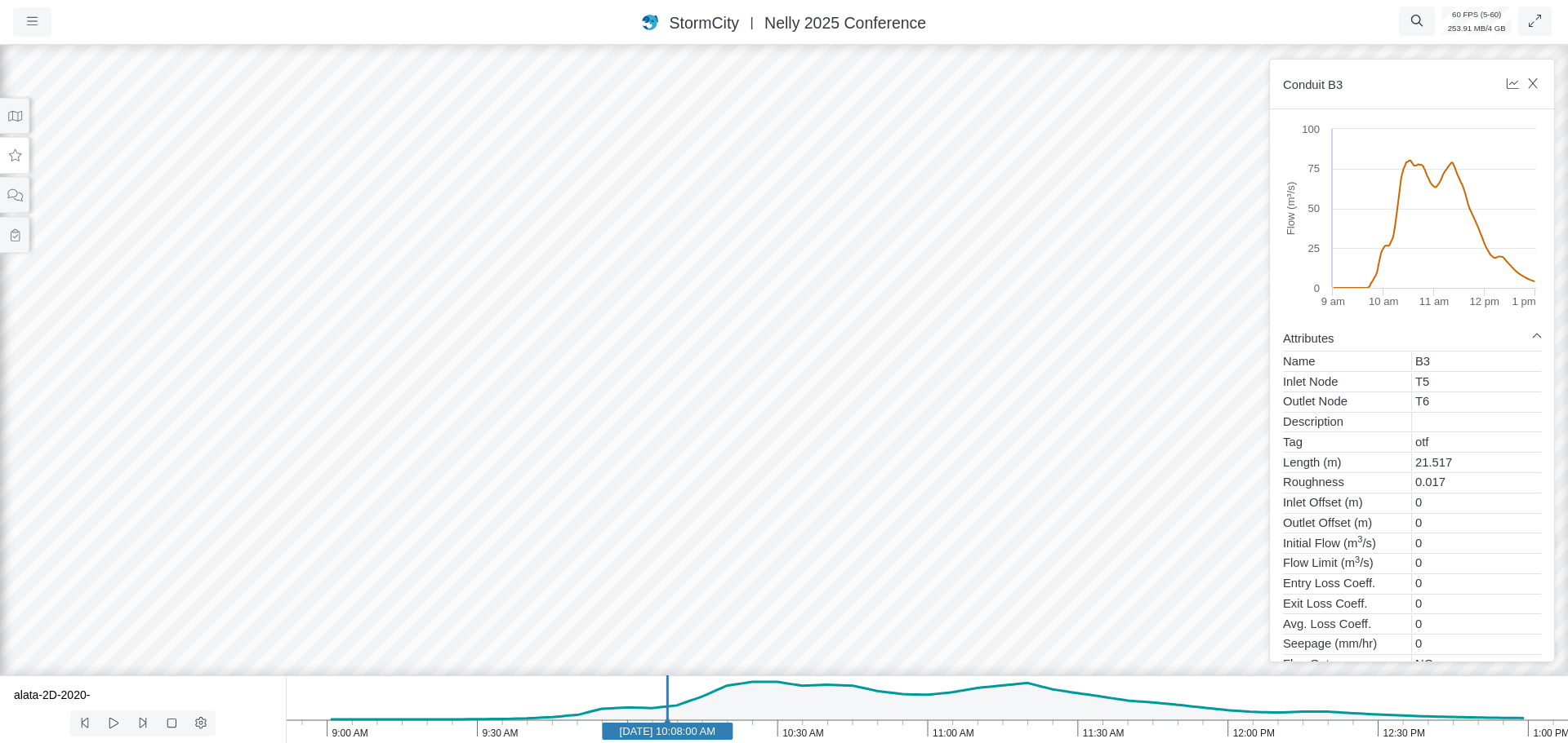
click at [13, 153] on icon at bounding box center [14, 156] width 15 height 12
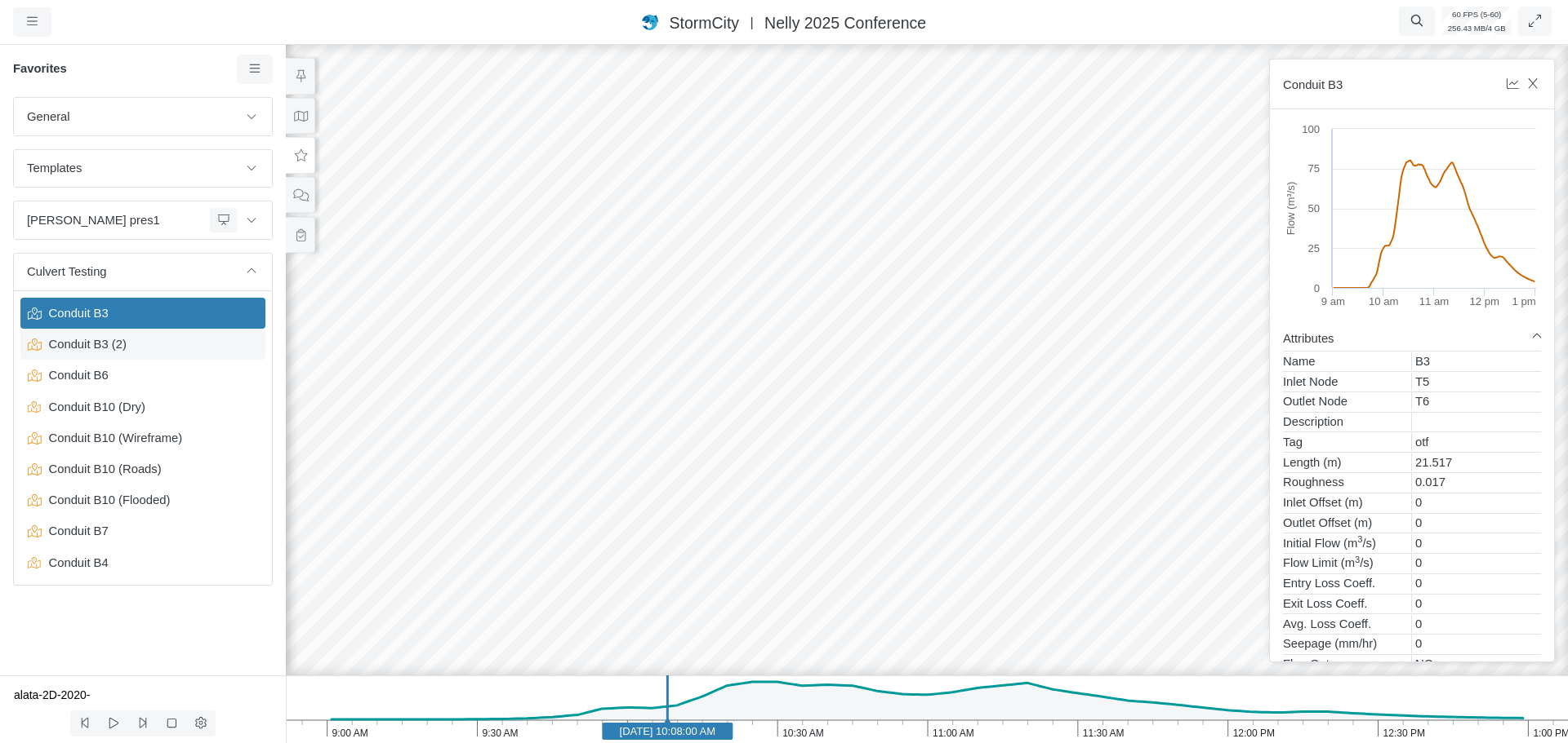
click at [93, 348] on span "Conduit B3 (2)" at bounding box center [144, 344] width 204 height 18
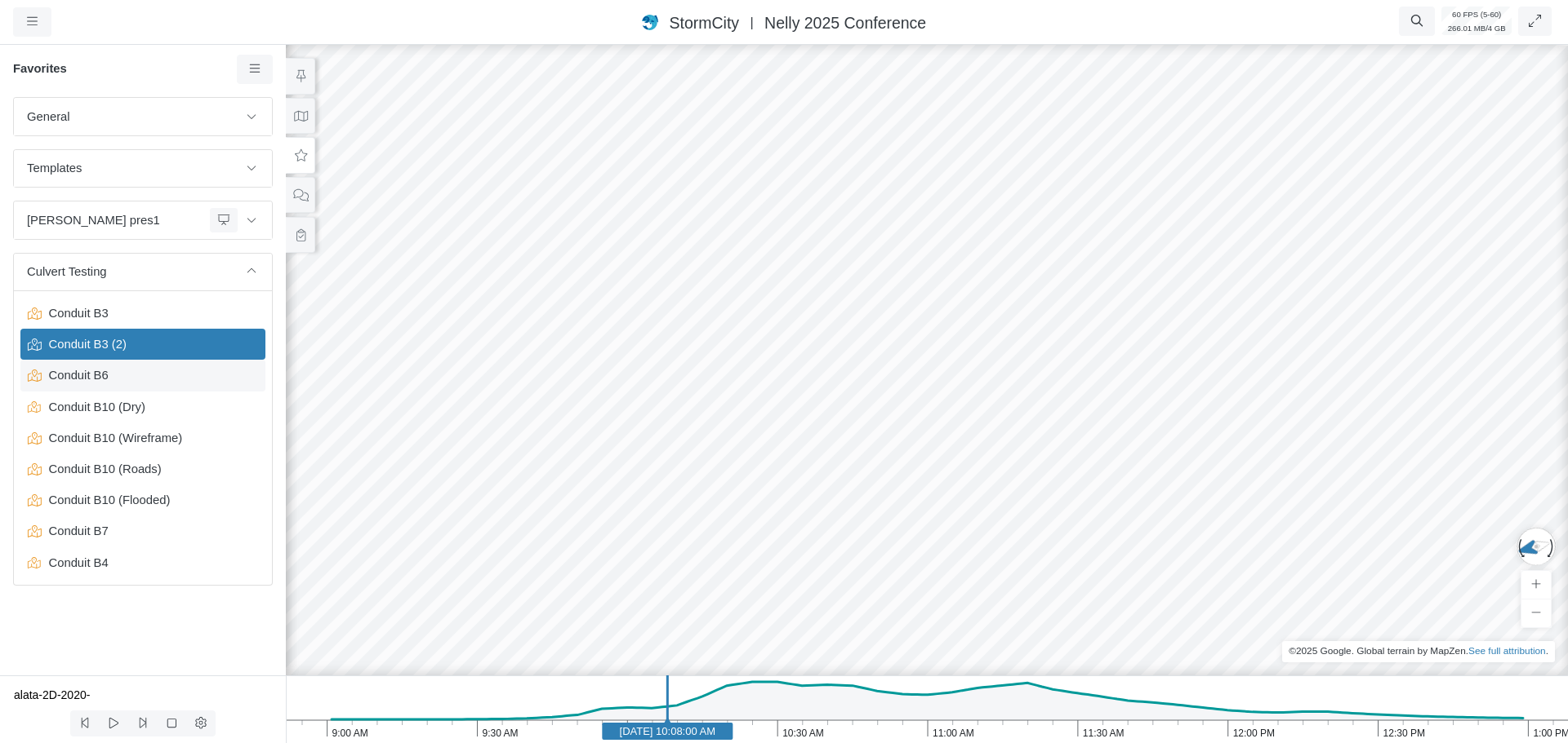
click at [84, 376] on span "Conduit B6" at bounding box center [144, 376] width 204 height 18
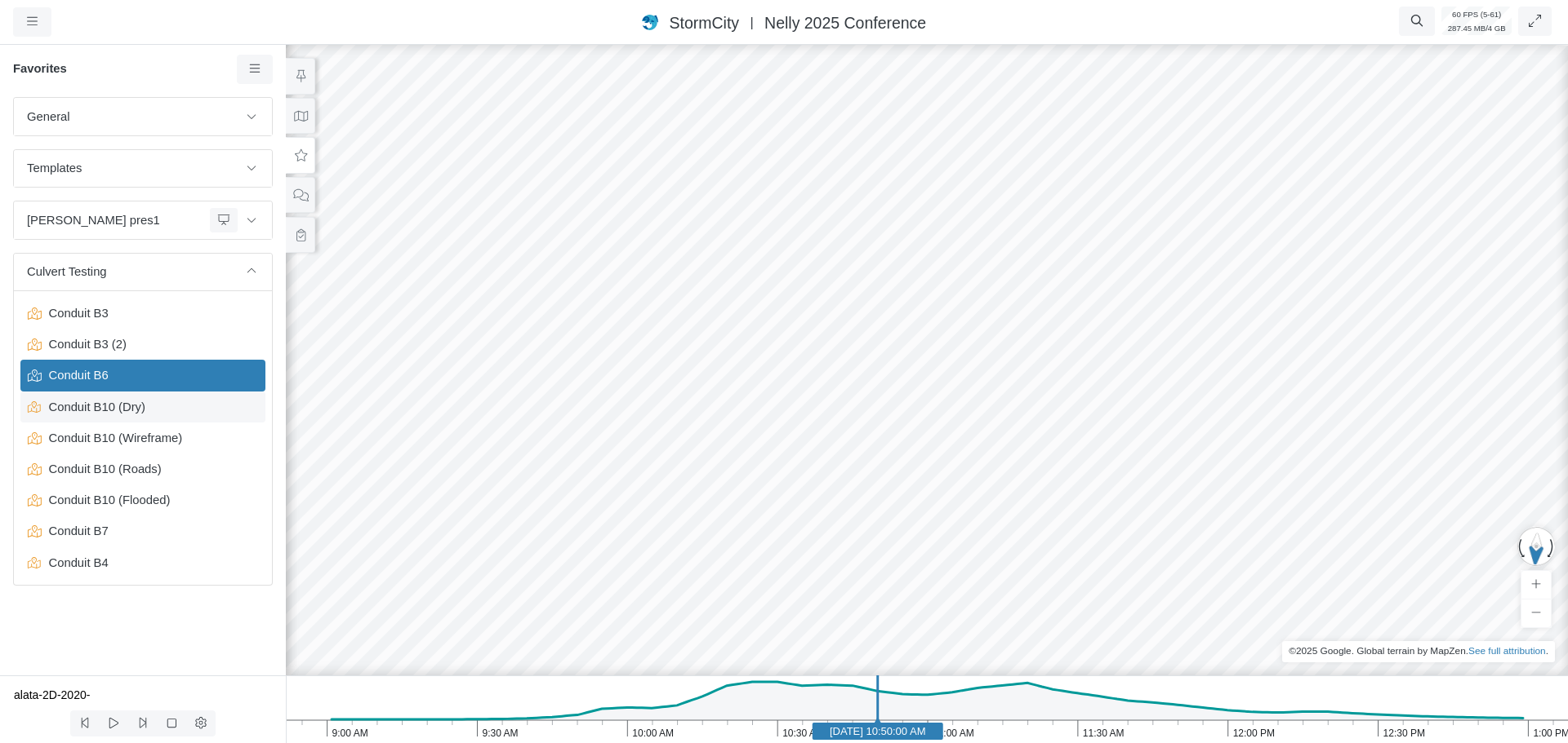
click at [91, 410] on span "Conduit B10 (Dry)" at bounding box center [144, 408] width 204 height 18
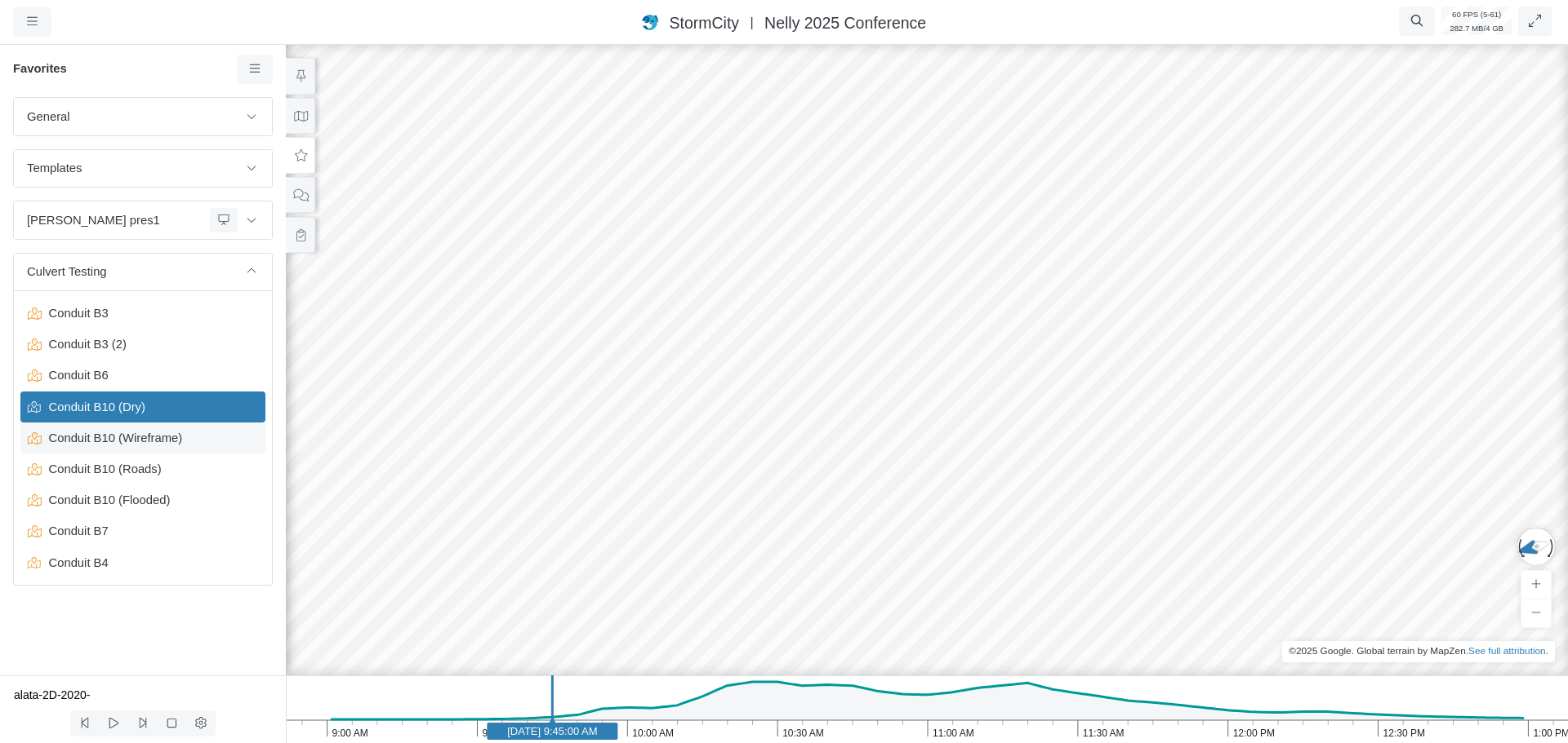
click at [88, 438] on span "Conduit B10 (Wireframe)" at bounding box center [144, 438] width 204 height 18
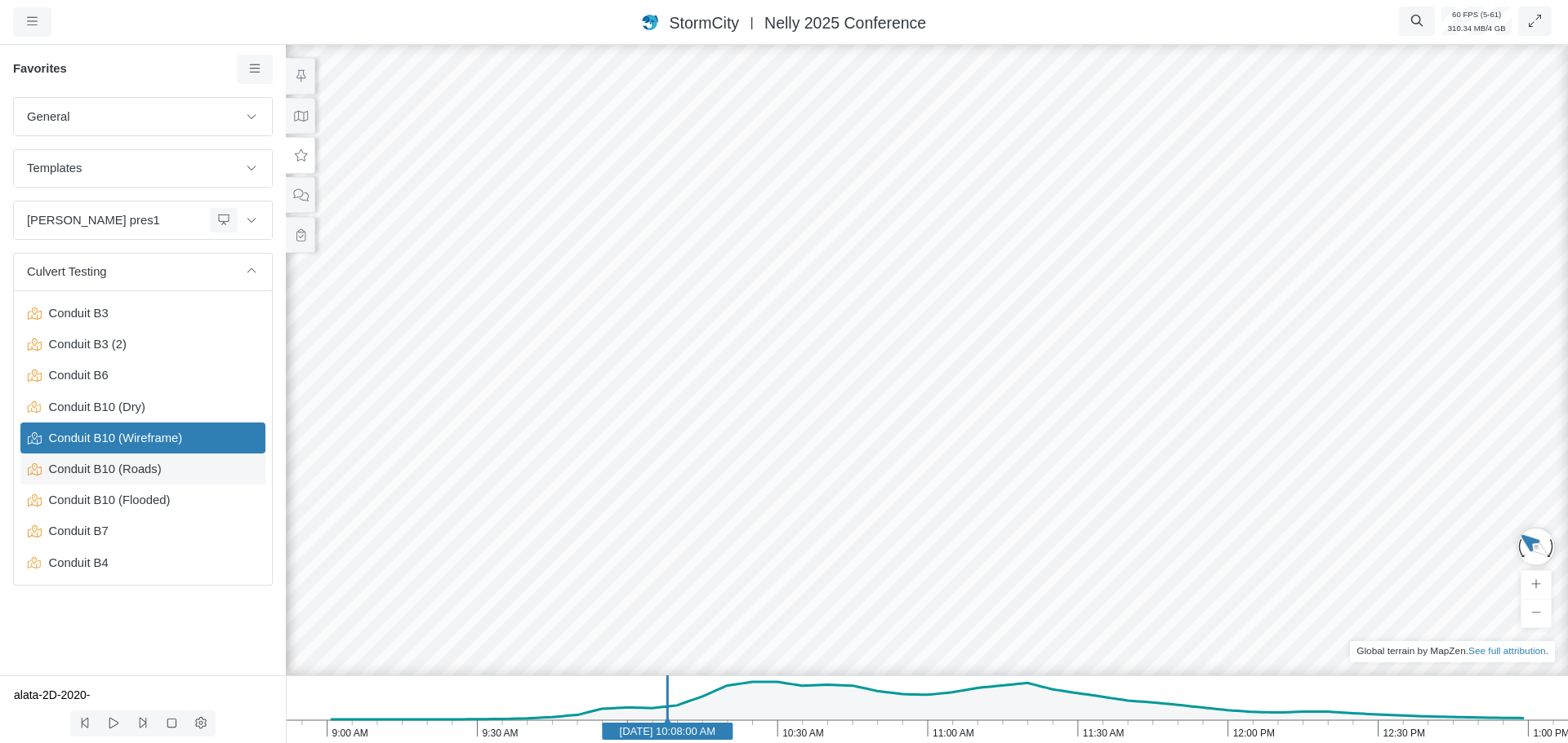
click at [87, 471] on span "Conduit B10 (Roads)" at bounding box center [144, 469] width 204 height 18
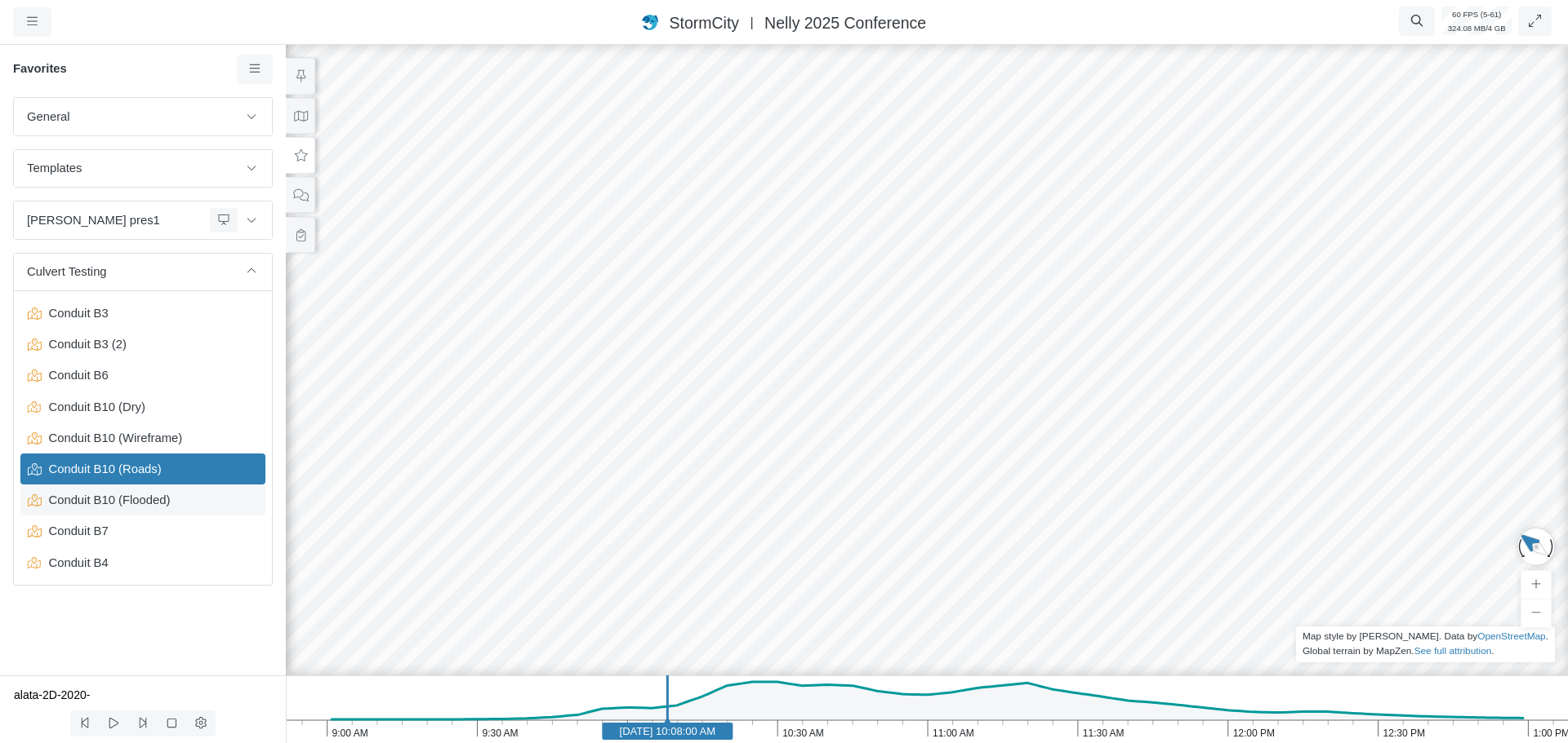
click at [81, 502] on span "Conduit B10 (Flooded)" at bounding box center [144, 500] width 204 height 18
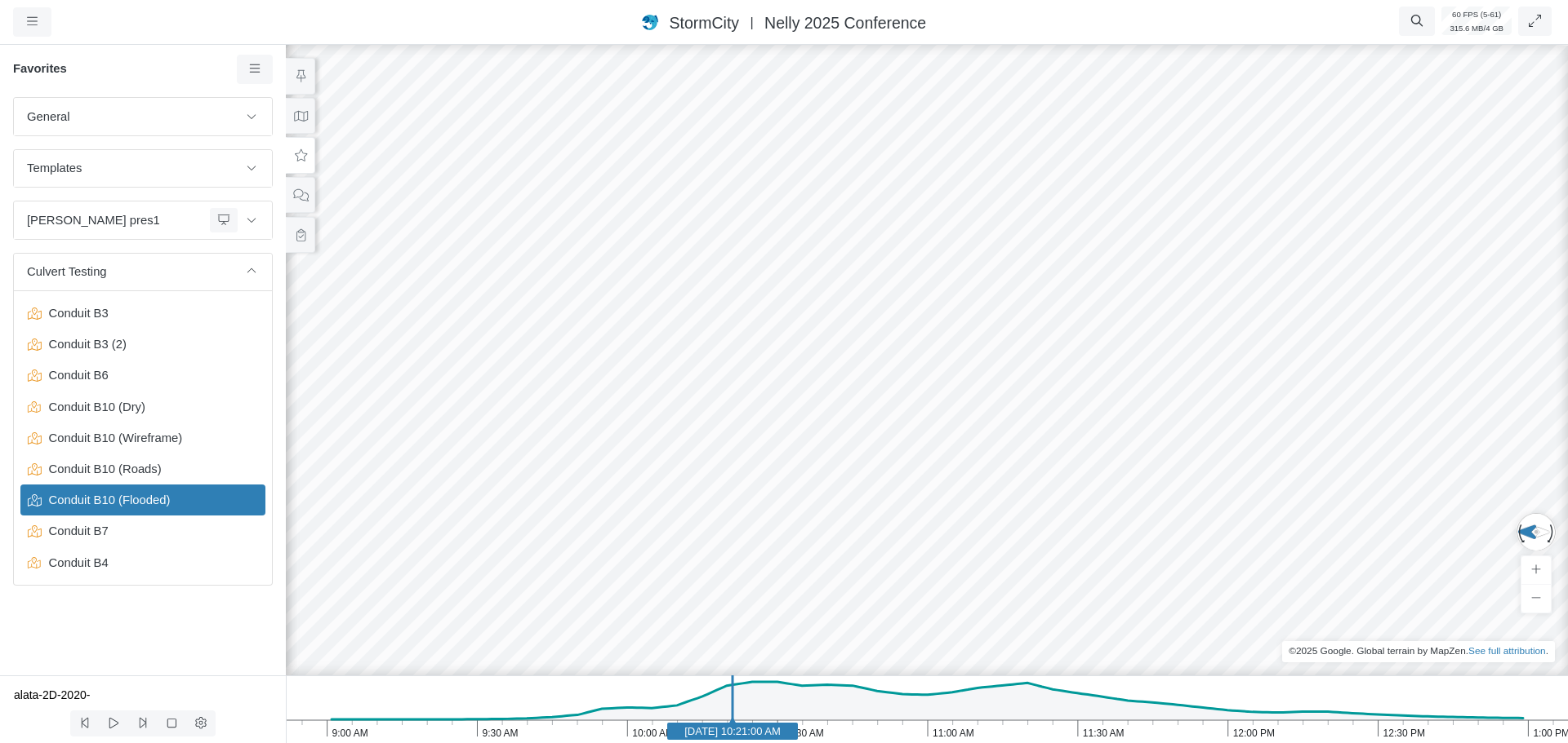
drag, startPoint x: 1196, startPoint y: 518, endPoint x: 863, endPoint y: 545, distance: 334.1
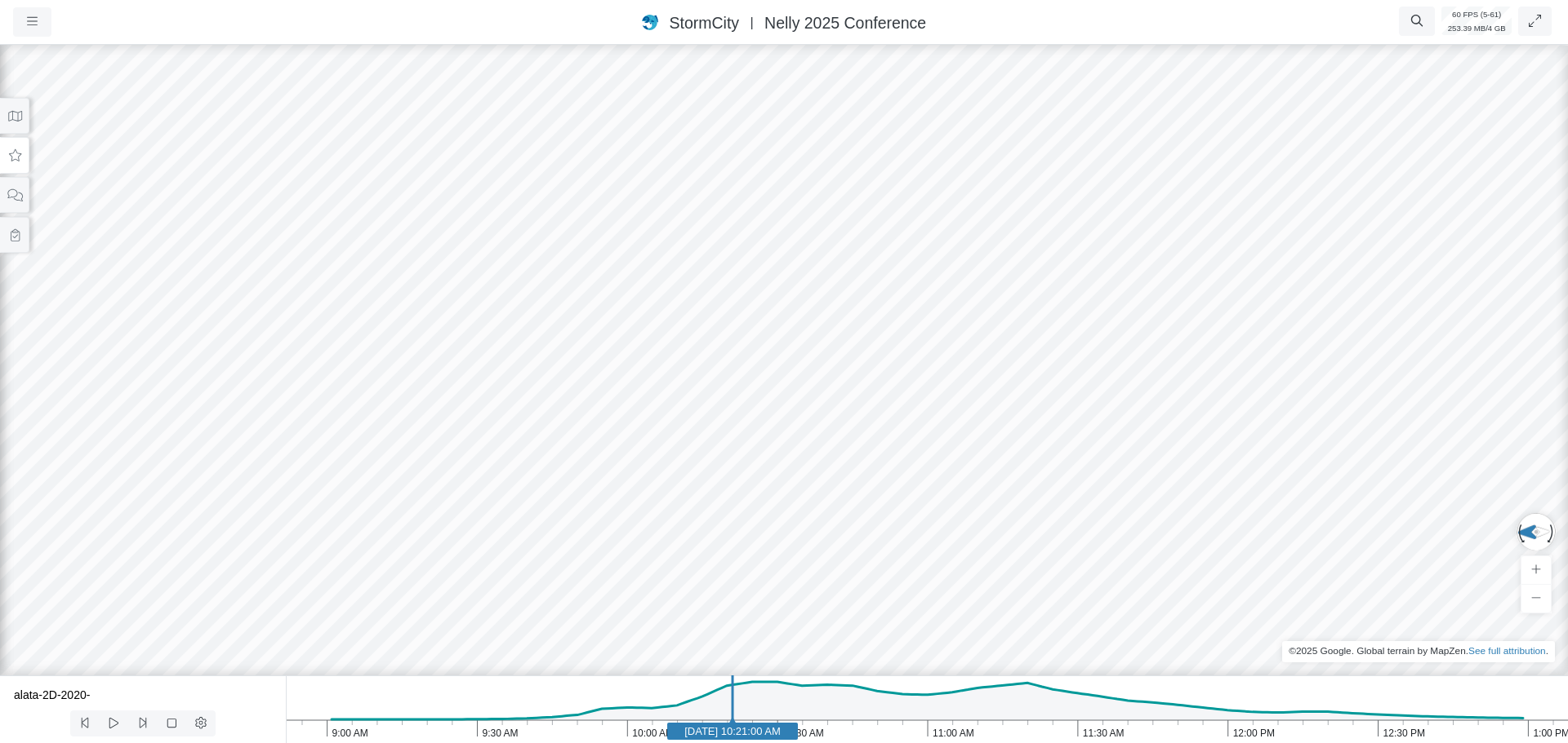
click at [4, 151] on button at bounding box center [14, 155] width 29 height 36
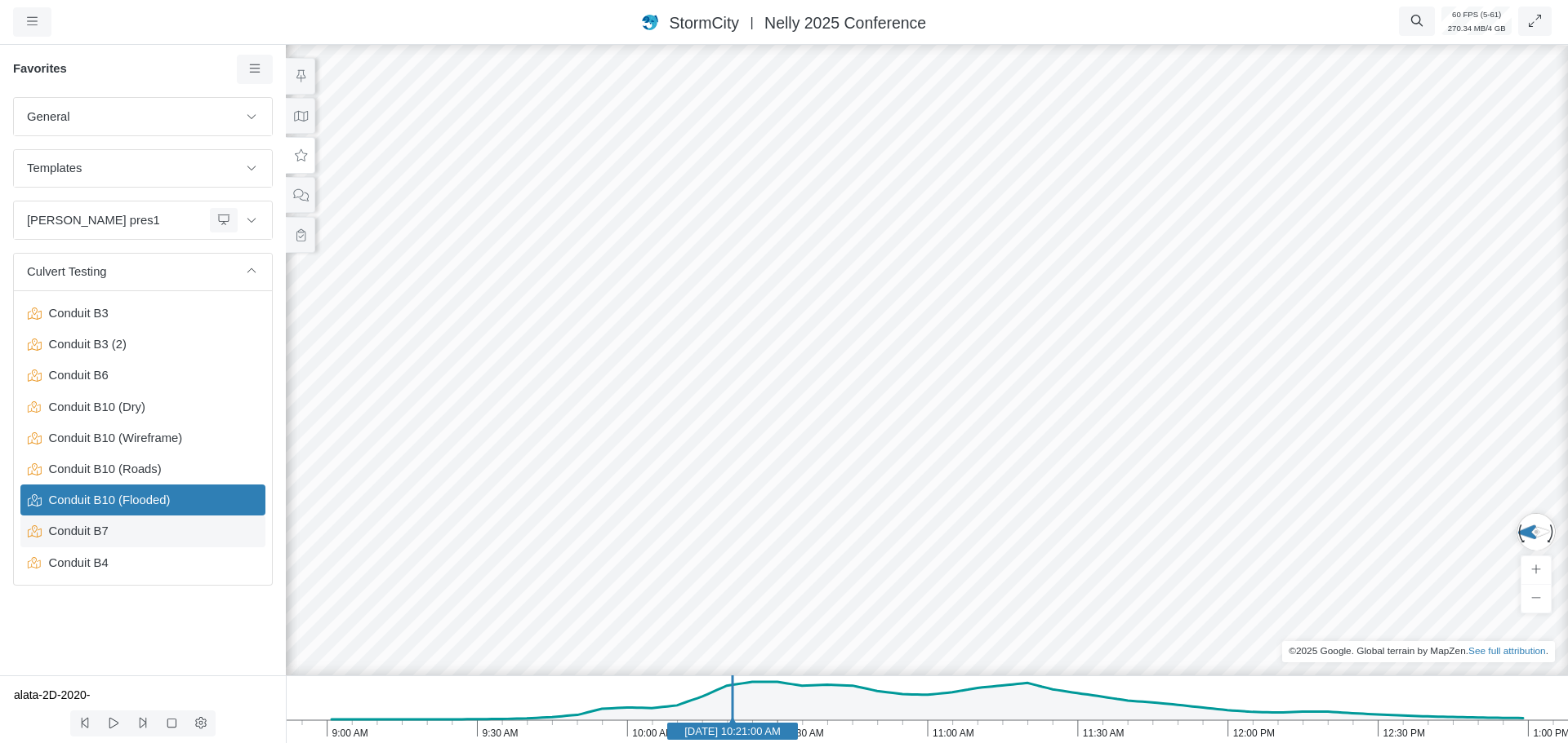
click at [104, 529] on span "Conduit B7" at bounding box center [144, 531] width 204 height 18
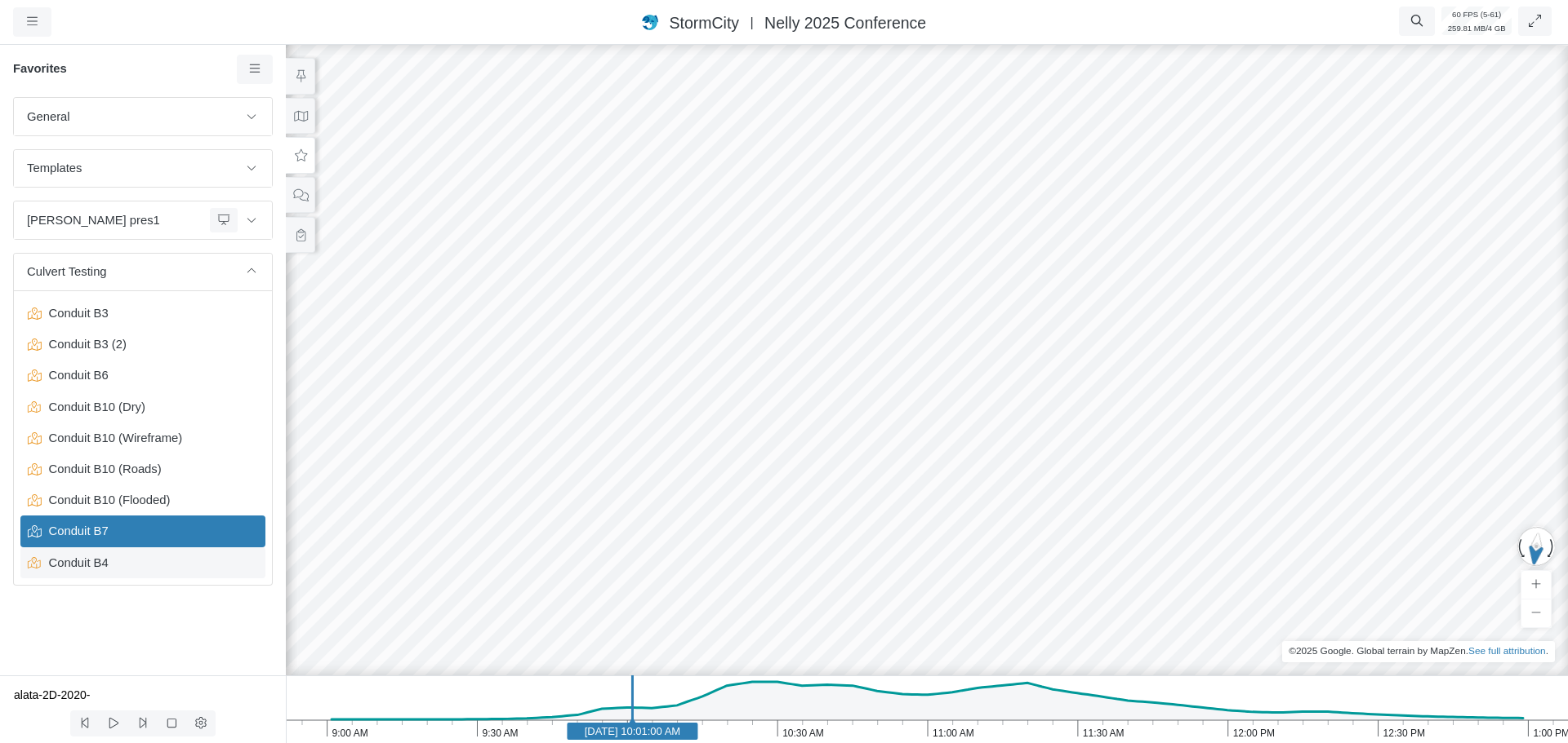
click at [101, 569] on span "Conduit B4" at bounding box center [144, 563] width 204 height 18
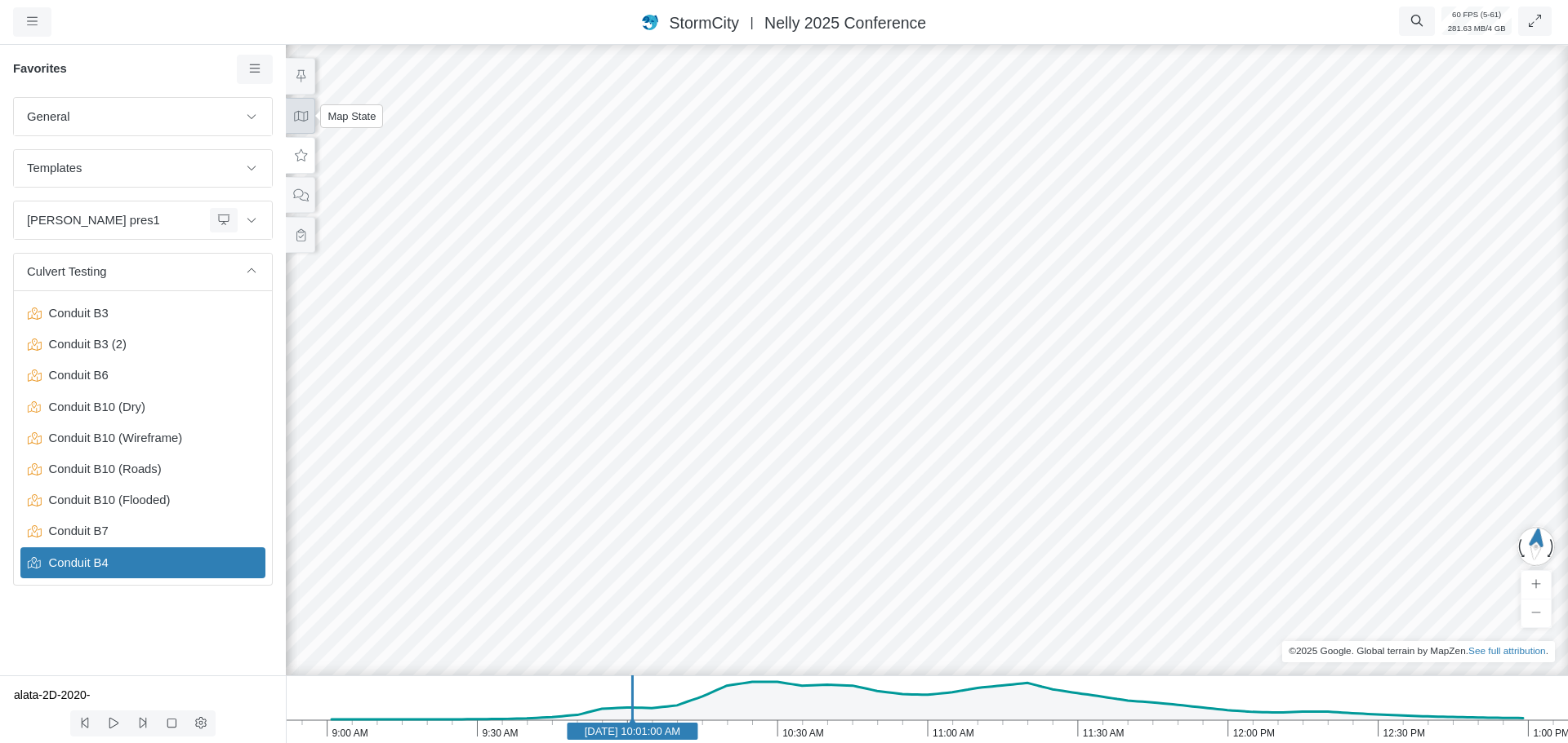
click at [297, 115] on icon at bounding box center [300, 117] width 15 height 12
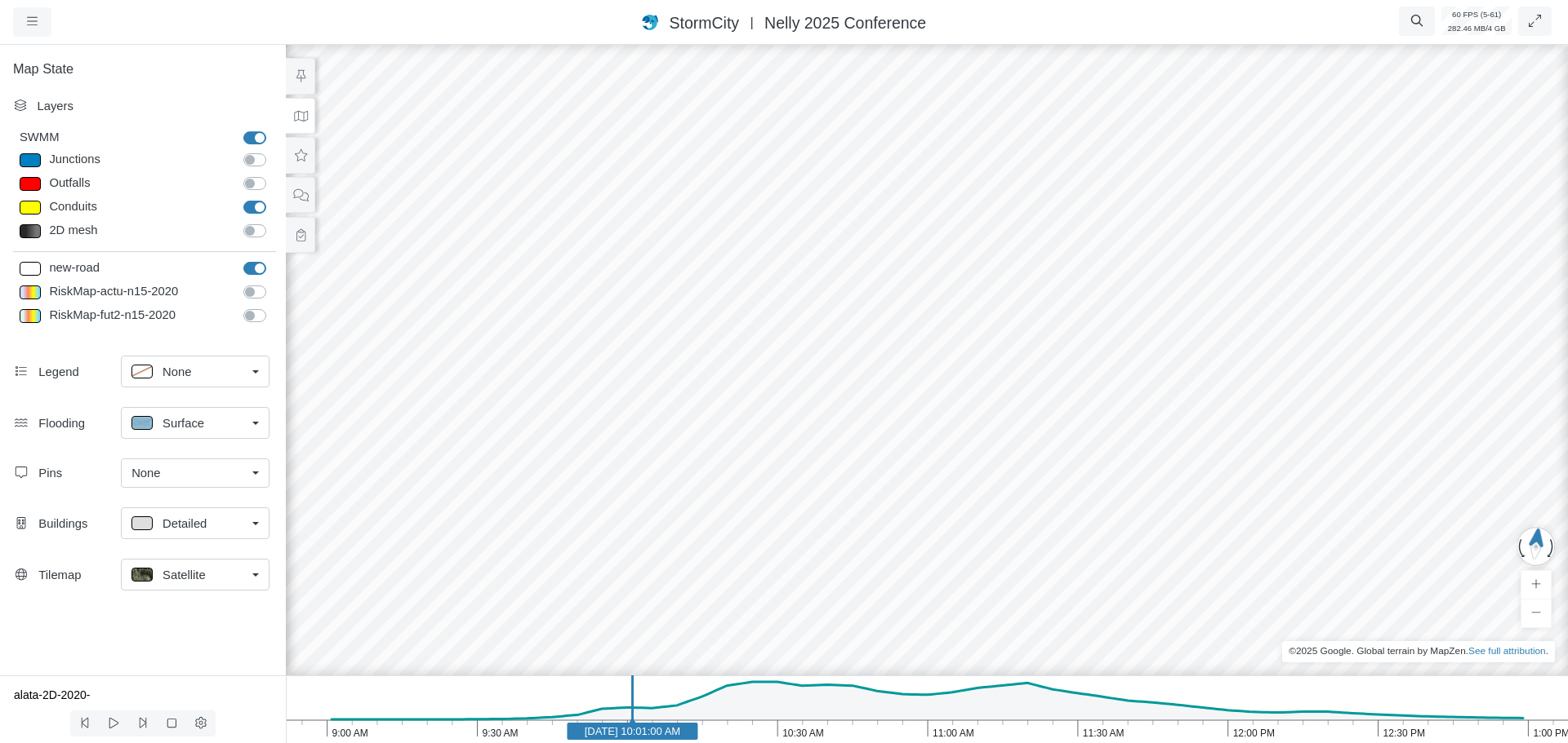
click at [272, 151] on label "Junctions" at bounding box center [272, 151] width 0 height 0
click at [256, 161] on input "Junctions" at bounding box center [249, 158] width 13 height 15
click at [272, 151] on label "Junctions" at bounding box center [272, 151] width 0 height 0
click at [256, 161] on input "Junctions" at bounding box center [249, 158] width 13 height 15
click at [272, 151] on label "Junctions" at bounding box center [272, 151] width 0 height 0
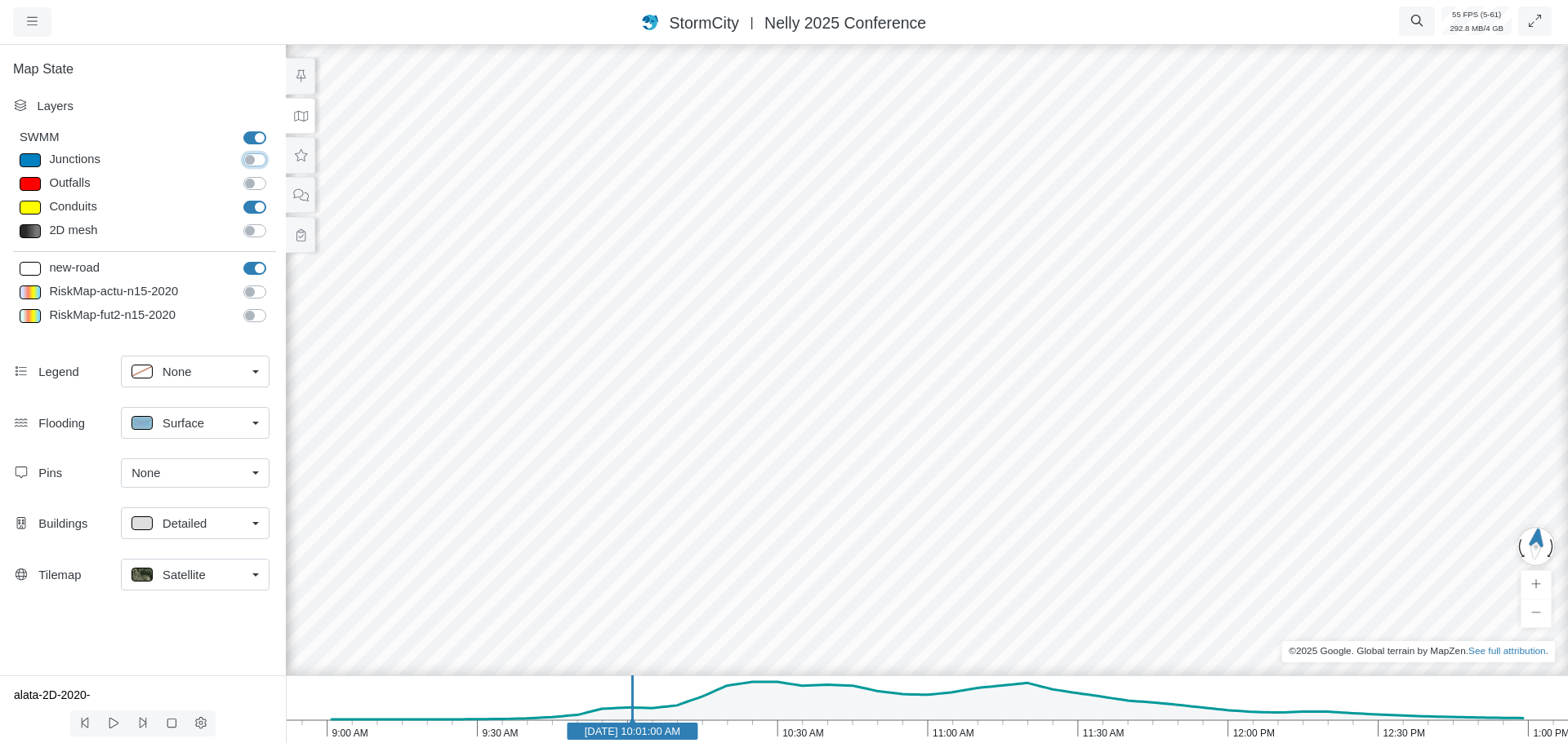
click at [256, 161] on input "Junctions" at bounding box center [249, 158] width 13 height 15
click at [272, 151] on label "Junctions" at bounding box center [272, 151] width 0 height 0
click at [256, 161] on input "Junctions" at bounding box center [249, 158] width 13 height 15
checkbox input "false"
drag, startPoint x: 1216, startPoint y: 481, endPoint x: 886, endPoint y: 481, distance: 330.0
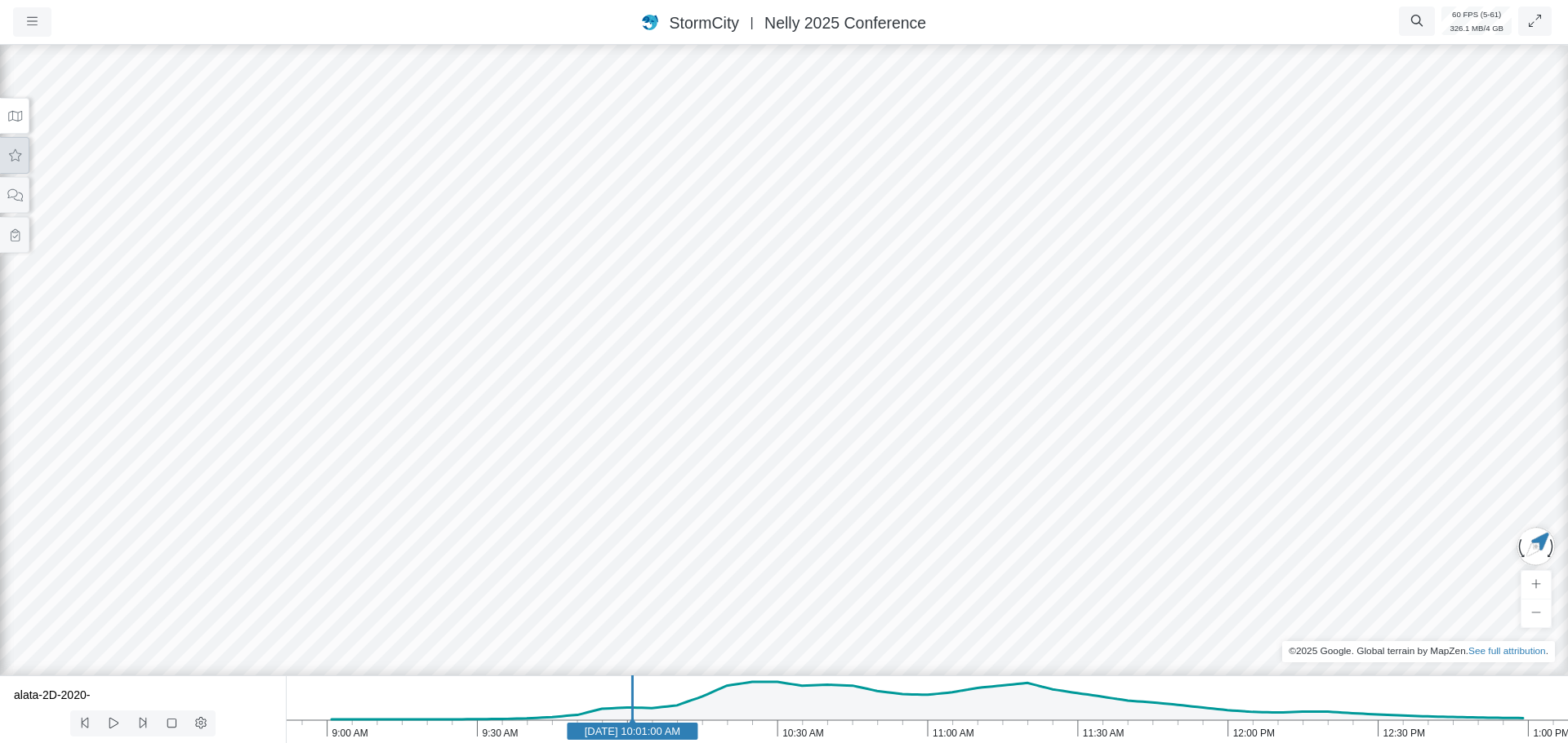
click at [21, 155] on icon at bounding box center [14, 156] width 15 height 12
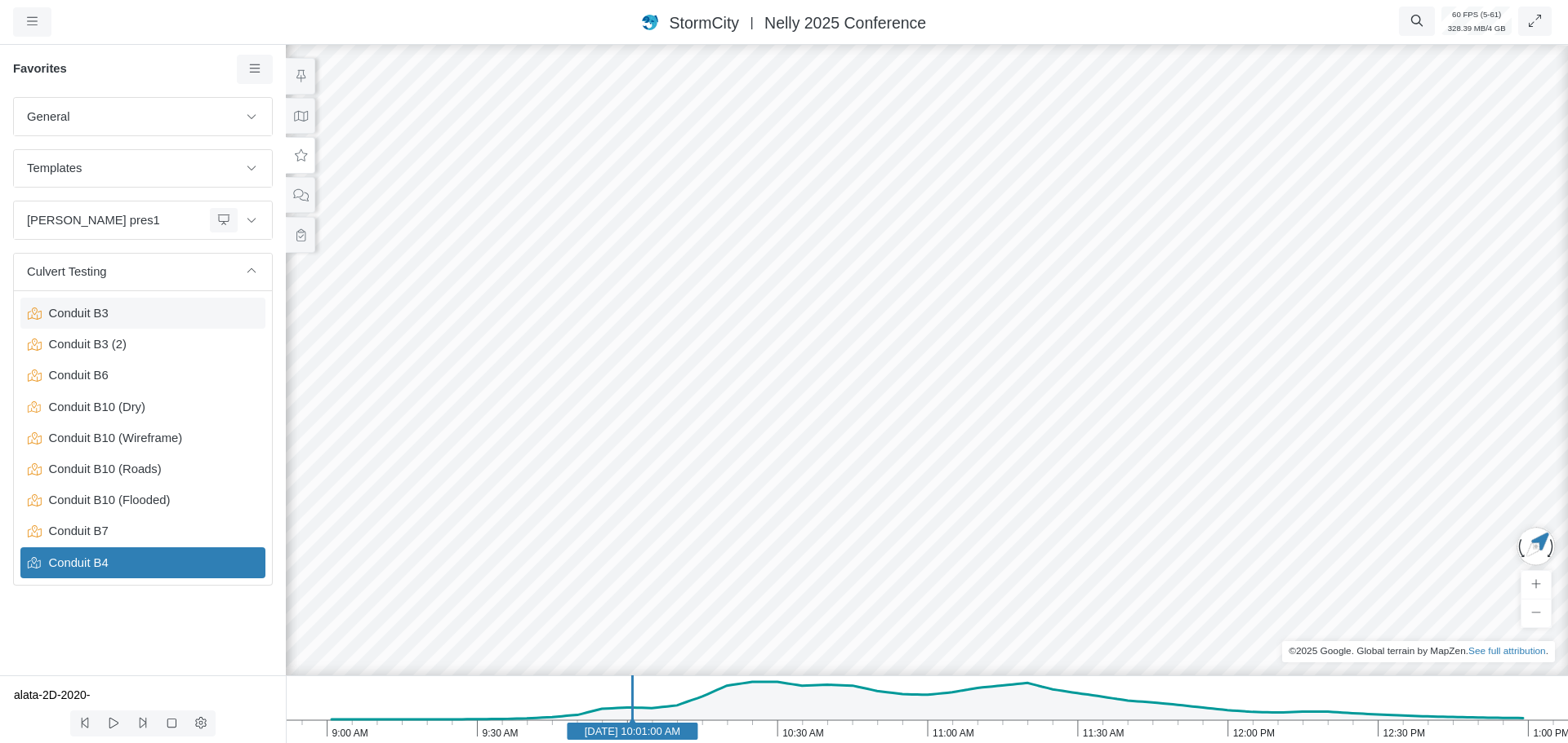
click at [91, 317] on span "Conduit B3" at bounding box center [144, 313] width 204 height 18
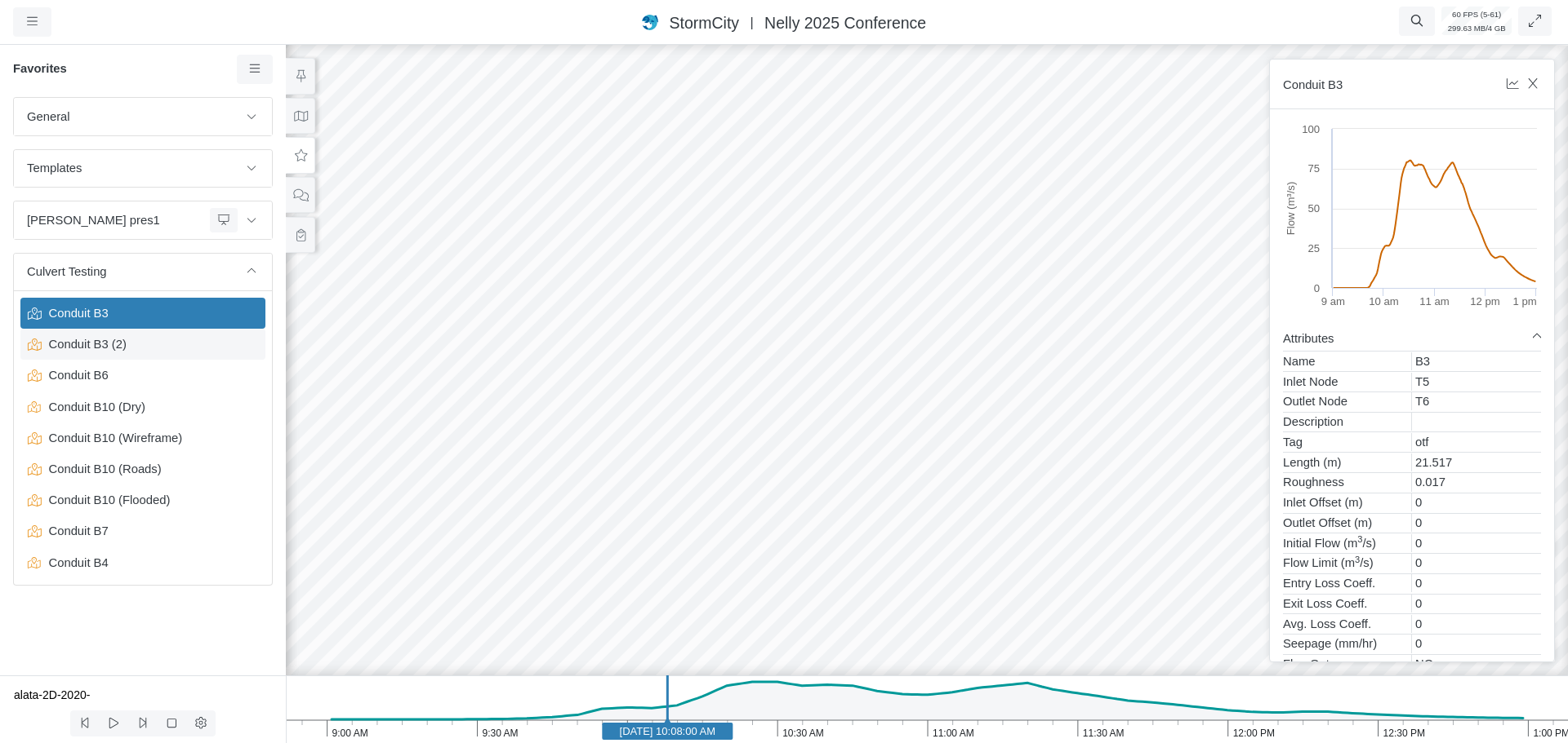
click at [78, 350] on span "Conduit B3 (2)" at bounding box center [144, 344] width 204 height 18
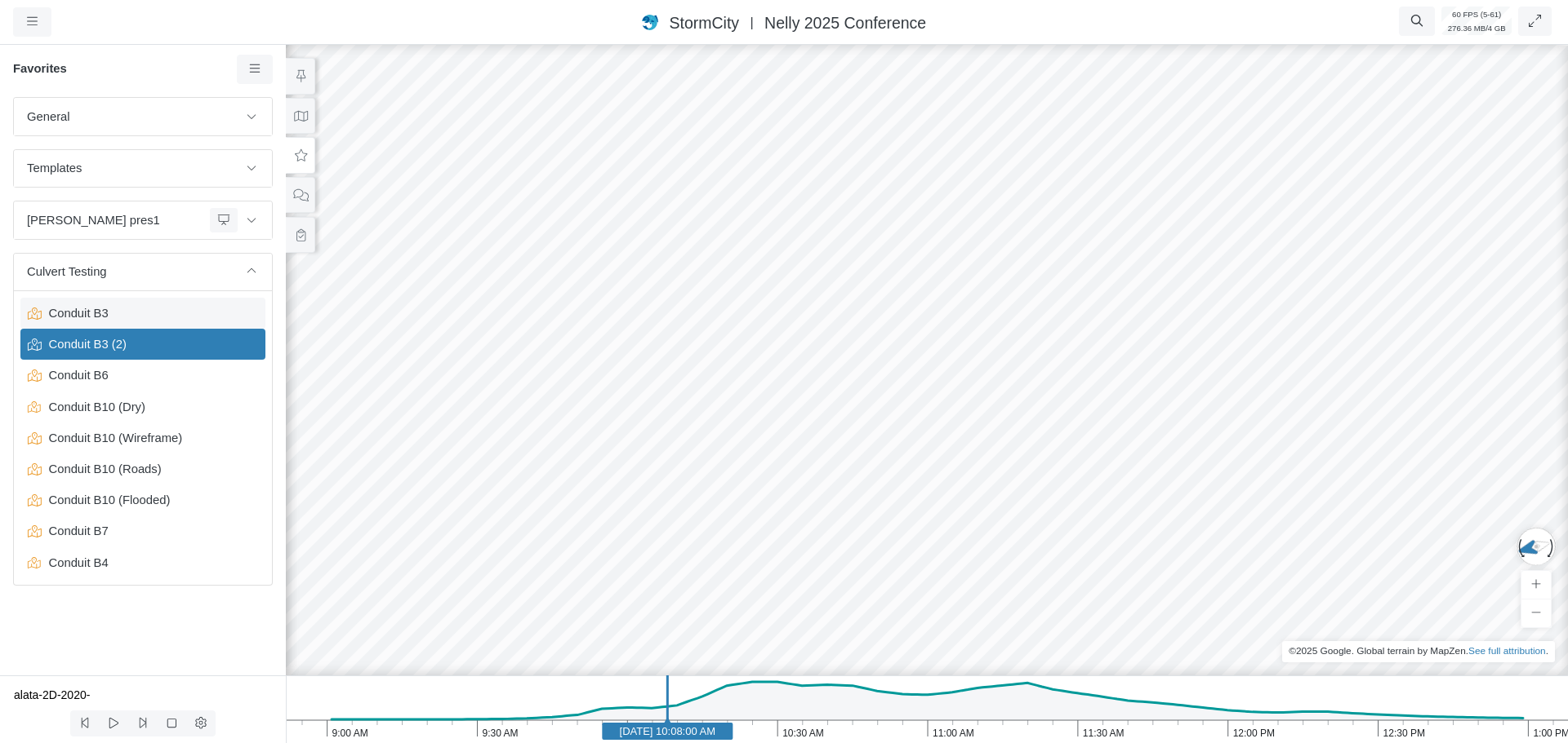
click at [75, 320] on span "Conduit B3" at bounding box center [144, 313] width 204 height 18
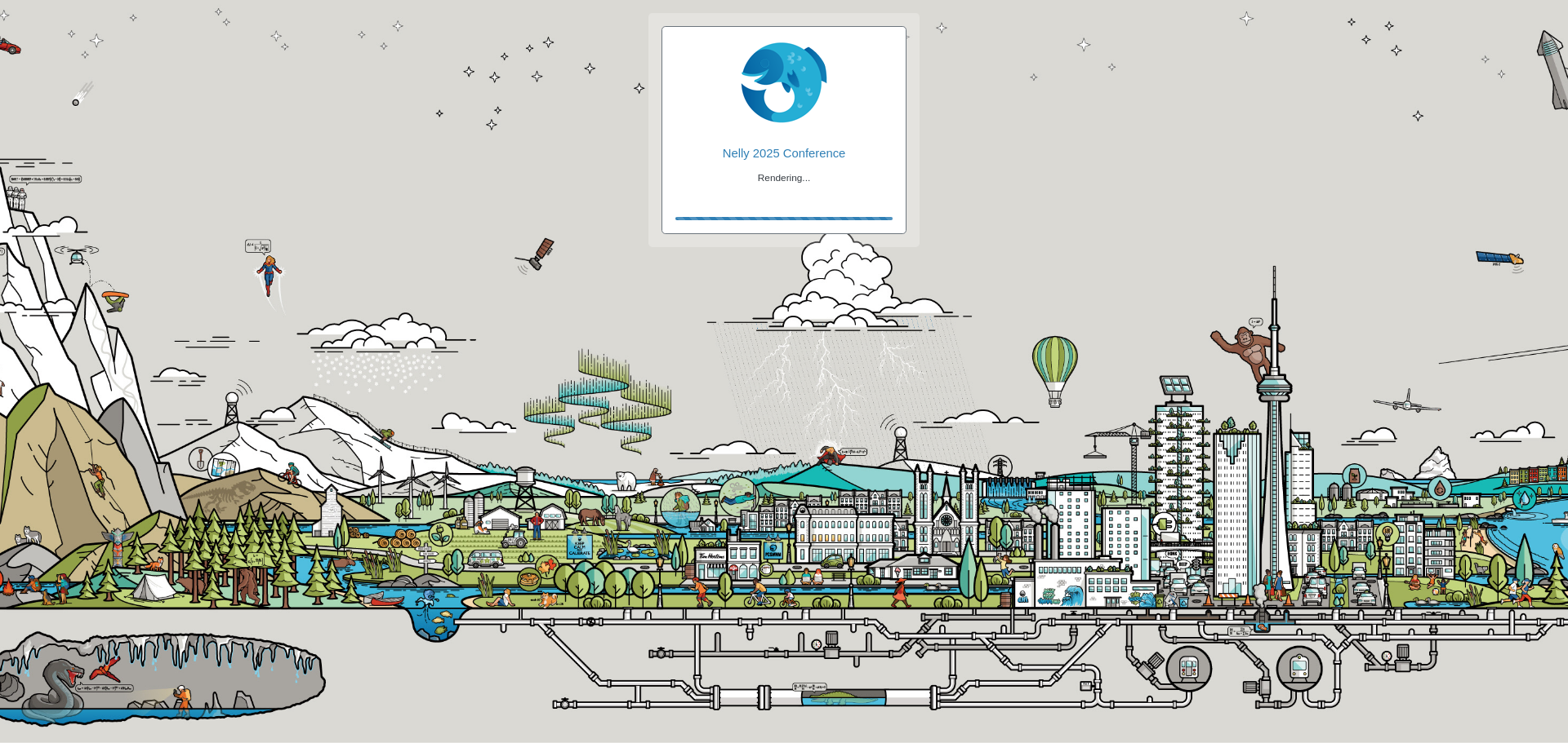
checkbox input "true"
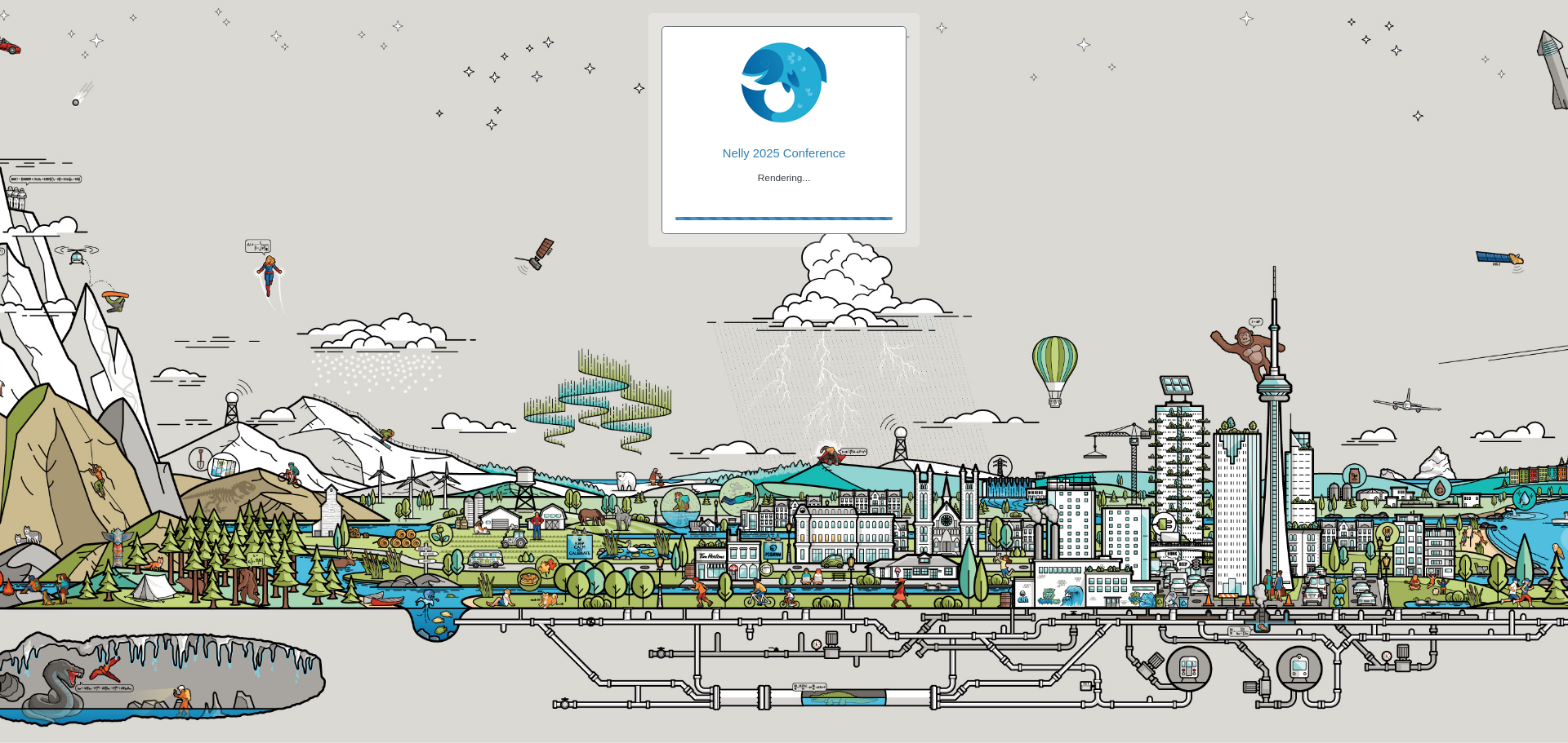
checkbox input "true"
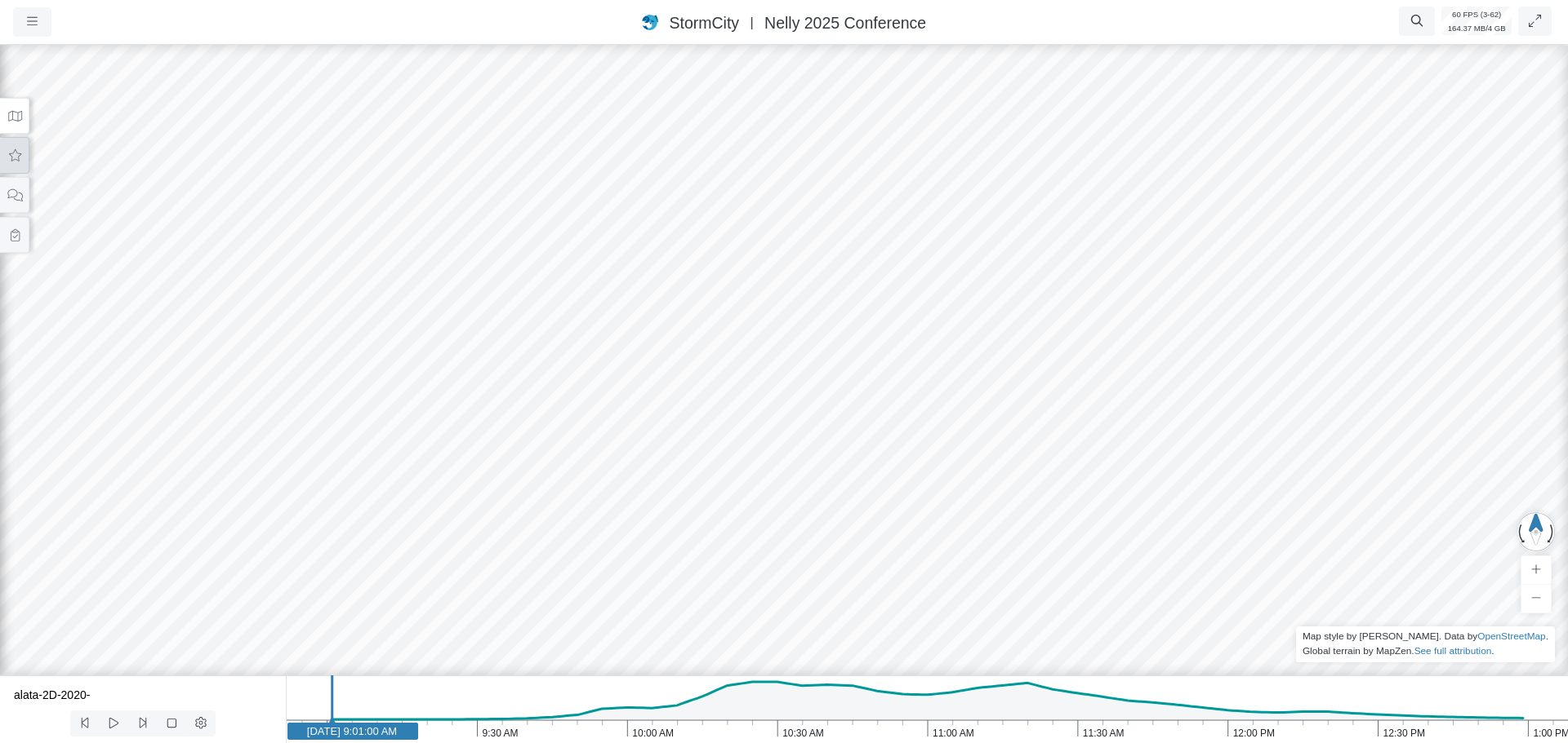
click at [18, 164] on button at bounding box center [14, 155] width 29 height 36
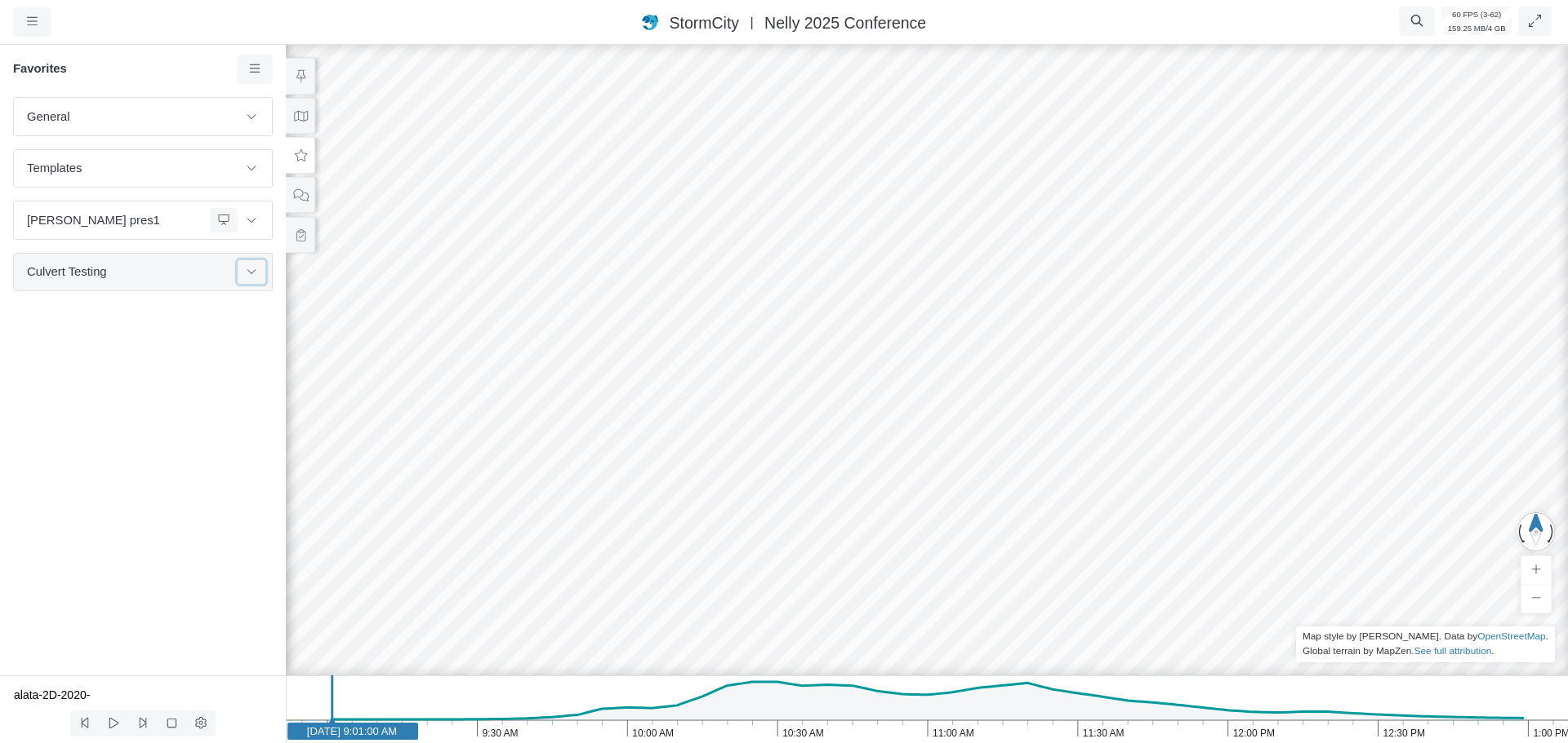
click at [257, 271] on icon at bounding box center [251, 271] width 13 height 11
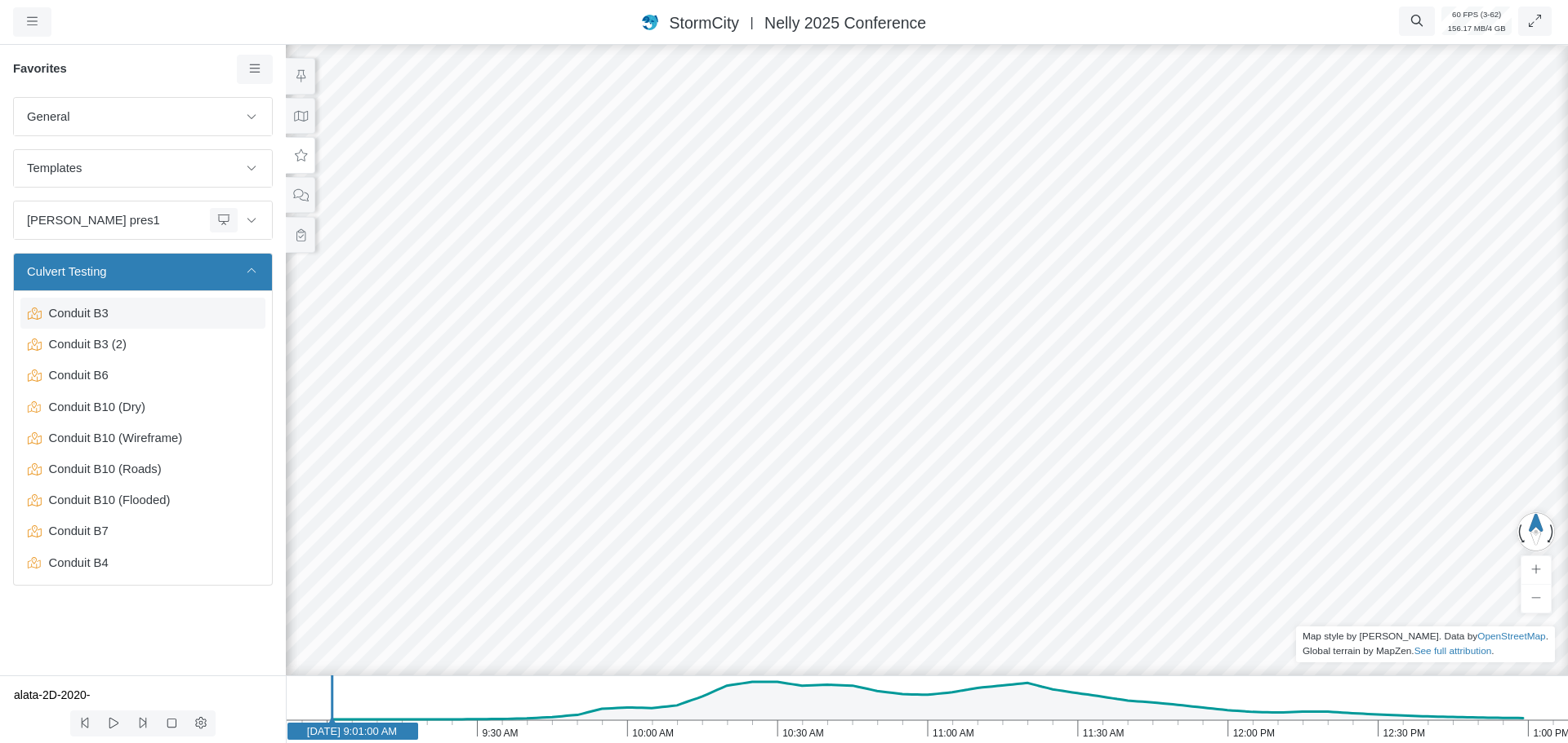
click at [147, 319] on span "Conduit B3" at bounding box center [144, 313] width 204 height 18
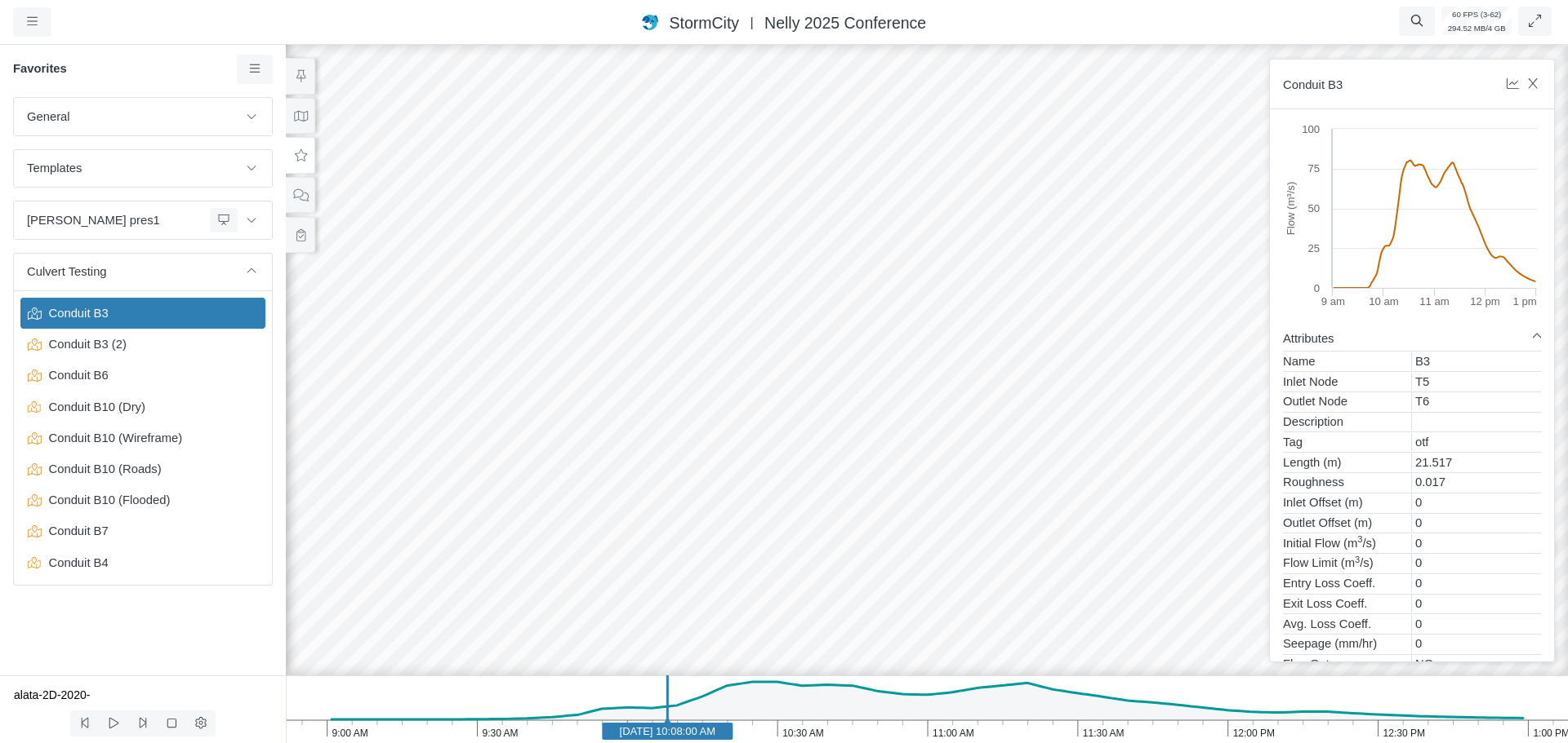
drag, startPoint x: 813, startPoint y: 369, endPoint x: 940, endPoint y: 323, distance: 135.1
click at [940, 323] on div at bounding box center [926, 392] width 1568 height 702
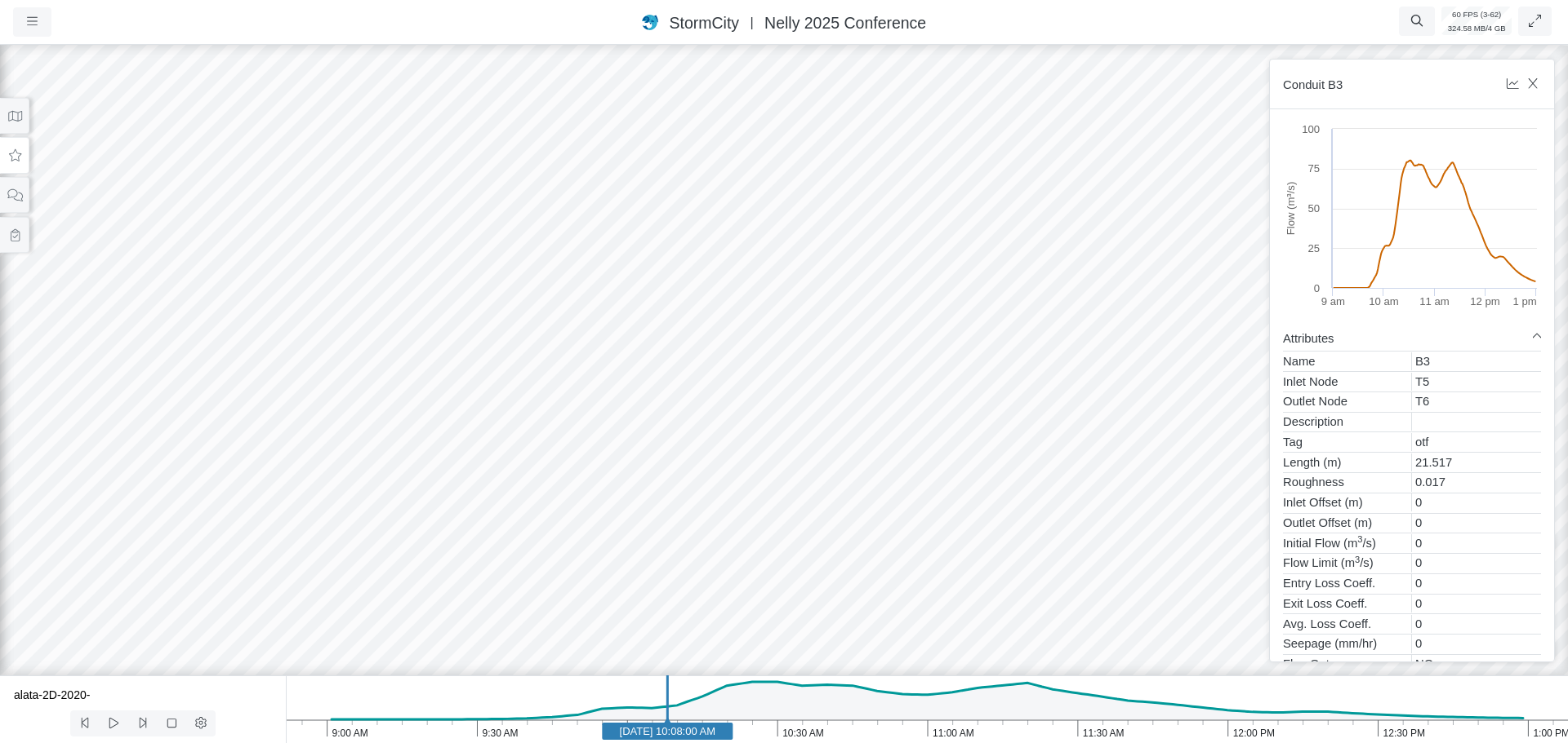
click at [753, 462] on div at bounding box center [784, 392] width 1568 height 702
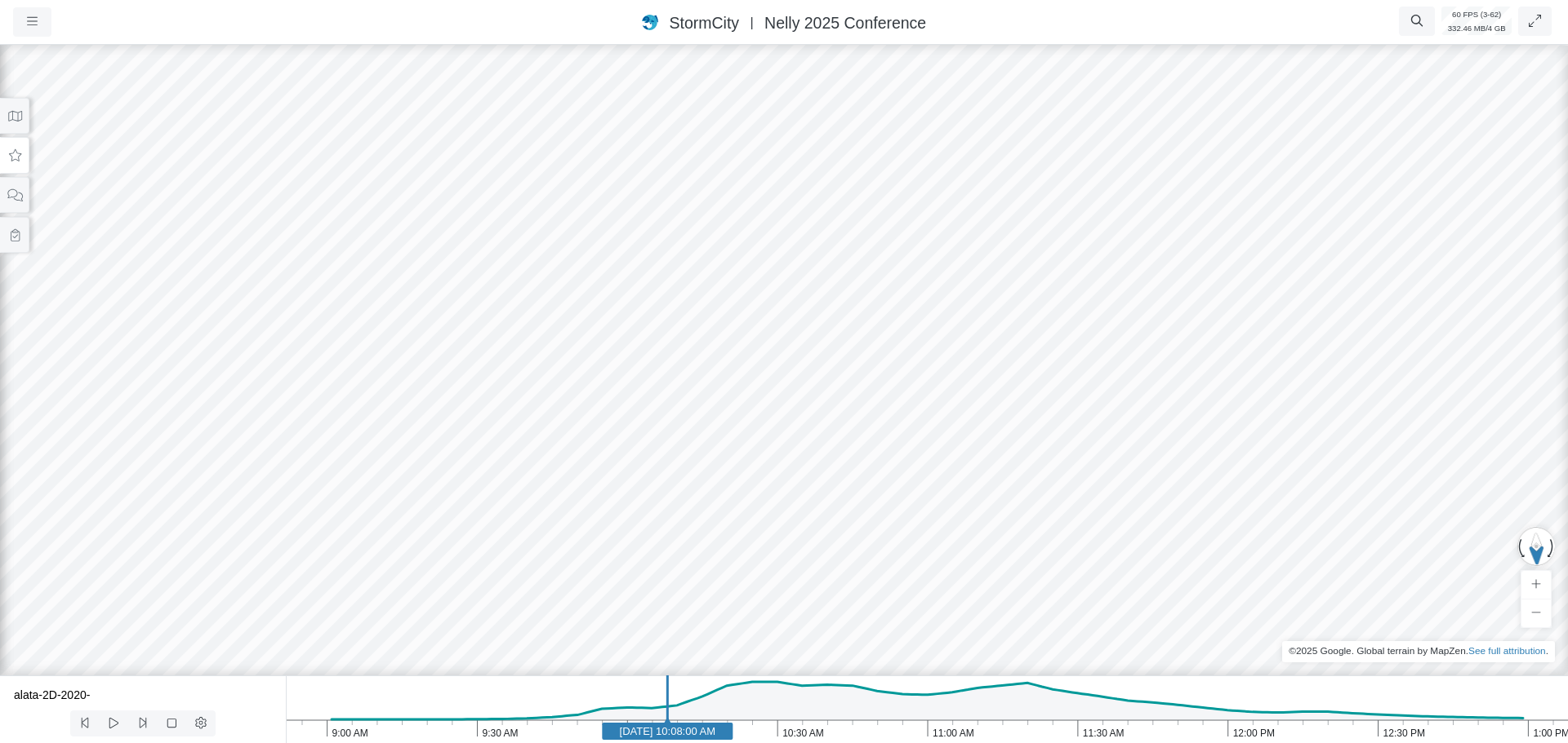
click at [887, 434] on div at bounding box center [784, 392] width 1568 height 702
click at [794, 534] on div at bounding box center [784, 392] width 1568 height 702
click at [788, 481] on div at bounding box center [784, 392] width 1568 height 702
click at [849, 517] on div at bounding box center [784, 392] width 1568 height 702
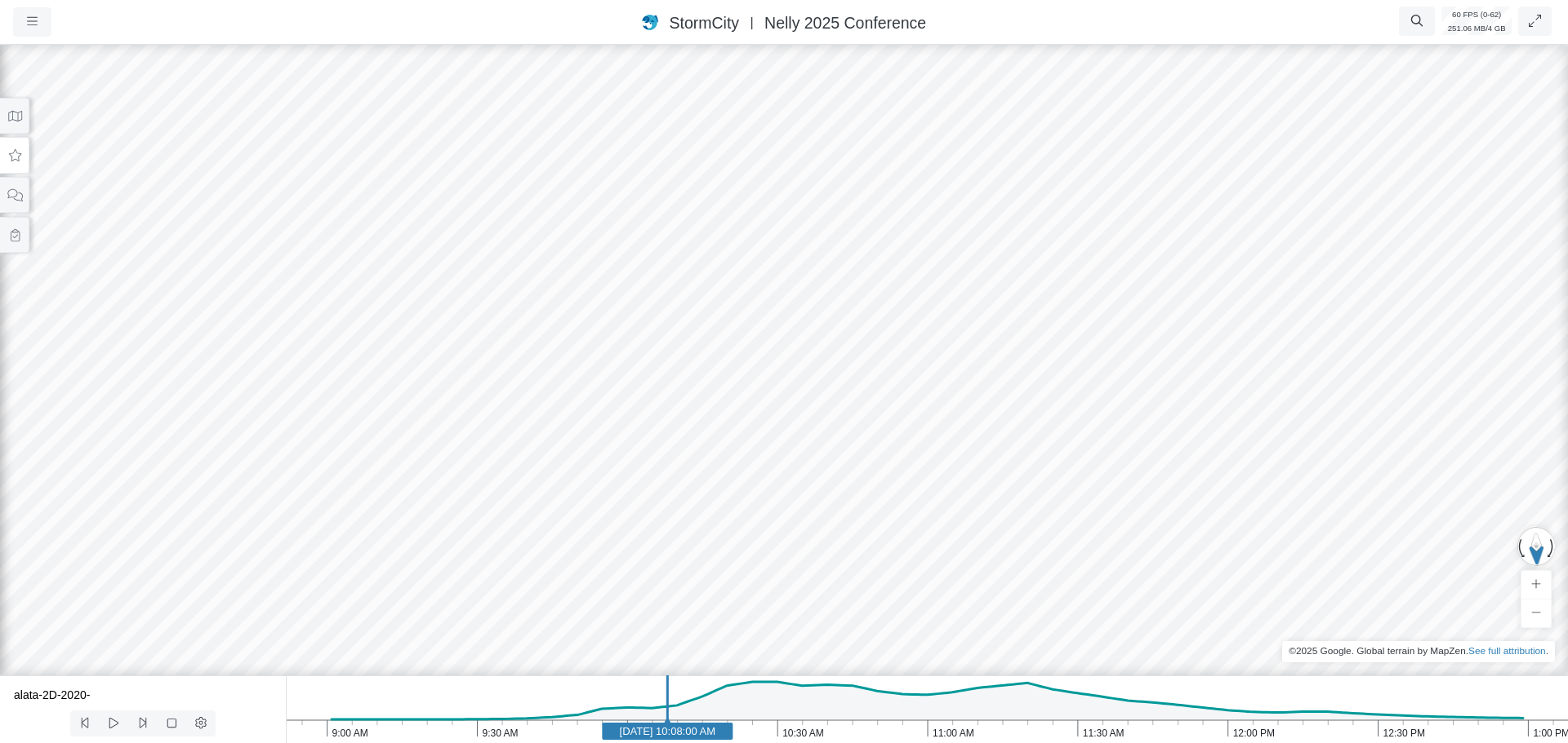
click at [763, 456] on div at bounding box center [784, 392] width 1568 height 702
click at [10, 109] on button at bounding box center [14, 116] width 29 height 36
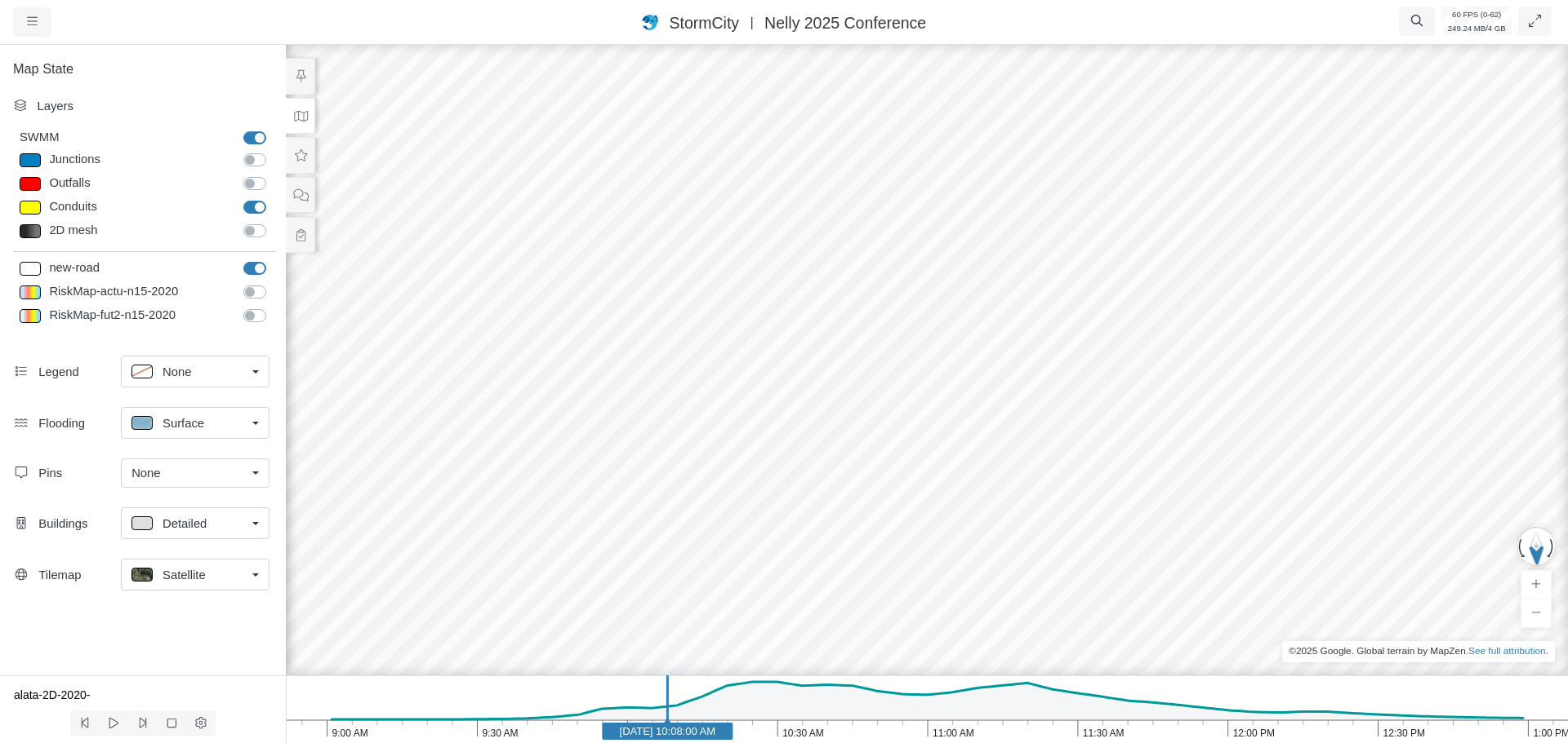
click at [272, 151] on label "Junctions" at bounding box center [272, 151] width 0 height 0
click at [255, 162] on input "Junctions" at bounding box center [249, 158] width 13 height 15
click at [272, 151] on label "Junctions" at bounding box center [272, 151] width 0 height 0
click at [256, 159] on input "Junctions" at bounding box center [249, 158] width 13 height 15
click at [272, 151] on label "Junctions" at bounding box center [272, 151] width 0 height 0
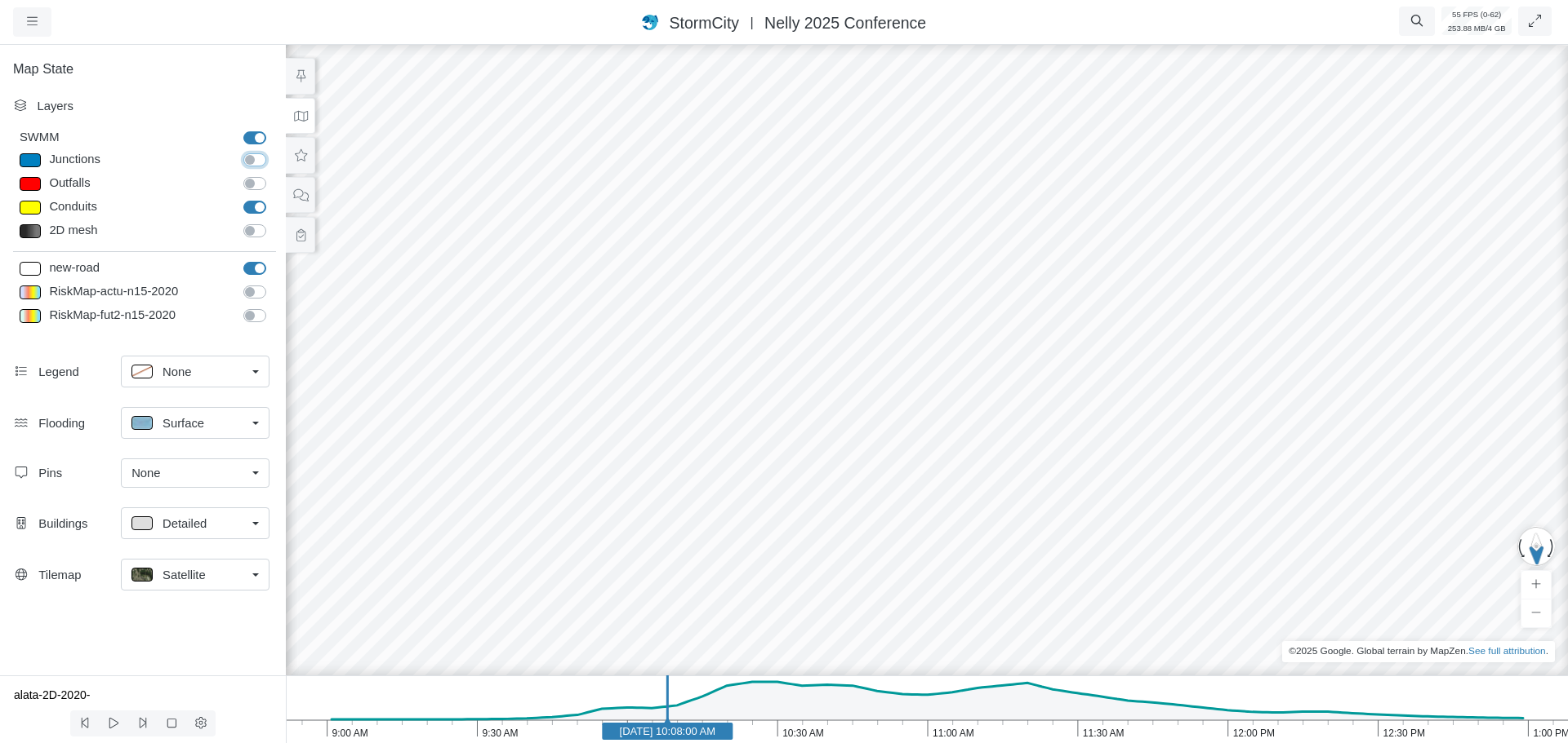
click at [256, 159] on input "Junctions" at bounding box center [249, 158] width 13 height 15
click at [272, 151] on label "Junctions" at bounding box center [272, 151] width 0 height 0
click at [256, 159] on input "Junctions" at bounding box center [249, 158] width 13 height 15
click at [272, 151] on label "Junctions" at bounding box center [272, 151] width 0 height 0
click at [256, 159] on input "Junctions" at bounding box center [249, 158] width 13 height 15
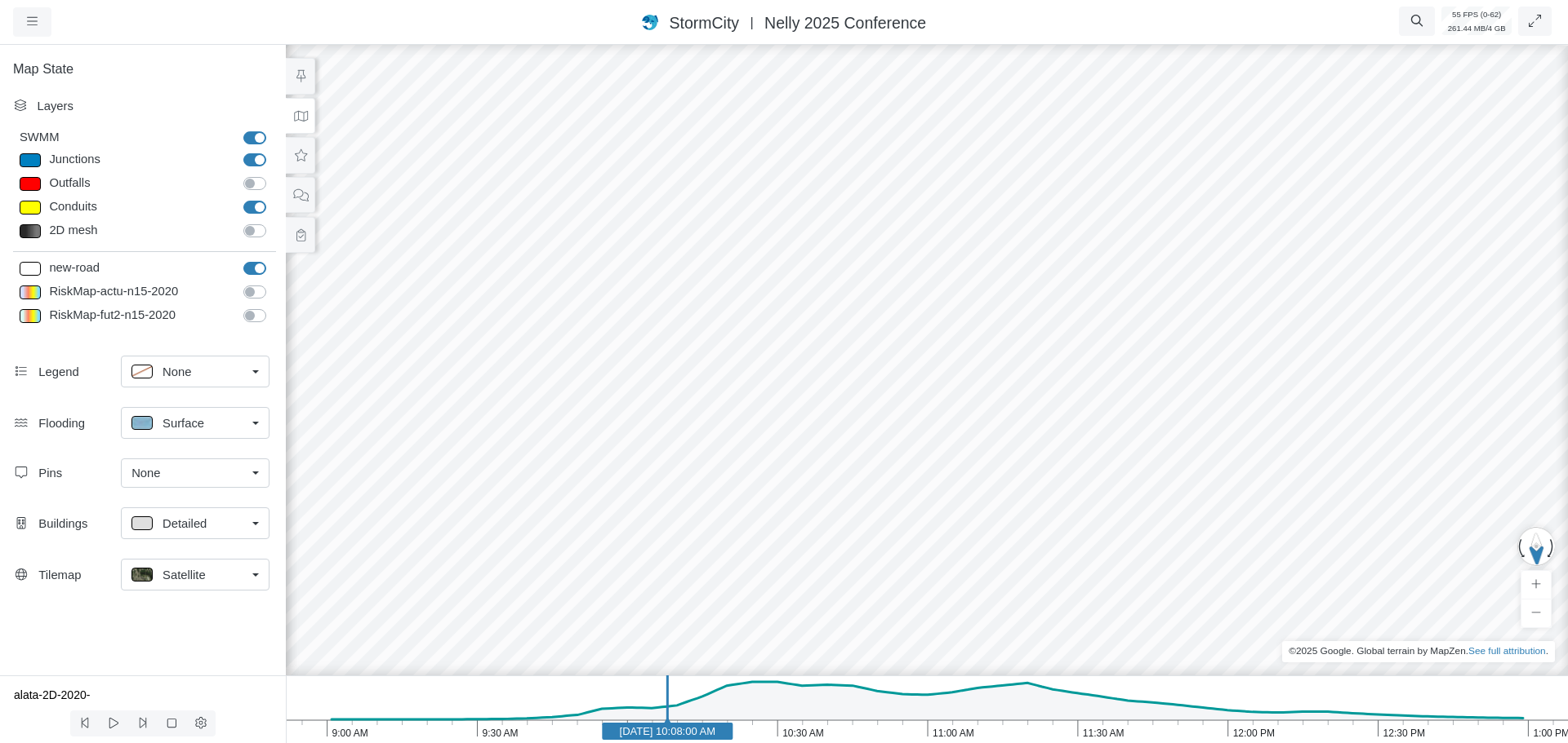
click at [272, 151] on label "Junctions" at bounding box center [272, 151] width 0 height 0
click at [256, 159] on input "Junctions" at bounding box center [249, 158] width 13 height 15
checkbox input "false"
click at [571, 600] on div at bounding box center [926, 392] width 1568 height 702
